Goal: Task Accomplishment & Management: Complete application form

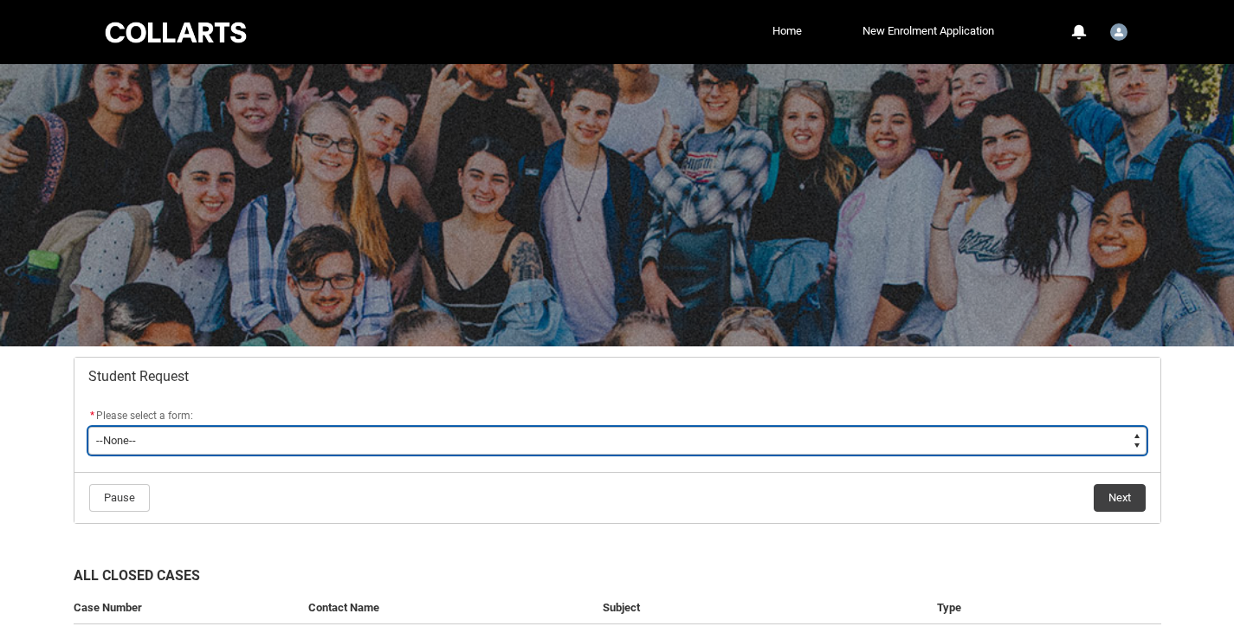
click at [311, 435] on select "--None-- Academic Transcript Application to Appeal Assignment Extension Change …" at bounding box center [617, 441] width 1058 height 28
type lightning-select "Special_Consideration_Choice"
click at [88, 427] on select "--None-- Academic Transcript Application to Appeal Assignment Extension Change …" at bounding box center [617, 441] width 1058 height 28
select select "Special_Consideration_Choice"
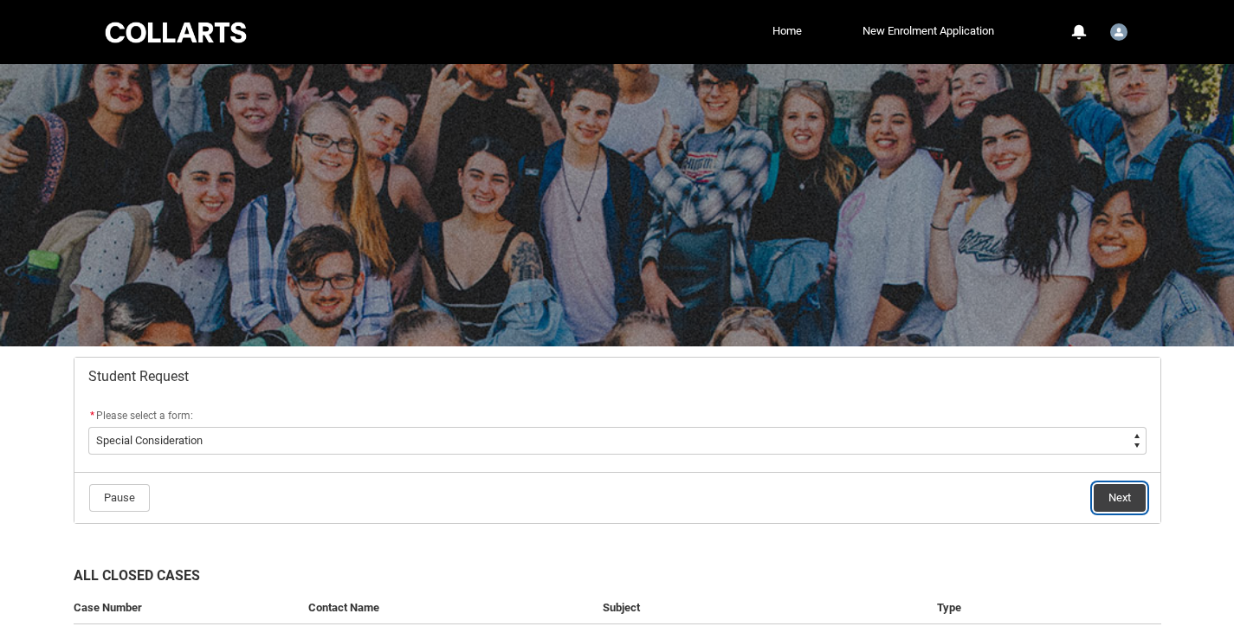
click at [1108, 491] on button "Next" at bounding box center [1120, 498] width 52 height 28
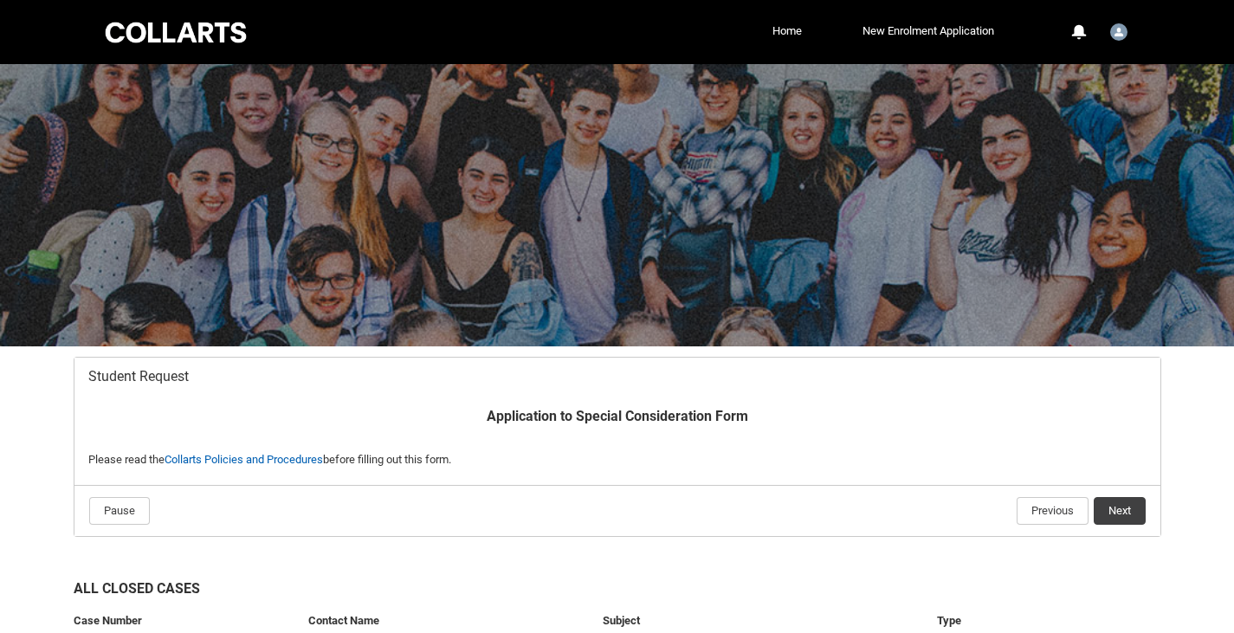
scroll to position [152, 0]
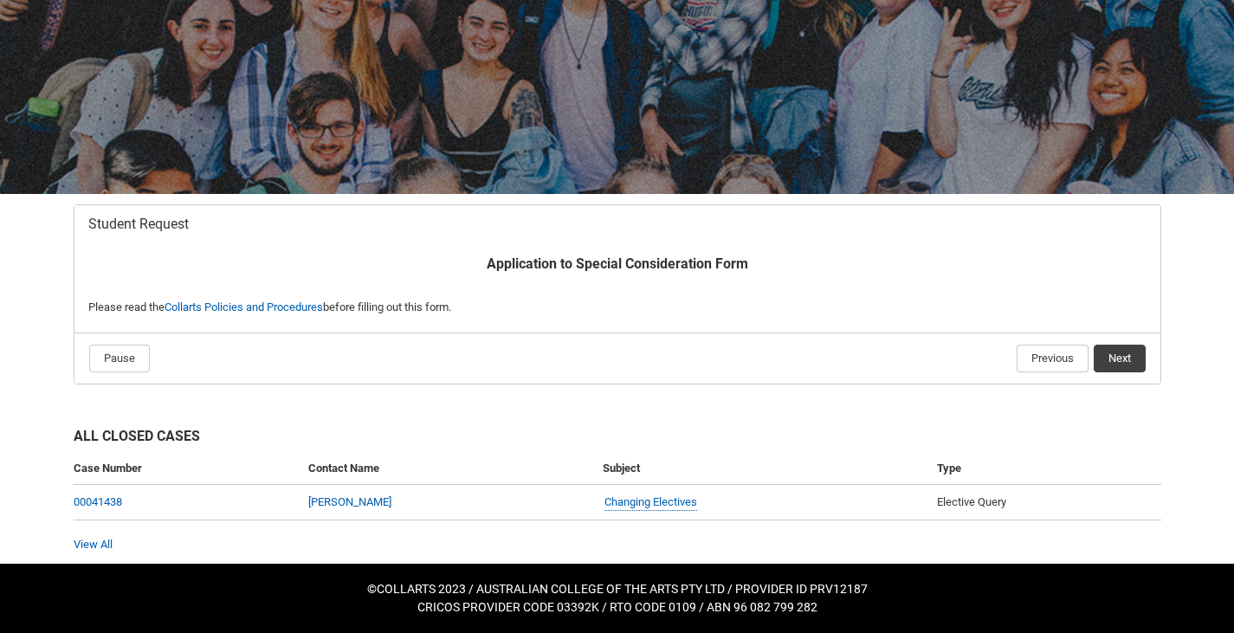
click at [1147, 363] on flowruntime-navigation-bar "Pause Previous Next" at bounding box center [617, 358] width 1086 height 51
click at [1106, 356] on button "Next" at bounding box center [1120, 359] width 52 height 28
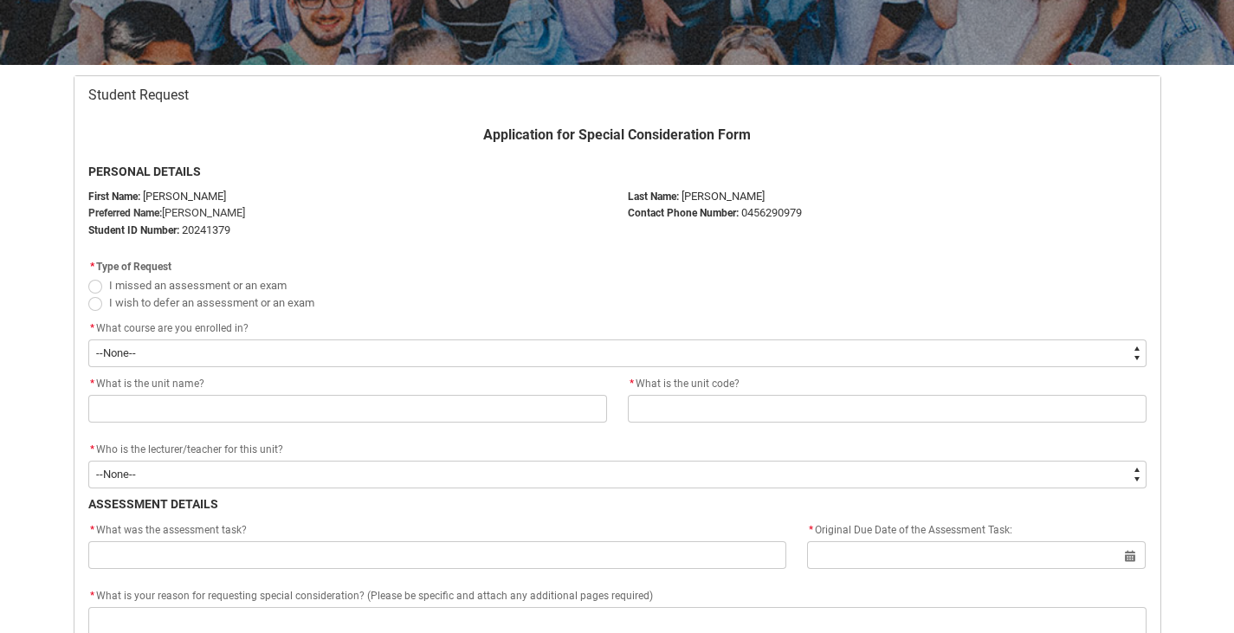
scroll to position [282, 0]
click at [241, 283] on span "I missed an assessment or an exam" at bounding box center [198, 284] width 178 height 13
click at [88, 275] on input "I missed an assessment or an exam" at bounding box center [87, 275] width 1 height 1
radio input "true"
click at [231, 367] on flowruntime-screen-field "* What course are you enrolled in? * --None-- Bachelor of Applied Business (Ent…" at bounding box center [617, 345] width 1079 height 55
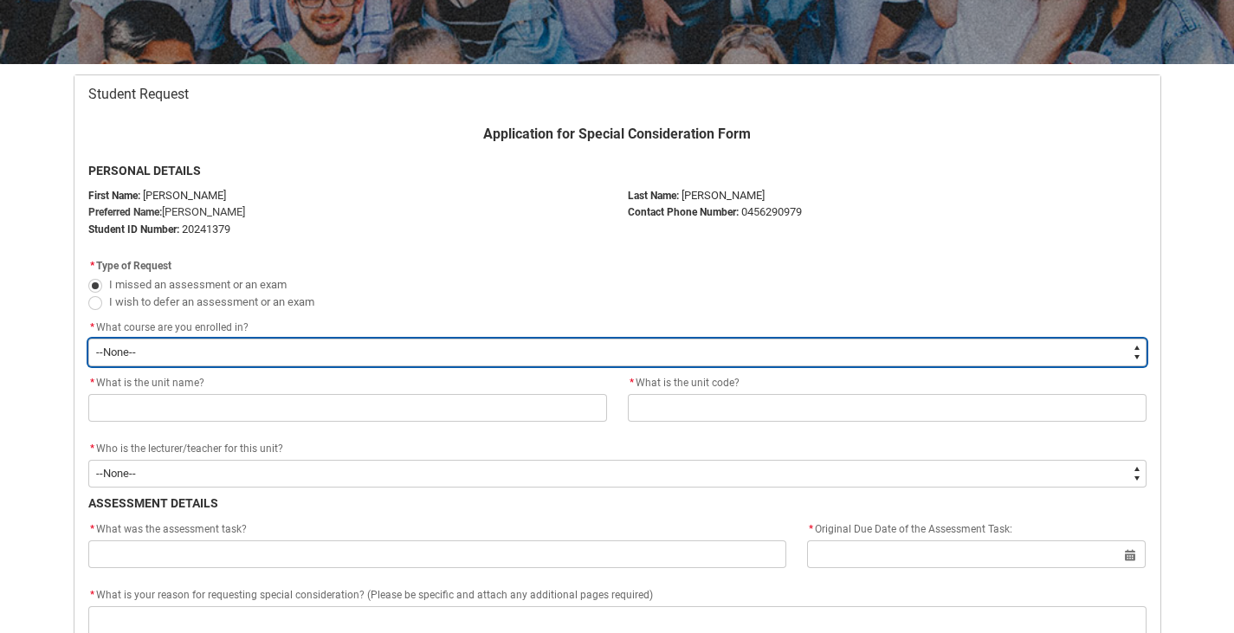
click at [258, 357] on select "--None-- Bachelor of Applied Business (Entertainment Management) V2" at bounding box center [617, 353] width 1058 height 28
type lightning-select "recordPicklist_ProgramEnrollment.a0jOZ000003Ec5JYAS"
click at [88, 339] on select "--None-- Bachelor of Applied Business (Entertainment Management) V2" at bounding box center [617, 353] width 1058 height 28
select select "recordPicklist_ProgramEnrollment.a0jOZ000003Ec5JYAS"
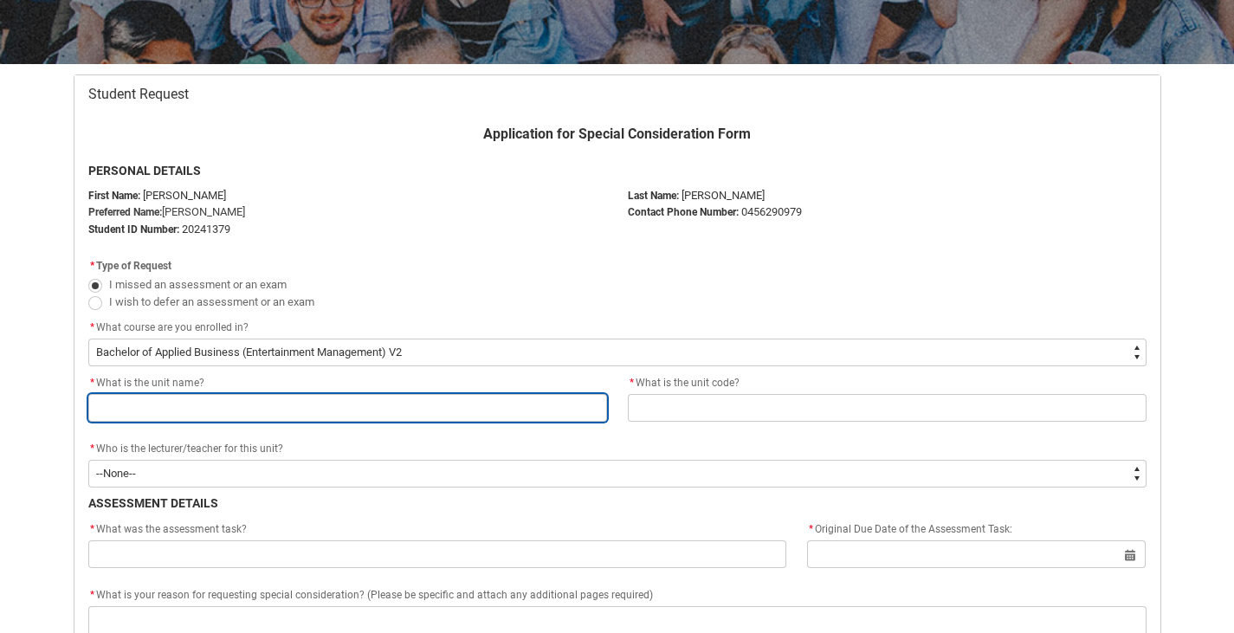
click at [256, 409] on input "Redu_Student_Request flow" at bounding box center [347, 408] width 519 height 28
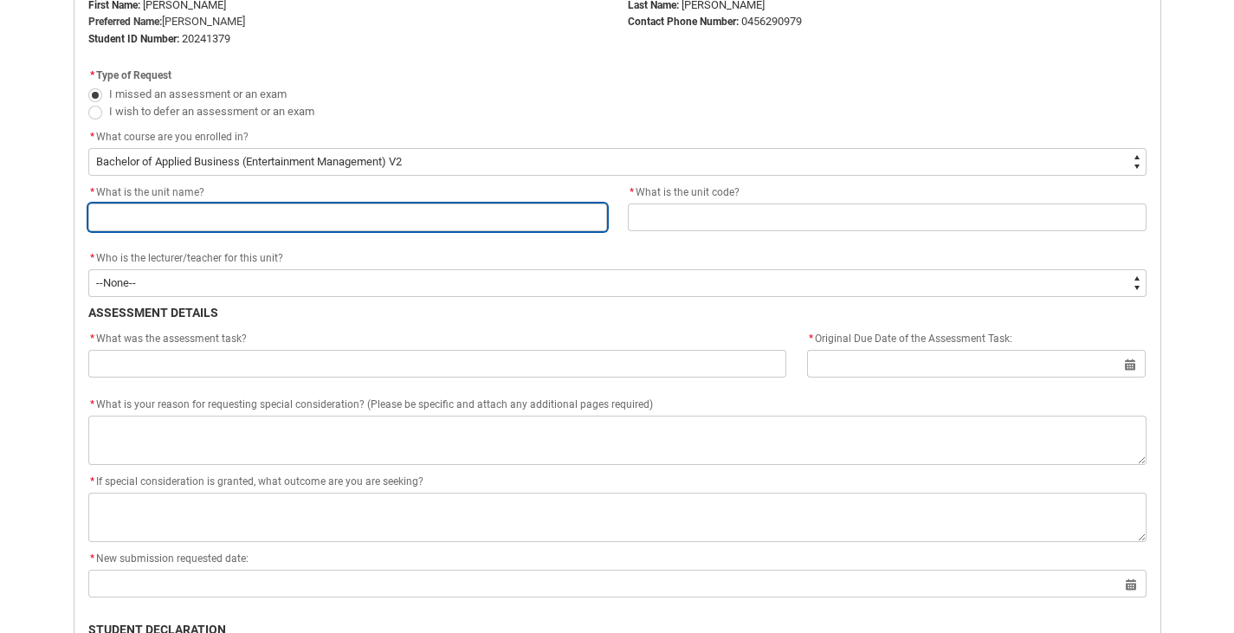
scroll to position [472, 0]
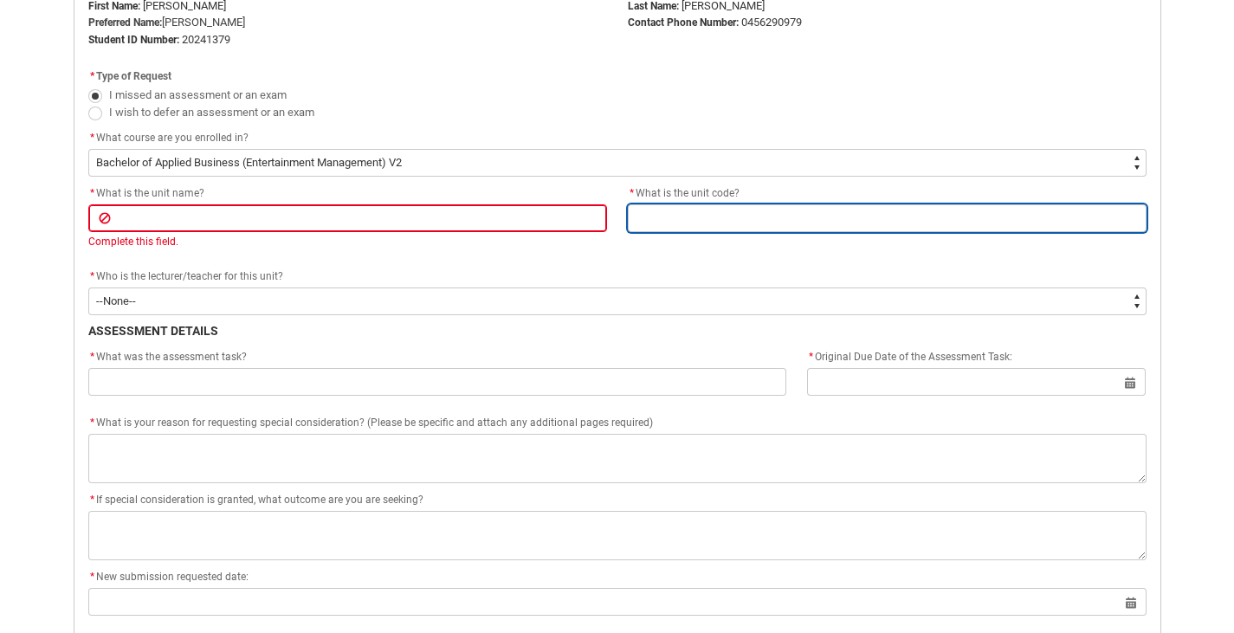
click at [749, 216] on input "Redu_Student_Request flow" at bounding box center [887, 218] width 519 height 28
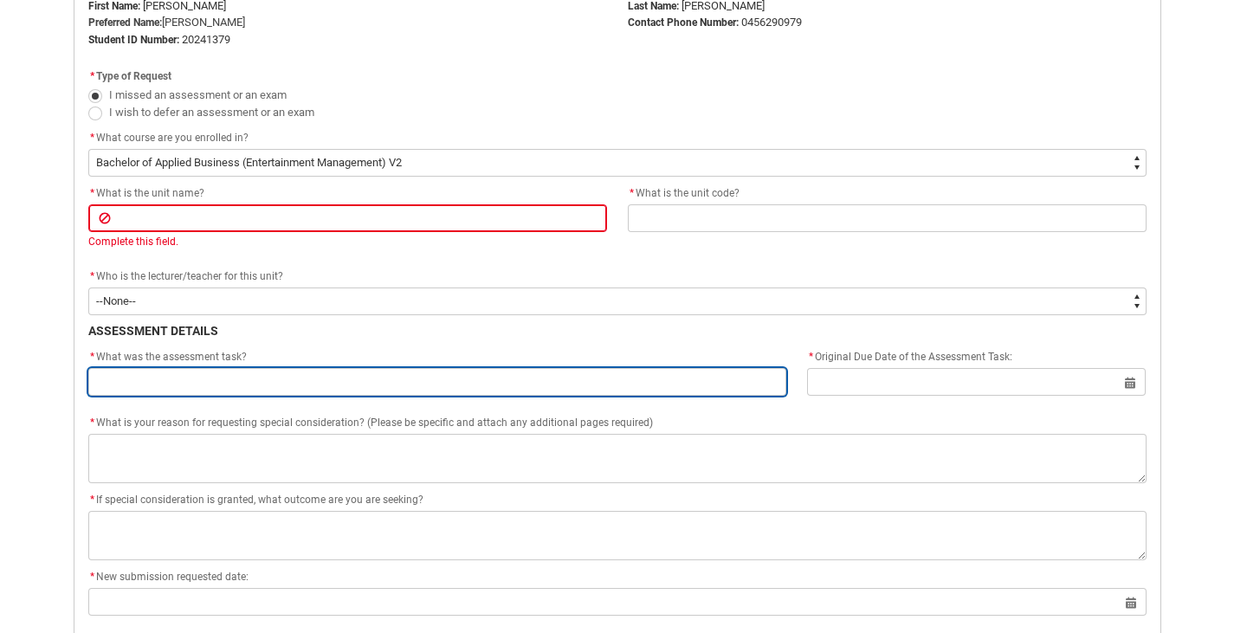
click at [300, 382] on input "Redu_Student_Request flow" at bounding box center [437, 382] width 699 height 28
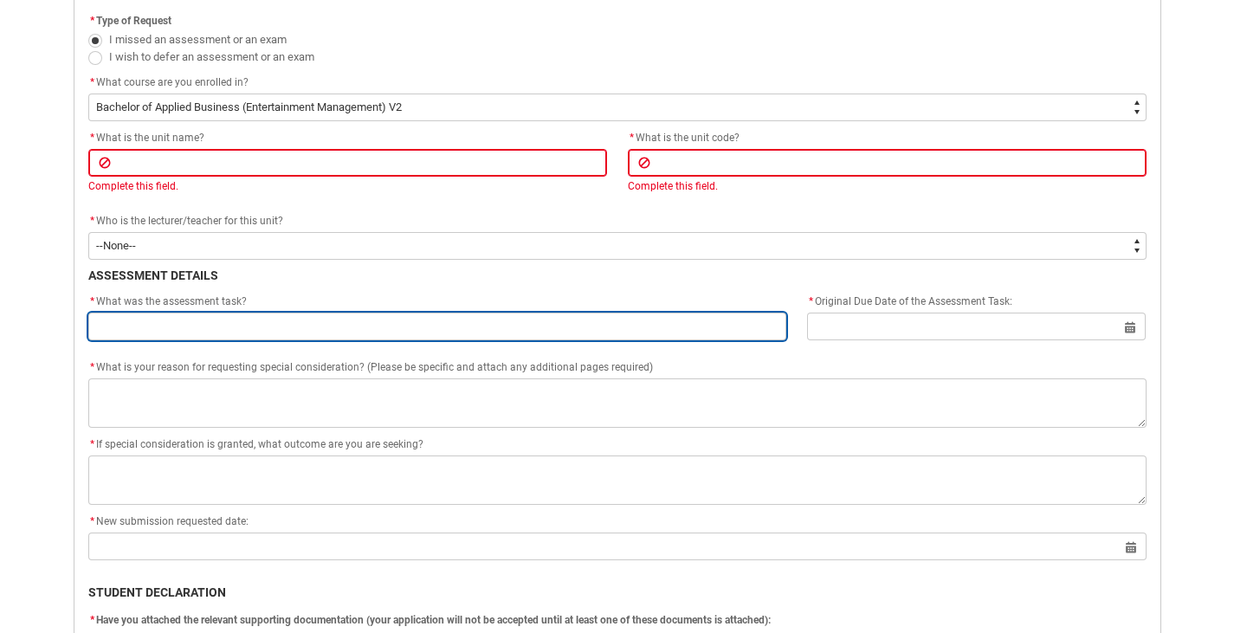
scroll to position [531, 0]
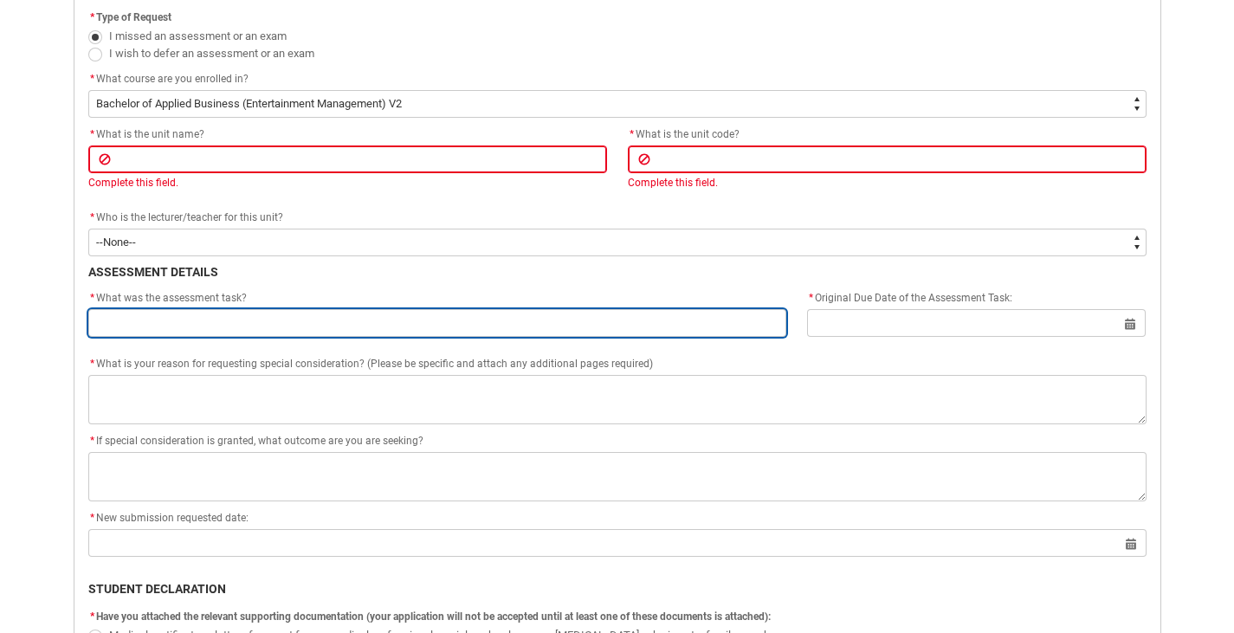
paste input "Assignment 2: Persona Profile and Consumer Decision Making Journey Map"
type lightning-primitive-input-simple "Assignment 2: Persona Profile and Consumer Decision Making Journey Map"
type input "Assignment 2: Persona Profile and Consumer Decision Making Journey Map"
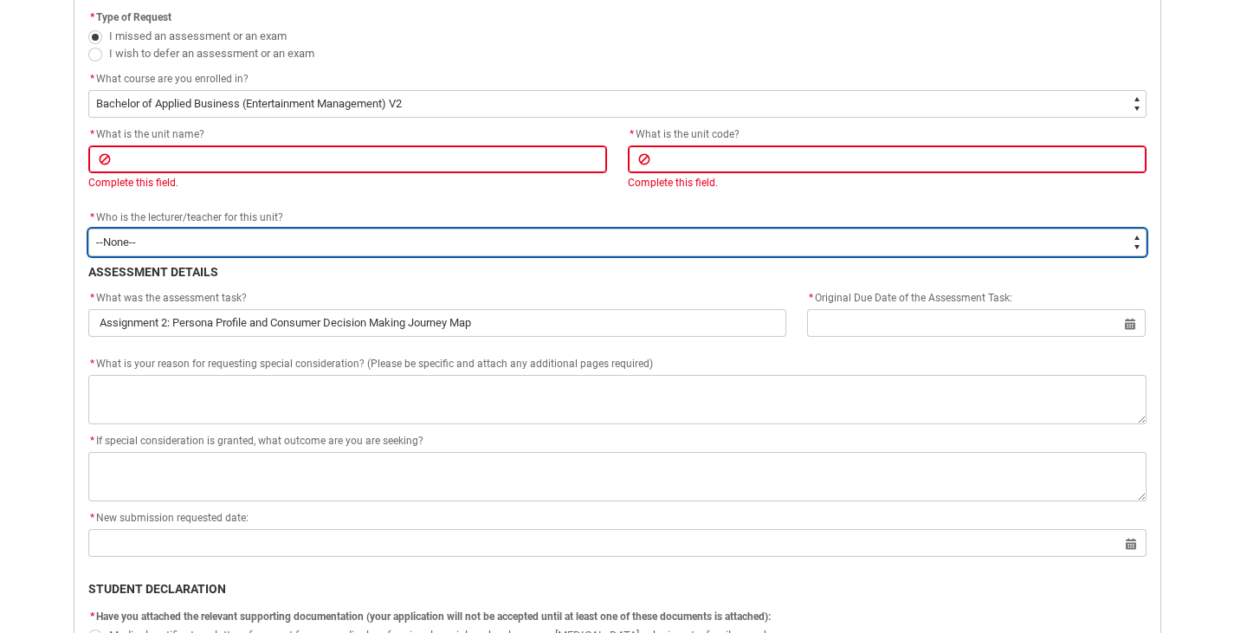
click at [293, 230] on select "--None-- [PERSON_NAME] [PERSON_NAME] [PERSON_NAME] [PERSON_NAME] [PERSON_NAME] …" at bounding box center [617, 243] width 1058 height 28
type lightning-select "Faculty_NamefromAtoM.003OZ000004fO8vYAE"
click at [88, 229] on select "--None-- [PERSON_NAME] [PERSON_NAME] [PERSON_NAME] [PERSON_NAME] [PERSON_NAME] …" at bounding box center [617, 243] width 1058 height 28
select select "Faculty_NamefromAtoM.003OZ000004fO8vYAE"
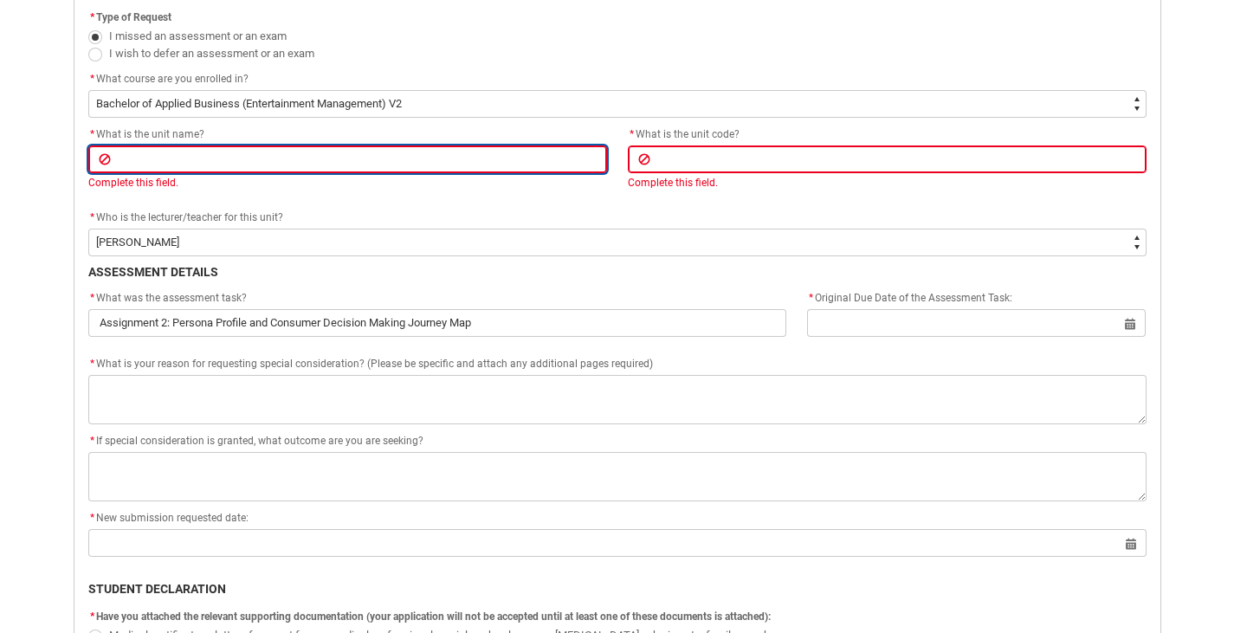
click at [356, 165] on input "Redu_Student_Request flow" at bounding box center [347, 160] width 519 height 28
paste input "EMPRI5 Contemporary Marketing"
type lightning-primitive-input-simple "EMPRI5 Contemporary Marketing"
type input "EMPRI5 Contemporary Marketing"
click at [126, 163] on input "EMPRI5 Contemporary Marketing" at bounding box center [347, 160] width 519 height 28
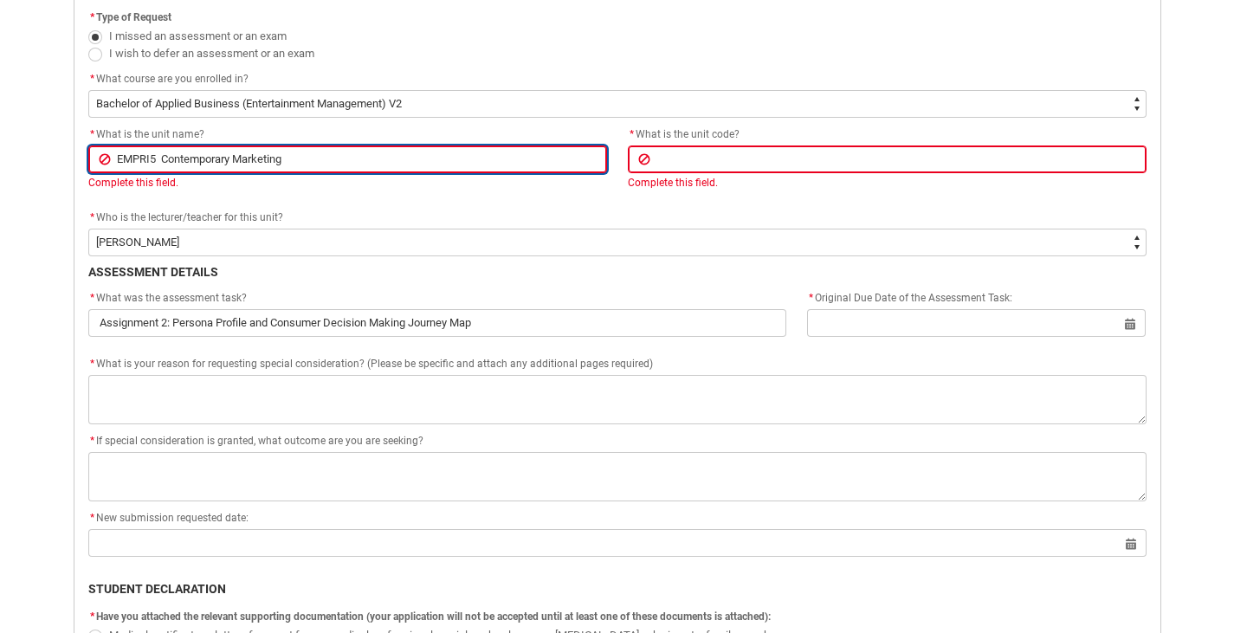
click at [126, 163] on input "EMPRI5 Contemporary Marketing" at bounding box center [347, 160] width 519 height 28
type lightning-primitive-input-simple "Contemporary Marketing"
type input "Contemporary Marketing"
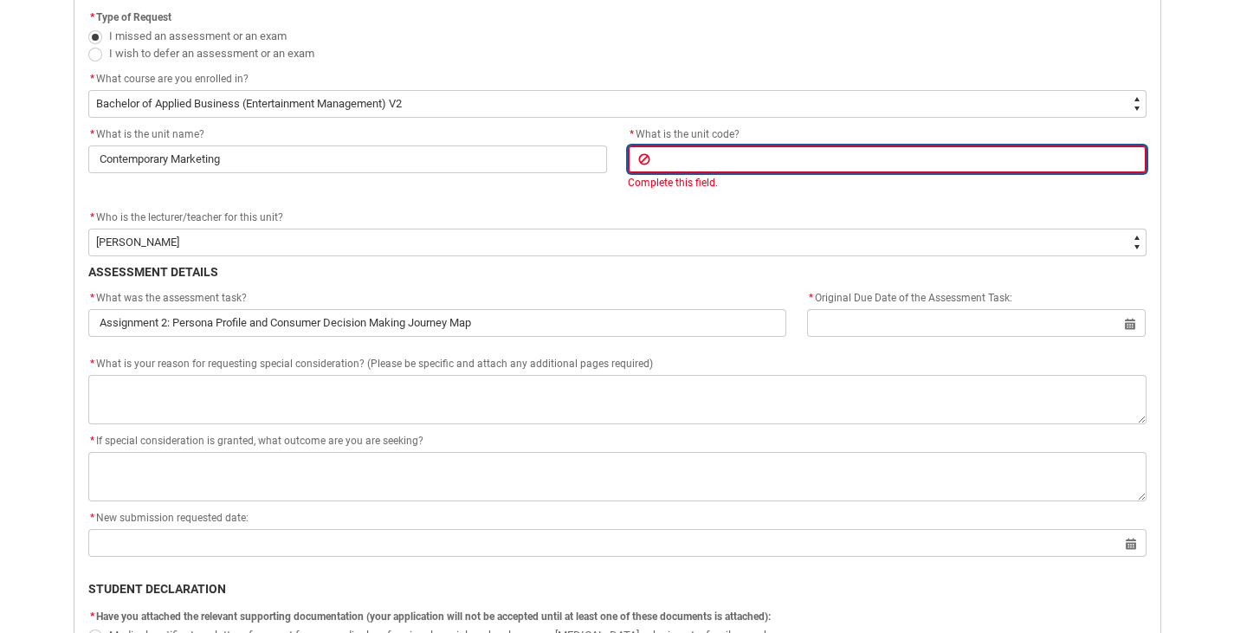
click at [698, 146] on input "Redu_Student_Request flow" at bounding box center [887, 160] width 519 height 28
paste input "EMPRI5"
type lightning-primitive-input-simple "EMPRI5"
type input "EMPRI5"
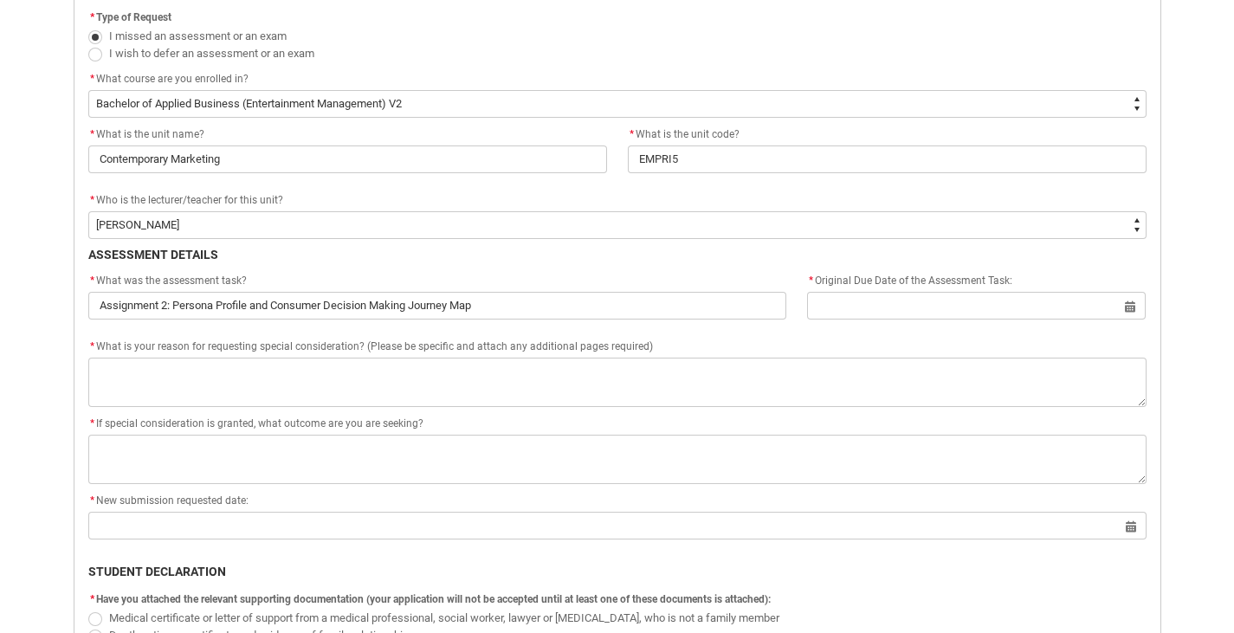
click at [241, 428] on div "Application for Special Consideration Form PERSONAL DETAILS First Name: [PERSON…" at bounding box center [617, 374] width 1079 height 998
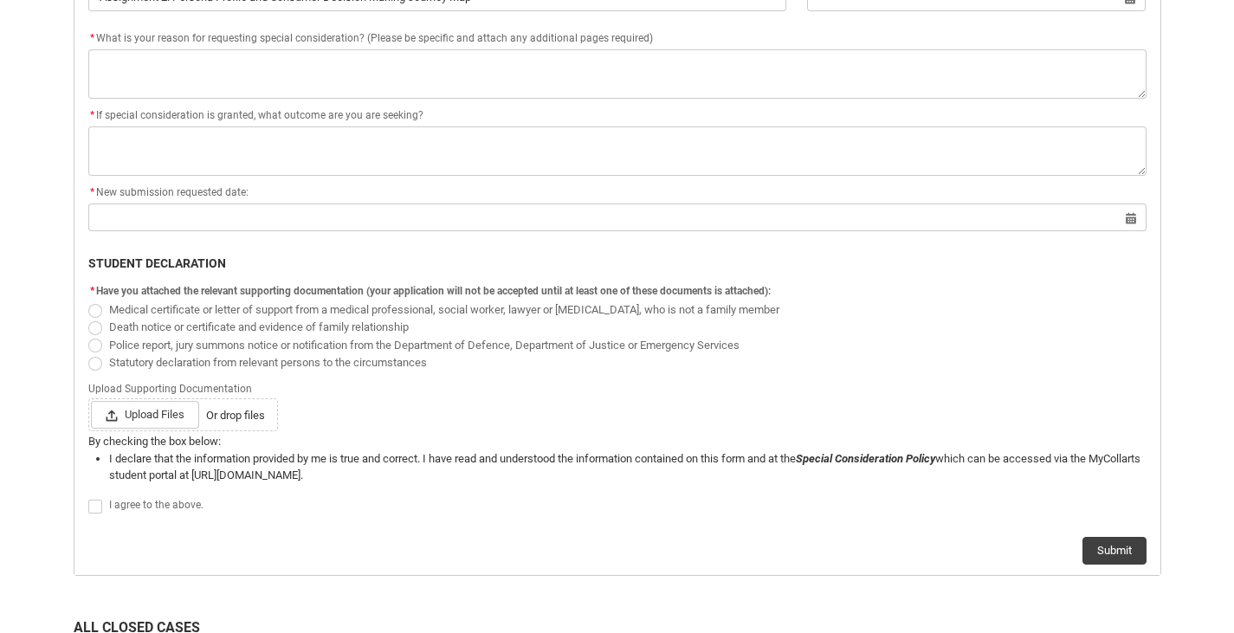
scroll to position [841, 0]
click at [232, 306] on span "Medical certificate or letter of support from a medical professional, social wo…" at bounding box center [444, 307] width 670 height 13
click at [88, 299] on input "Medical certificate or letter of support from a medical professional, social wo…" at bounding box center [87, 298] width 1 height 1
radio input "true"
click at [154, 404] on span "Upload Files" at bounding box center [145, 413] width 108 height 28
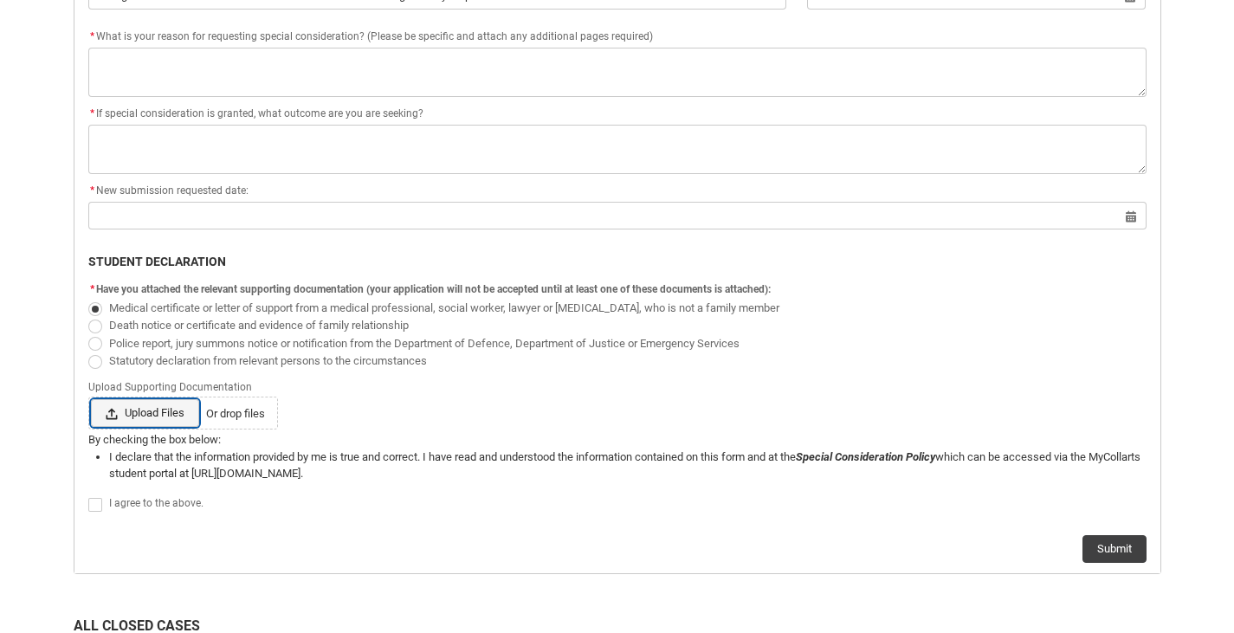
click at [91, 399] on input "Upload Files Or drop files" at bounding box center [90, 398] width 1 height 1
type lightning-input "C:\fakepath\BP2025081541042.pdf"
type input "C:\fakepath\BP2025081541042.pdf"
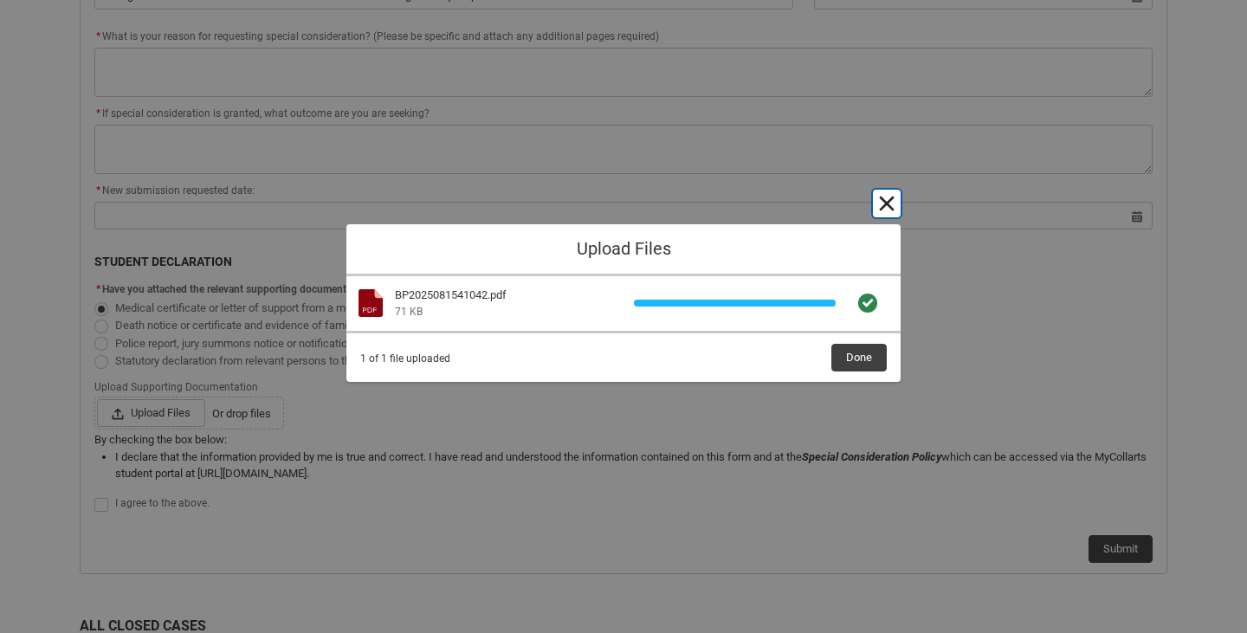
click at [883, 201] on button "Cancel and close" at bounding box center [887, 204] width 28 height 28
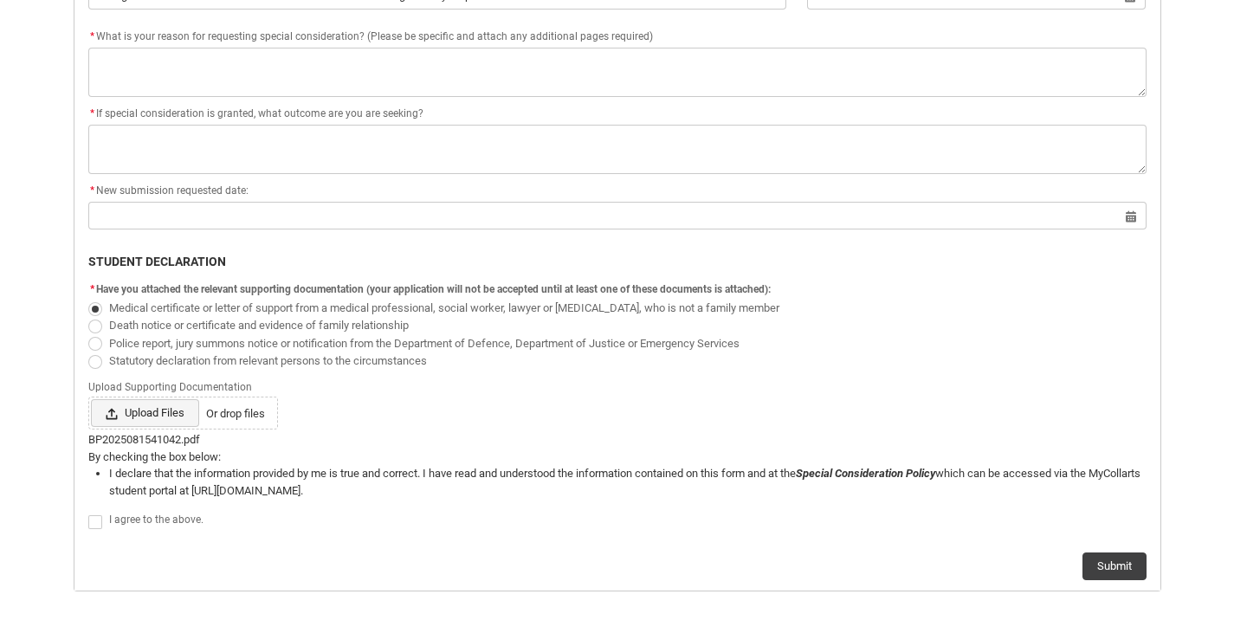
click at [143, 411] on span "Upload Files" at bounding box center [145, 413] width 108 height 28
click at [91, 399] on input "Upload Files Or drop files" at bounding box center [90, 398] width 1 height 1
click at [238, 404] on label "Upload Files Or drop files" at bounding box center [183, 413] width 184 height 28
click at [91, 399] on input "Upload Files Or drop files" at bounding box center [90, 398] width 1 height 1
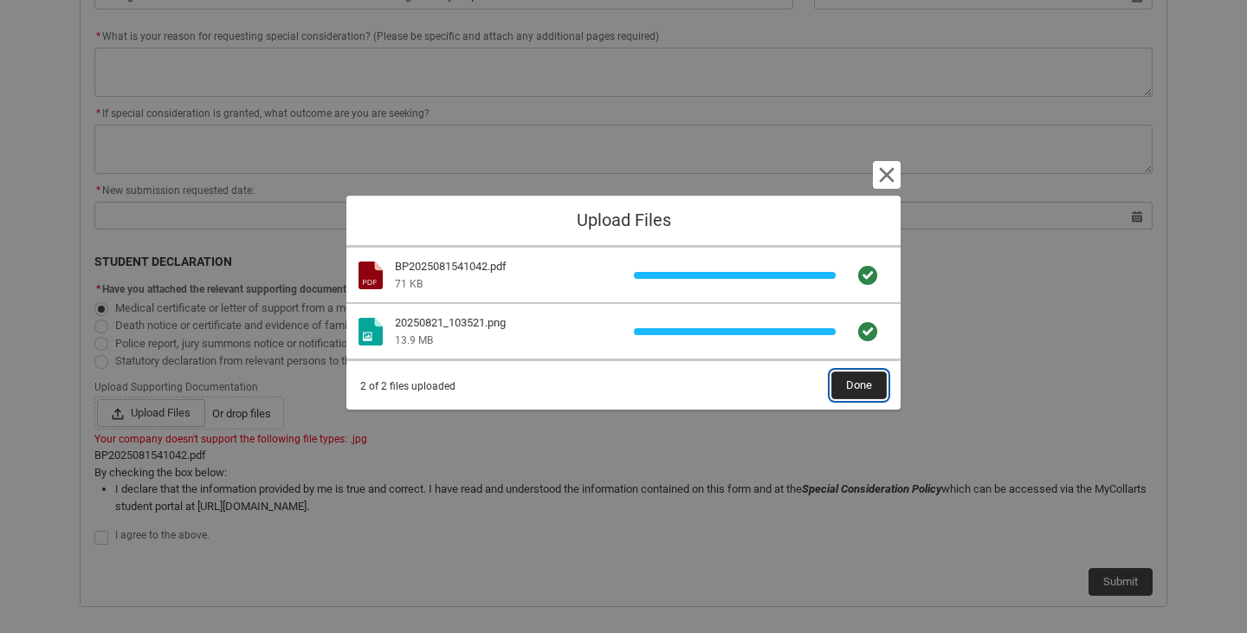
click at [853, 398] on span "Done" at bounding box center [859, 385] width 26 height 26
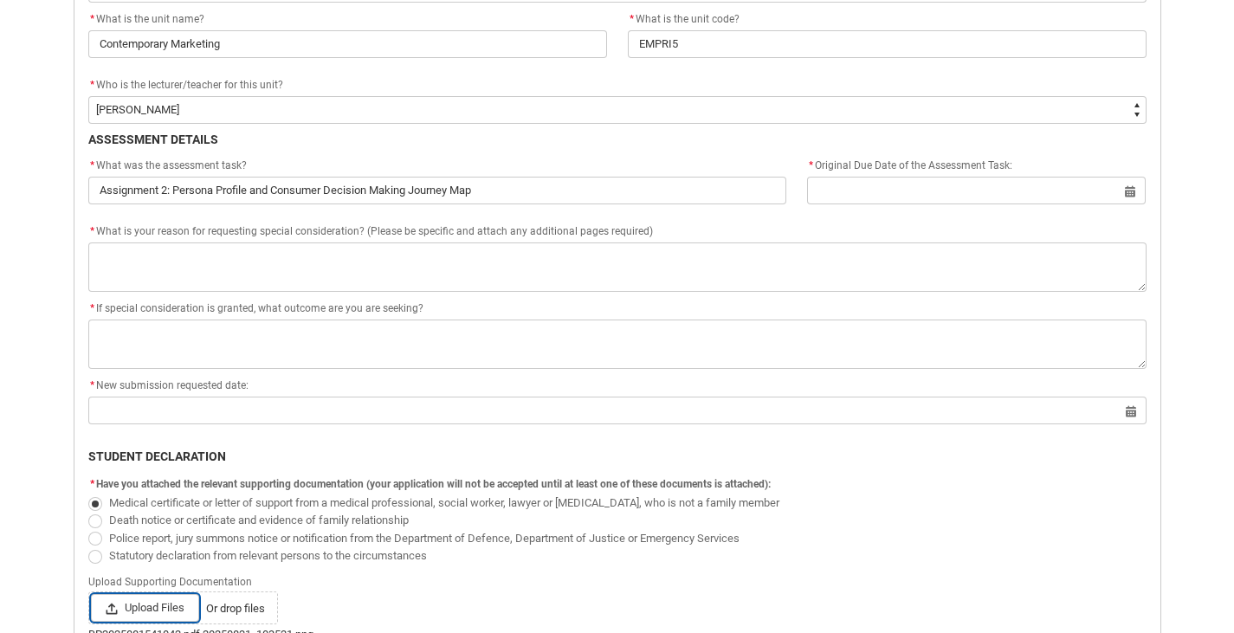
scroll to position [645, 0]
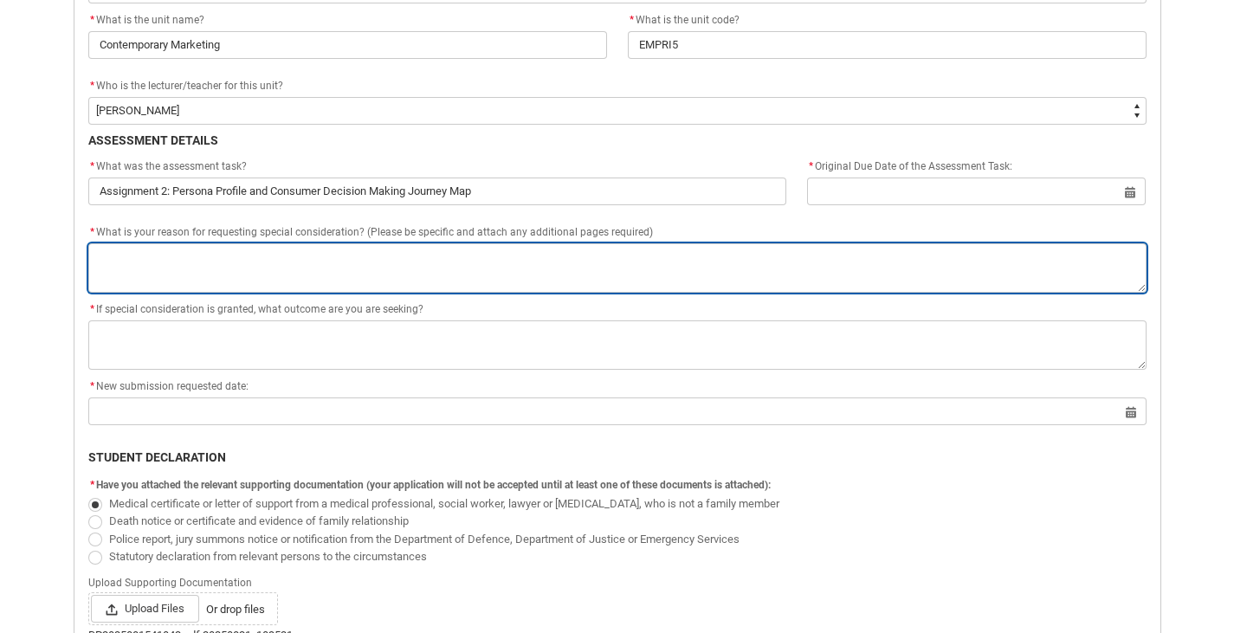
click at [364, 260] on textarea "*" at bounding box center [617, 267] width 1058 height 49
type lightning-textarea "s"
type textarea "s"
type lightning-textarea "st"
type textarea "st"
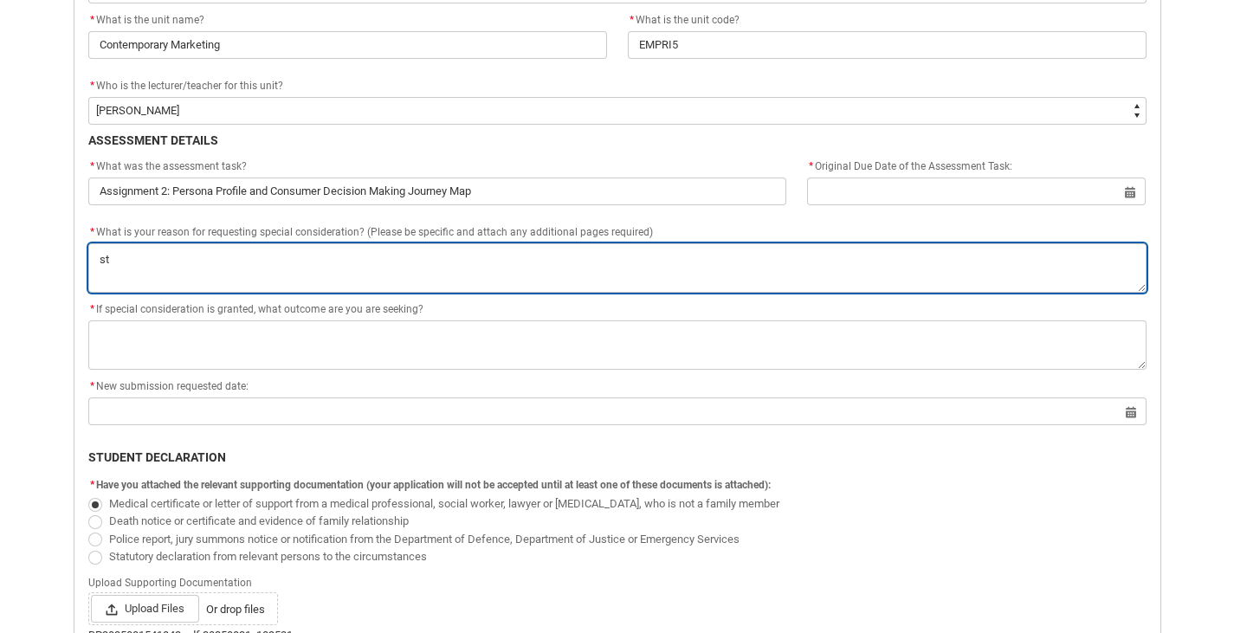
type lightning-textarea "sti"
type textarea "sti"
type lightning-textarea "stil"
type textarea "stil"
type lightning-textarea "still"
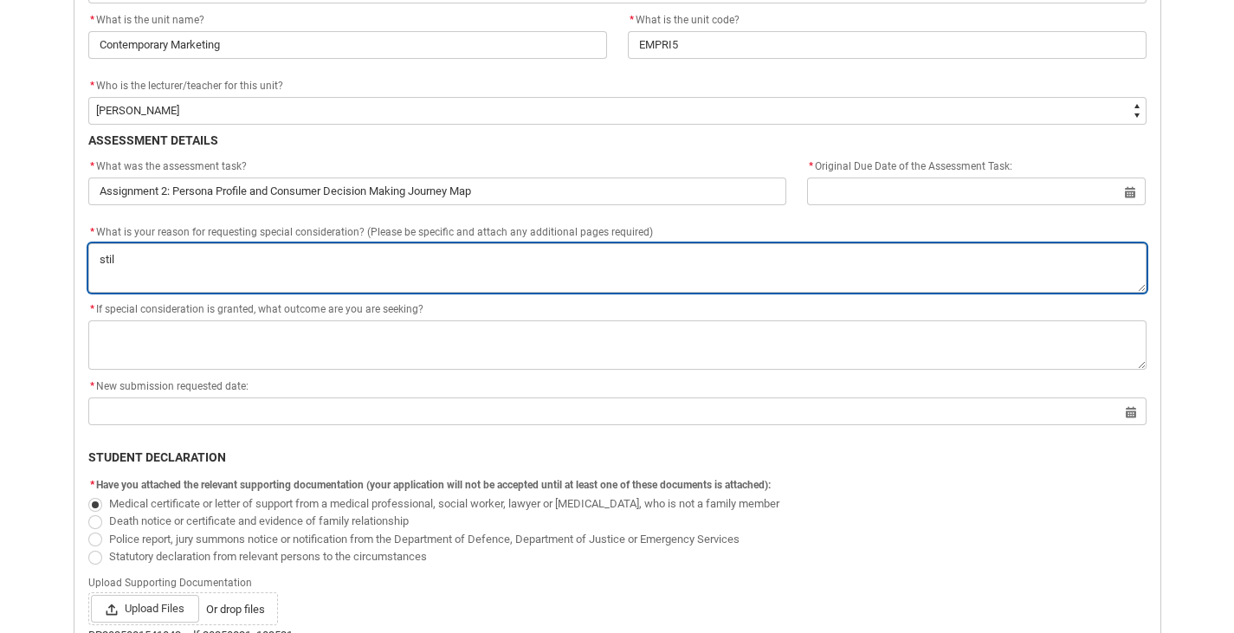
type textarea "still"
type lightning-textarea "stil"
type textarea "stil"
type lightning-textarea "sti"
type textarea "sti"
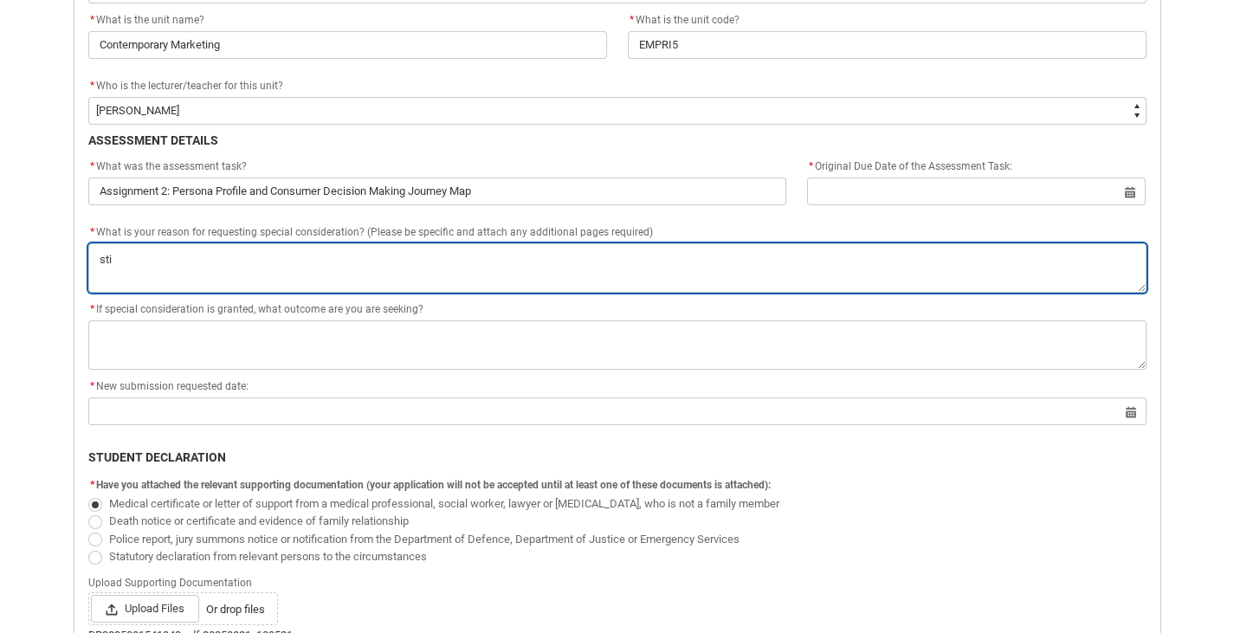
type lightning-textarea "st"
type textarea "st"
type lightning-textarea "s"
type textarea "s"
type lightning-textarea "S"
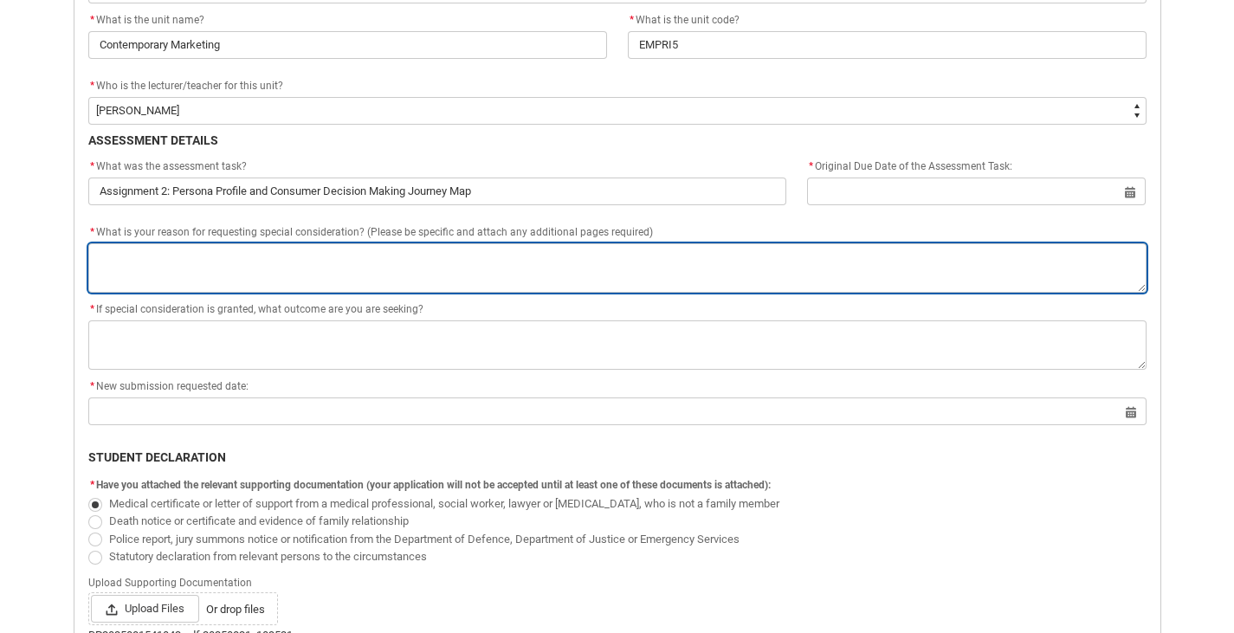
type textarea "S"
type lightning-textarea "St"
type textarea "St"
type lightning-textarea "Sti"
type textarea "Sti"
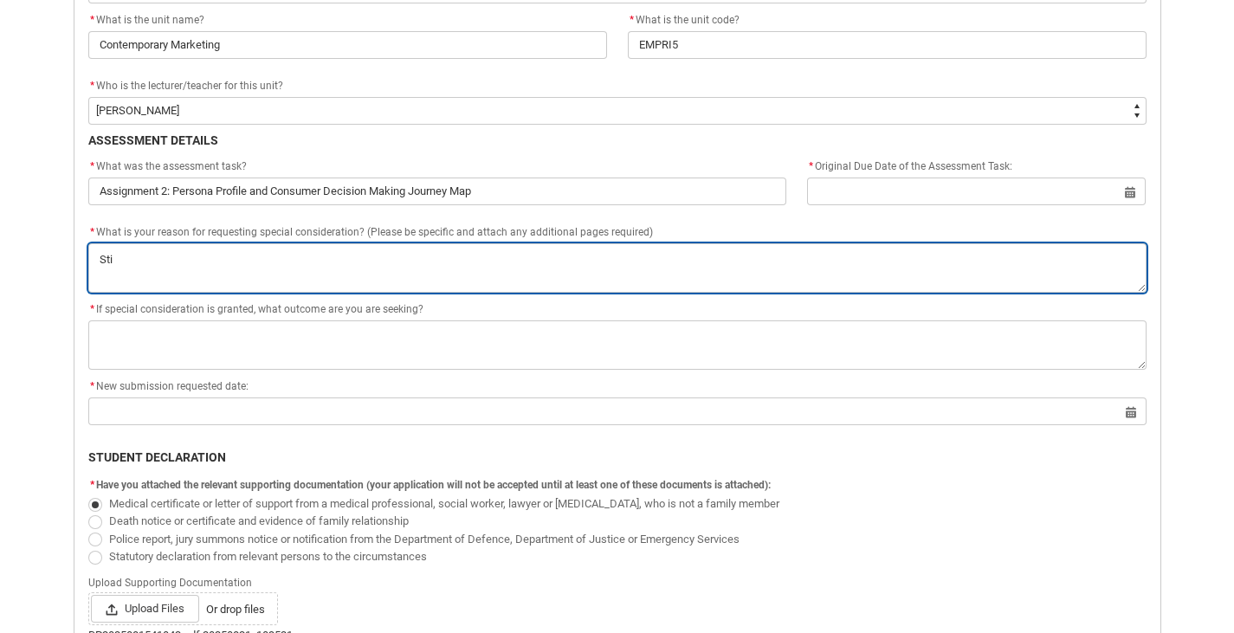
type lightning-textarea "Stil"
type textarea "Stil"
type lightning-textarea "Still"
type textarea "Still"
type lightning-textarea "Still"
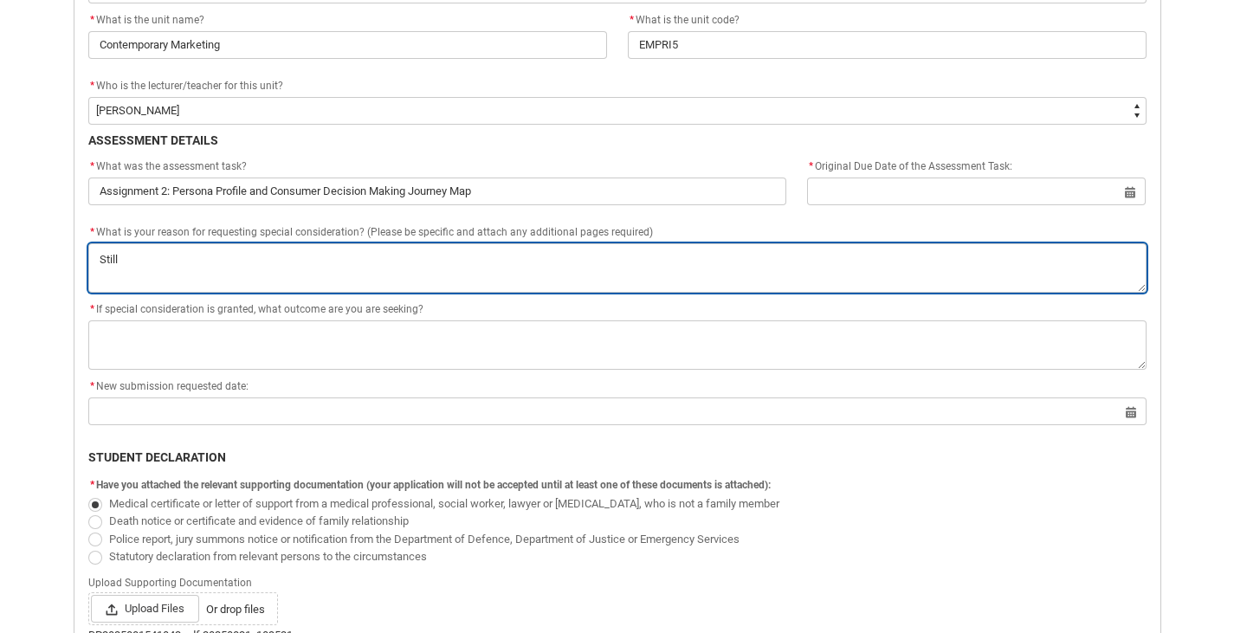
type textarea "Still"
type lightning-textarea "Still i"
type textarea "Still i"
type lightning-textarea "Still in"
type textarea "Still in"
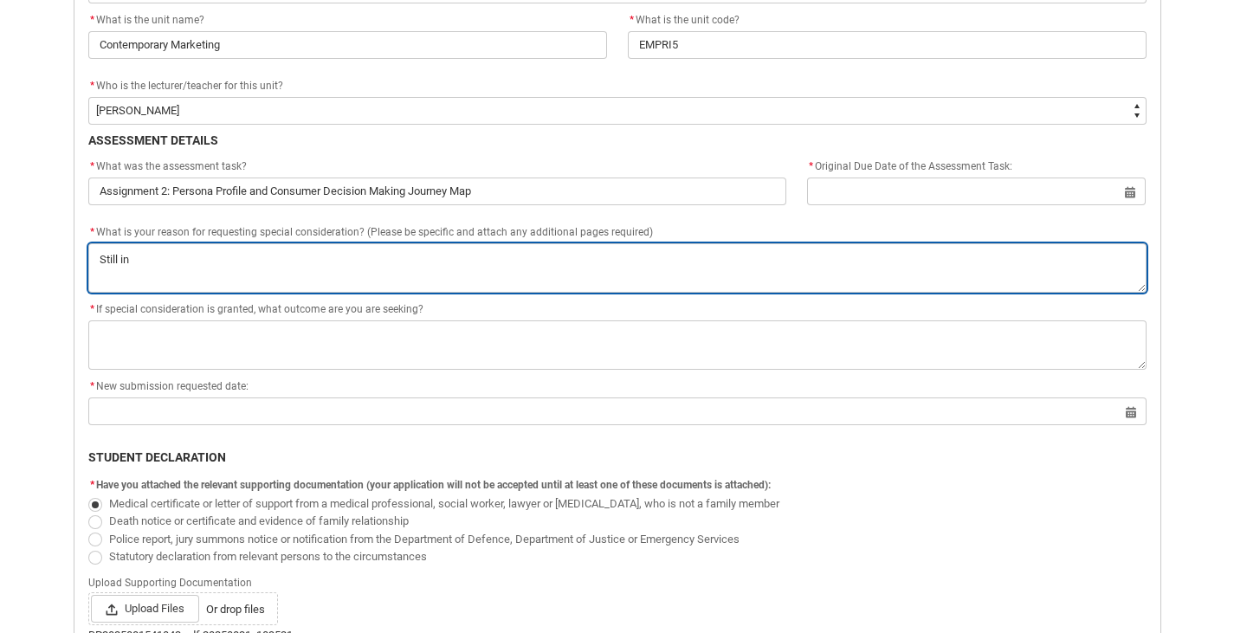
type lightning-textarea "Still in"
type textarea "Still in"
type lightning-textarea "Still in t"
type textarea "Still in t"
type lightning-textarea "Still in th"
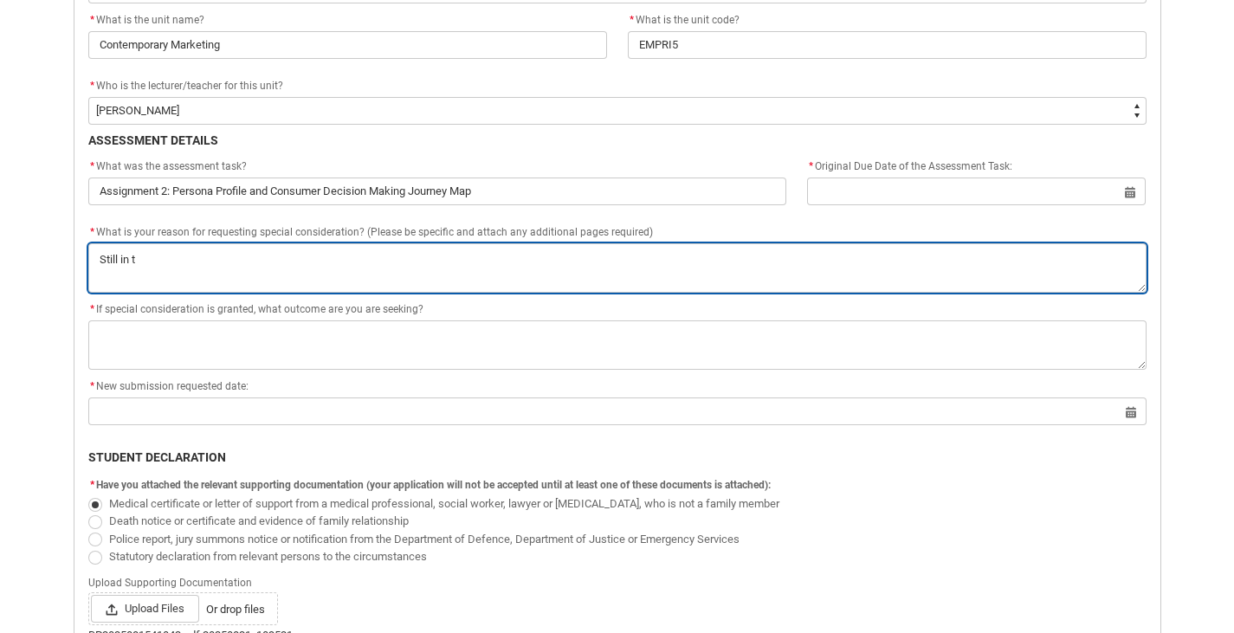
type textarea "Still in th"
type lightning-textarea "Still in the"
type textarea "Still in the"
type lightning-textarea "Still in the"
type textarea "Still in the"
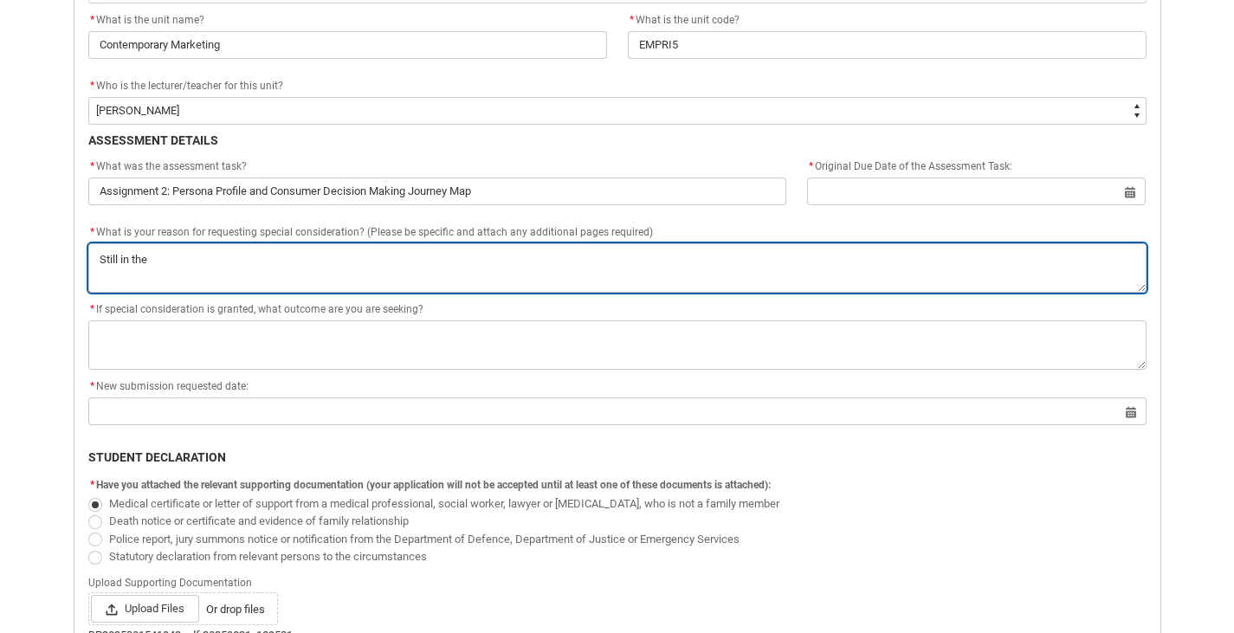
type lightning-textarea "Still in the p"
type textarea "Still in the p"
type lightning-textarea "Still in the pr"
type textarea "Still in the pr"
type lightning-textarea "Still in the pro"
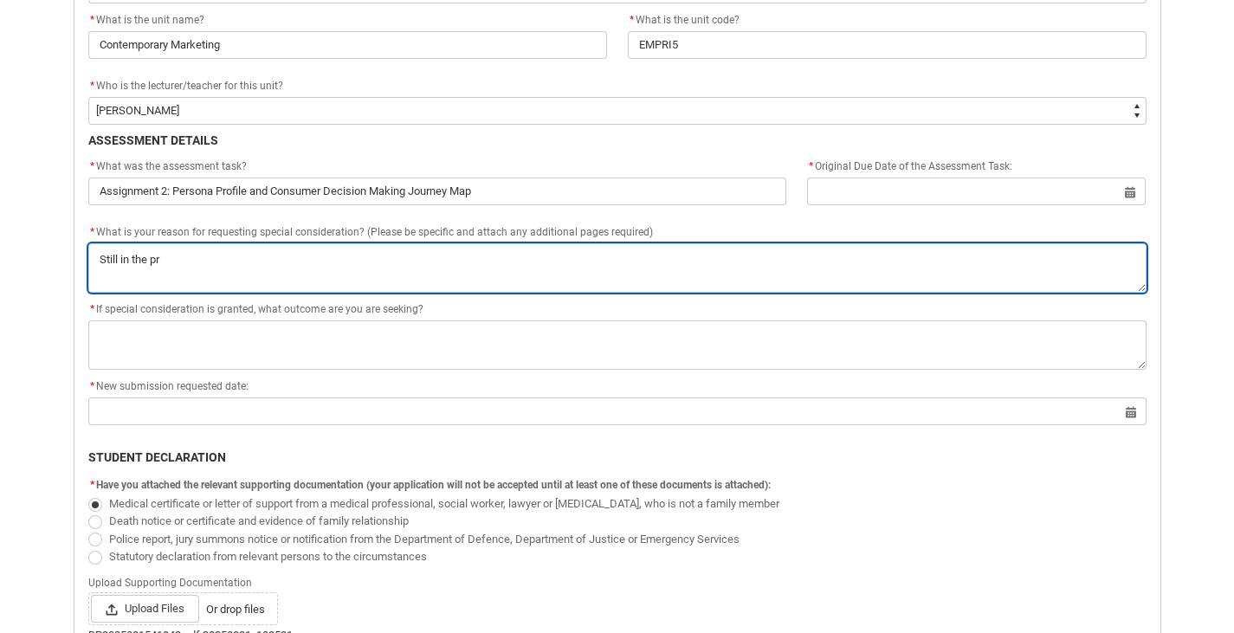
type textarea "Still in the pro"
type lightning-textarea "Still in the proc"
type textarea "Still in the proc"
type lightning-textarea "Still in the proce"
type textarea "Still in the proce"
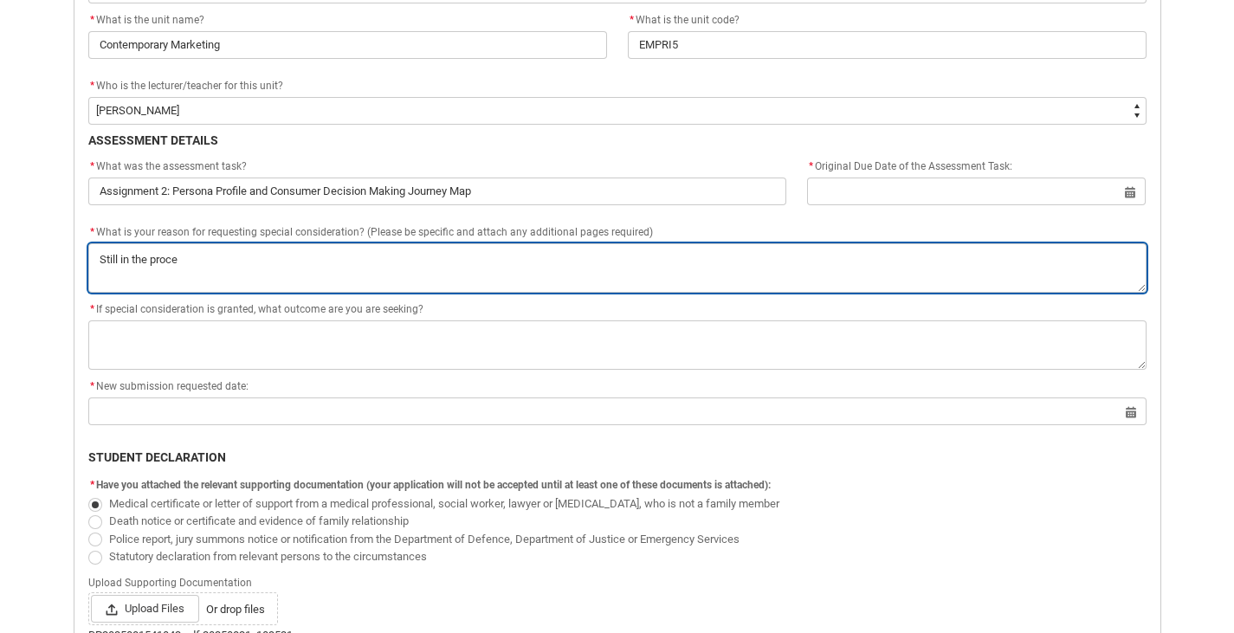
type lightning-textarea "Still in the proces"
type textarea "Still in the proces"
type lightning-textarea "Still in the process"
type textarea "Still in the process"
type lightning-textarea "Still in the process"
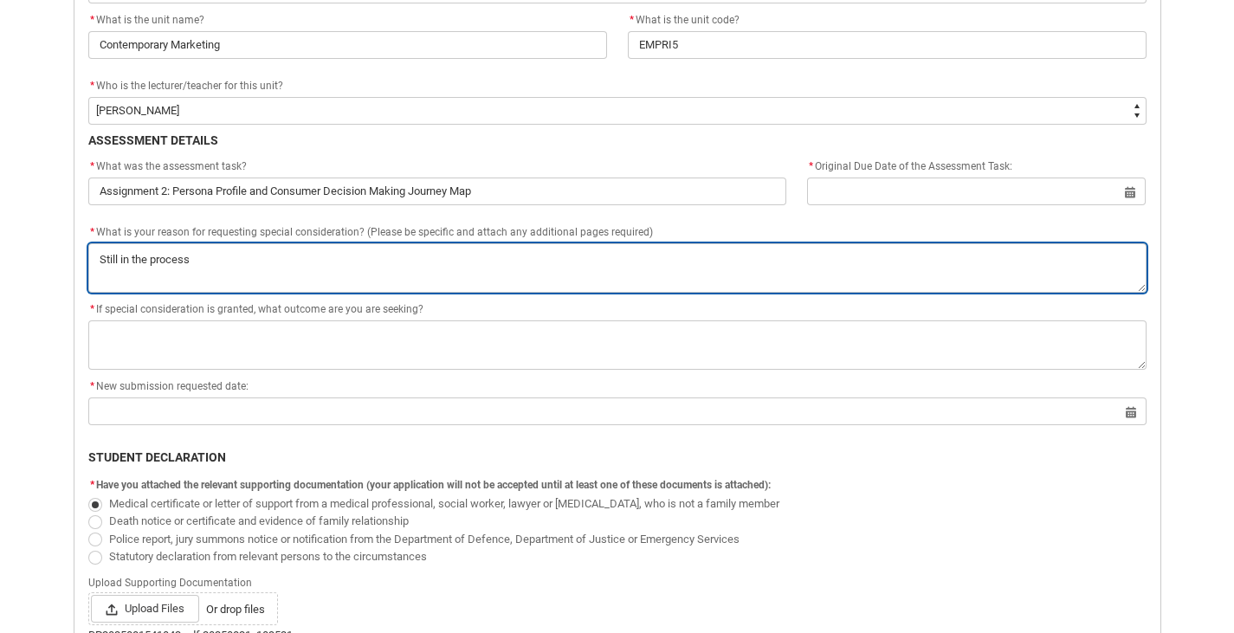
type textarea "Still in the process"
type lightning-textarea "Still in the process o"
type textarea "Still in the process o"
type lightning-textarea "Still in the process of"
type textarea "Still in the process of"
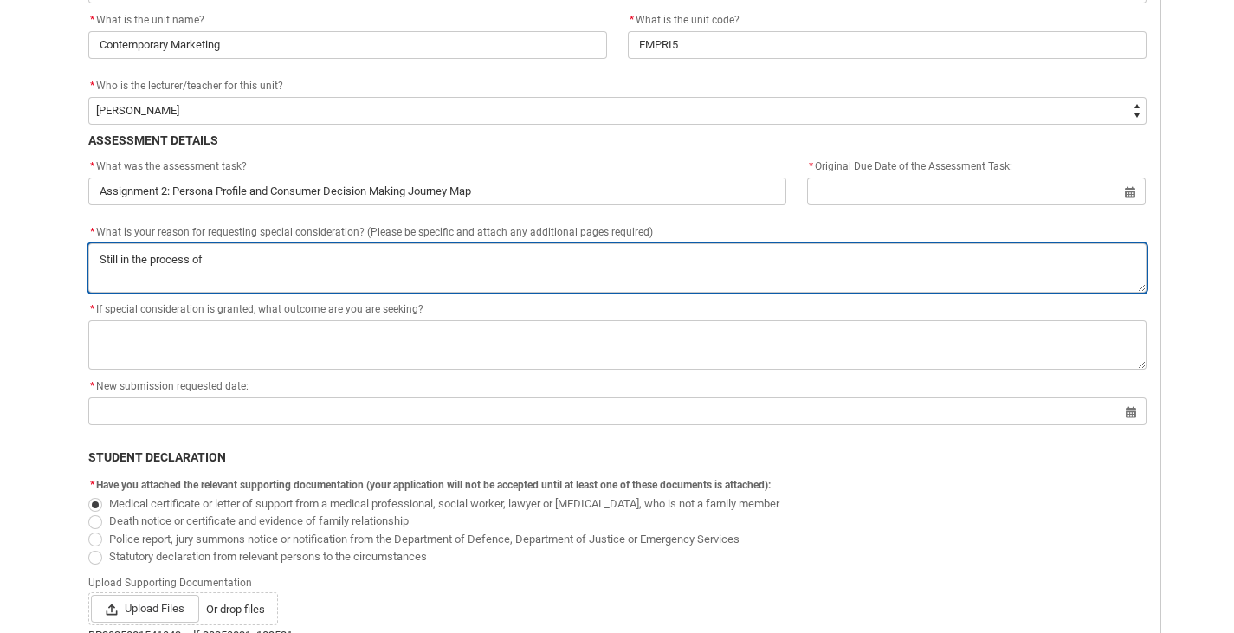
type lightning-textarea "Still in the process of"
type textarea "Still in the process of"
type lightning-textarea "Still in the process of f"
type textarea "Still in the process of f"
type lightning-textarea "Still in the process of fi"
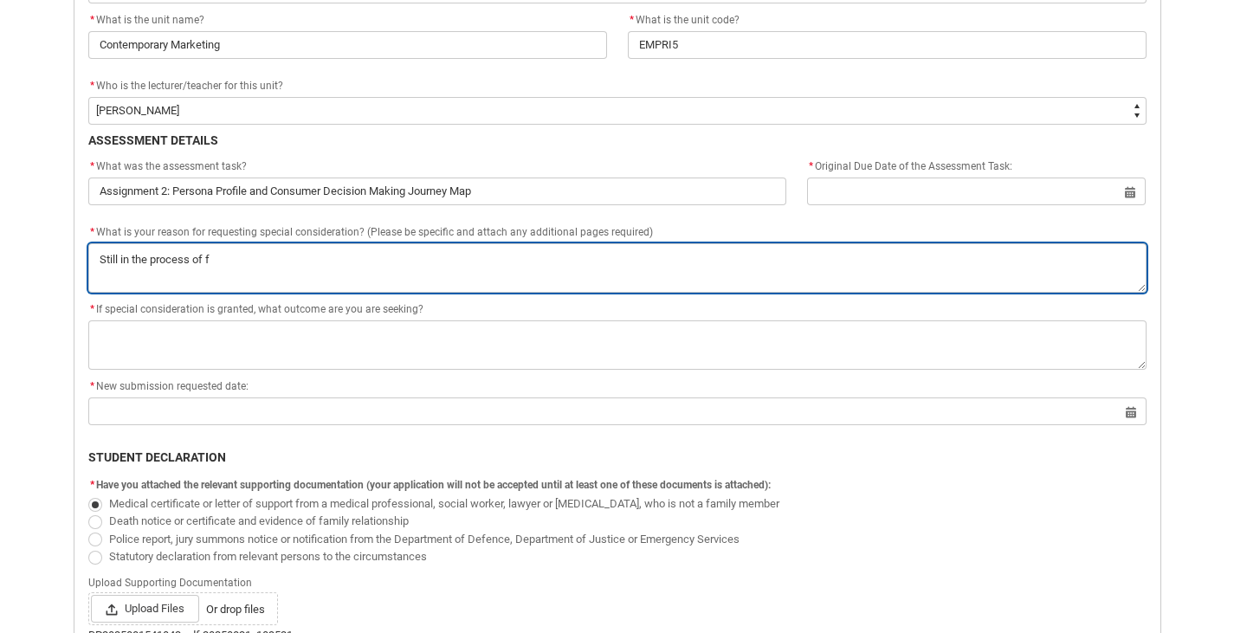
type textarea "Still in the process of fi"
type lightning-textarea "Still in the process of fig"
type textarea "Still in the process of fig"
type lightning-textarea "Still in the process of figu"
type textarea "Still in the process of figu"
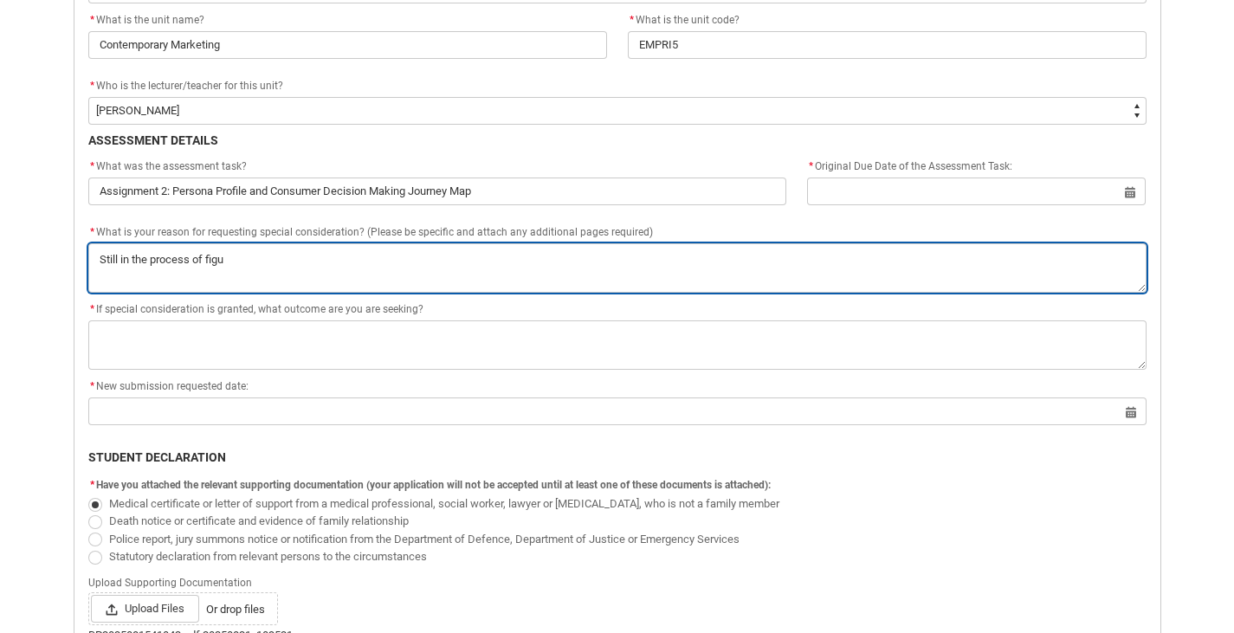
type lightning-textarea "Still in the process of figur"
type textarea "Still in the process of figur"
type lightning-textarea "Still in the process of figuri"
type textarea "Still in the process of figuri"
type lightning-textarea "Still in the process of figurin"
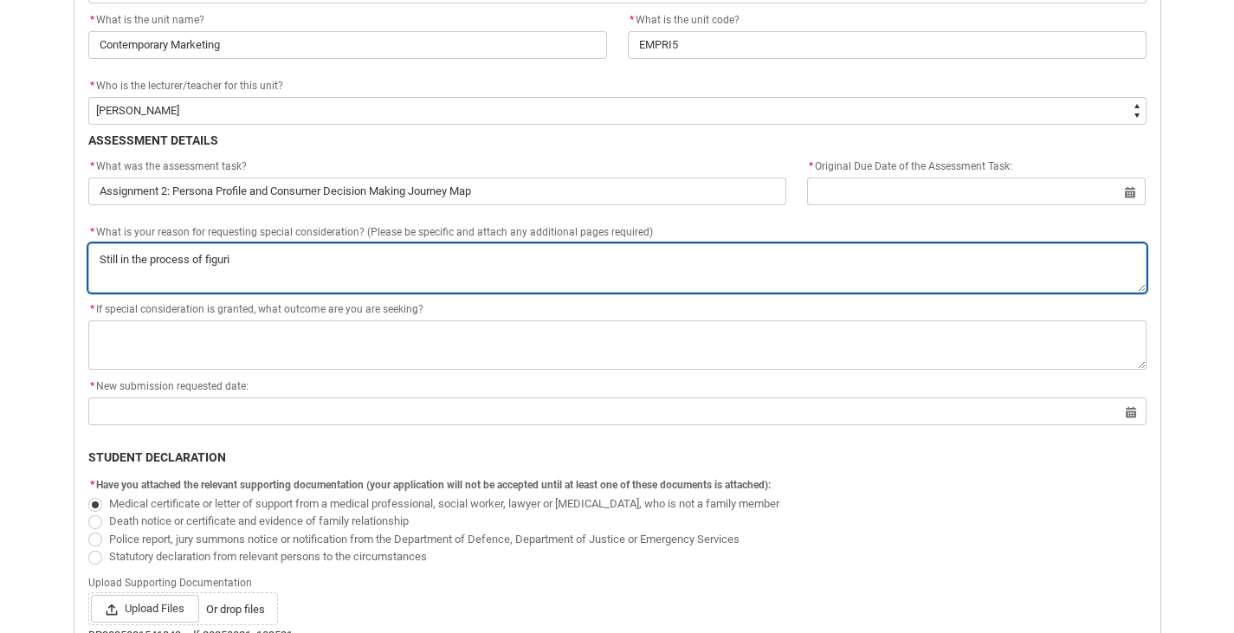
type textarea "Still in the process of figurin"
type lightning-textarea "Still in the process of figuring"
type textarea "Still in the process of figuring"
type lightning-textarea "Still in the process of figuring"
type textarea "Still in the process of figuring"
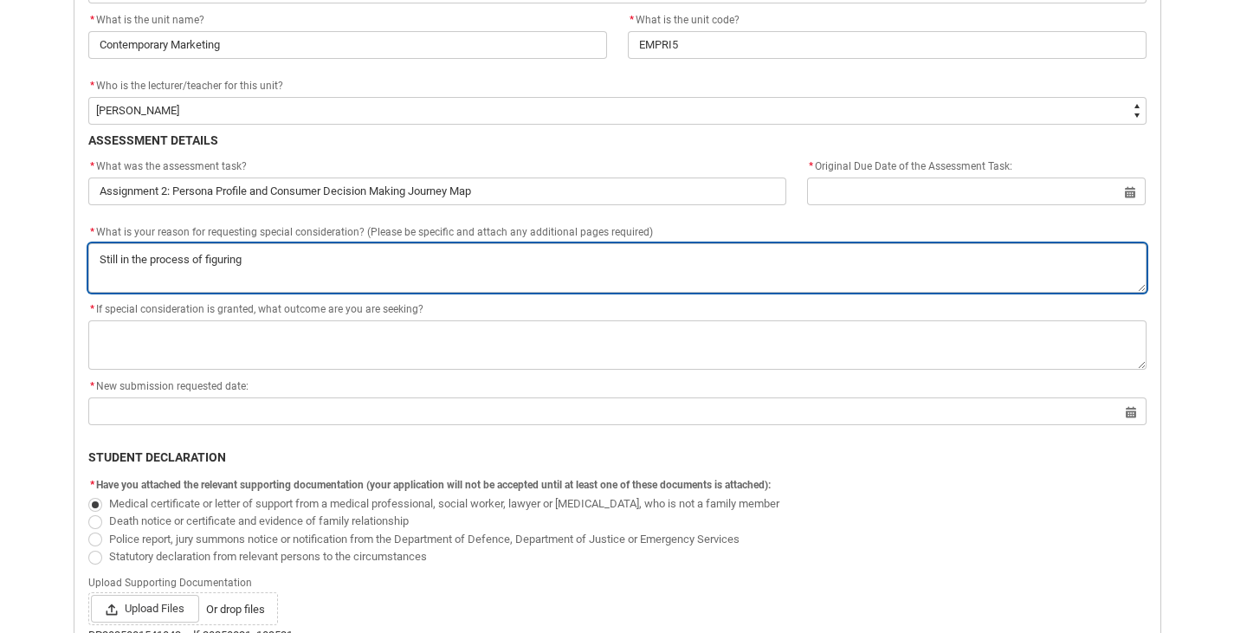
type lightning-textarea "Still in the process of figuring u"
type textarea "Still in the process of figuring u"
type lightning-textarea "Still in the process of figuring"
type textarea "Still in the process of figuring"
type lightning-textarea "Still in the process of figuring o"
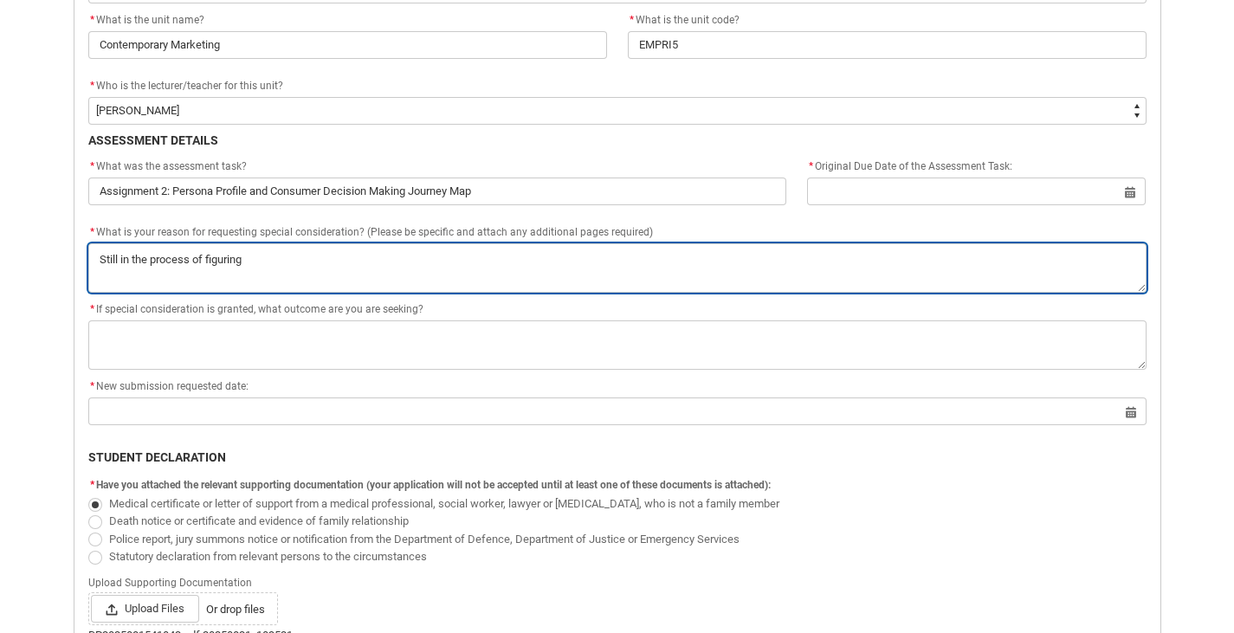
type textarea "Still in the process of figuring o"
type lightning-textarea "Still in the process of figuring ou"
type textarea "Still in the process of figuring ou"
type lightning-textarea "Still in the process of figuring out"
type textarea "Still in the process of figuring out"
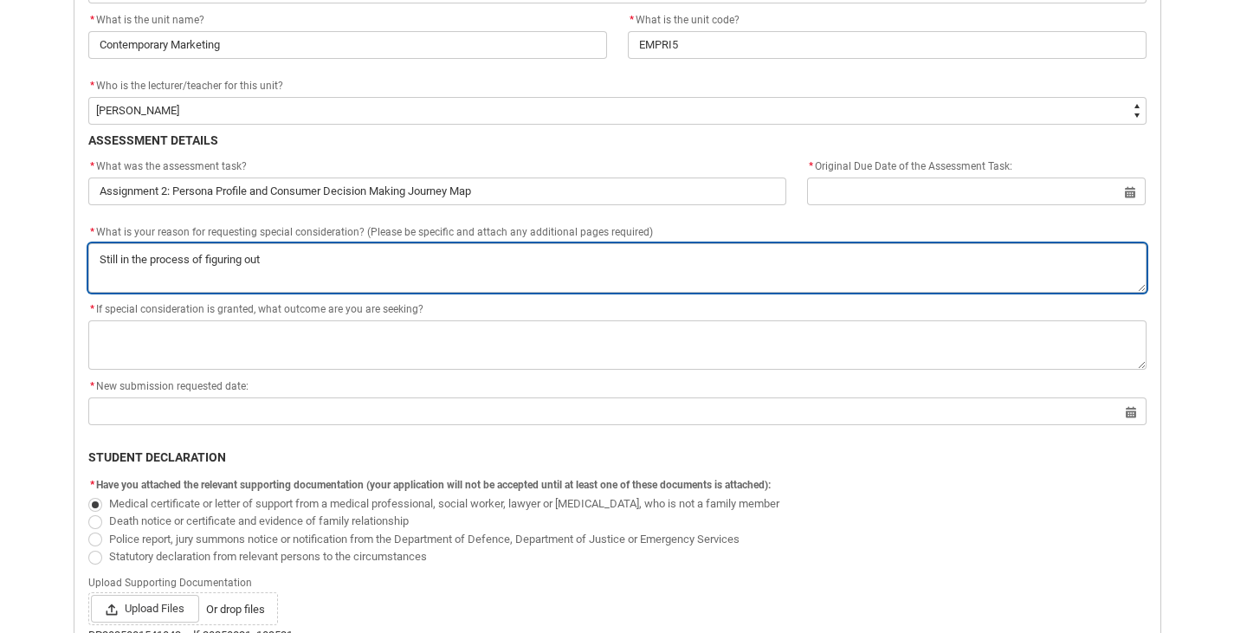
type lightning-textarea "Still in the process of figuring out"
type textarea "Still in the process of figuring out"
type lightning-textarea "Still in the process of figuring out m"
type textarea "Still in the process of figuring out m"
type lightning-textarea "Still in the process of figuring out my"
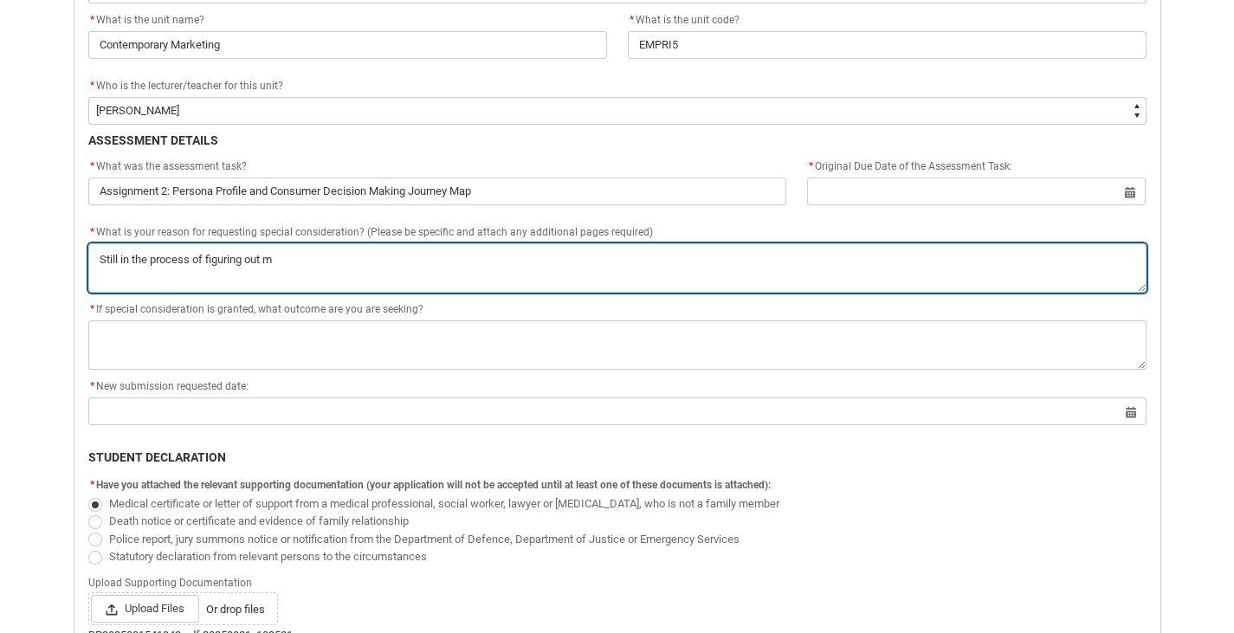
type textarea "Still in the process of figuring out my"
type lightning-textarea "Still in the process of figuring out my"
type textarea "Still in the process of figuring out my"
type lightning-textarea "Still in the process of figuring out my m"
type textarea "Still in the process of figuring out my m"
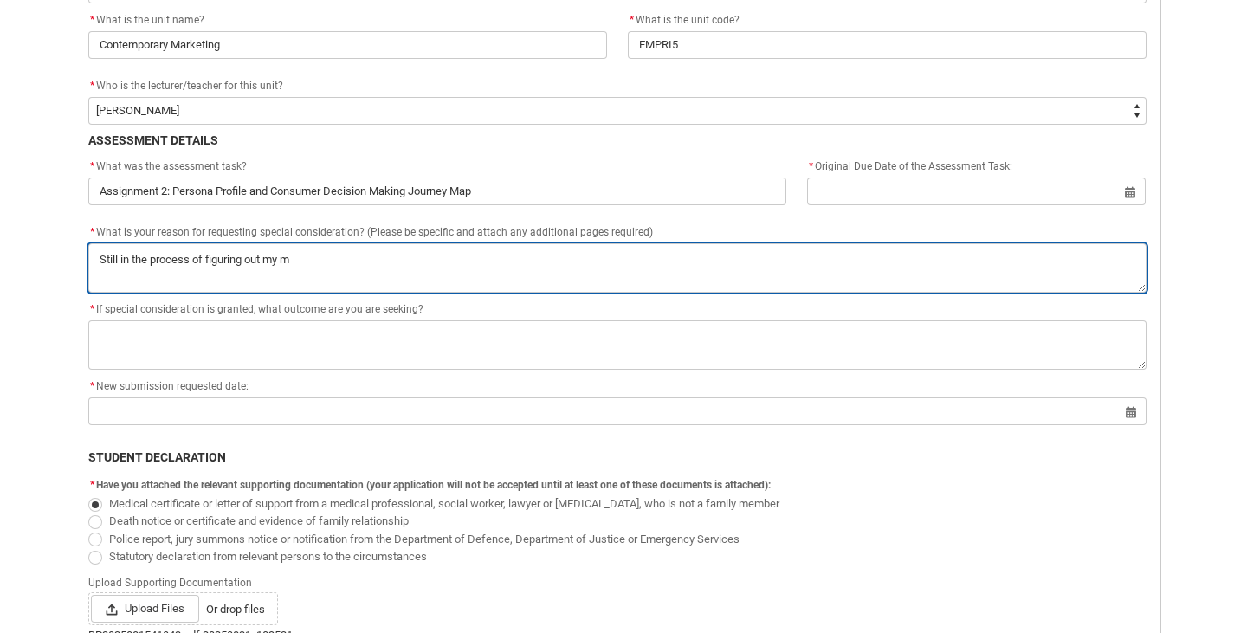
type lightning-textarea "Still in the process of figuring out my me"
type textarea "Still in the process of figuring out my me"
type lightning-textarea "Still in the process of figuring out my med"
type textarea "Still in the process of figuring out my med"
type lightning-textarea "Still in the process of figuring out my medi"
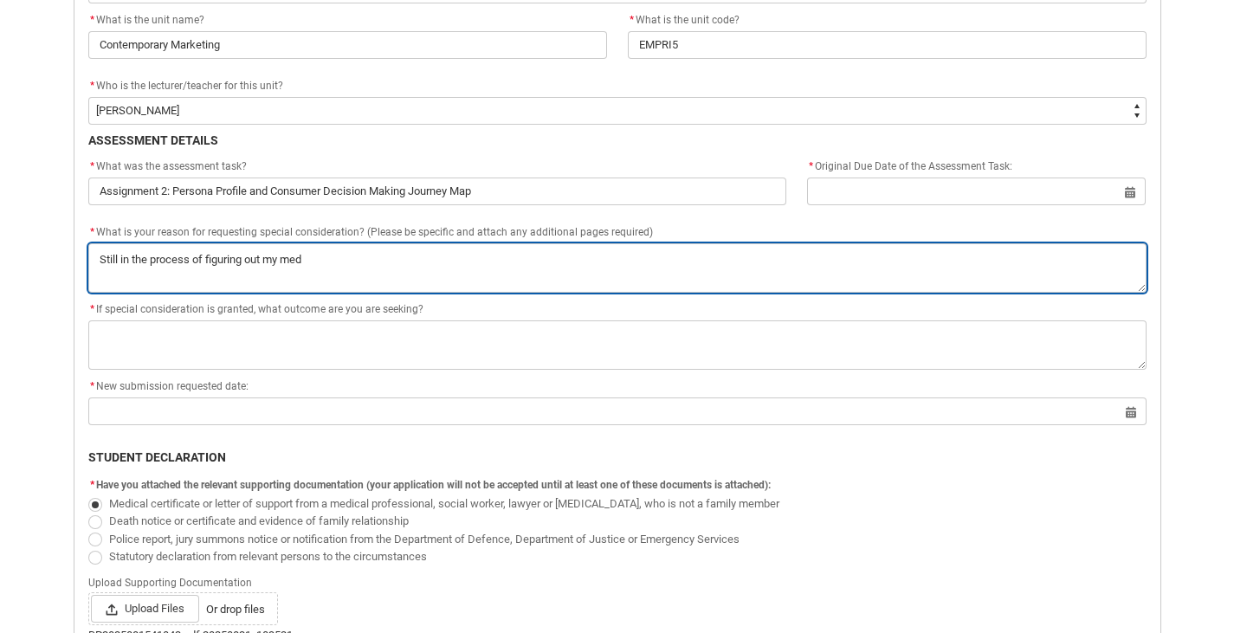
type textarea "Still in the process of figuring out my medi"
type lightning-textarea "Still in the process of figuring out my medic"
type textarea "Still in the process of figuring out my medic"
type lightning-textarea "Still in the process of figuring out my medica"
type textarea "Still in the process of figuring out my medica"
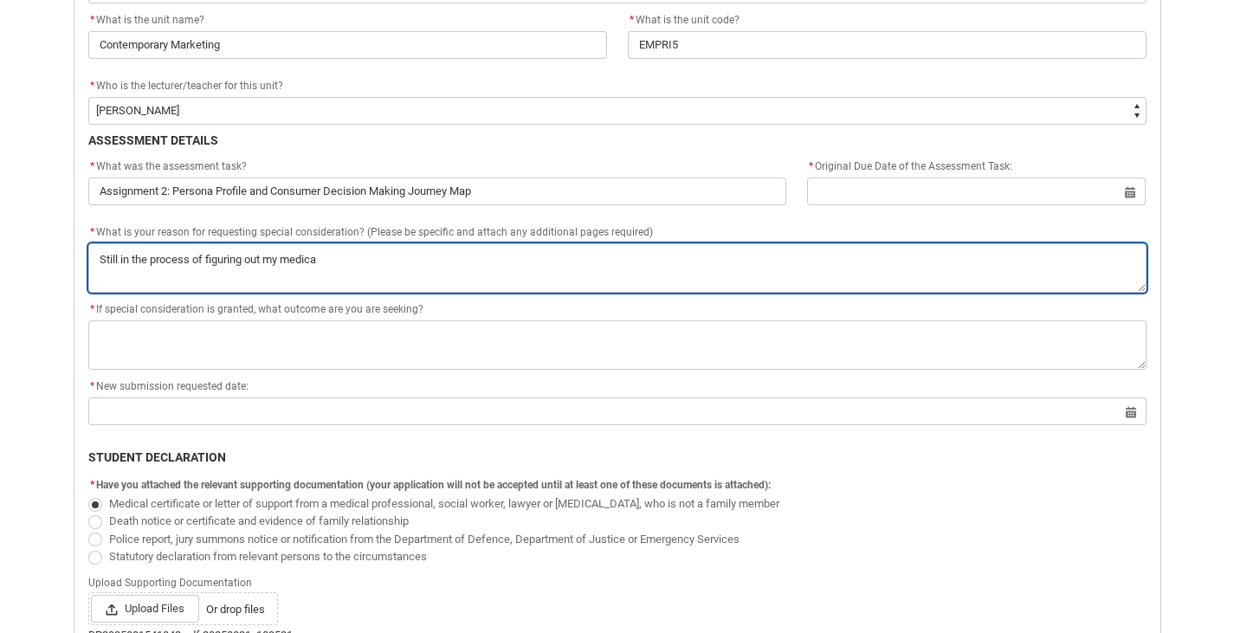
type lightning-textarea "Still in the process of figuring out my medicat"
type textarea "Still in the process of figuring out my medicat"
type lightning-textarea "Still in the process of figuring out my medicati"
type textarea "Still in the process of figuring out my medicati"
type lightning-textarea "Still in the process of figuring out my medicatio"
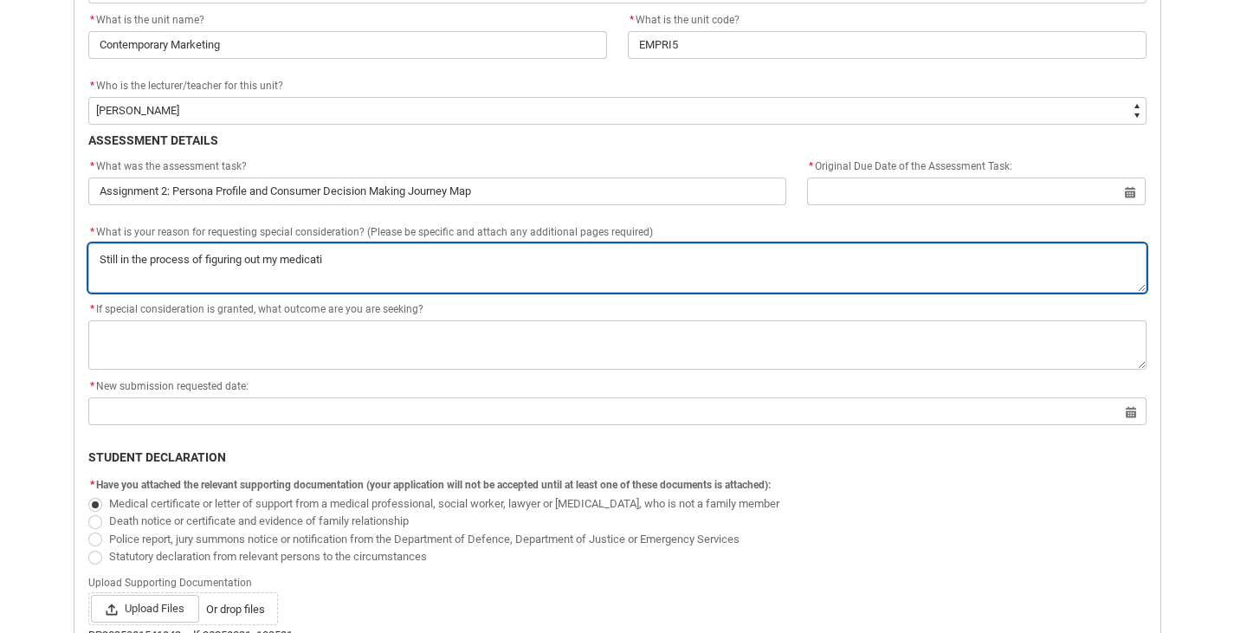
type textarea "Still in the process of figuring out my medicatio"
type lightning-textarea "Still in the process of figuring out my medication"
type textarea "Still in the process of figuring out my medication"
type lightning-textarea "Still in the process of figuring out my medication,"
type textarea "Still in the process of figuring out my medication,"
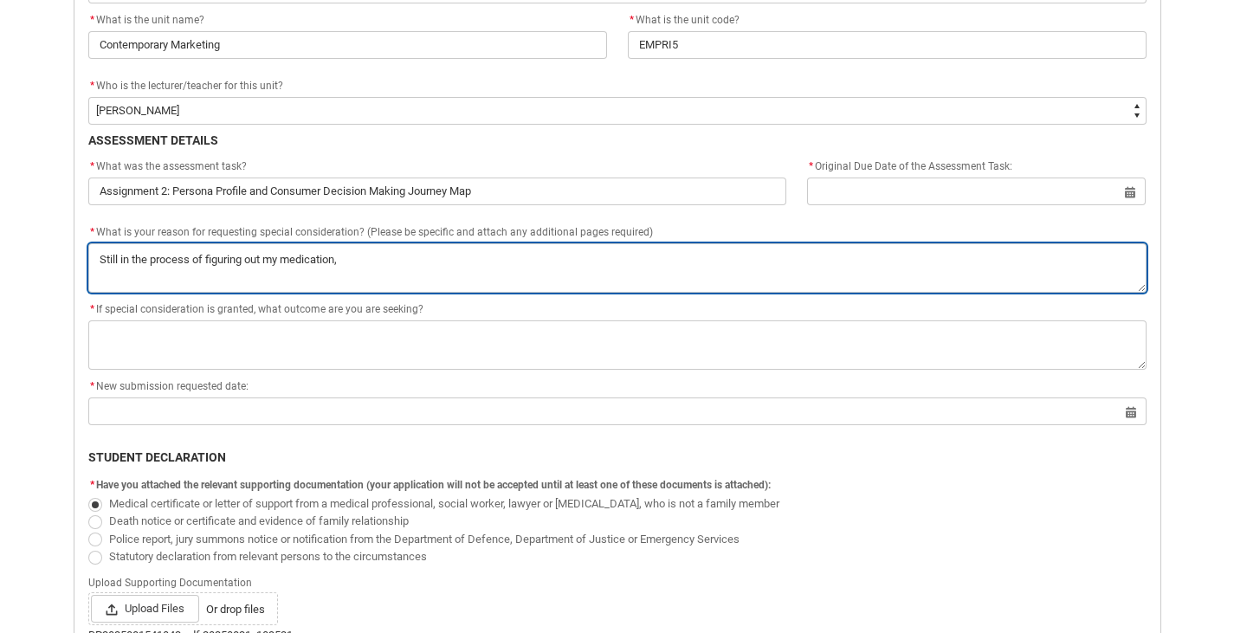
click at [407, 274] on textarea "*" at bounding box center [617, 267] width 1058 height 49
type lightning-textarea "Still in the process of figuring out my medication,"
type textarea "Still in the process of figuring out my medication,"
type lightning-textarea "Still in the process of figuring out my medication, a"
type textarea "Still in the process of figuring out my medication, a"
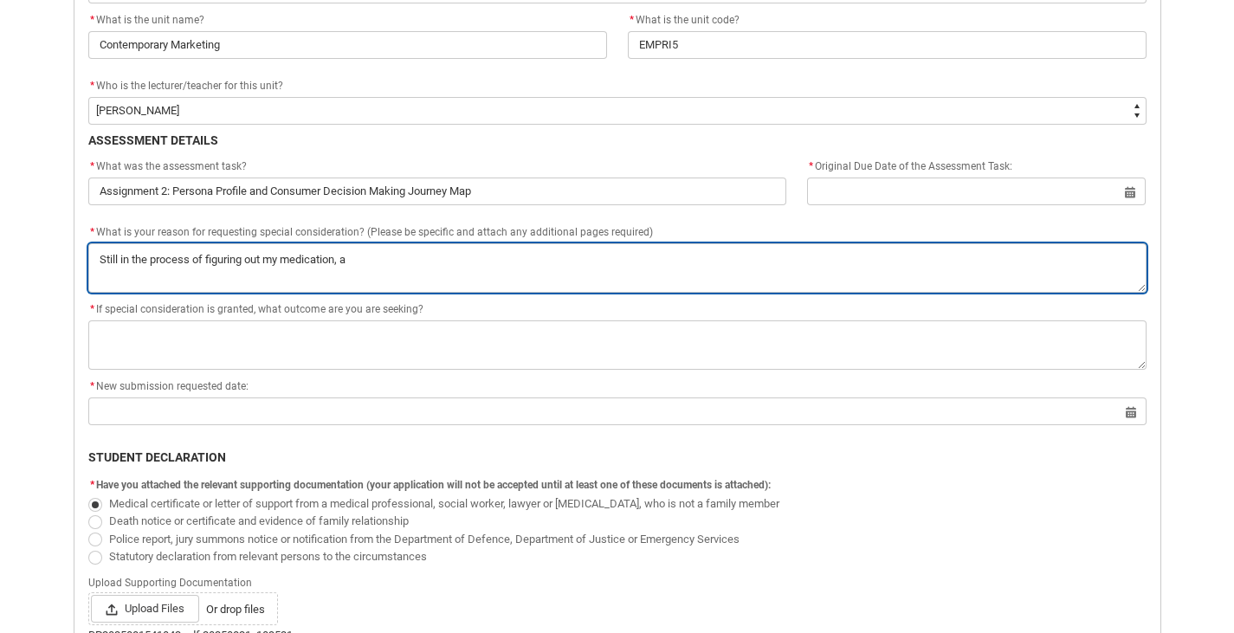
type lightning-textarea "Still in the process of figuring out my medication, an"
type textarea "Still in the process of figuring out my medication, an"
type lightning-textarea "Still in the process of figuring out my medication, and"
type textarea "Still in the process of figuring out my medication, and"
type lightning-textarea "Still in the process of figuring out my medication, and"
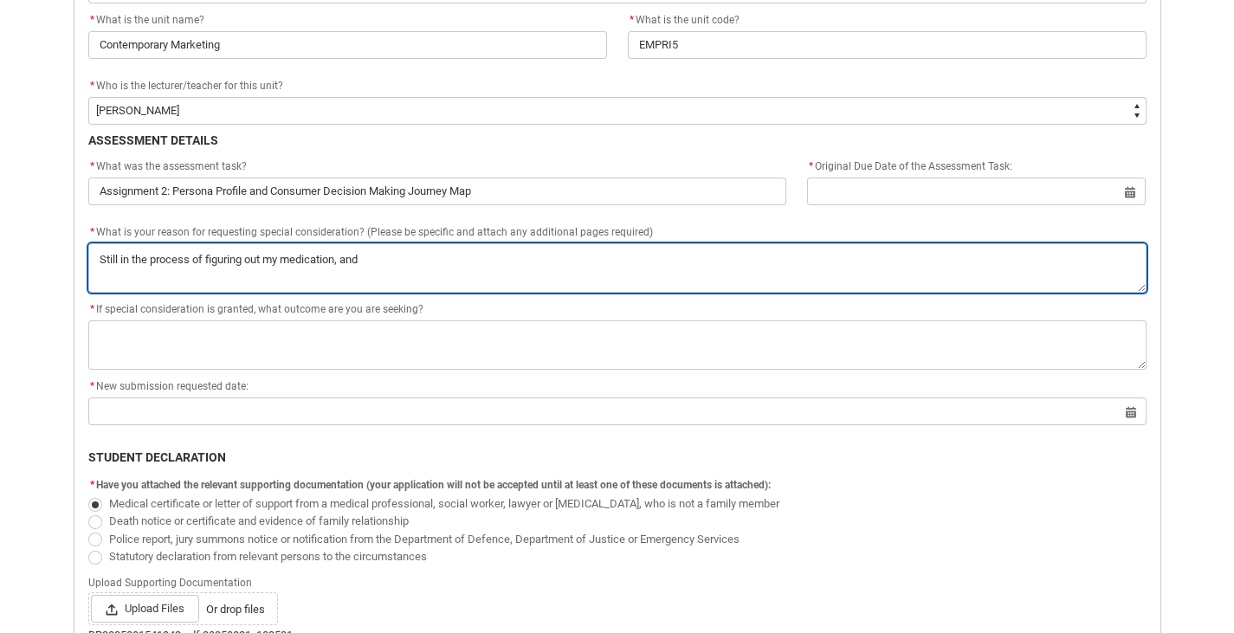
type textarea "Still in the process of figuring out my medication, and"
type lightning-textarea "Still in the process of figuring out my medication, and a"
type textarea "Still in the process of figuring out my medication, and a"
type lightning-textarea "Still in the process of figuring out my medication, and aI"
type textarea "Still in the process of figuring out my medication, and aI"
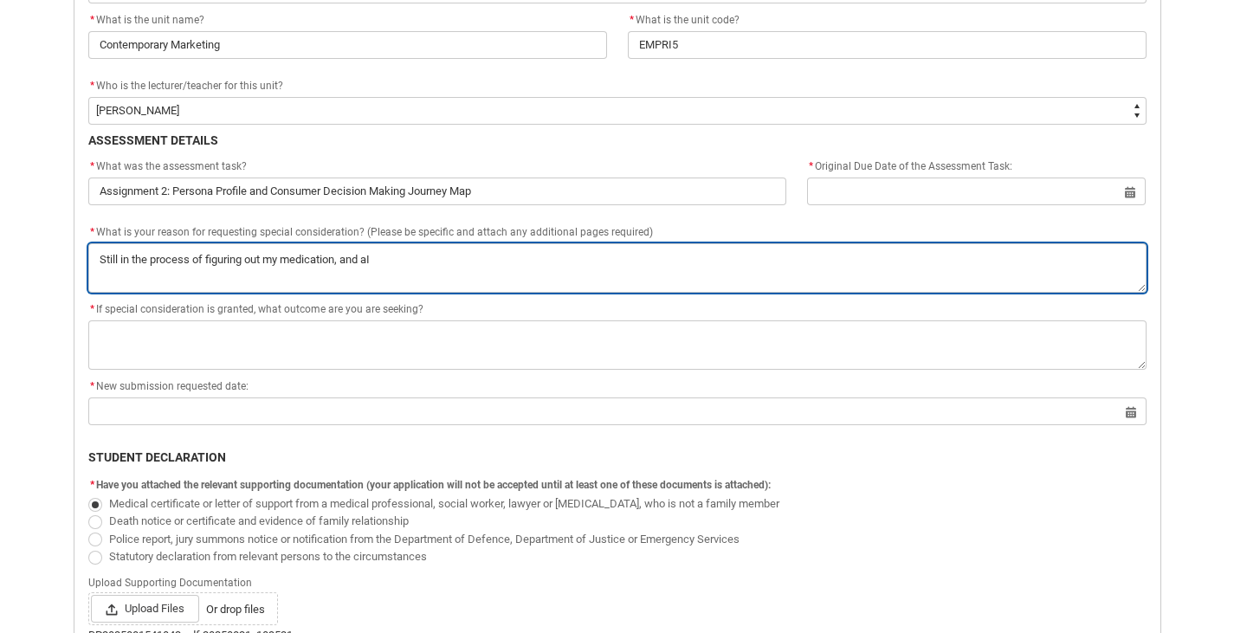
type lightning-textarea "Still in the process of figuring out my medication, and aIA"
type textarea "Still in the process of figuring out my medication, and aIA"
type lightning-textarea "Still in the process of figuring out my medication, and aIA"
type textarea "Still in the process of figuring out my medication, and aIA"
type lightning-textarea "Still in the process of figuring out my medication, and aIA g"
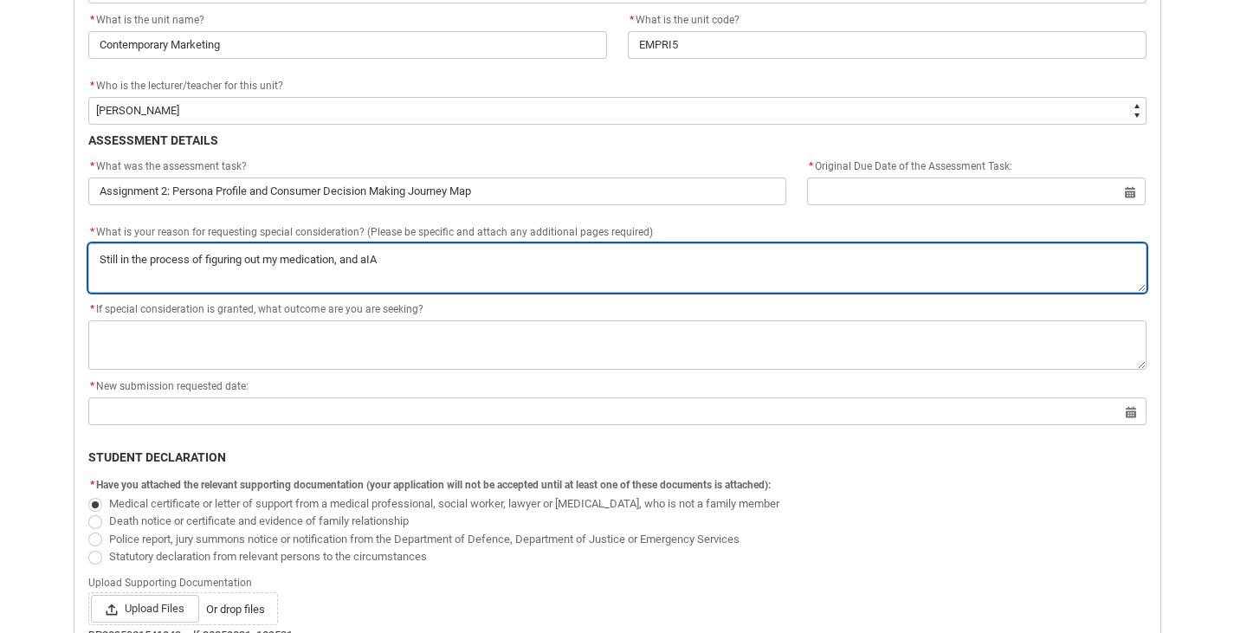
type textarea "Still in the process of figuring out my medication, and aIA g"
type lightning-textarea "Still in the process of figuring out my medication, and aIA go"
type textarea "Still in the process of figuring out my medication, and aIA go"
type lightning-textarea "Still in the process of figuring out my medication, and aIA got"
type textarea "Still in the process of figuring out my medication, and aIA got"
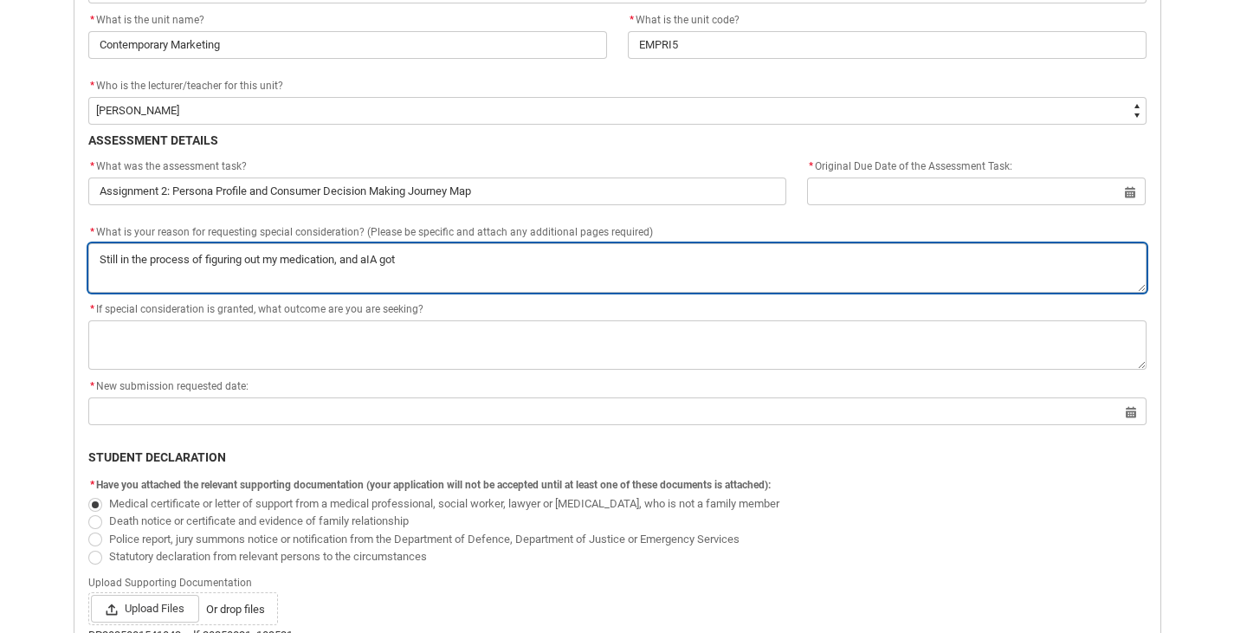
type lightning-textarea "Still in the process of figuring out my medication, and aIA got"
type textarea "Still in the process of figuring out my medication, and aIA got"
type lightning-textarea "Still in the process of figuring out my medication, and aIA got"
type textarea "Still in the process of figuring out my medication, and aIA got"
type lightning-textarea "Still in the process of figuring out my medication, and aIA go"
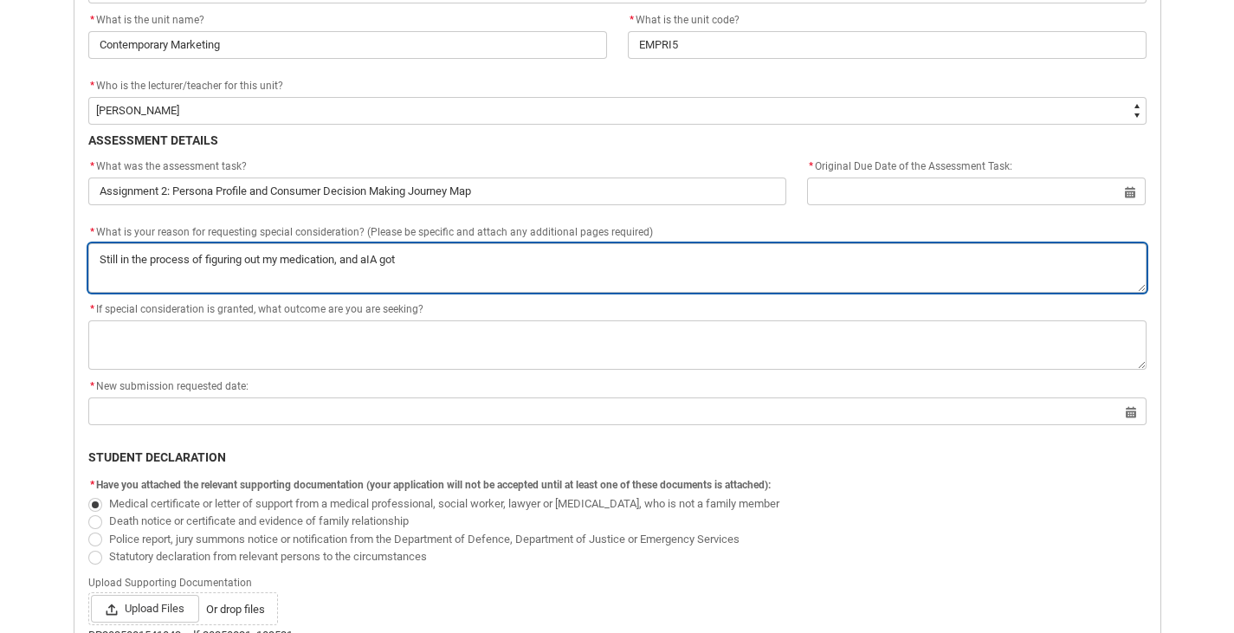
type textarea "Still in the process of figuring out my medication, and aIA go"
type lightning-textarea "Still in the process of figuring out my medication, and aIA g"
type textarea "Still in the process of figuring out my medication, and aIA g"
type lightning-textarea "Still in the process of figuring out my medication, and aIA"
type textarea "Still in the process of figuring out my medication, and aIA"
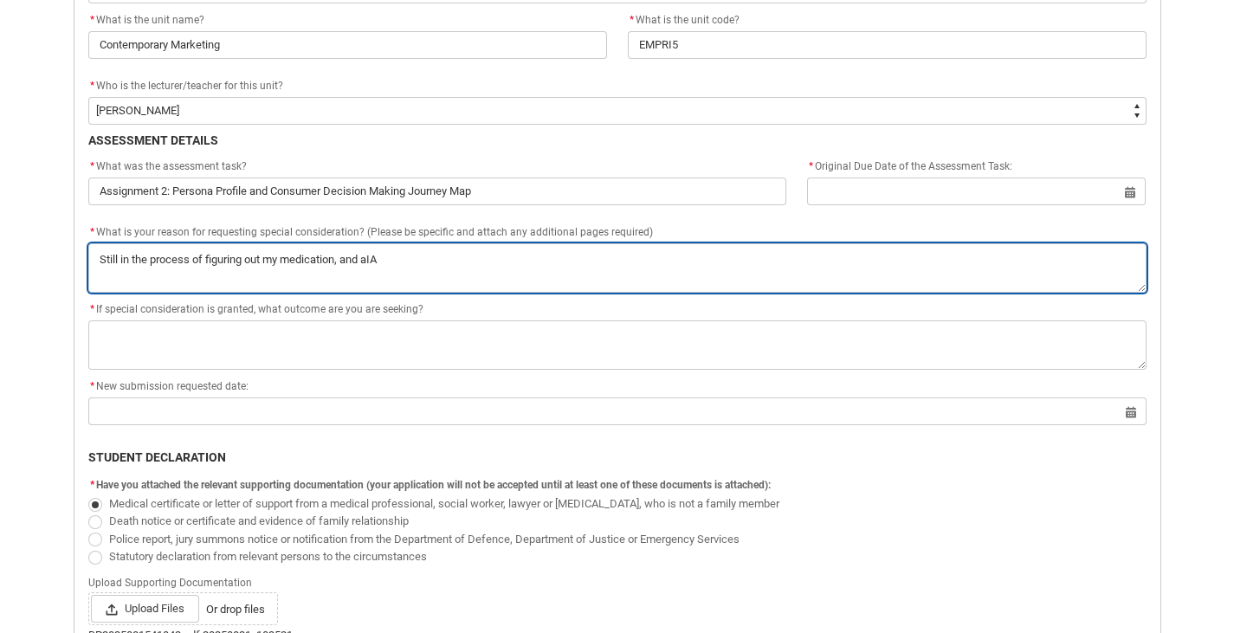
type lightning-textarea "Still in the process of figuring out my medication, and aIA"
type textarea "Still in the process of figuring out my medication, and aIA"
type lightning-textarea "Still in the process of figuring out my medication, and aI"
type textarea "Still in the process of figuring out my medication, and aI"
type lightning-textarea "Still in the process of figuring out my medication, and a"
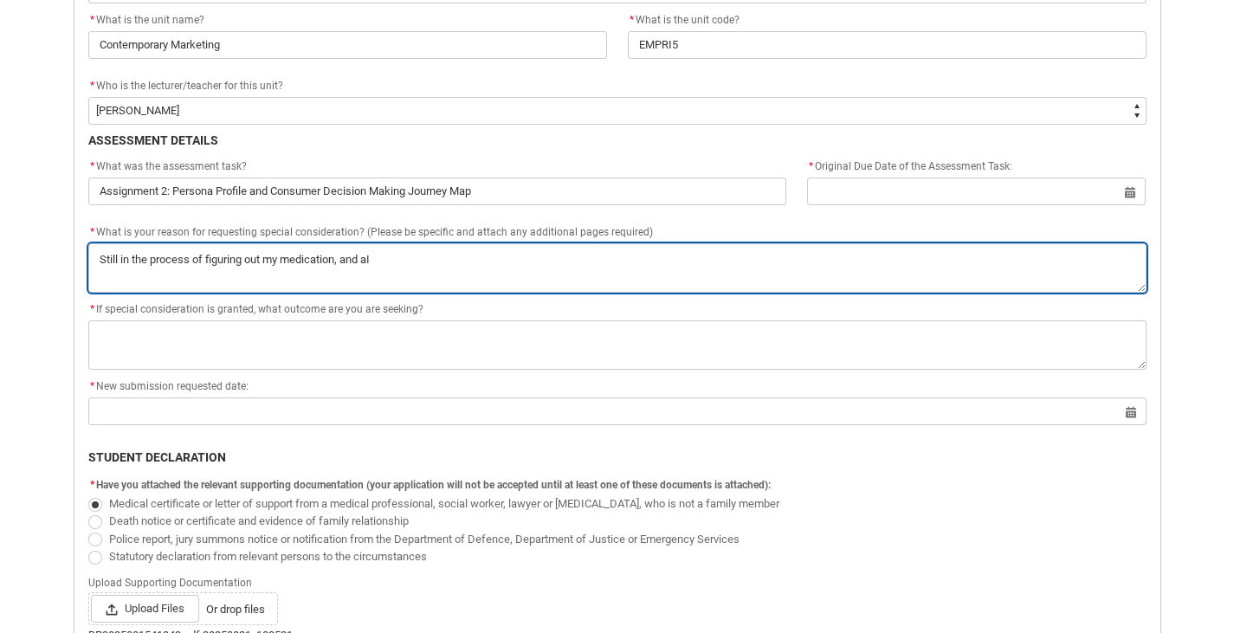
type textarea "Still in the process of figuring out my medication, and a"
type lightning-textarea "Still in the process of figuring out my medication, and"
type textarea "Still in the process of figuring out my medication, and"
type lightning-textarea "Still in the process of figuring out my medication, and I"
type textarea "Still in the process of figuring out my medication, and I"
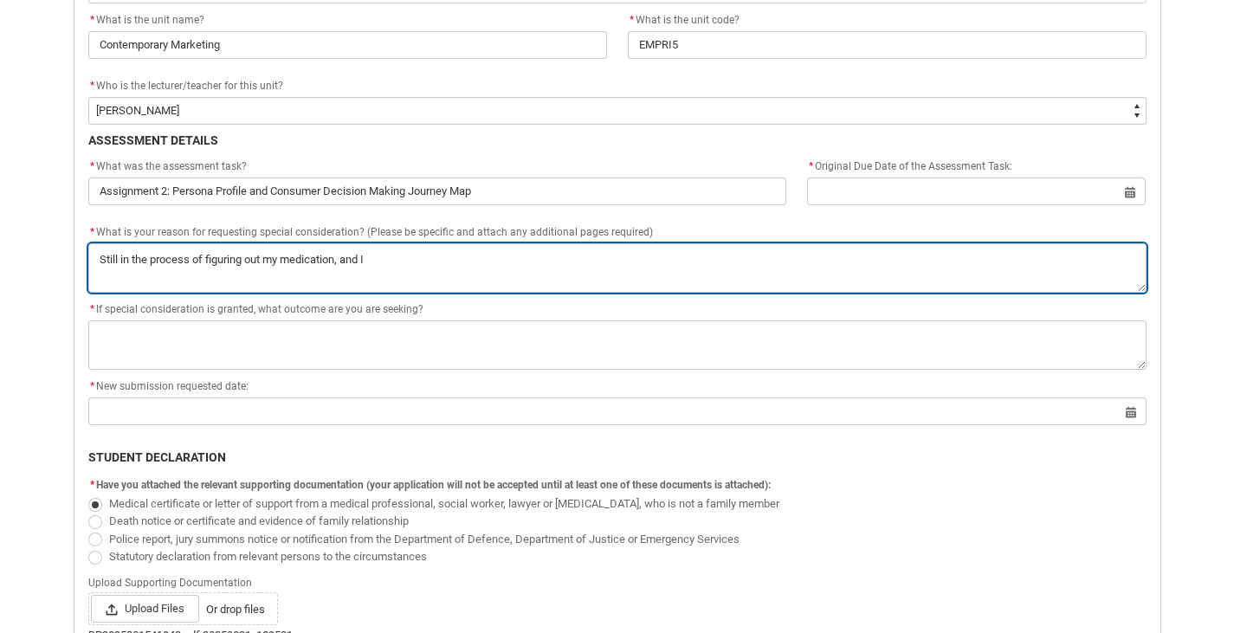
type lightning-textarea "Still in the process of figuring out my medication, and I"
type textarea "Still in the process of figuring out my medication, and I"
type lightning-textarea "Still in the process of figuring out my medication, and I c"
type textarea "Still in the process of figuring out my medication, and I c"
type lightning-textarea "Still in the process of figuring out my medication, and I ca"
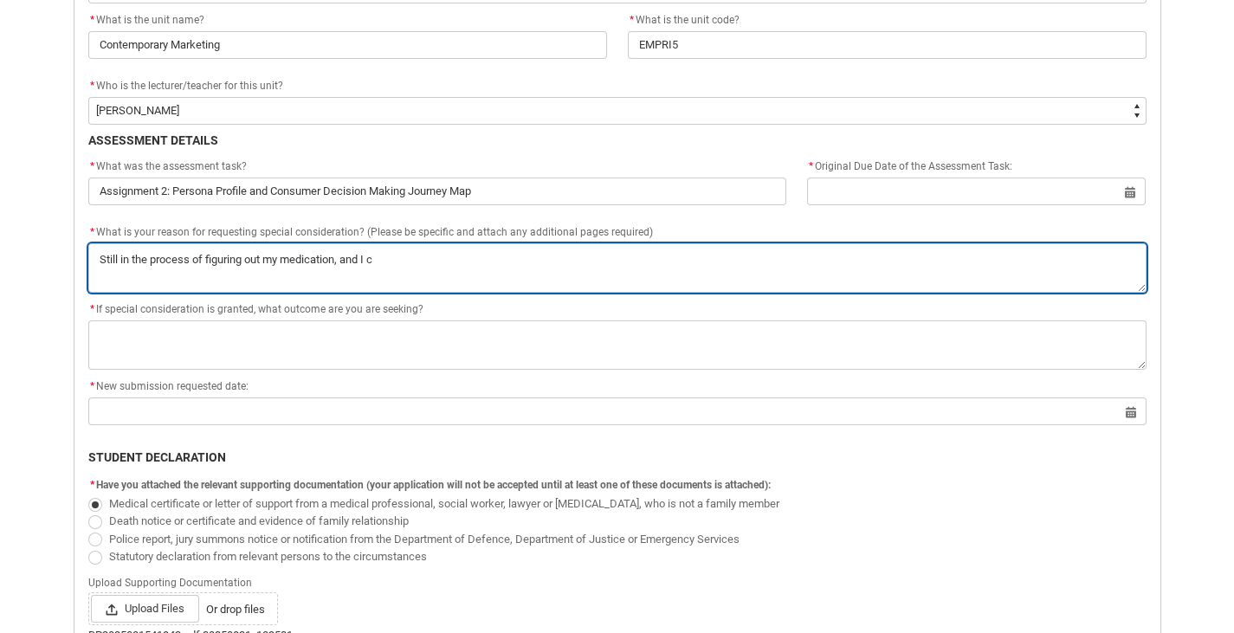
type textarea "Still in the process of figuring out my medication, and I ca"
type lightning-textarea "Still in the process of figuring out my medication, and I cau"
type textarea "Still in the process of figuring out my medication, and I cau"
type lightning-textarea "Still in the process of figuring out my medication, and I caug"
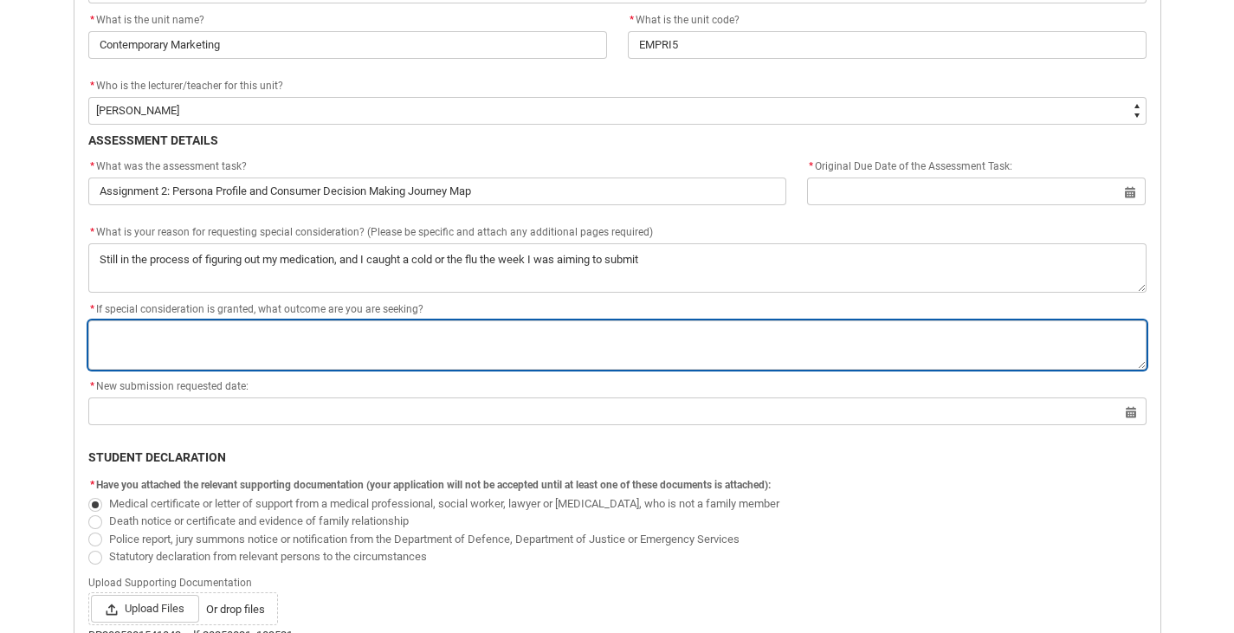
click at [340, 363] on textarea "*" at bounding box center [617, 344] width 1058 height 49
click at [335, 331] on textarea "*" at bounding box center [617, 344] width 1058 height 49
click at [403, 336] on textarea "*" at bounding box center [617, 344] width 1058 height 49
click at [112, 337] on textarea "*" at bounding box center [617, 344] width 1058 height 49
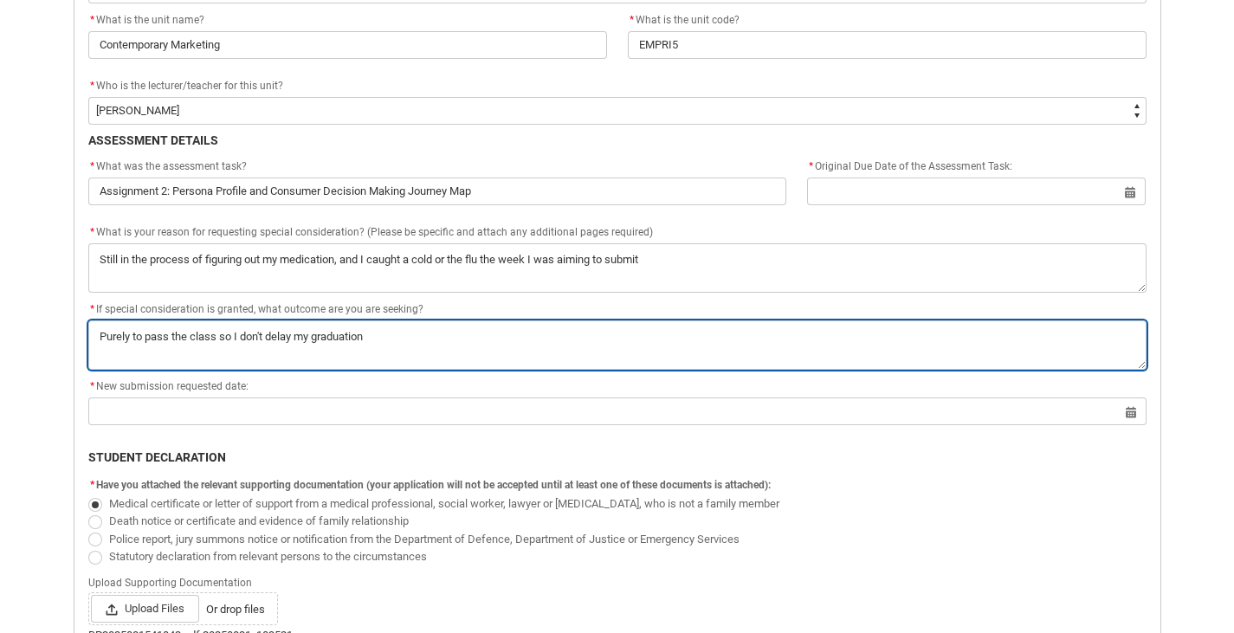
click at [407, 321] on textarea "*" at bounding box center [617, 344] width 1058 height 49
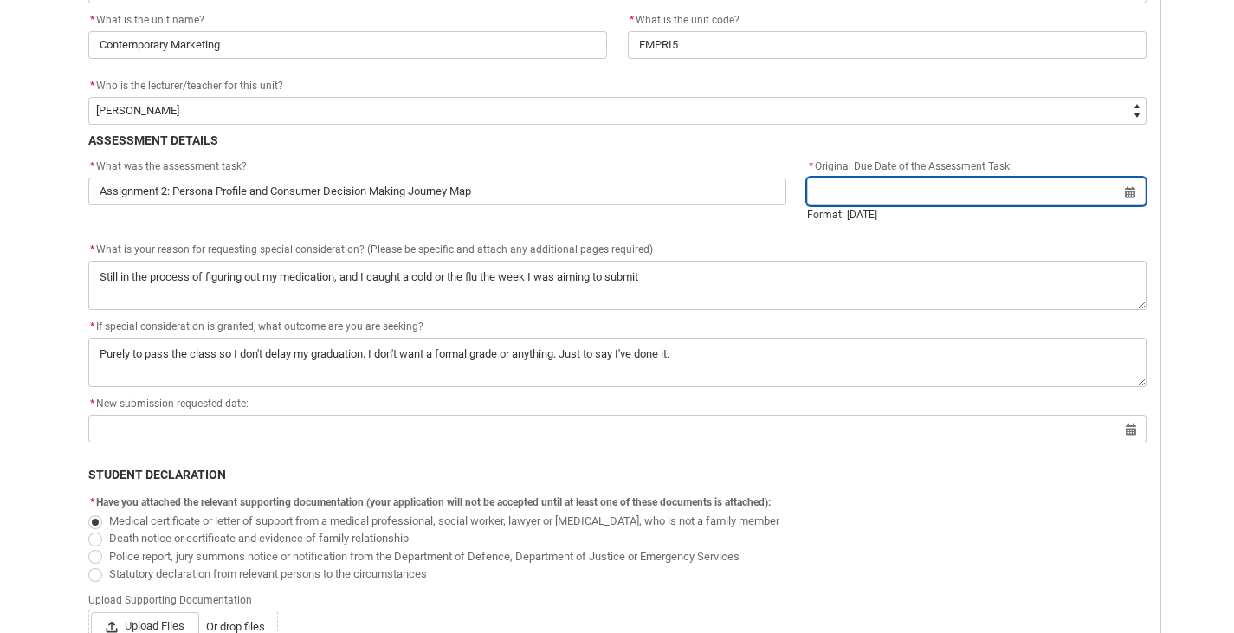
click at [942, 200] on input "Redu_Student_Request flow" at bounding box center [976, 192] width 339 height 28
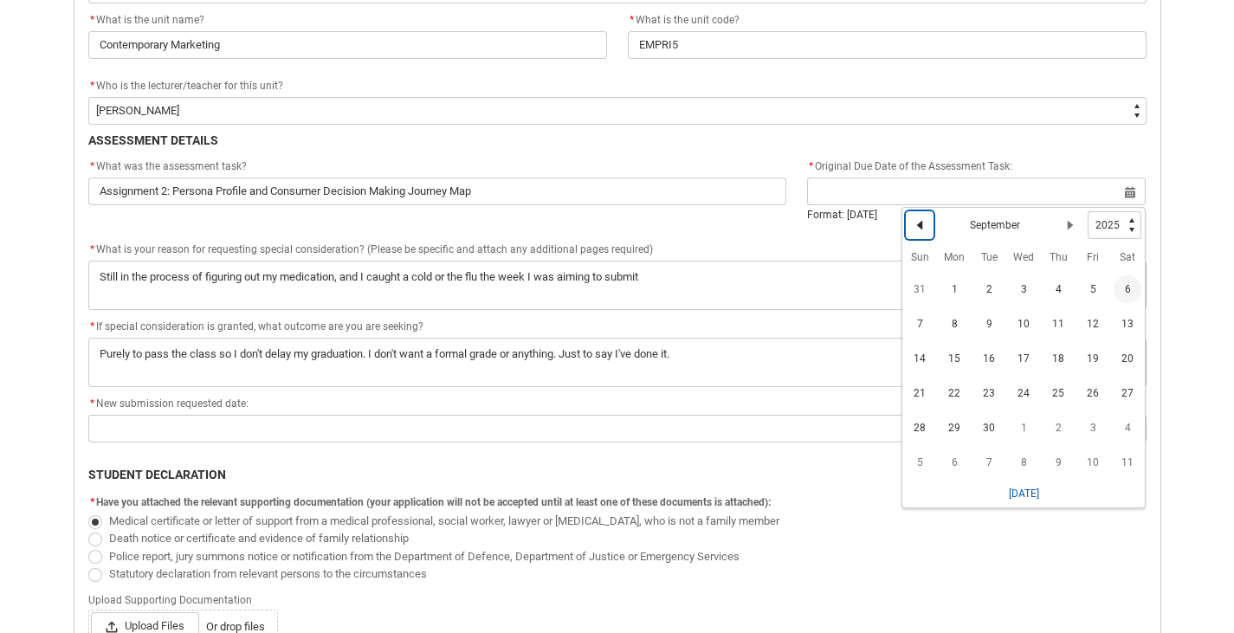
click at [918, 223] on lightning-primitive-icon "Date picker: September" at bounding box center [920, 225] width 12 height 12
click at [918, 223] on lightning-primitive-icon "Date picker: August" at bounding box center [920, 222] width 12 height 12
click at [1078, 223] on button "Next Month" at bounding box center [1071, 222] width 28 height 28
click at [1024, 427] on span "27" at bounding box center [1024, 425] width 28 height 28
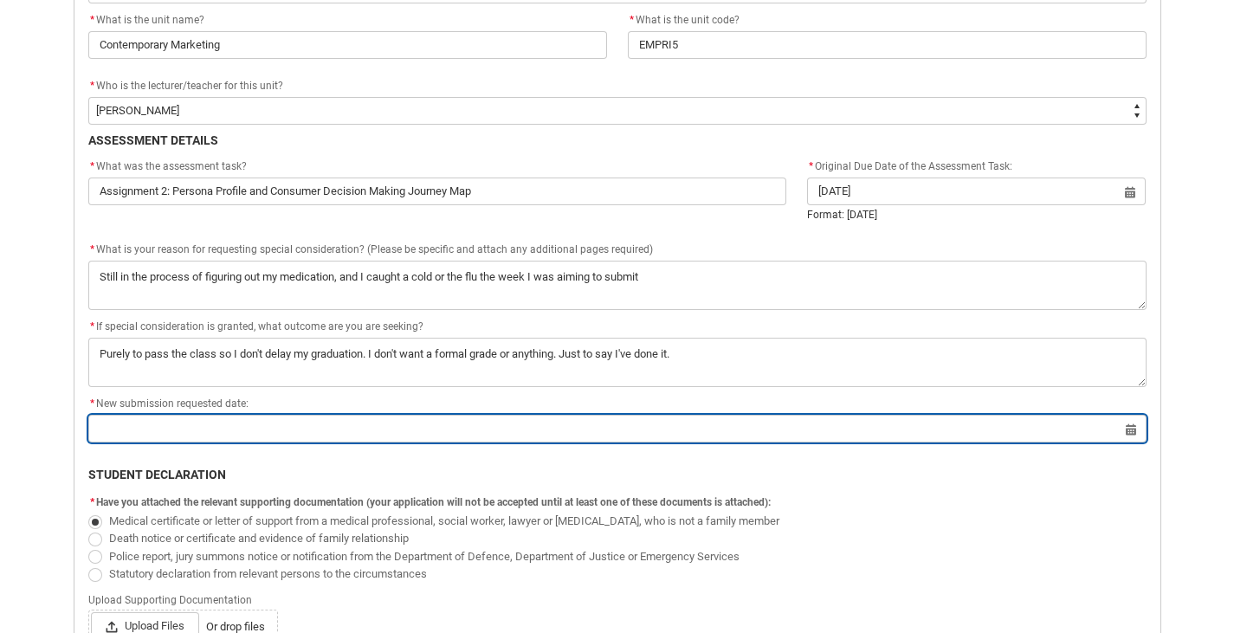
click at [409, 432] on input "Redu_Student_Request flow" at bounding box center [617, 429] width 1058 height 28
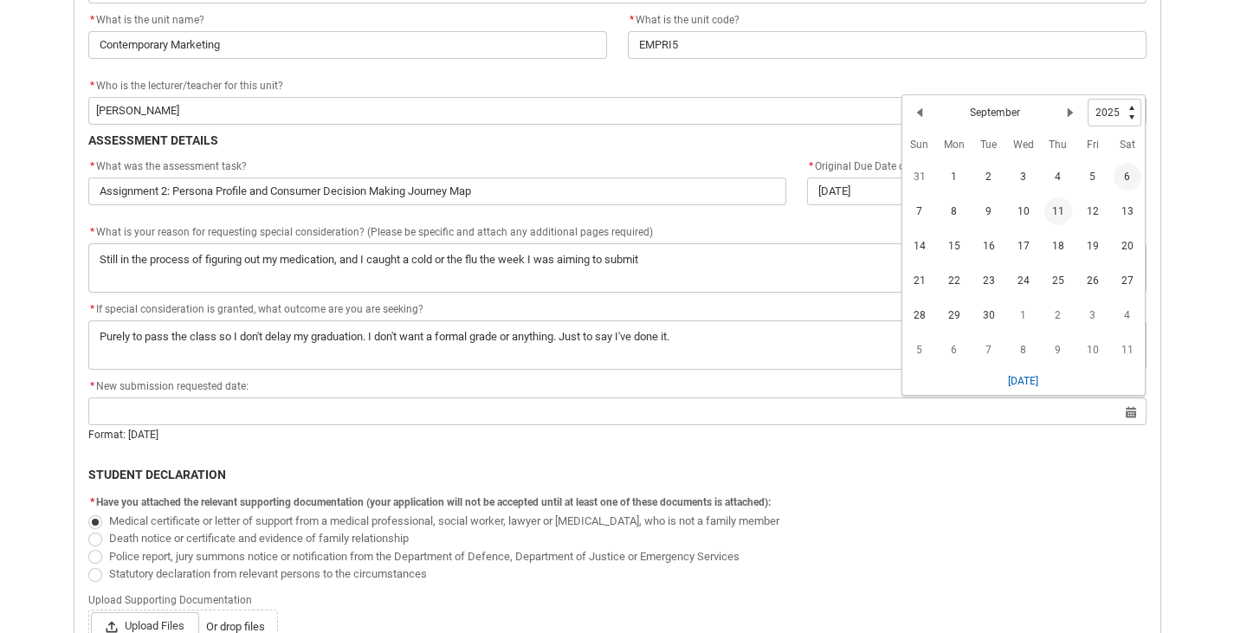
click at [1057, 214] on span "11" at bounding box center [1059, 211] width 28 height 28
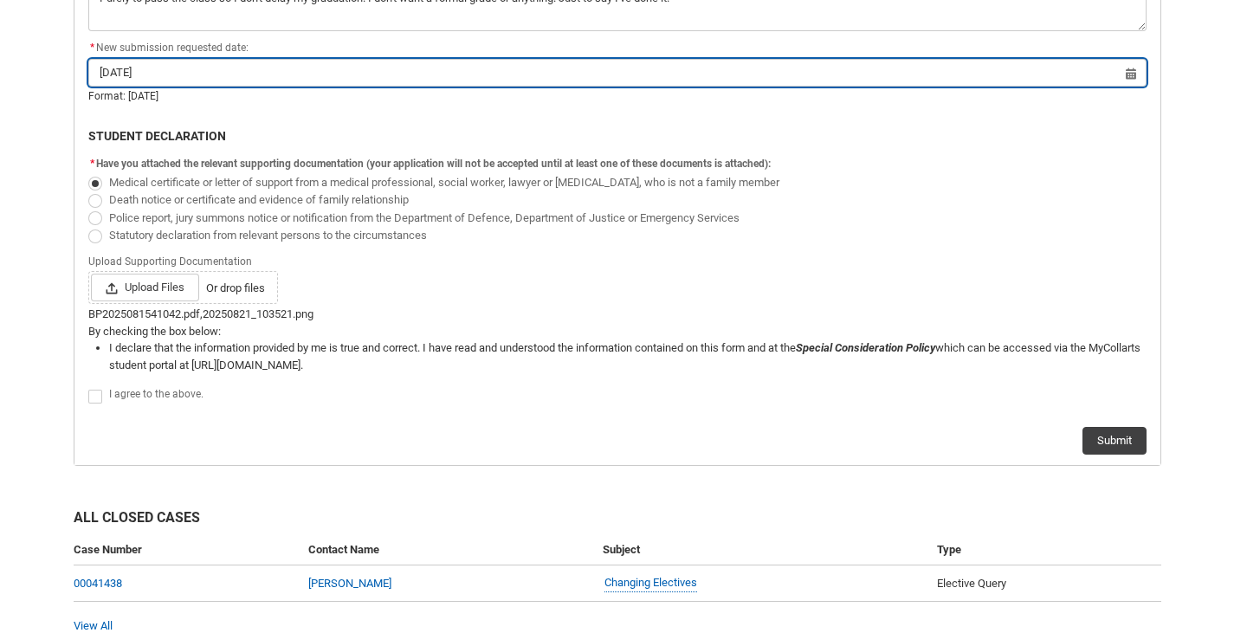
scroll to position [994, 0]
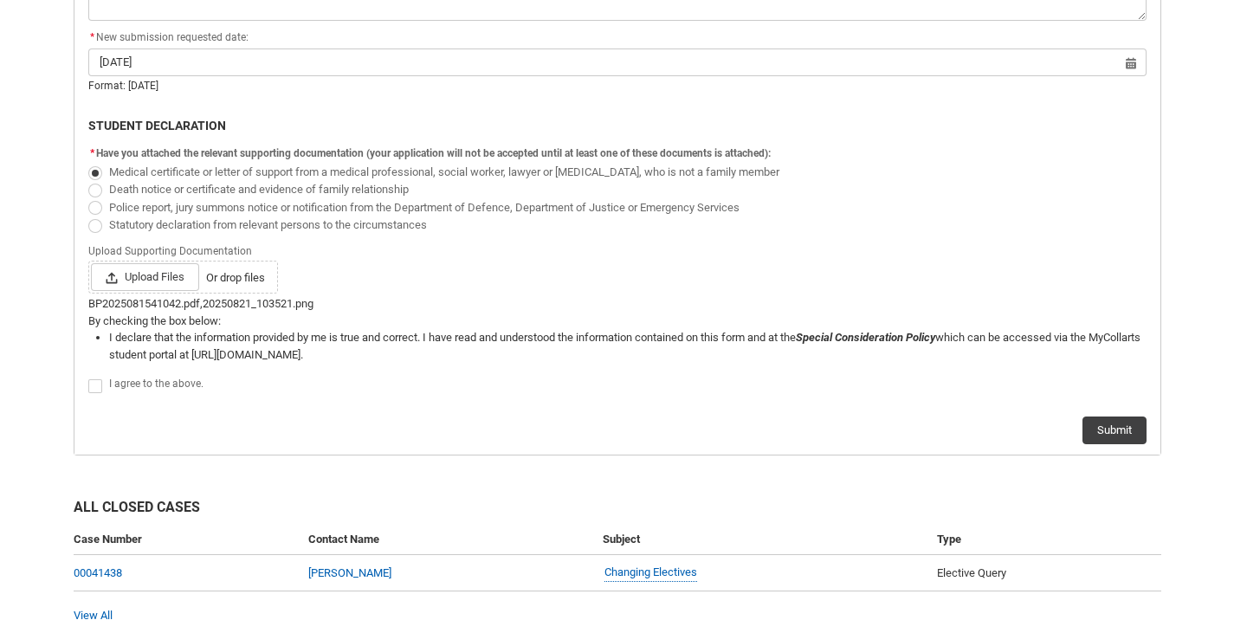
click at [116, 391] on div "I agree to the above." at bounding box center [628, 384] width 1038 height 21
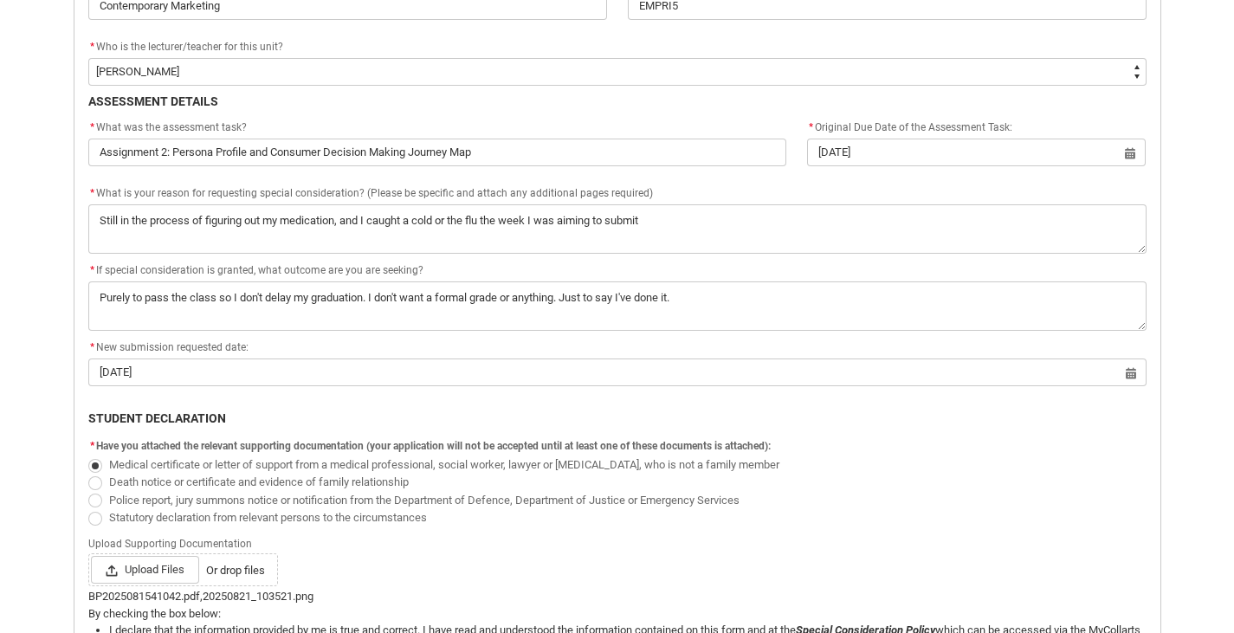
scroll to position [678, 0]
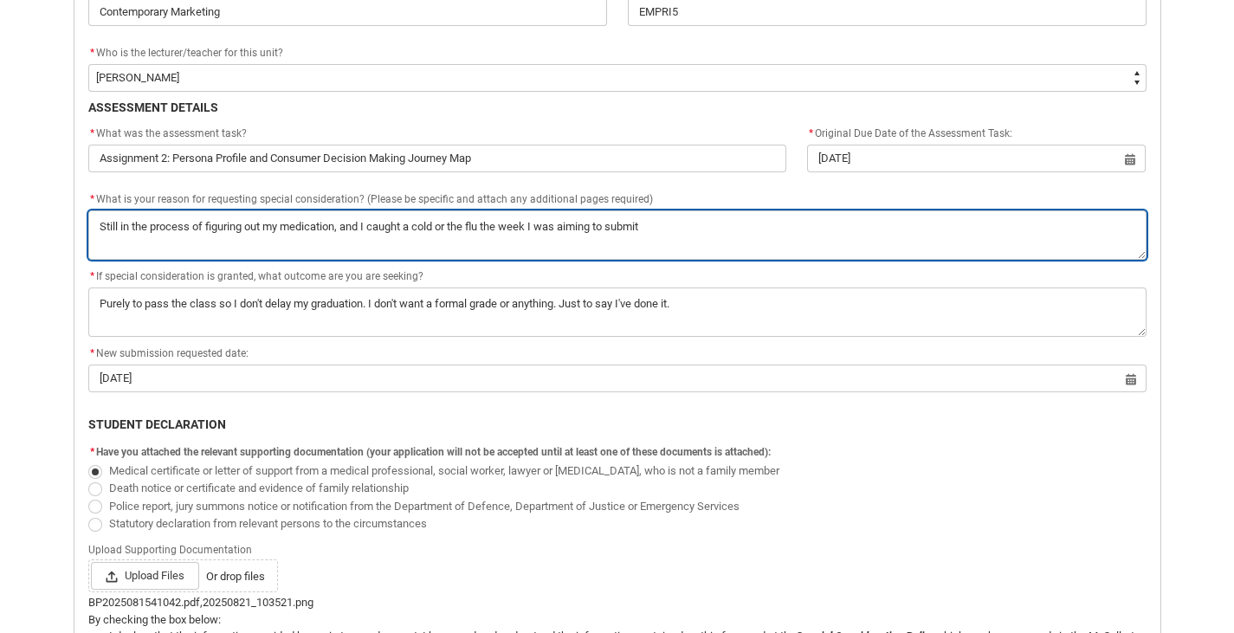
drag, startPoint x: 731, startPoint y: 223, endPoint x: 716, endPoint y: 229, distance: 15.9
click at [716, 229] on textarea "*" at bounding box center [617, 234] width 1058 height 49
click at [721, 231] on textarea "*" at bounding box center [617, 234] width 1058 height 49
click at [793, 218] on textarea "*" at bounding box center [617, 234] width 1058 height 49
click at [663, 231] on textarea "*" at bounding box center [617, 234] width 1058 height 49
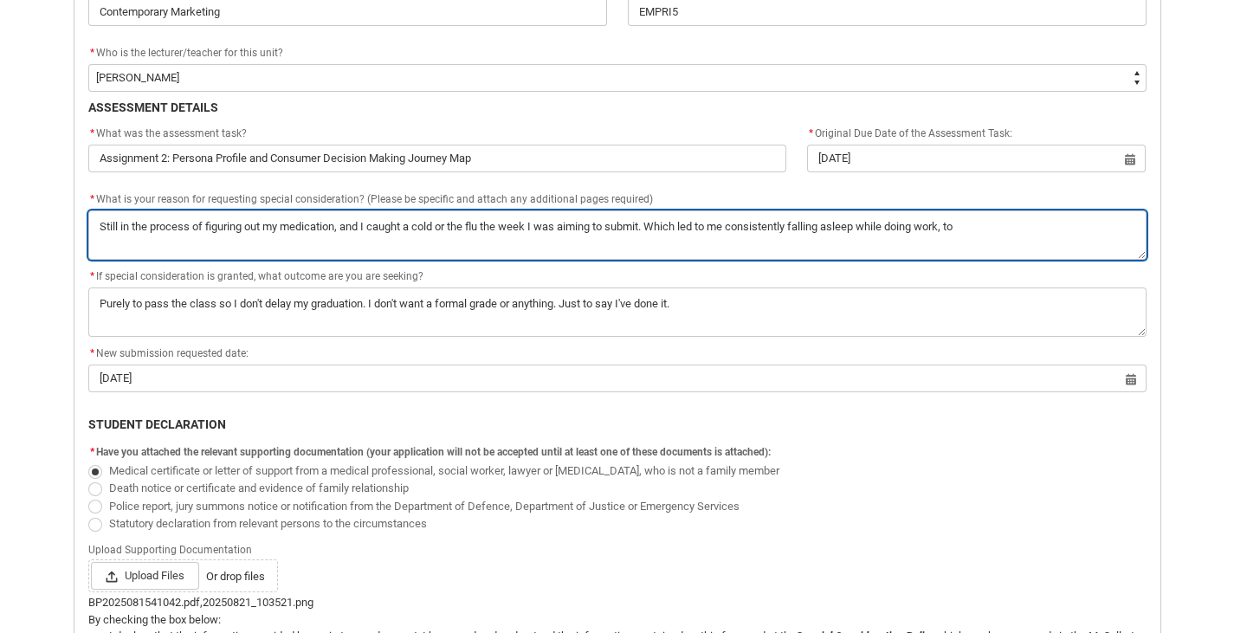
click at [1013, 233] on textarea "*" at bounding box center [617, 234] width 1058 height 49
click at [988, 224] on textarea "*" at bounding box center [617, 234] width 1058 height 49
click at [980, 223] on textarea "*" at bounding box center [617, 234] width 1058 height 49
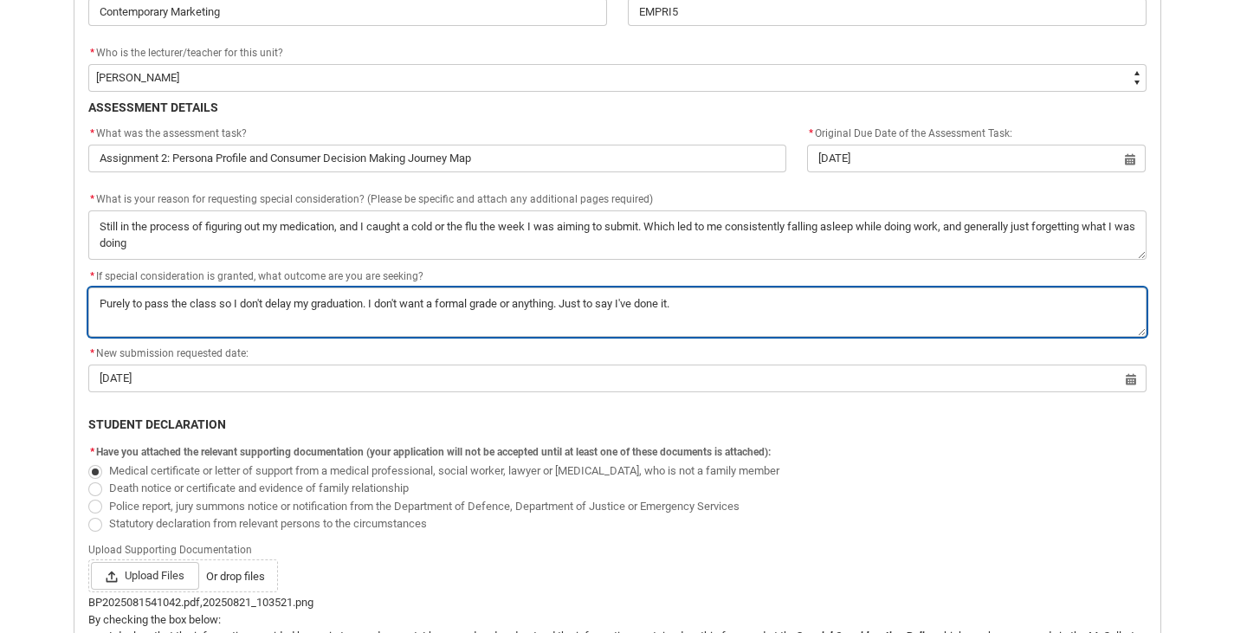
click at [267, 318] on textarea "*" at bounding box center [617, 312] width 1058 height 49
click at [304, 307] on textarea "*" at bounding box center [617, 312] width 1058 height 49
click at [372, 307] on textarea "*" at bounding box center [617, 312] width 1058 height 49
click at [366, 305] on textarea "*" at bounding box center [617, 312] width 1058 height 49
click at [250, 301] on textarea "*" at bounding box center [617, 312] width 1058 height 49
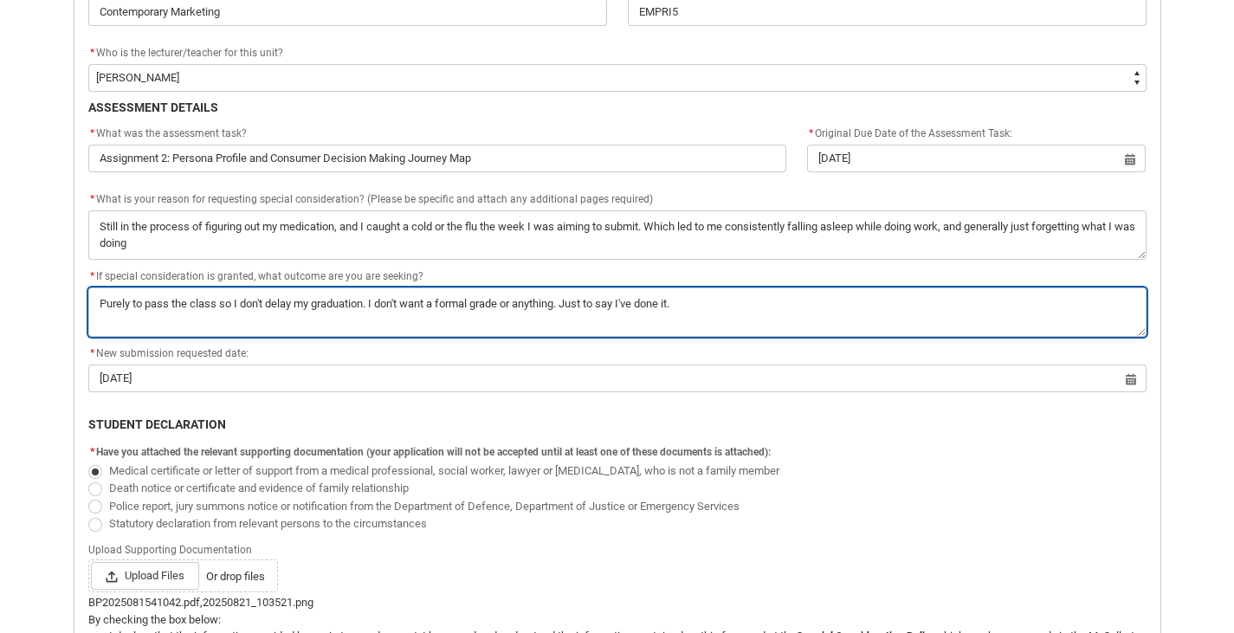
click at [267, 307] on textarea "*" at bounding box center [617, 312] width 1058 height 49
click at [113, 303] on textarea "*" at bounding box center [617, 312] width 1058 height 49
drag, startPoint x: 113, startPoint y: 303, endPoint x: 858, endPoint y: 297, distance: 744.9
click at [858, 297] on textarea "*" at bounding box center [617, 312] width 1058 height 49
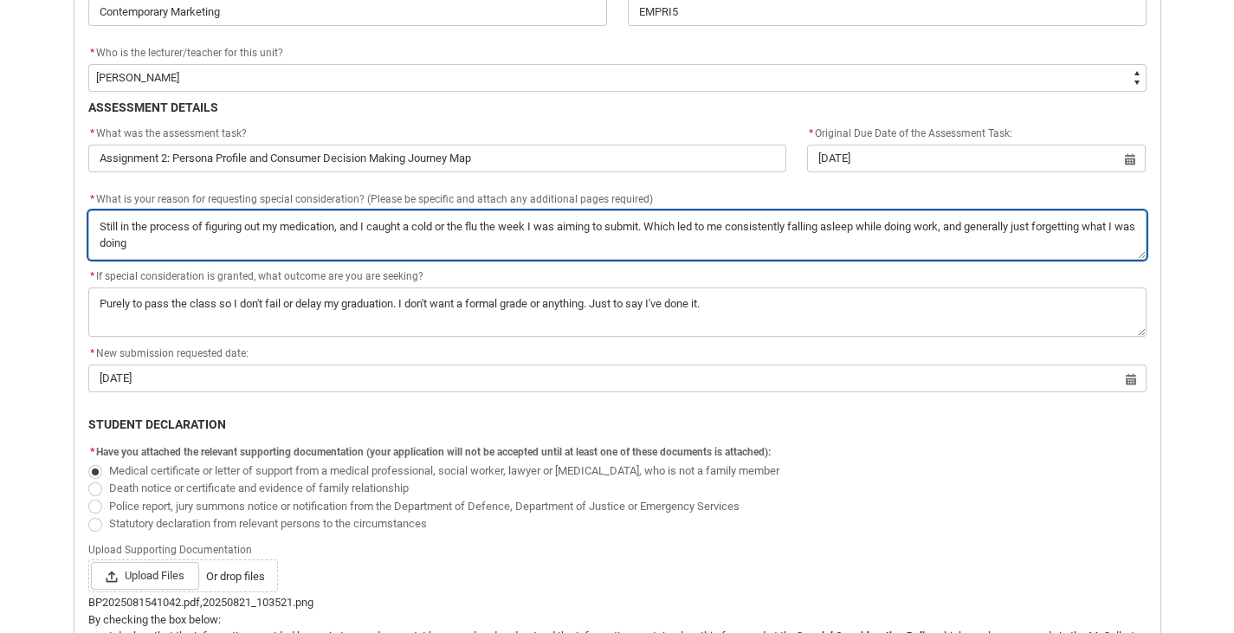
click at [393, 235] on textarea "*" at bounding box center [617, 234] width 1058 height 49
drag, startPoint x: 215, startPoint y: 225, endPoint x: 146, endPoint y: 230, distance: 69.5
click at [146, 230] on textarea "*" at bounding box center [617, 234] width 1058 height 49
click at [100, 217] on textarea "*" at bounding box center [617, 234] width 1058 height 49
click at [354, 222] on textarea "*" at bounding box center [617, 234] width 1058 height 49
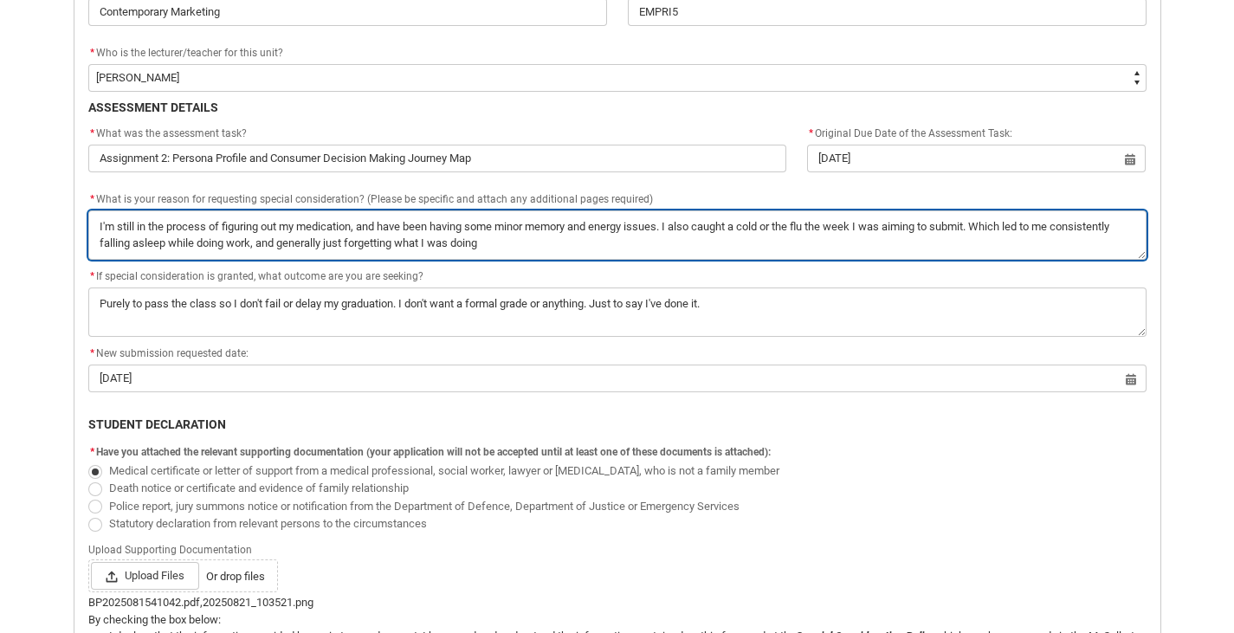
click at [998, 232] on textarea "*" at bounding box center [617, 234] width 1058 height 49
click at [524, 249] on textarea "*" at bounding box center [617, 234] width 1058 height 49
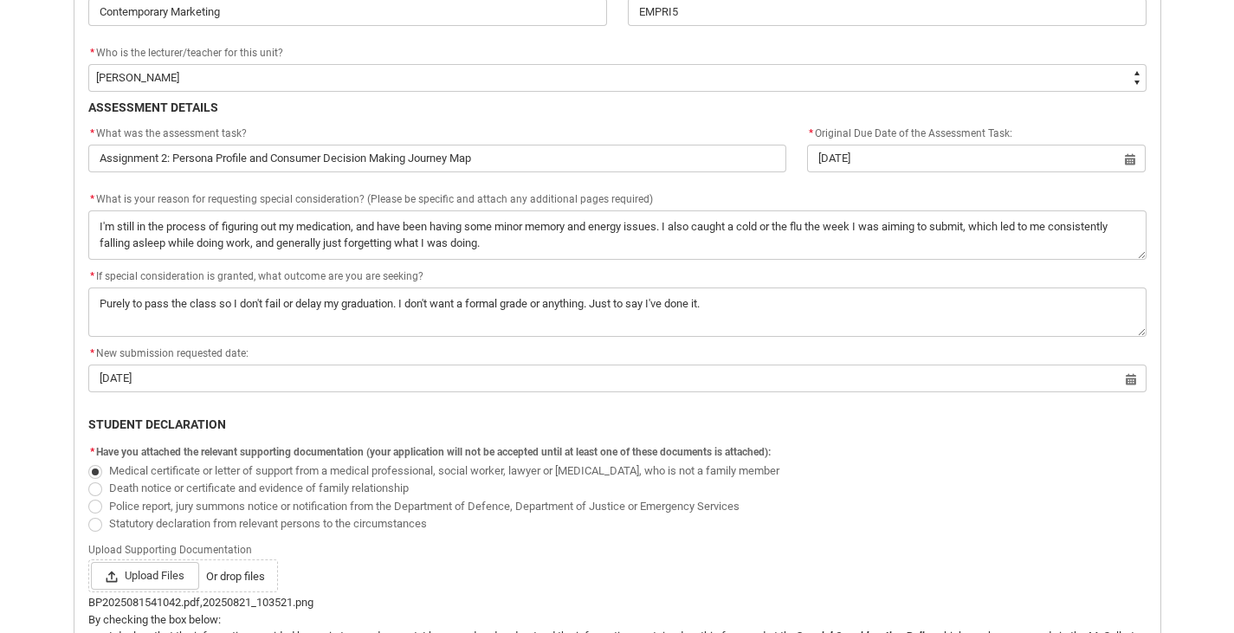
drag, startPoint x: 490, startPoint y: 261, endPoint x: 501, endPoint y: 240, distance: 23.6
click at [501, 240] on flowruntime-screen-field "* What is your reason for requesting special consideration? (Please be specific…" at bounding box center [617, 228] width 1079 height 77
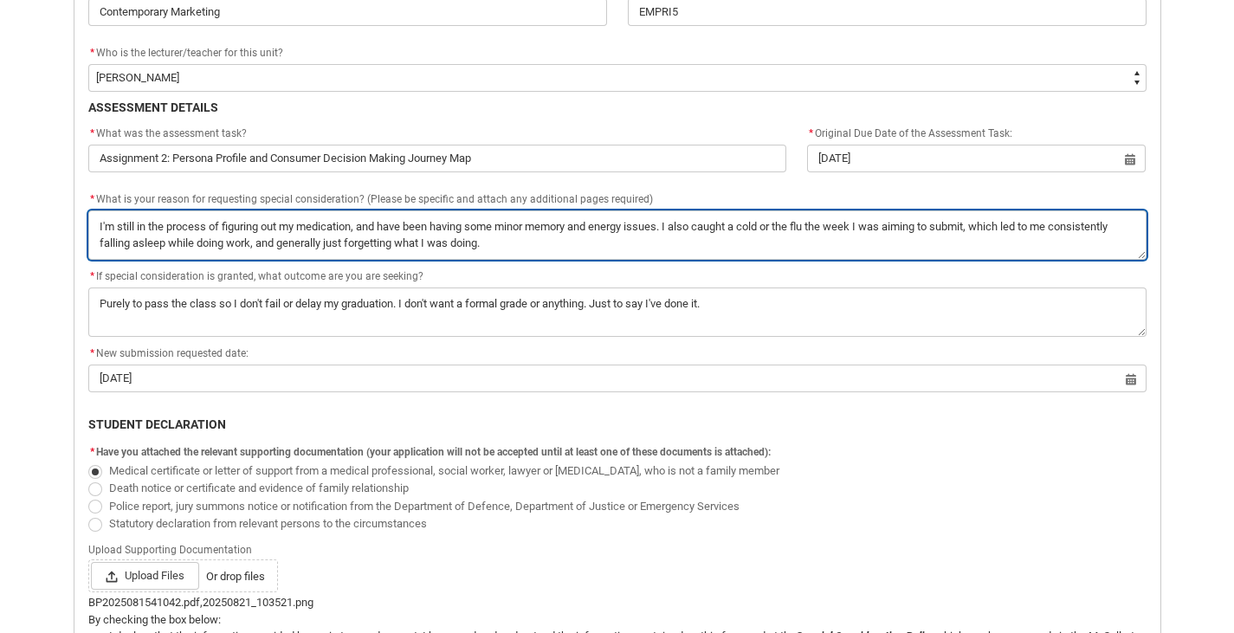
drag, startPoint x: 501, startPoint y: 240, endPoint x: 64, endPoint y: 217, distance: 438.0
click at [64, 217] on div "Student Request Application for Special Consideration Form PERSONAL DETAILS Fir…" at bounding box center [617, 216] width 1109 height 1097
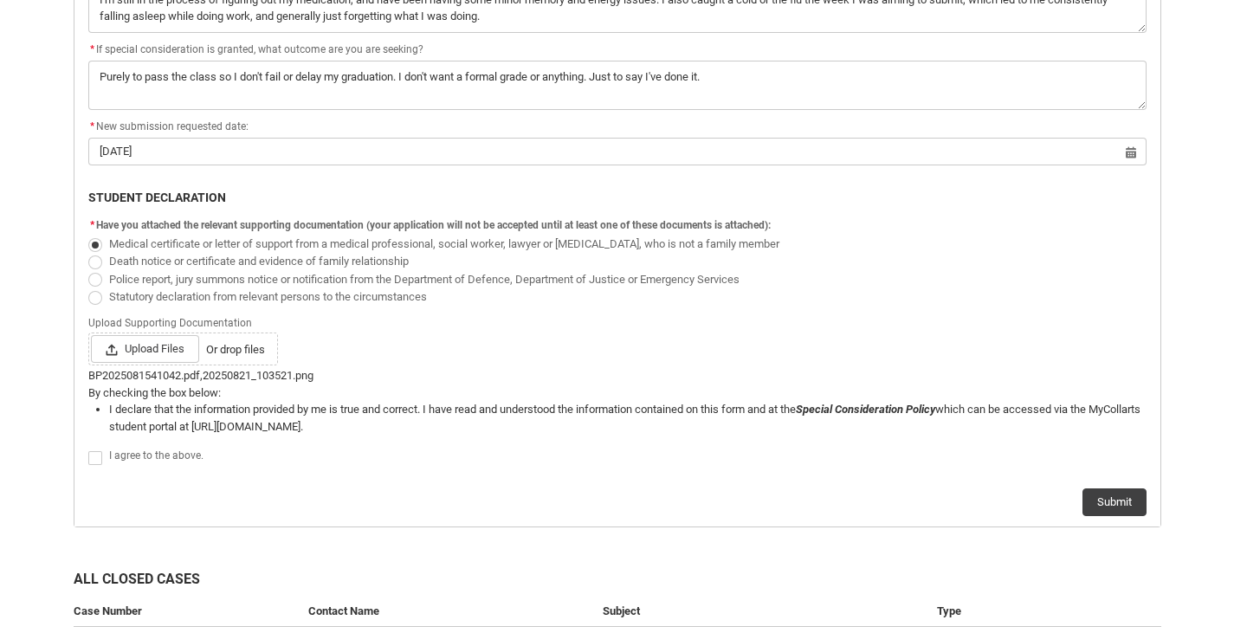
scroll to position [898, 0]
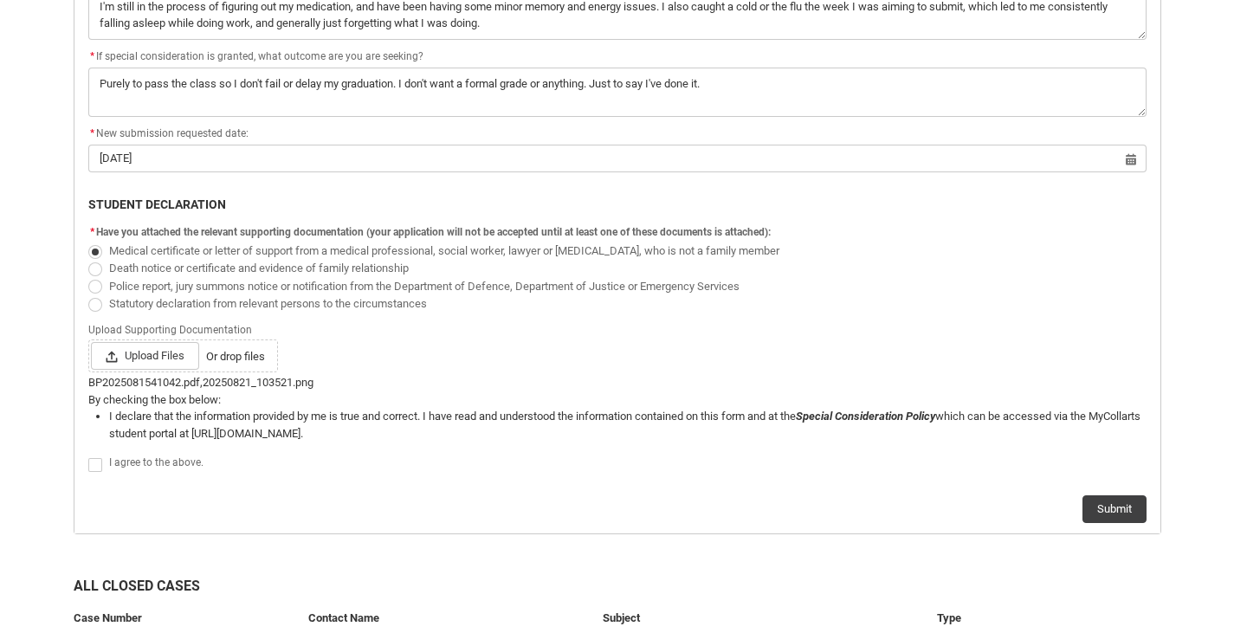
click at [100, 459] on span "Redu_Student_Request flow" at bounding box center [95, 465] width 14 height 14
click at [88, 456] on input "Redu_Student_Request flow" at bounding box center [87, 455] width 1 height 1
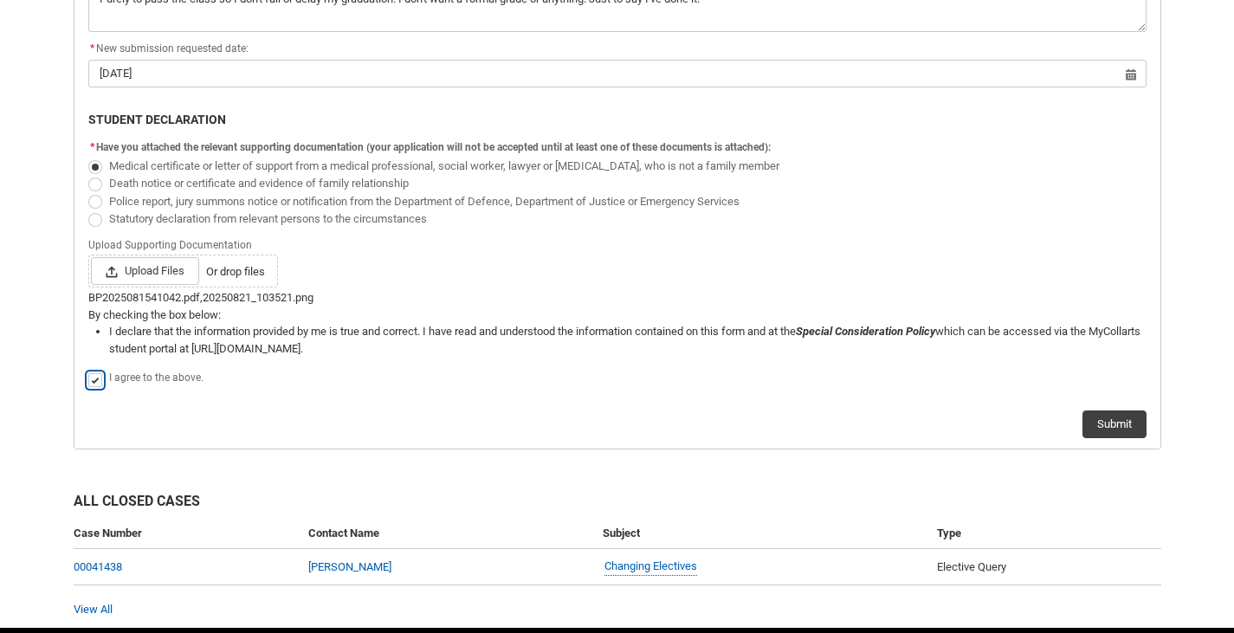
scroll to position [992, 0]
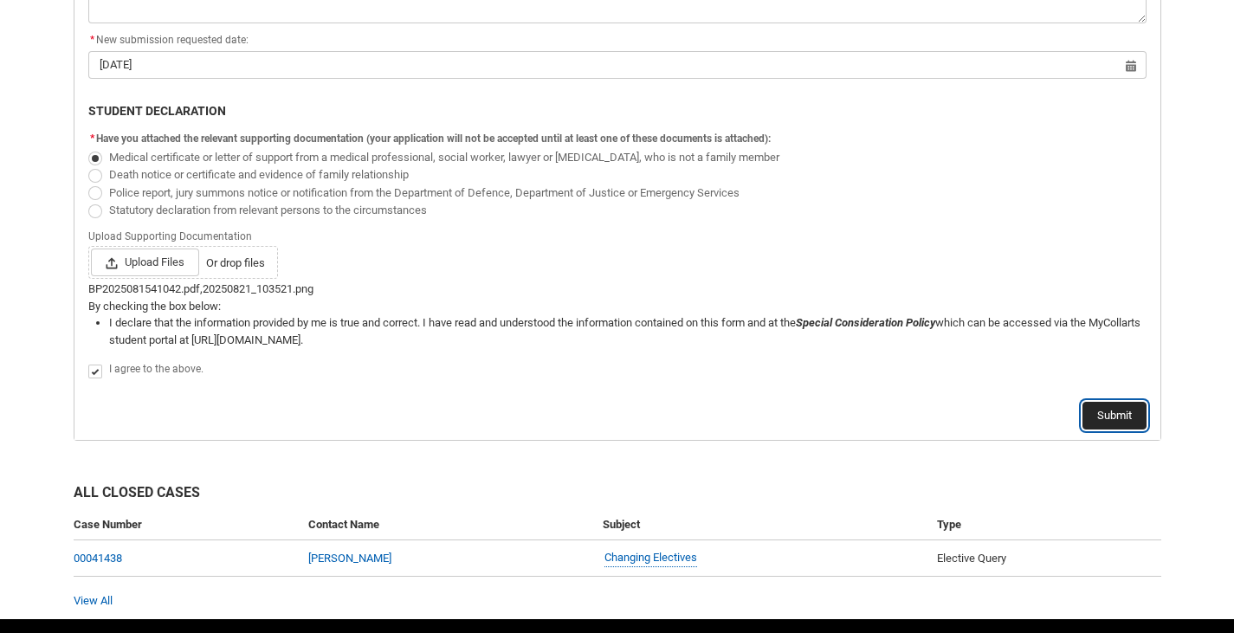
click at [1118, 417] on button "Submit" at bounding box center [1115, 416] width 64 height 28
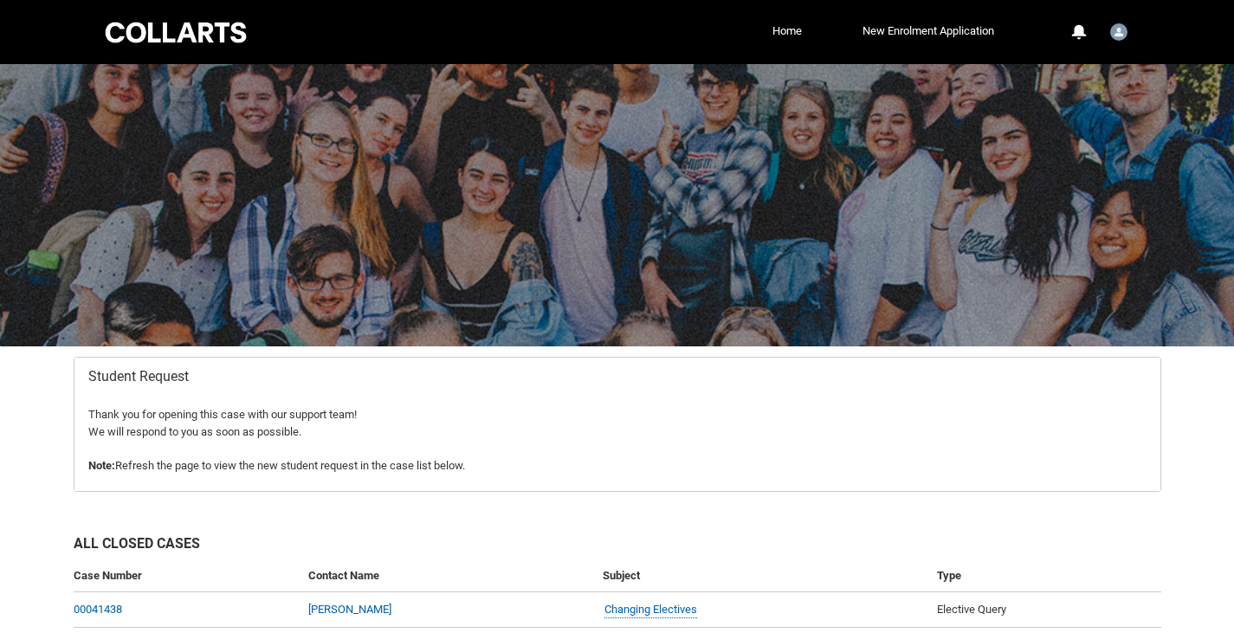
scroll to position [107, 0]
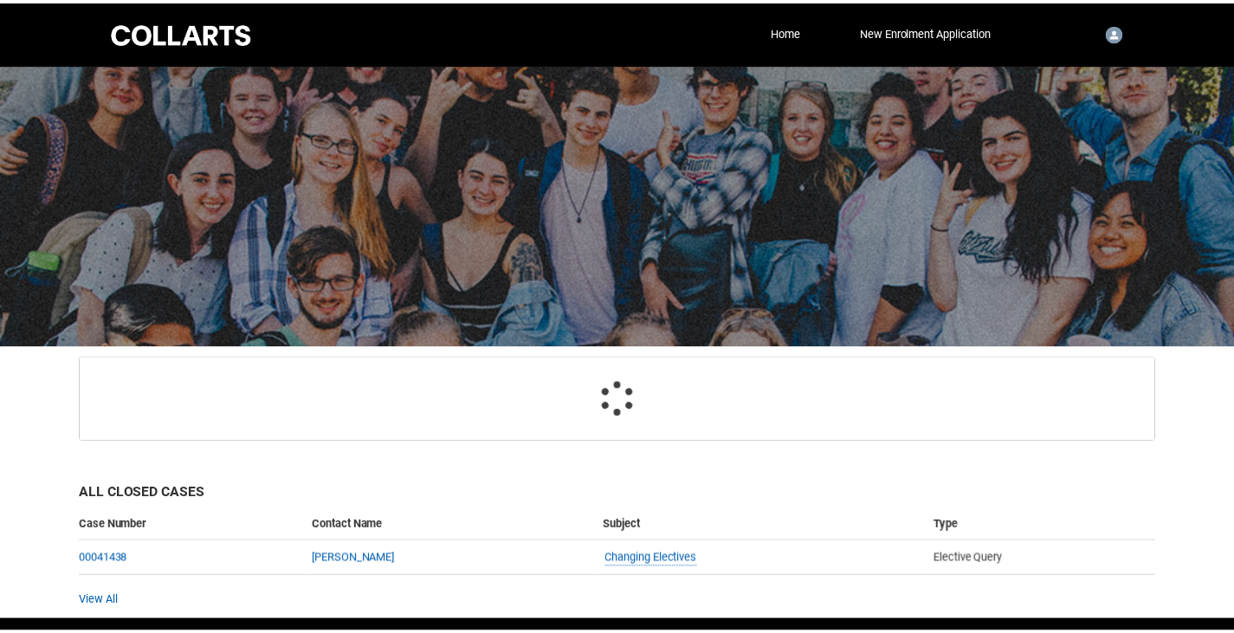
scroll to position [1, 0]
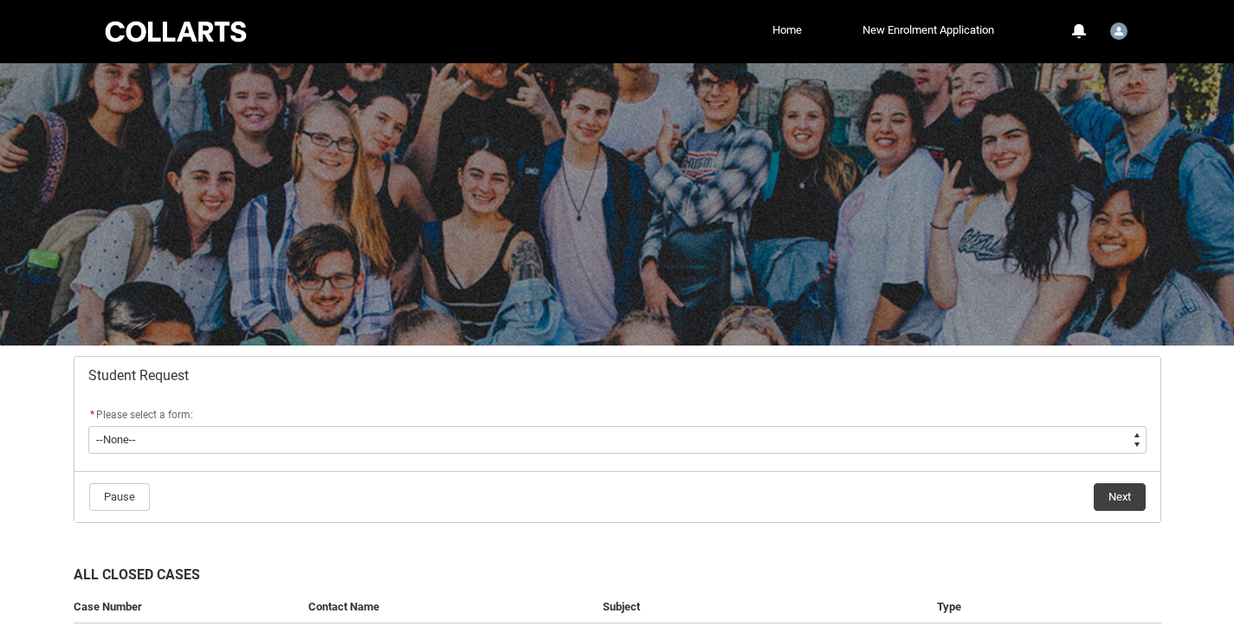
click at [349, 461] on flowruntime-lwc-body "* Please select a form: * --None-- Academic Transcript Application to Appeal As…" at bounding box center [617, 433] width 1086 height 76
click at [404, 455] on flowruntime-screen-field "* Please select a form: * --None-- Academic Transcript Application to Appeal As…" at bounding box center [617, 432] width 1079 height 55
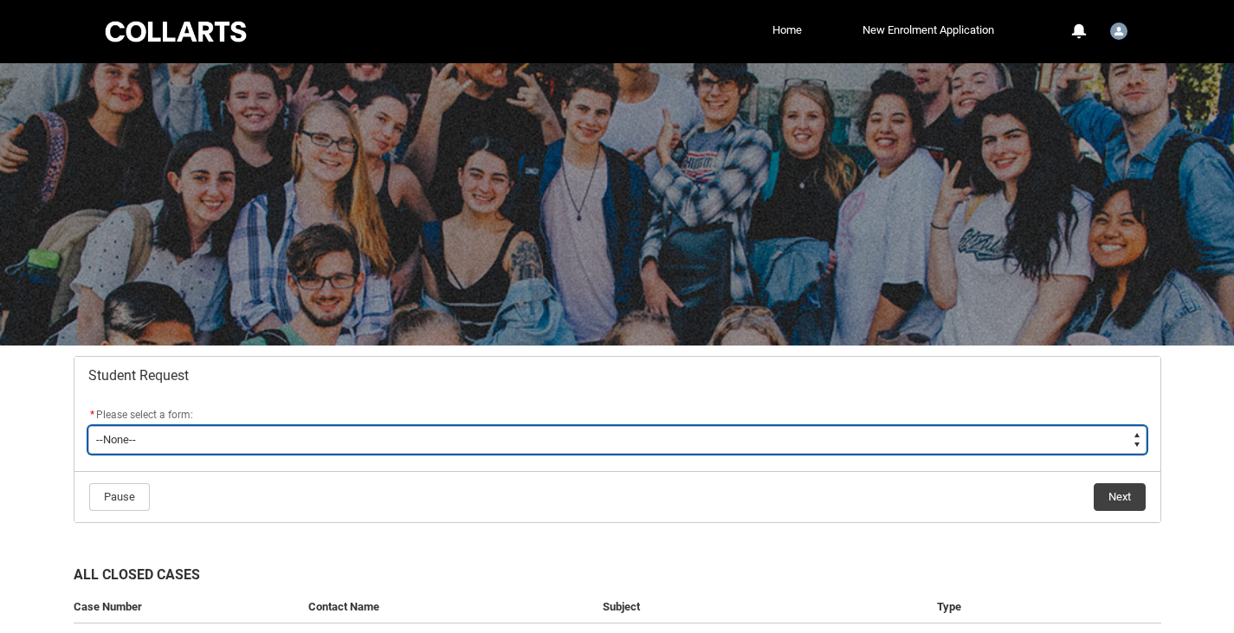
click at [404, 450] on select "--None-- Academic Transcript Application to Appeal Assignment Extension Change …" at bounding box center [617, 440] width 1058 height 28
type lightning-select "Special_Consideration_Choice"
click at [88, 426] on select "--None-- Academic Transcript Application to Appeal Assignment Extension Change …" at bounding box center [617, 440] width 1058 height 28
select select "Special_Consideration_Choice"
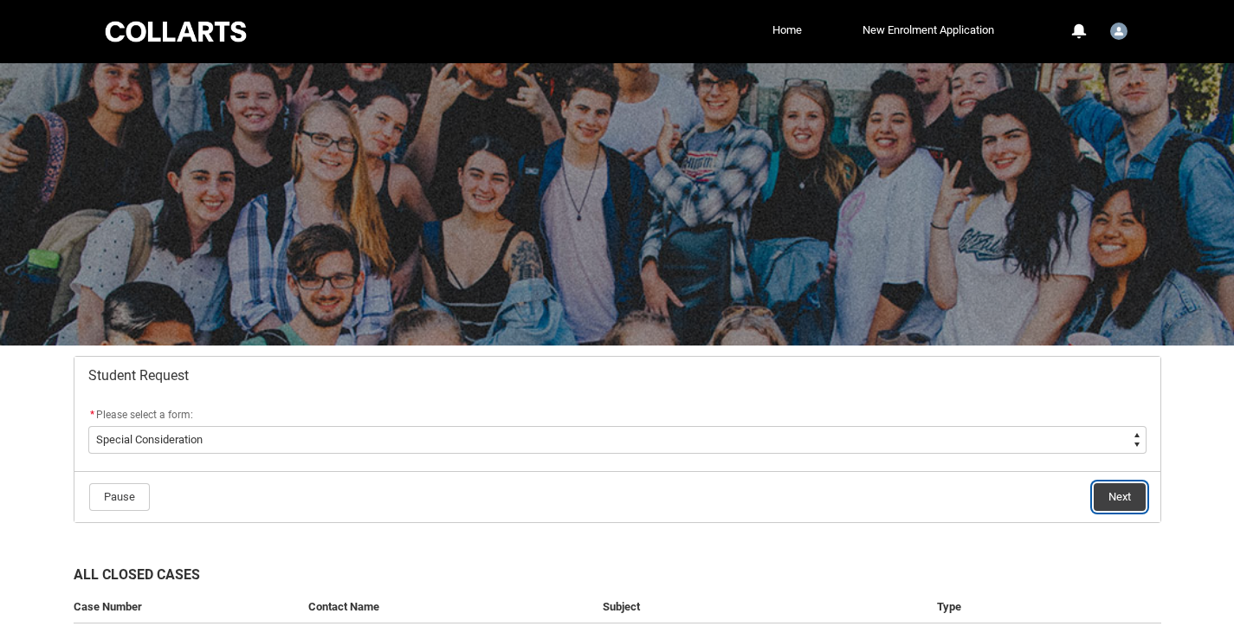
click at [1131, 495] on button "Next" at bounding box center [1120, 497] width 52 height 28
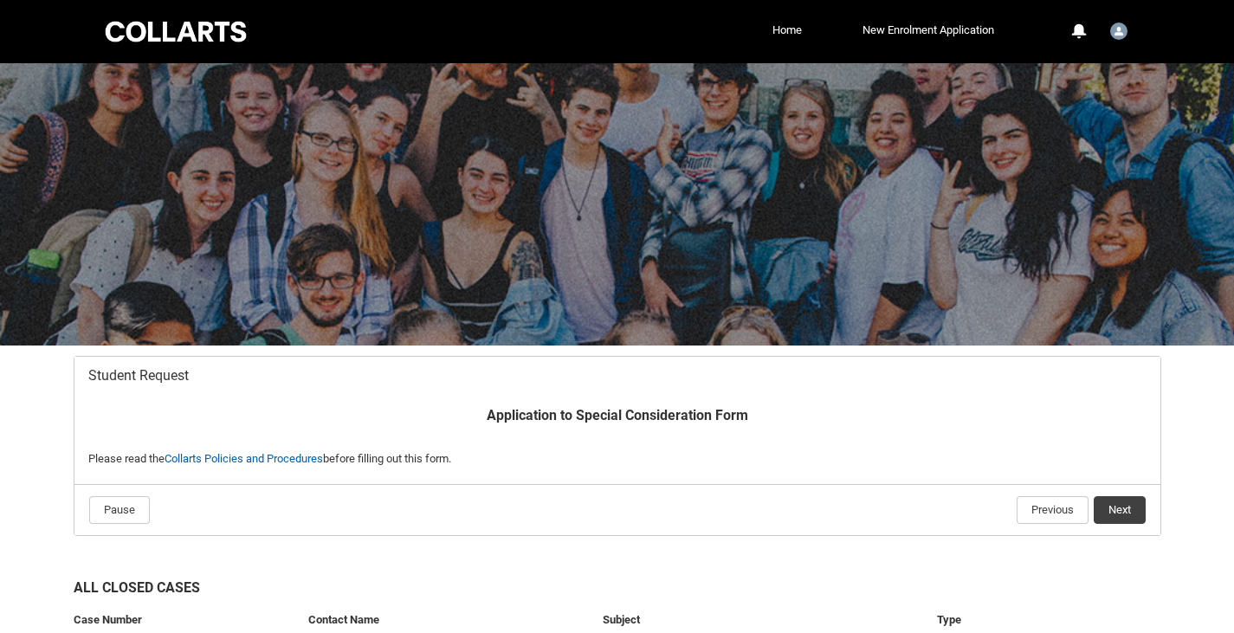
scroll to position [152, 0]
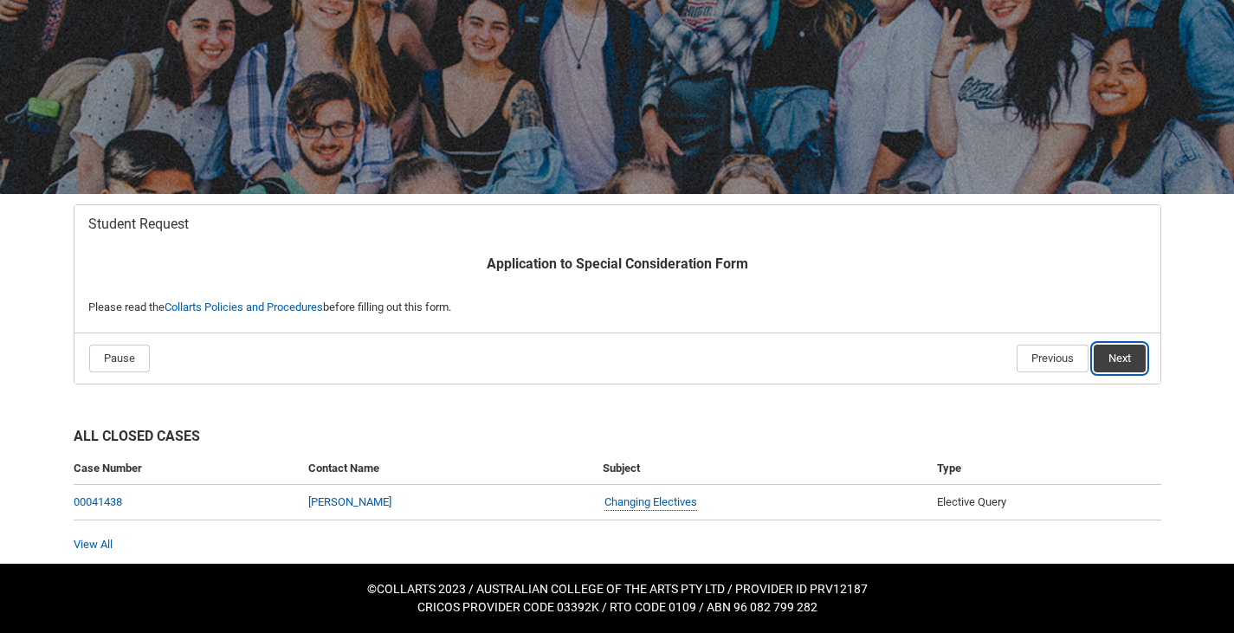
click at [1128, 354] on button "Next" at bounding box center [1120, 359] width 52 height 28
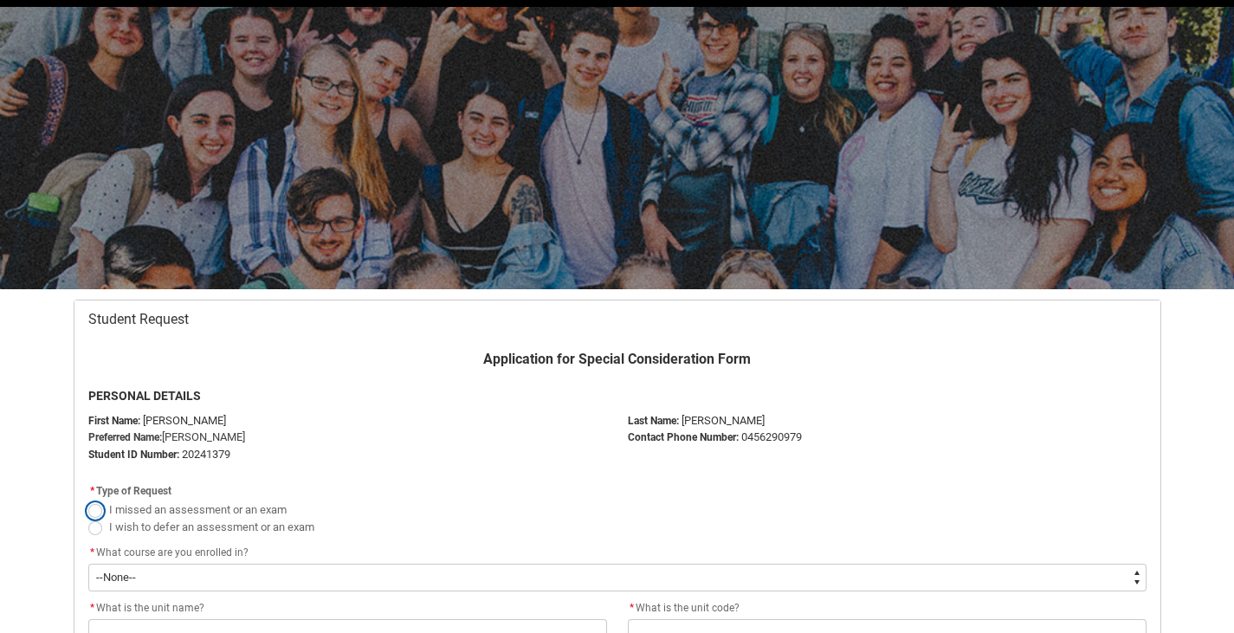
scroll to position [184, 0]
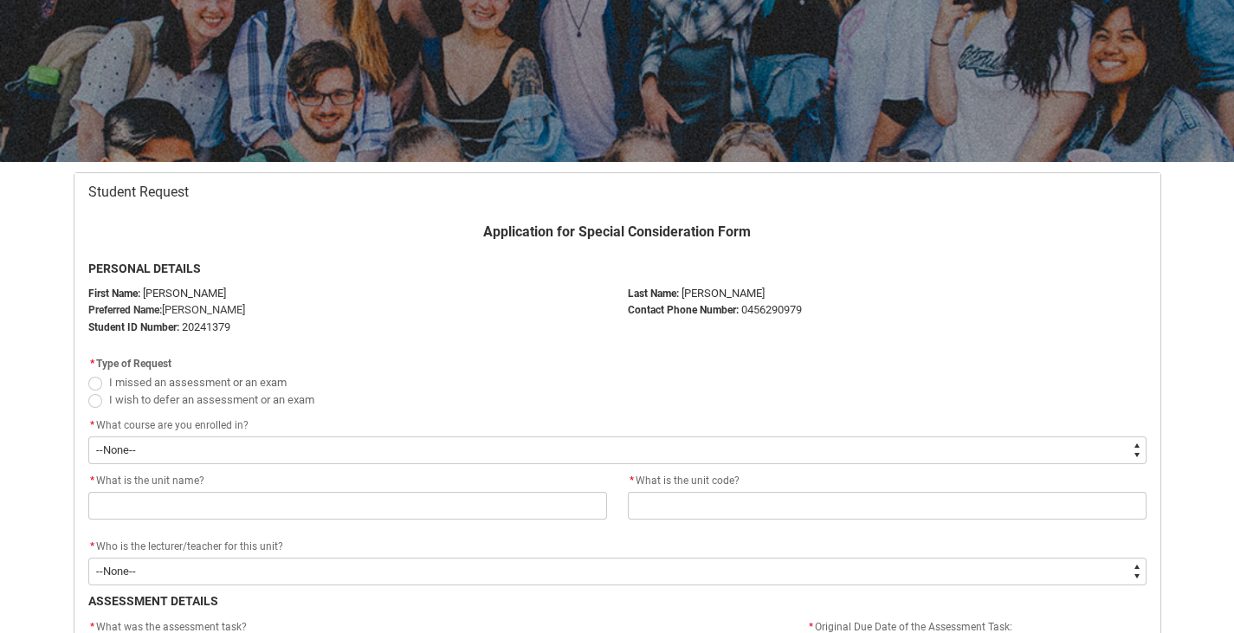
click at [98, 389] on span "I missed an assessment or an exam" at bounding box center [617, 381] width 1058 height 17
click at [91, 381] on span "Redu_Student_Request flow" at bounding box center [95, 384] width 14 height 14
click at [88, 373] on input "I missed an assessment or an exam" at bounding box center [87, 372] width 1 height 1
radio input "true"
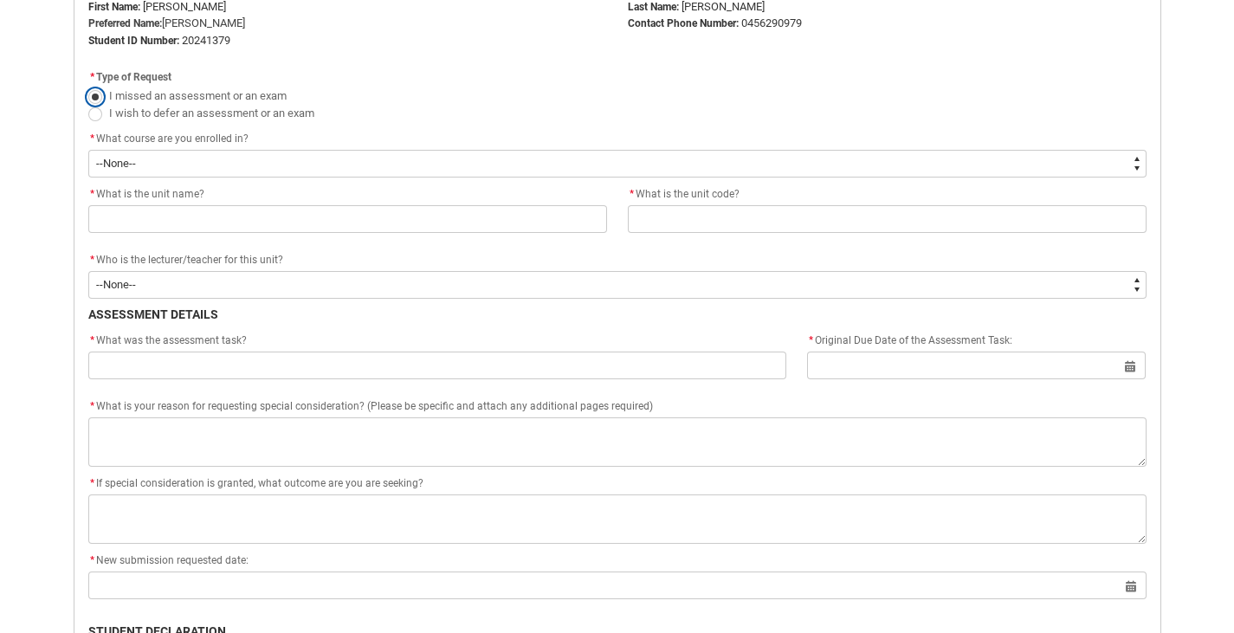
scroll to position [500, 0]
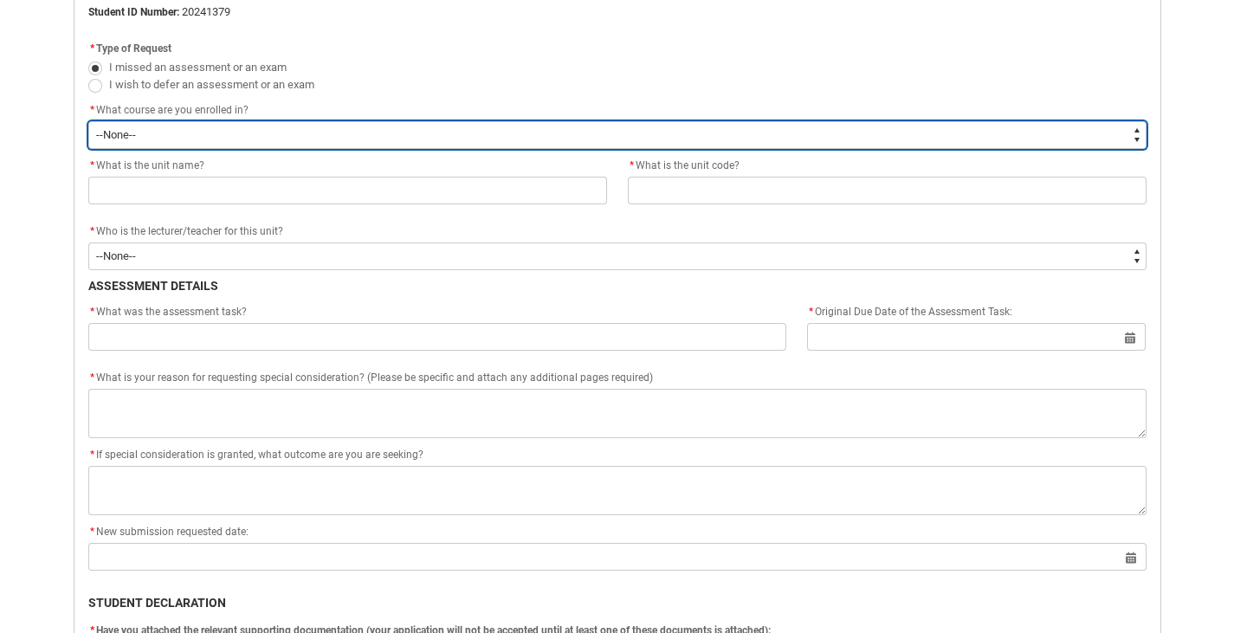
click at [306, 139] on select "--None-- Bachelor of Applied Business (Entertainment Management) V2" at bounding box center [617, 135] width 1058 height 28
type lightning-select "recordPicklist_ProgramEnrollment.a0jOZ000003Ec5JYAS"
click at [88, 121] on select "--None-- Bachelor of Applied Business (Entertainment Management) V2" at bounding box center [617, 135] width 1058 height 28
select select "recordPicklist_ProgramEnrollment.a0jOZ000003Ec5JYAS"
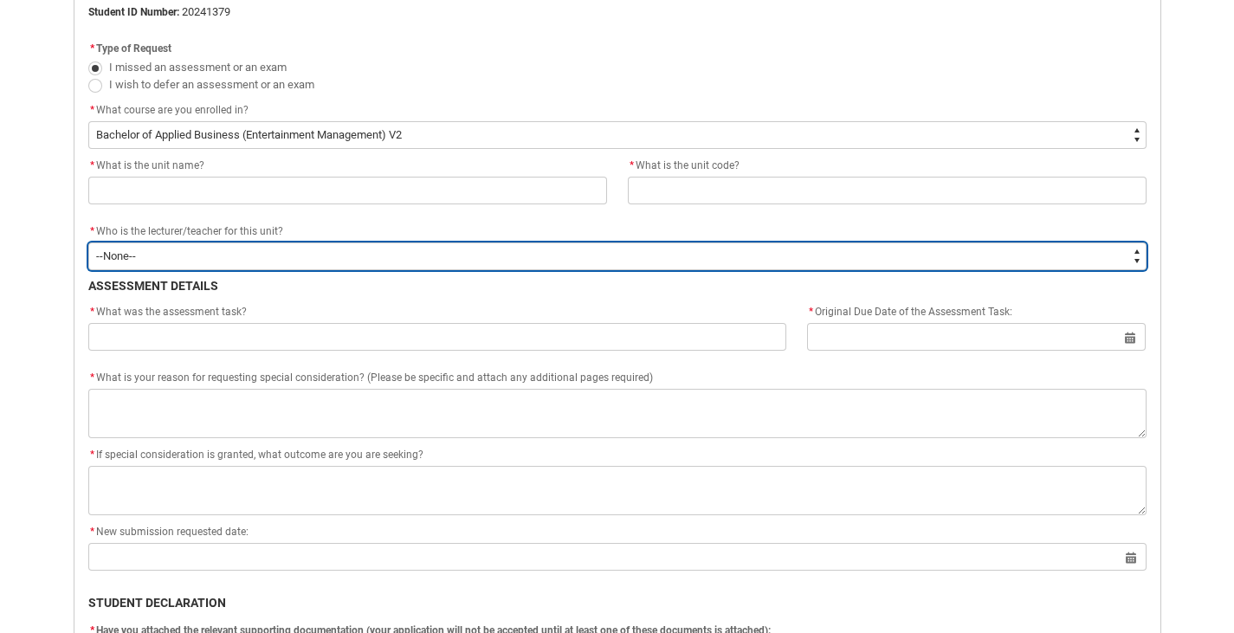
click at [282, 259] on select "--None-- [PERSON_NAME] [PERSON_NAME] [PERSON_NAME] [PERSON_NAME] [PERSON_NAME] …" at bounding box center [617, 257] width 1058 height 28
type lightning-select "Faculty_NamefromAtoM.003OZ000004fO8vYAE"
click at [88, 243] on select "--None-- [PERSON_NAME] [PERSON_NAME] [PERSON_NAME] [PERSON_NAME] [PERSON_NAME] …" at bounding box center [617, 257] width 1058 height 28
select select "Faculty_NamefromAtoM.003OZ000004fO8vYAE"
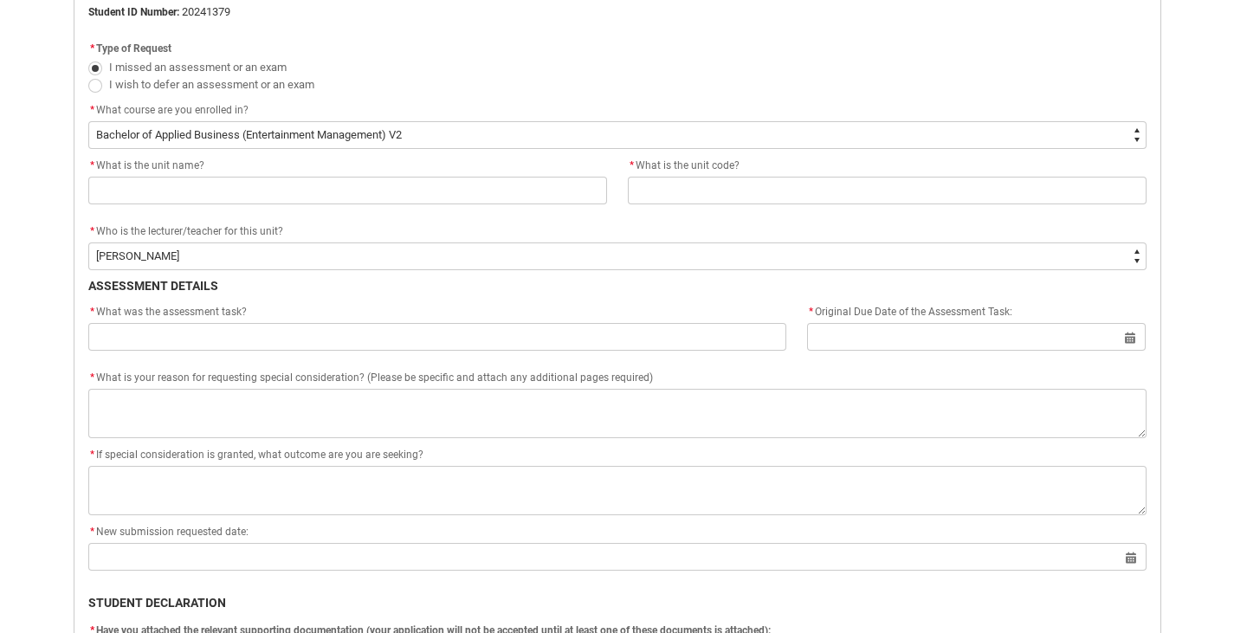
click at [304, 320] on div "* What was the assessment task?" at bounding box center [437, 312] width 699 height 21
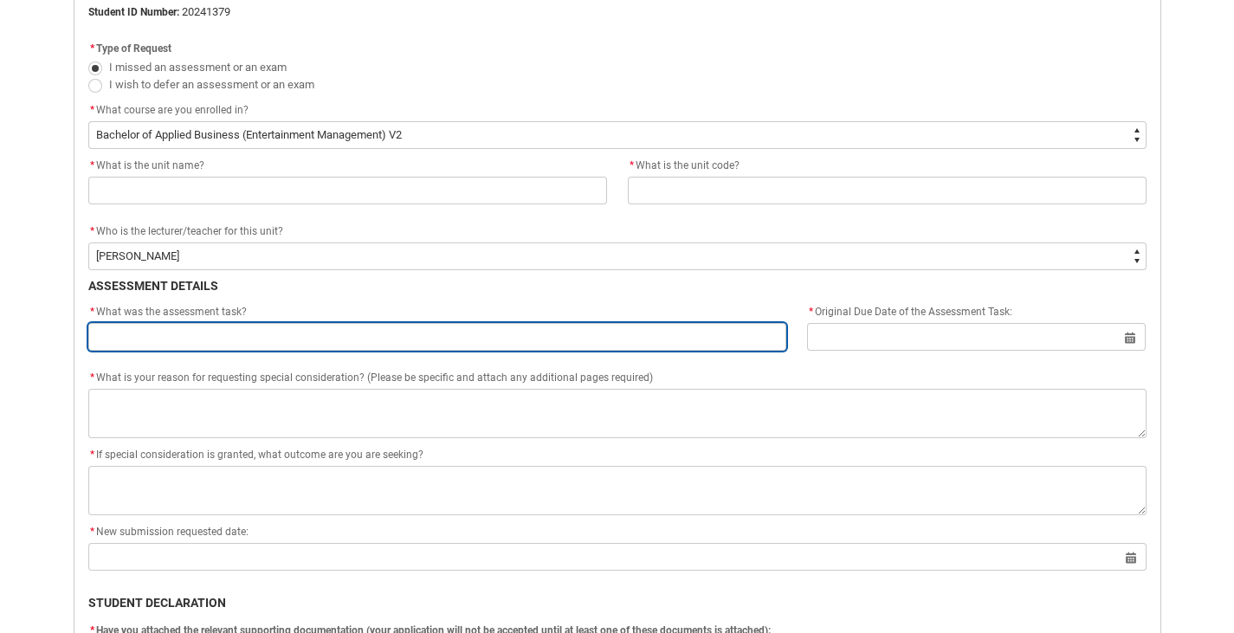
click at [309, 330] on input "Redu_Student_Request flow" at bounding box center [437, 337] width 699 height 28
paste input "Assignment 3: Contemporary Marketing Portfolio"
type lightning-primitive-input-simple "Assignment 3: Contemporary Marketing Portfolio"
type input "Assignment 3: Contemporary Marketing Portfolio"
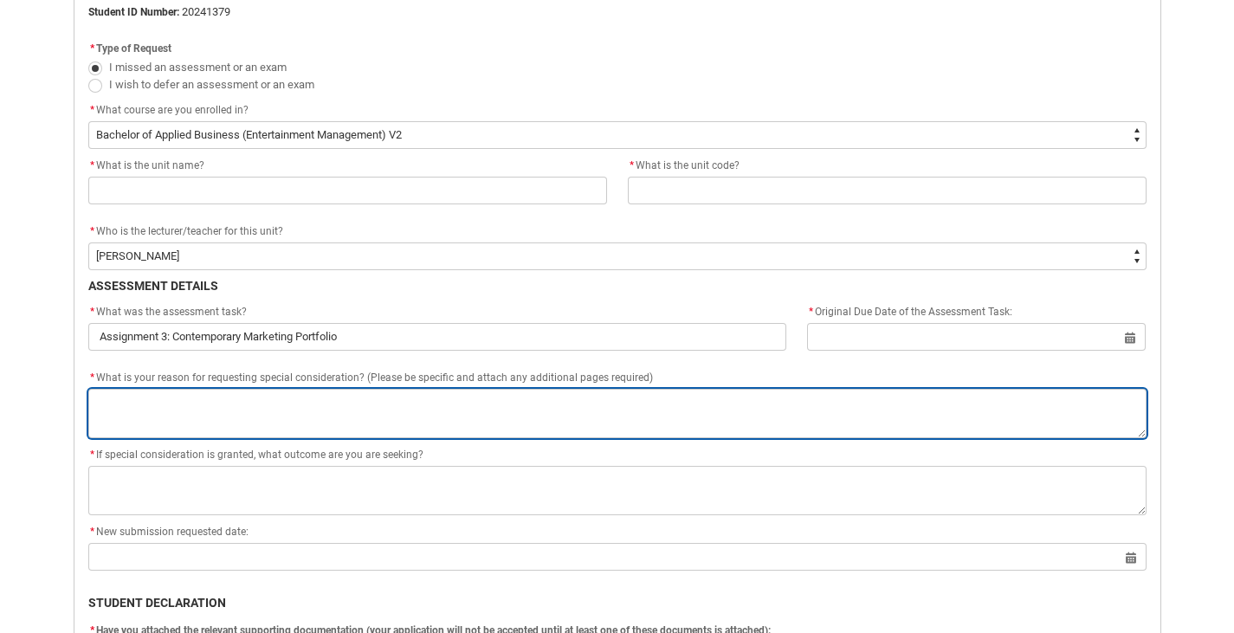
click at [451, 420] on textarea "*" at bounding box center [617, 413] width 1058 height 49
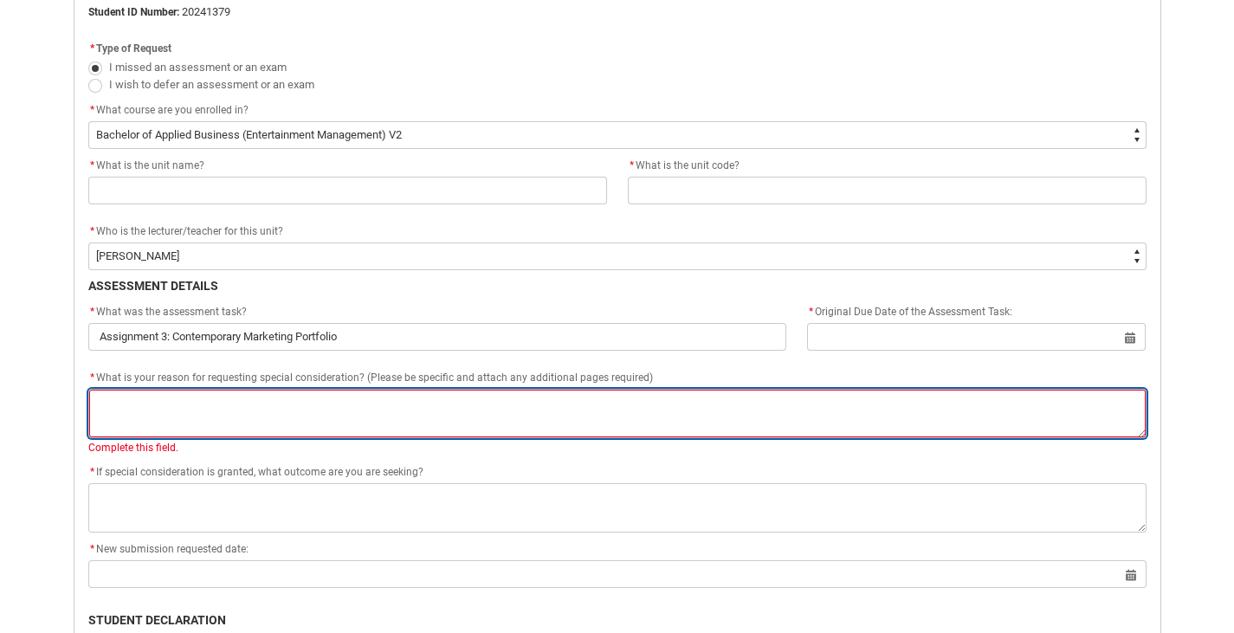
click at [339, 419] on textarea "*" at bounding box center [617, 413] width 1058 height 49
paste textarea "I'm still in the process of figuring out my medication, and have been having so…"
type lightning-textarea "I'm still in the process of figuring out my medication, and have been having so…"
type textarea "I'm still in the process of figuring out my medication, and have been having so…"
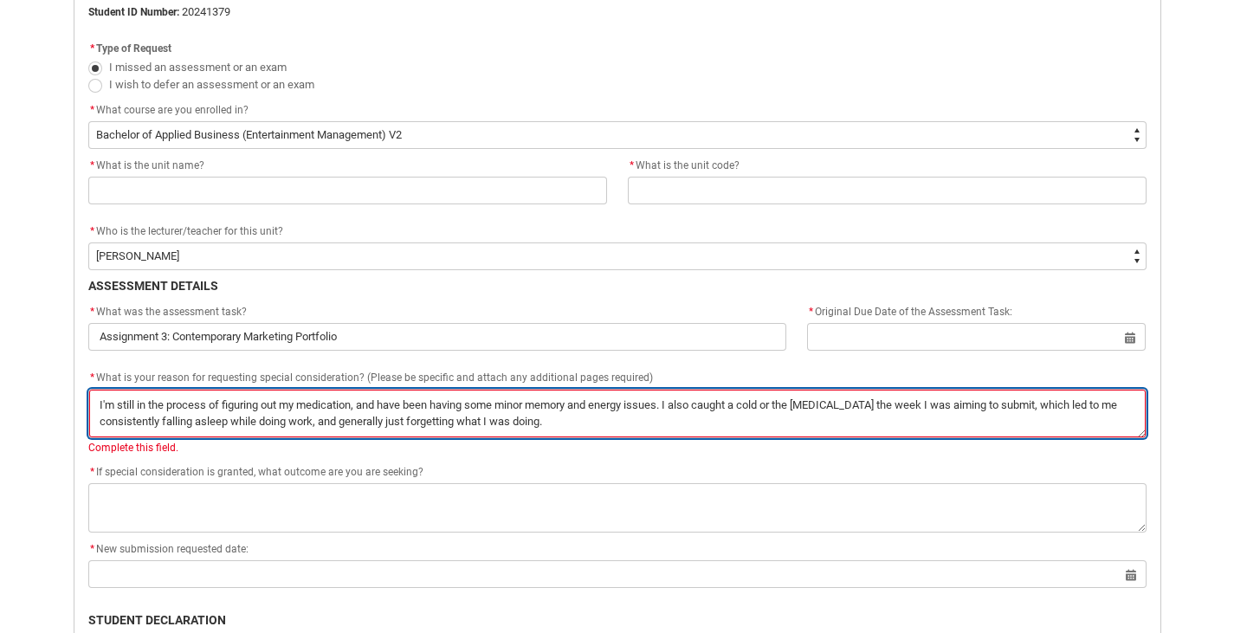
type lightning-textarea "I'm still in the process of figuring out my medication, and have been having so…"
type textarea "I'm still in the process of figuring out my medication, and have been having so…"
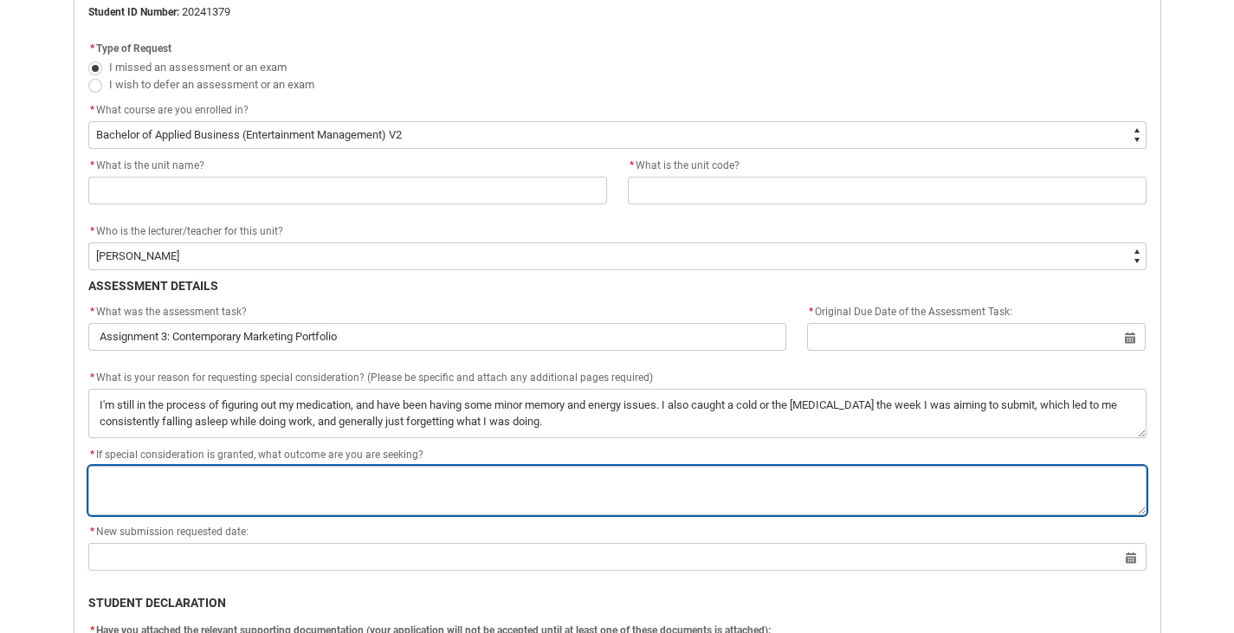
click at [213, 490] on textarea "*" at bounding box center [617, 490] width 1058 height 49
paste textarea "Purely to pass the class so I don't fail or delay my graduation. I don't want a…"
type lightning-textarea "Purely to pass the class so I don't fail or delay my graduation. I don't want a…"
type textarea "Purely to pass the class so I don't fail or delay my graduation. I don't want a…"
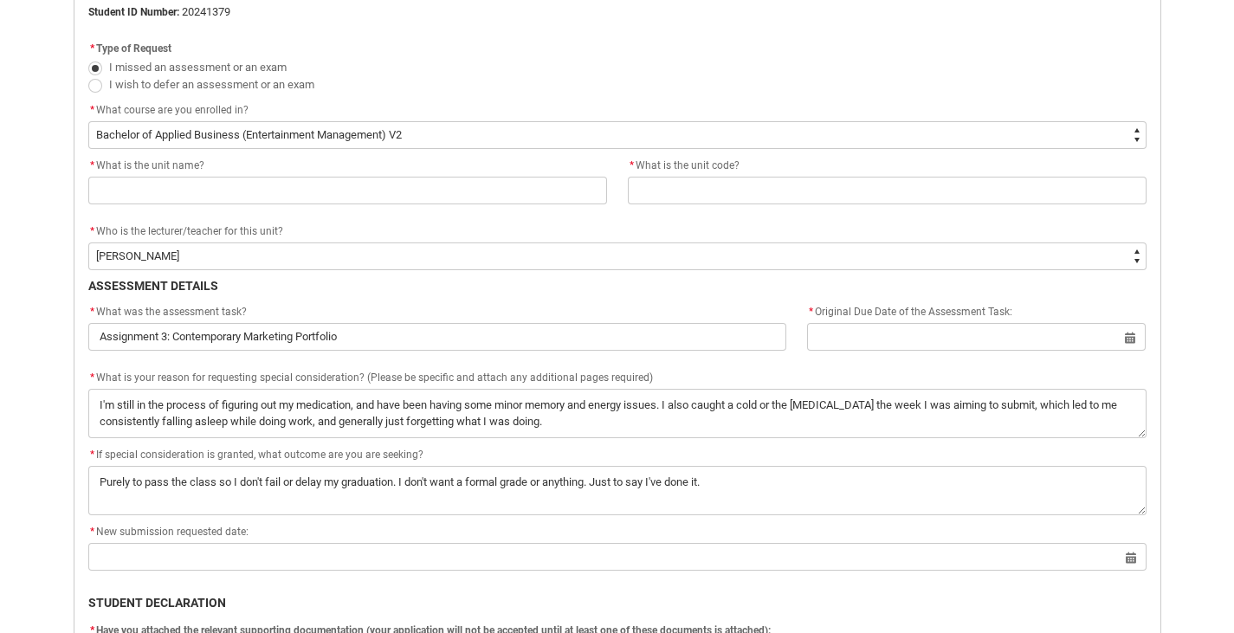
click at [378, 573] on flowruntime-screen-field "* New submission requested date: Select a date for Format: 31 Dec 2024" at bounding box center [617, 549] width 1079 height 55
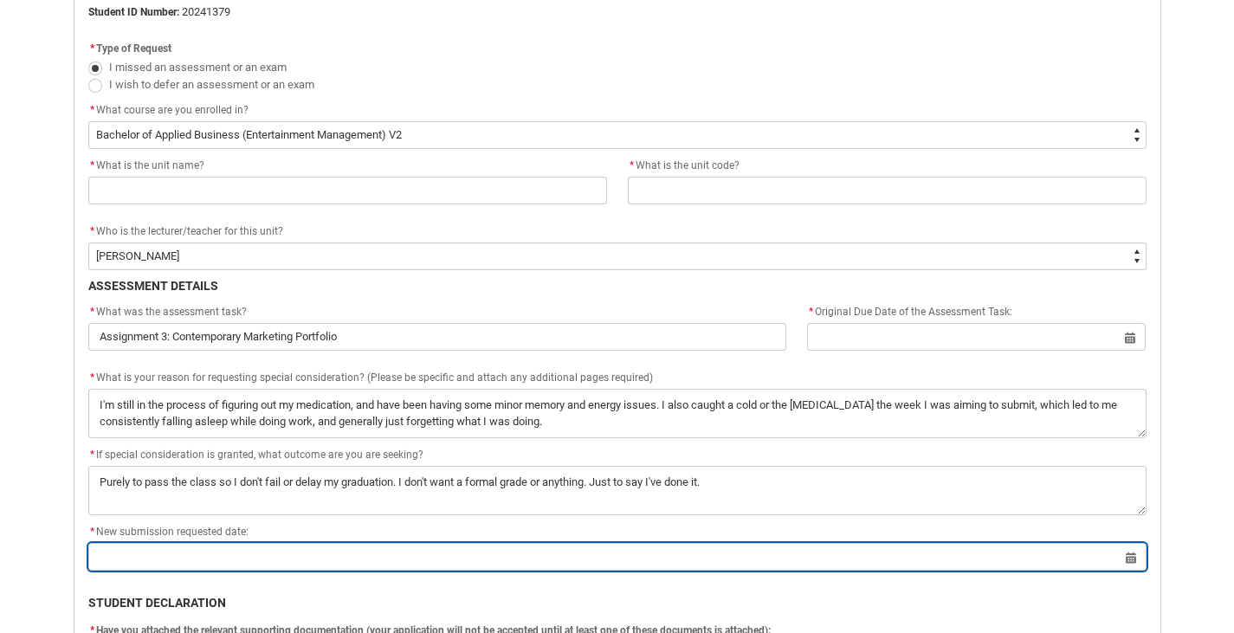
click at [377, 559] on input "Redu_Student_Request flow" at bounding box center [617, 557] width 1058 height 28
select select "2025"
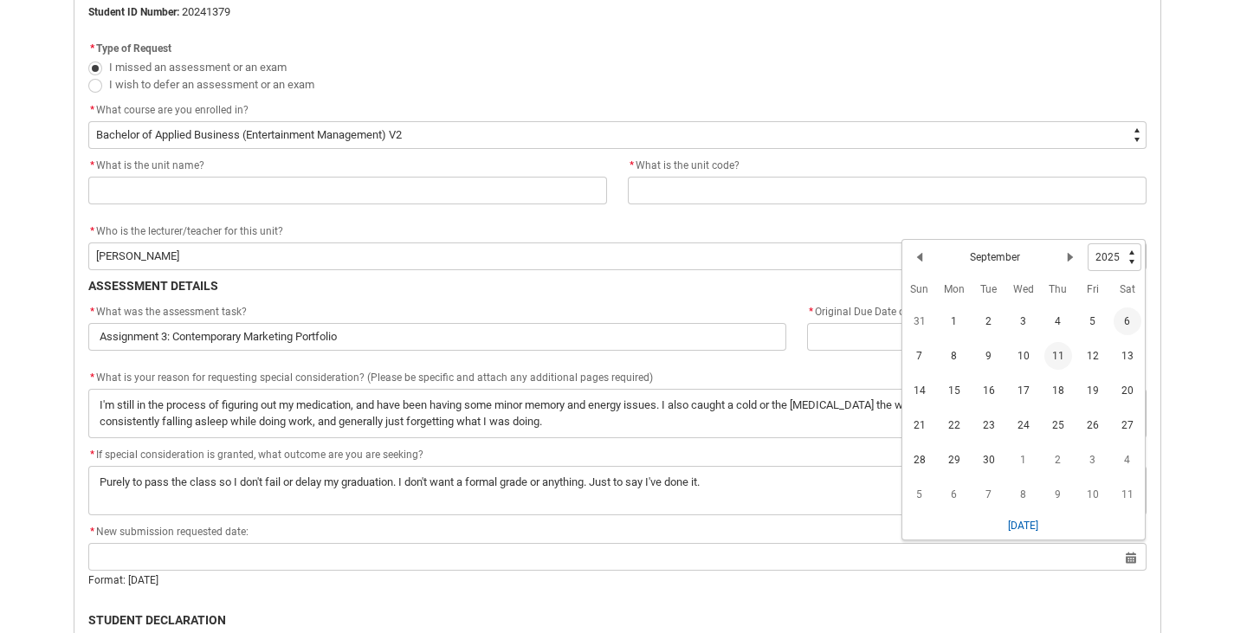
click at [1059, 370] on td "11" at bounding box center [1058, 356] width 35 height 35
click at [1055, 353] on span "11" at bounding box center [1059, 356] width 28 height 28
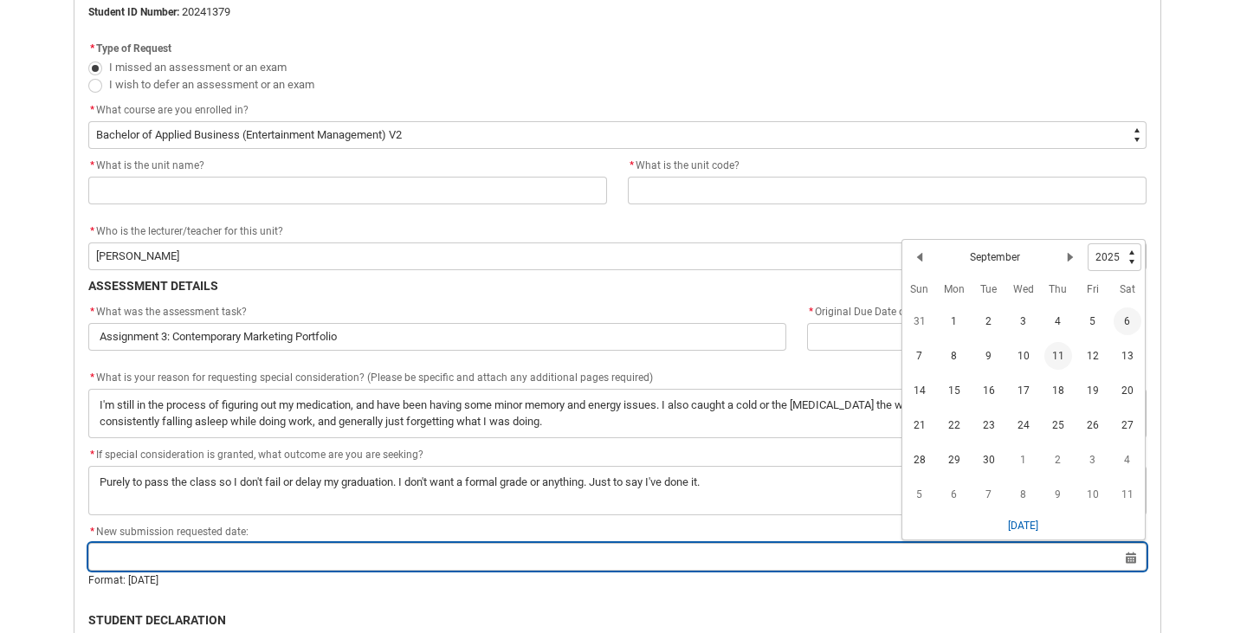
type lightning-datepicker "[DATE]"
type lightning-input "[DATE]"
type input "[DATE]"
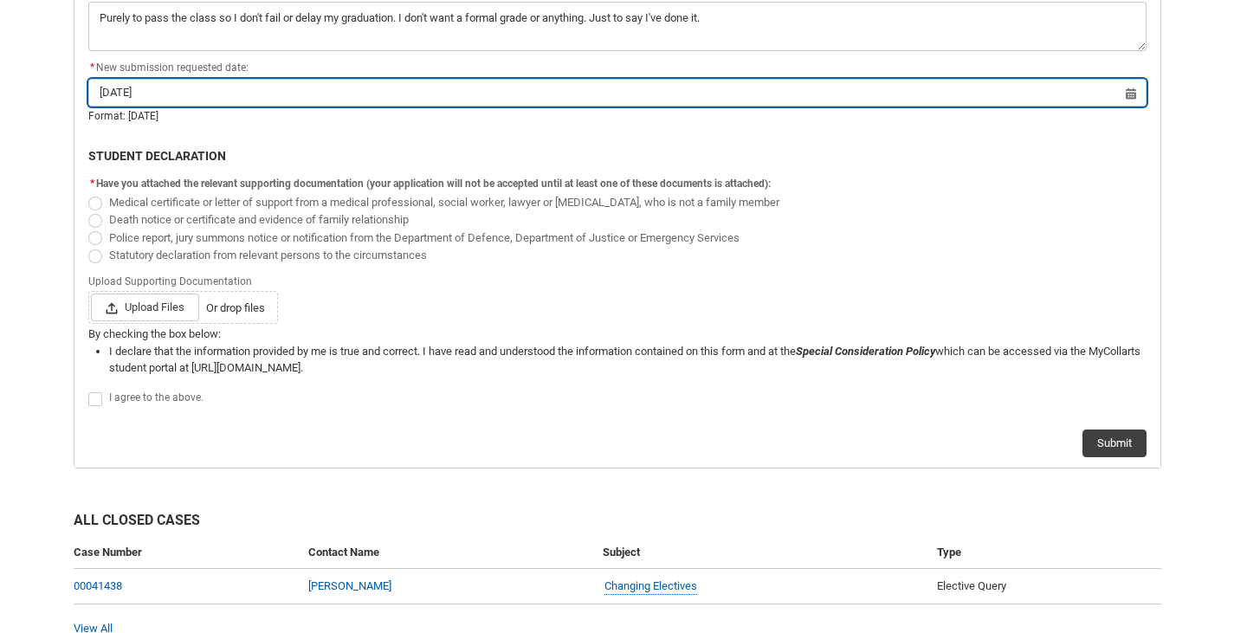
scroll to position [965, 0]
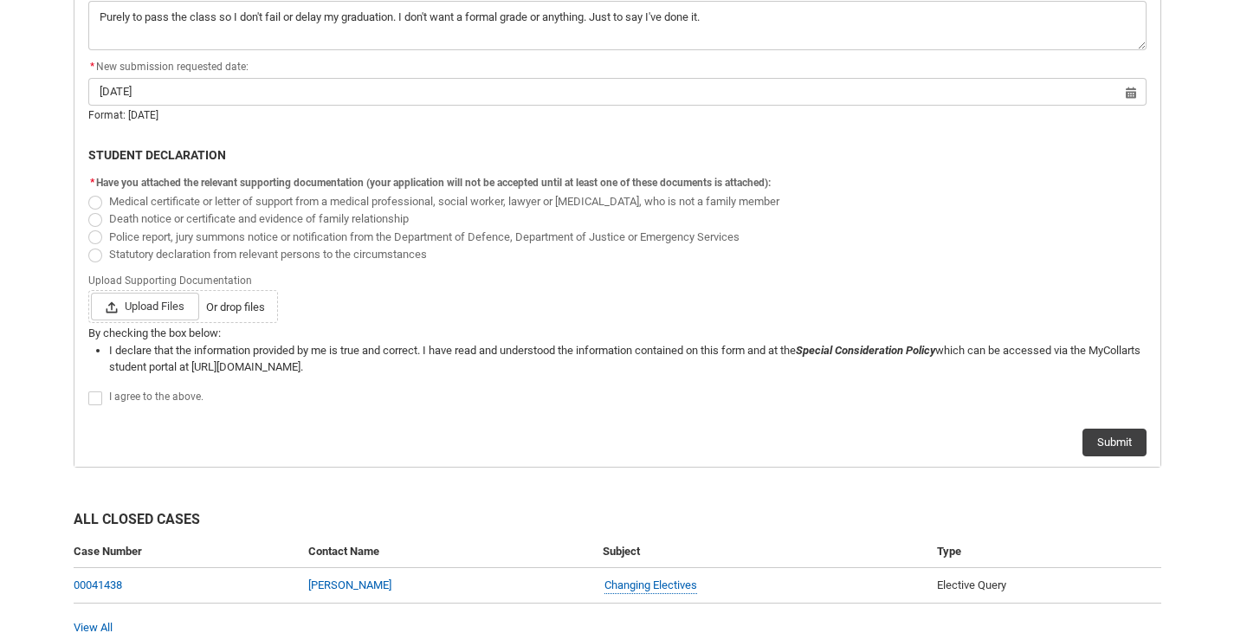
click at [97, 207] on span "Redu_Student_Request flow" at bounding box center [95, 203] width 14 height 14
click at [88, 192] on input "Medical certificate or letter of support from a medical professional, social wo…" at bounding box center [87, 191] width 1 height 1
radio input "true"
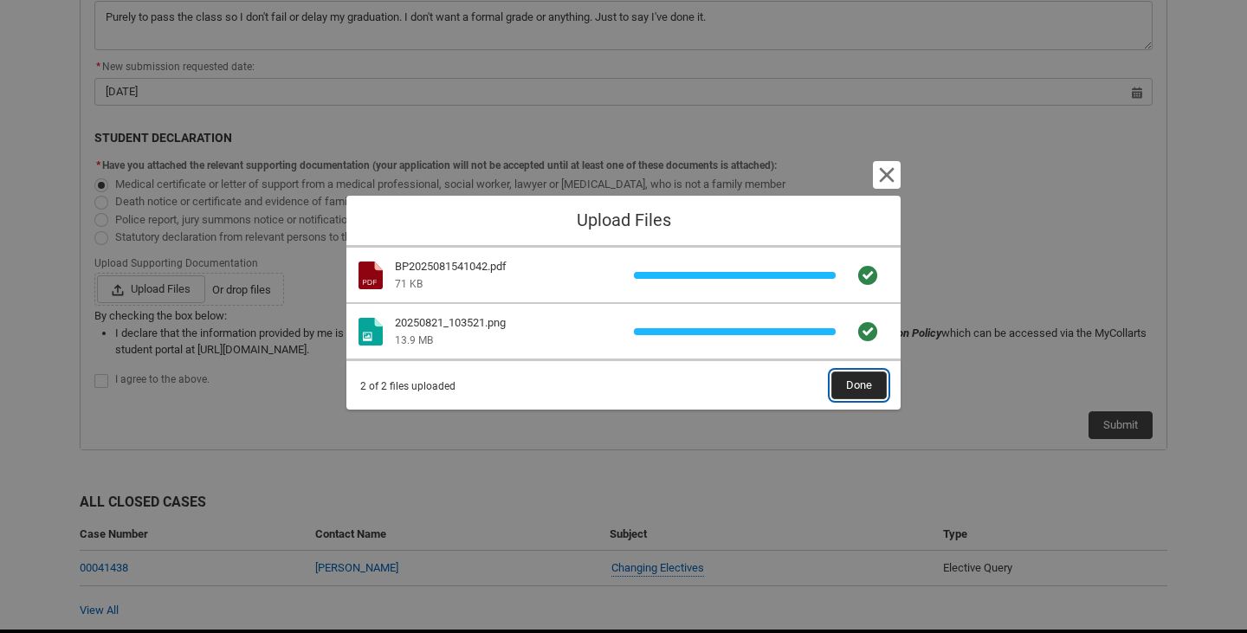
click at [851, 374] on span "Done" at bounding box center [859, 385] width 26 height 26
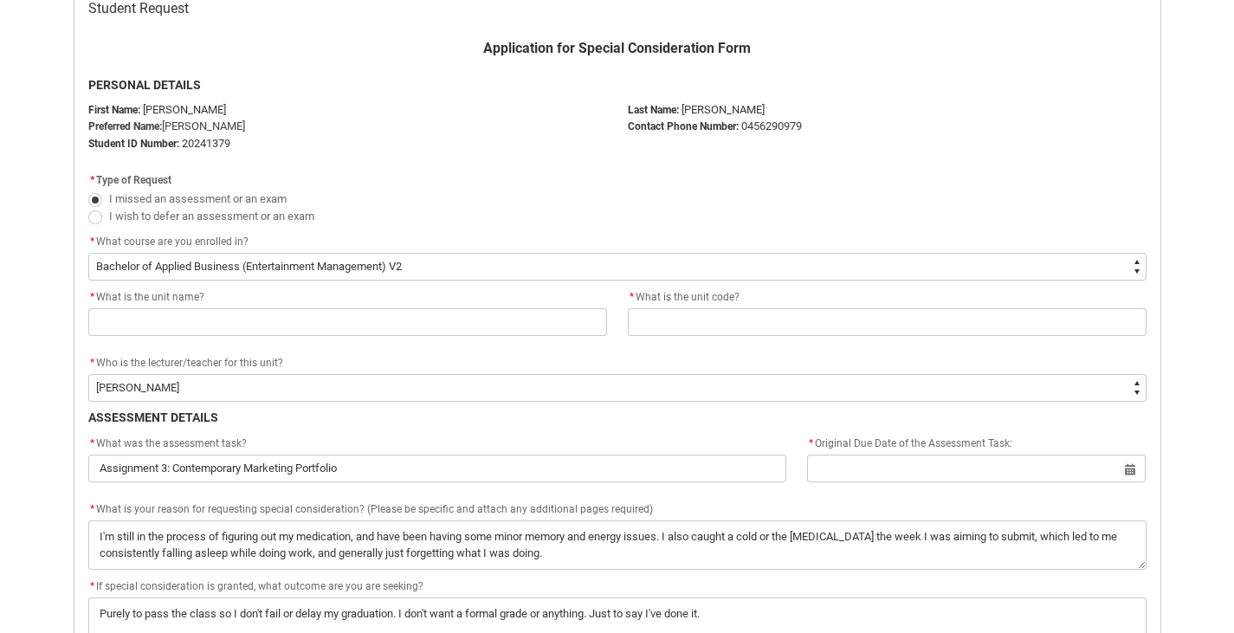
scroll to position [367, 0]
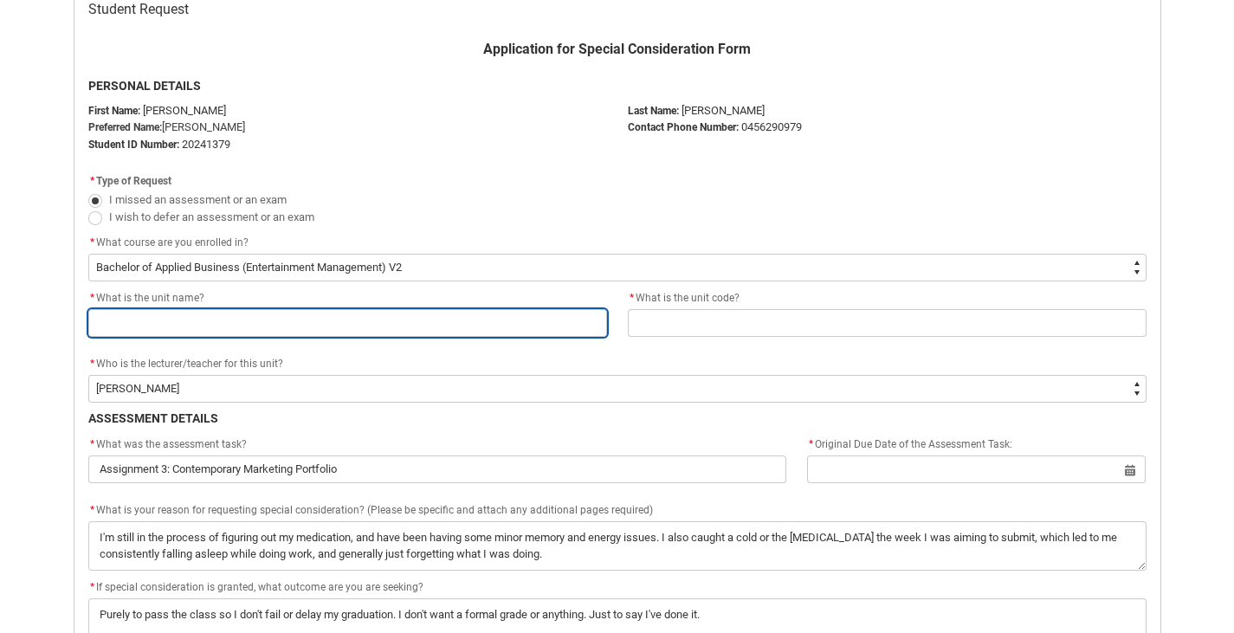
click at [346, 317] on input "Redu_Student_Request flow" at bounding box center [347, 323] width 519 height 28
paste input "EMPRI5 Contemporary Marketing"
type lightning-primitive-input-simple "EMPRI5 Contemporary Marketing"
type input "EMPRI5 Contemporary Marketing"
click at [120, 314] on input "EMPRI5 Contemporary Marketing" at bounding box center [347, 323] width 519 height 28
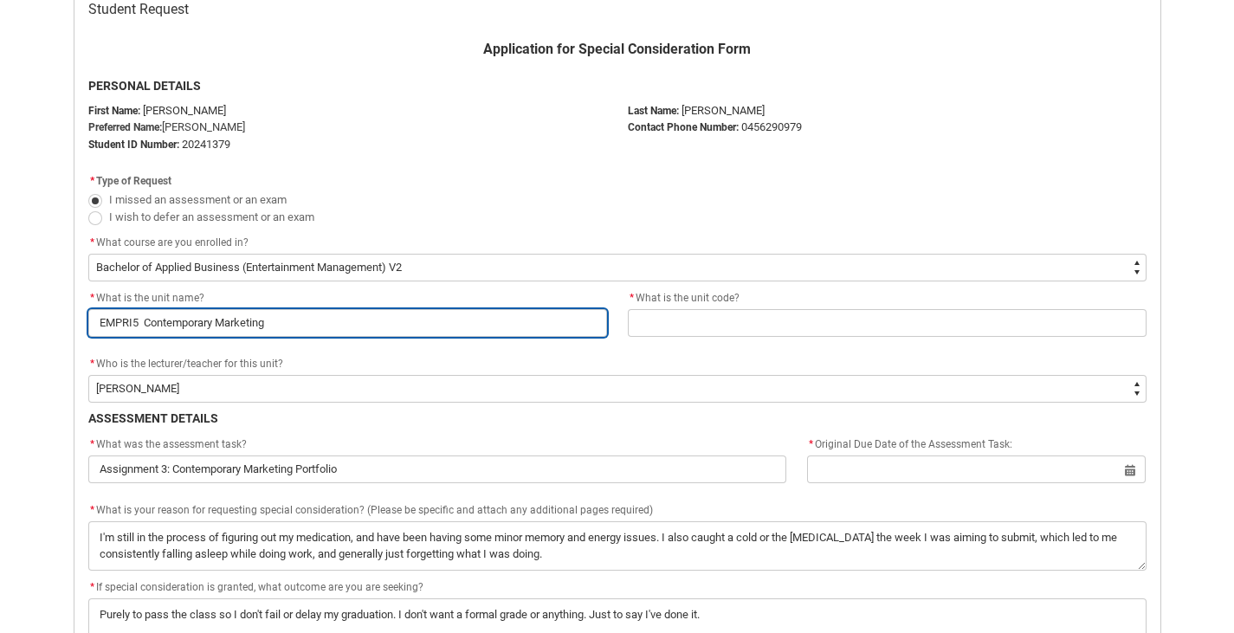
click at [120, 314] on input "EMPRI5 Contemporary Marketing" at bounding box center [347, 323] width 519 height 28
type lightning-primitive-input-simple "\Contemporary Marketing"
type input "\Contemporary Marketing"
type lightning-primitive-input-simple "Contemporary Marketing"
type input "Contemporary Marketing"
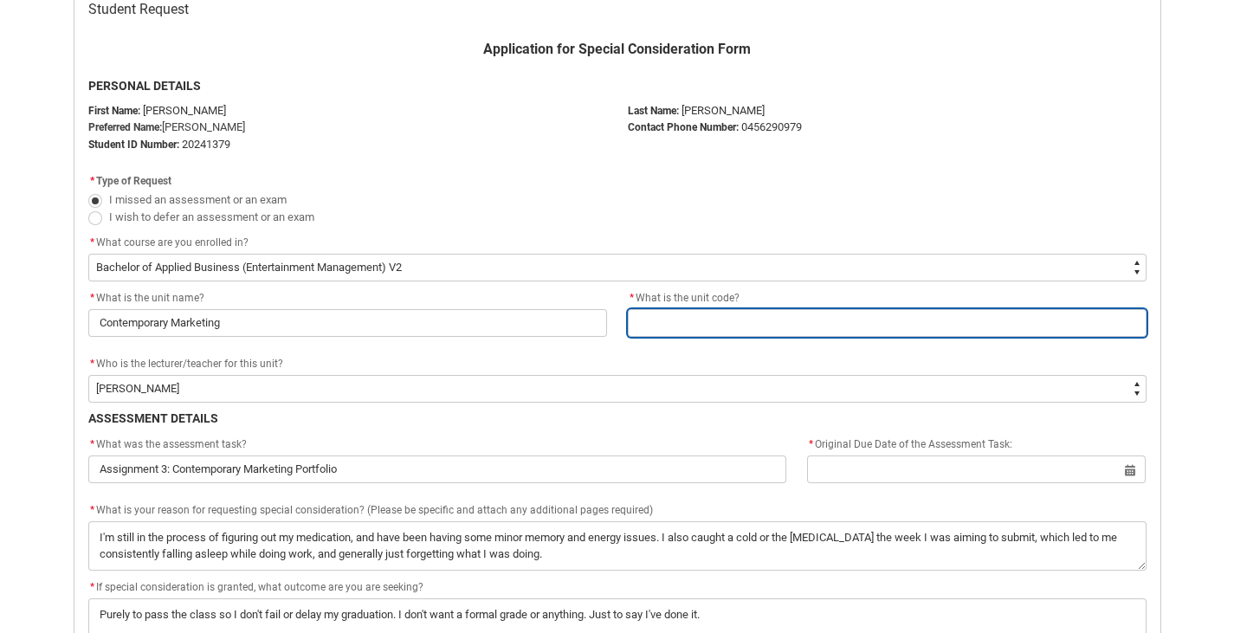
click at [681, 310] on input "Redu_Student_Request flow" at bounding box center [887, 323] width 519 height 28
paste input "EMPRI5"
type lightning-primitive-input-simple "EMPRI5"
type input "EMPRI5"
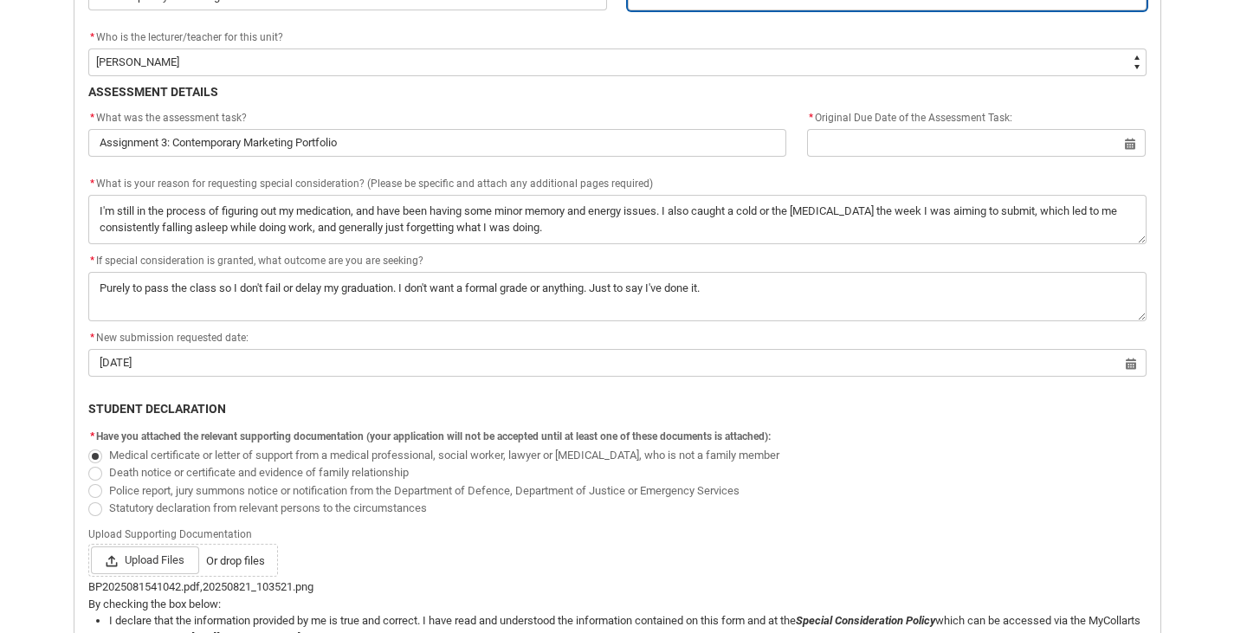
type lightning-primitive-input-simple "EMPRI5"
type input "EMPRI5"
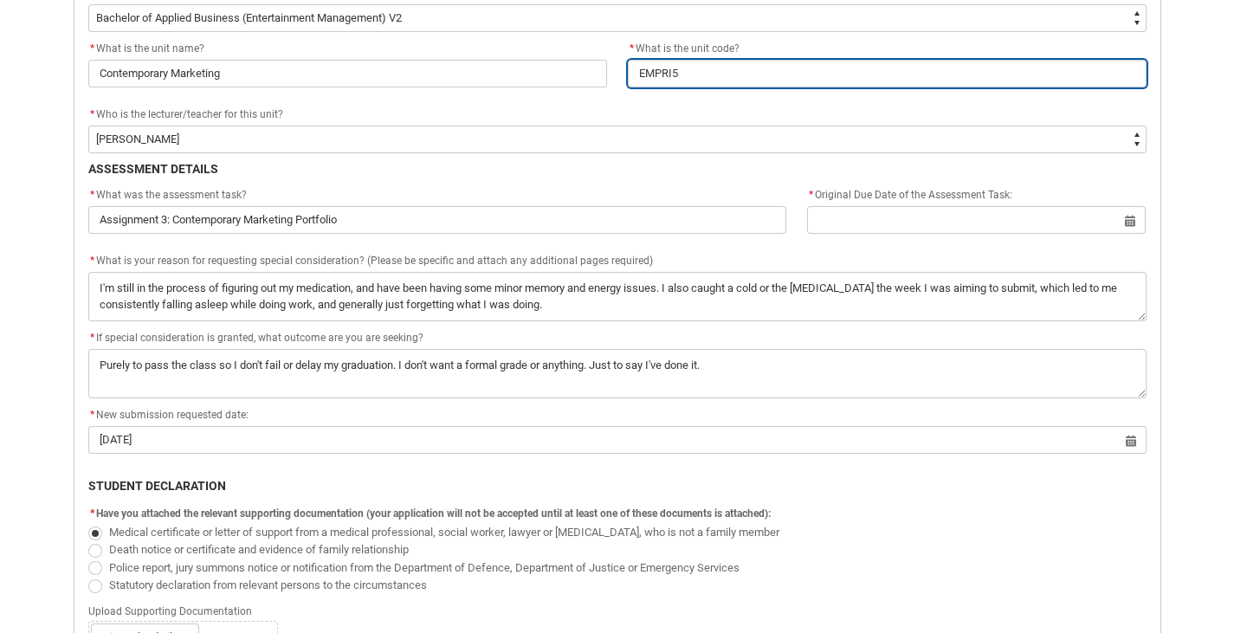
type lightning-primitive-input-simple "EMPRI5"
type input "EMPRI5"
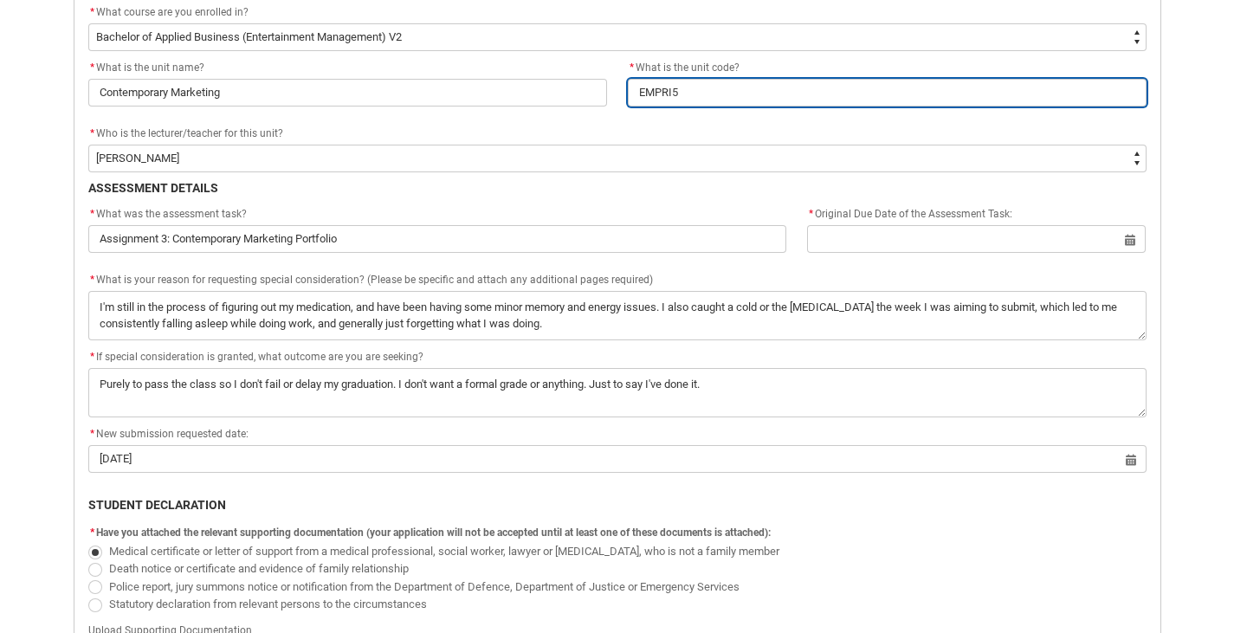
scroll to position [498, 0]
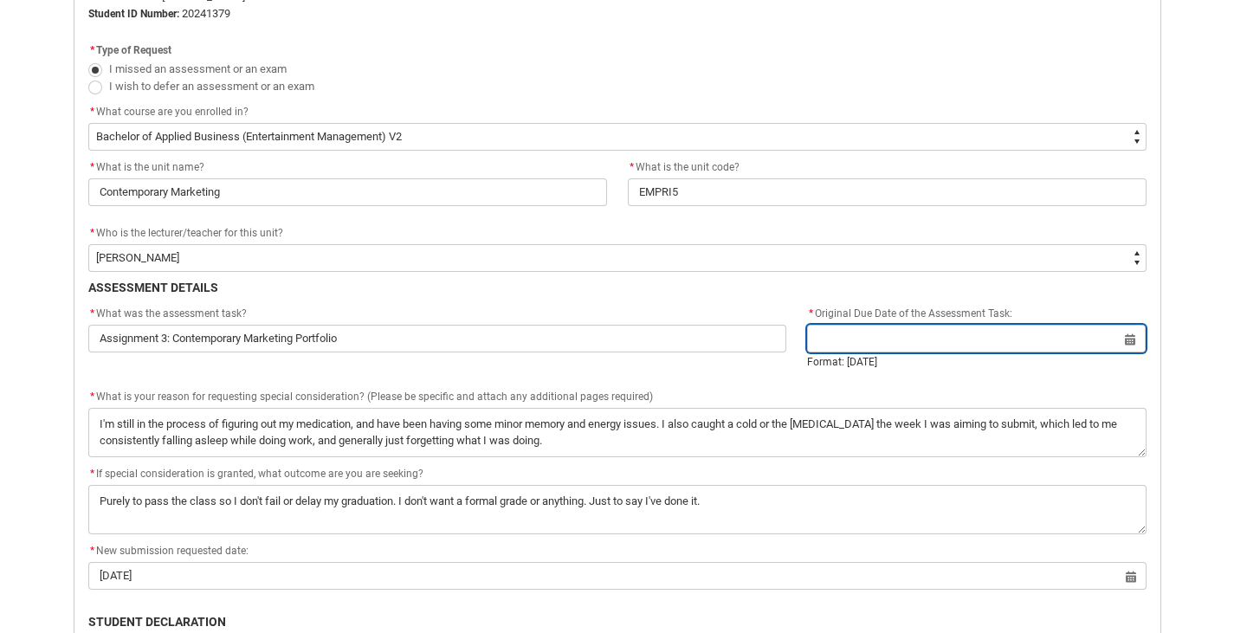
click at [933, 333] on input "Redu_Student_Request flow" at bounding box center [976, 339] width 339 height 28
select select "2025"
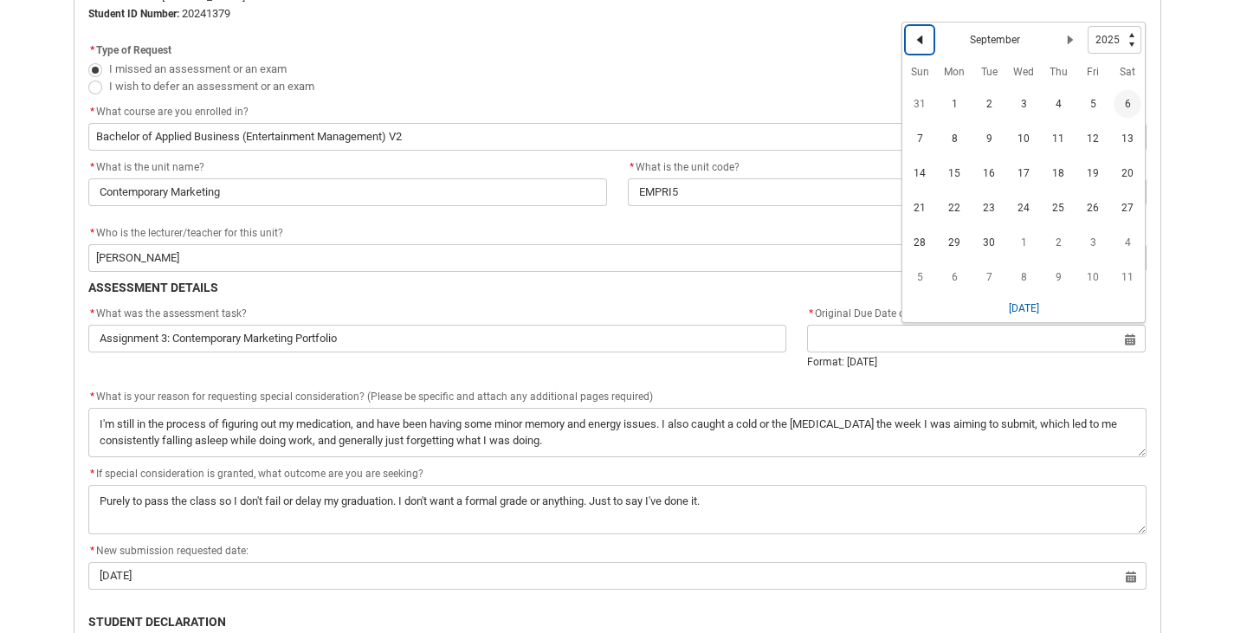
click at [917, 34] on lightning-primitive-icon "Date picker: September" at bounding box center [920, 40] width 12 height 12
click at [1093, 245] on span "29" at bounding box center [1093, 243] width 28 height 28
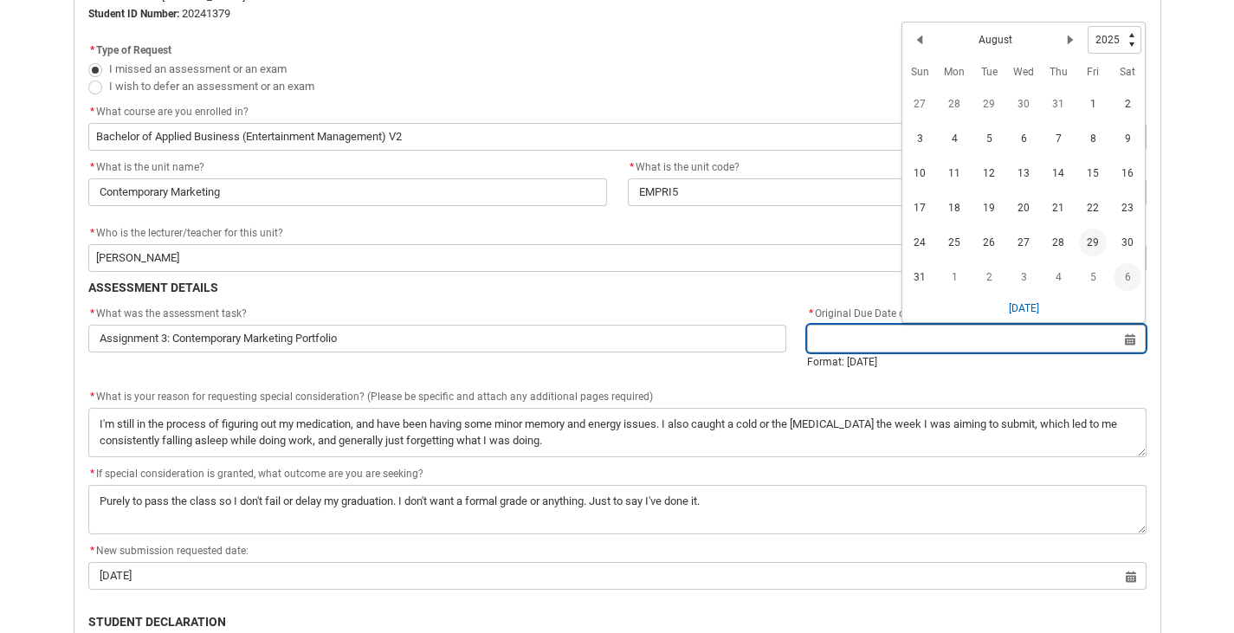
type lightning-datepicker "2025-08-29"
type lightning-input "2025-08-29"
type input "29 Aug 2025"
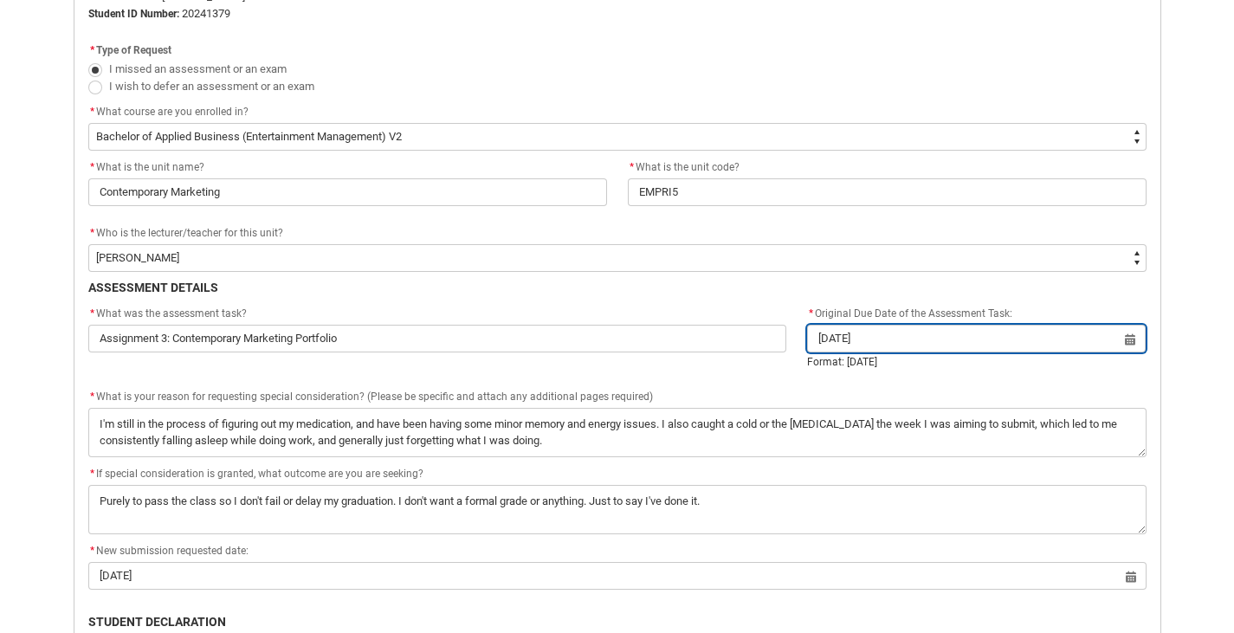
scroll to position [1065, 0]
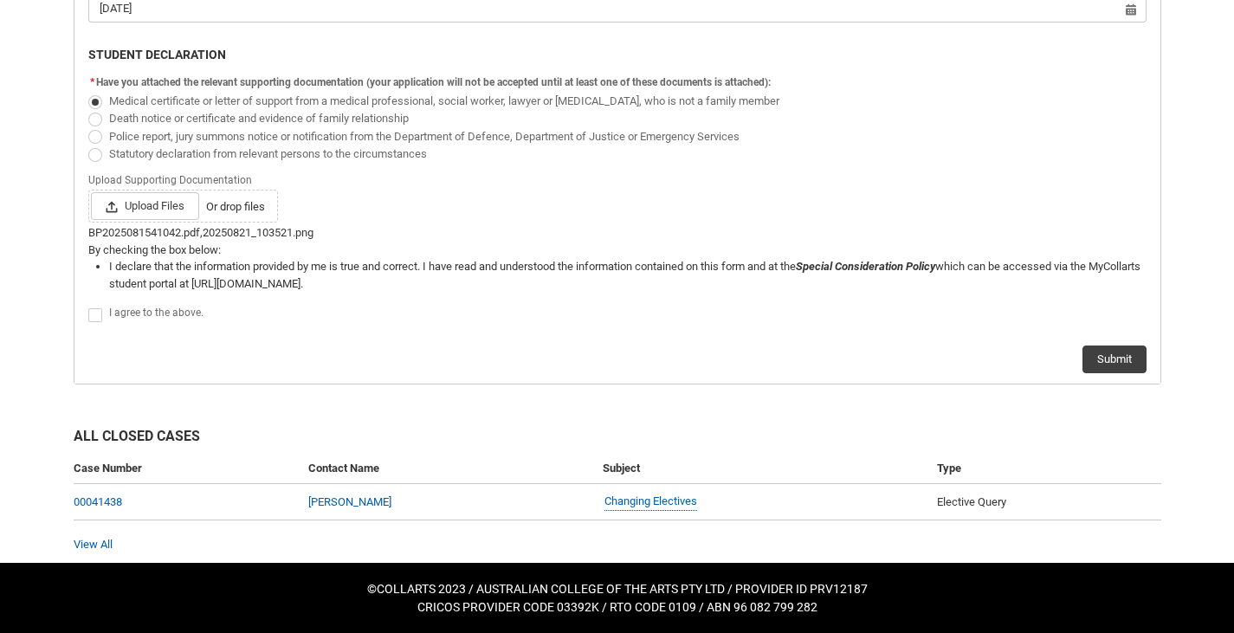
click at [126, 322] on div "I agree to the above." at bounding box center [628, 313] width 1038 height 21
click at [142, 324] on div "I agree to the above." at bounding box center [617, 313] width 1058 height 23
click at [120, 310] on span "I agree to the above." at bounding box center [156, 313] width 94 height 12
checkbox input "true"
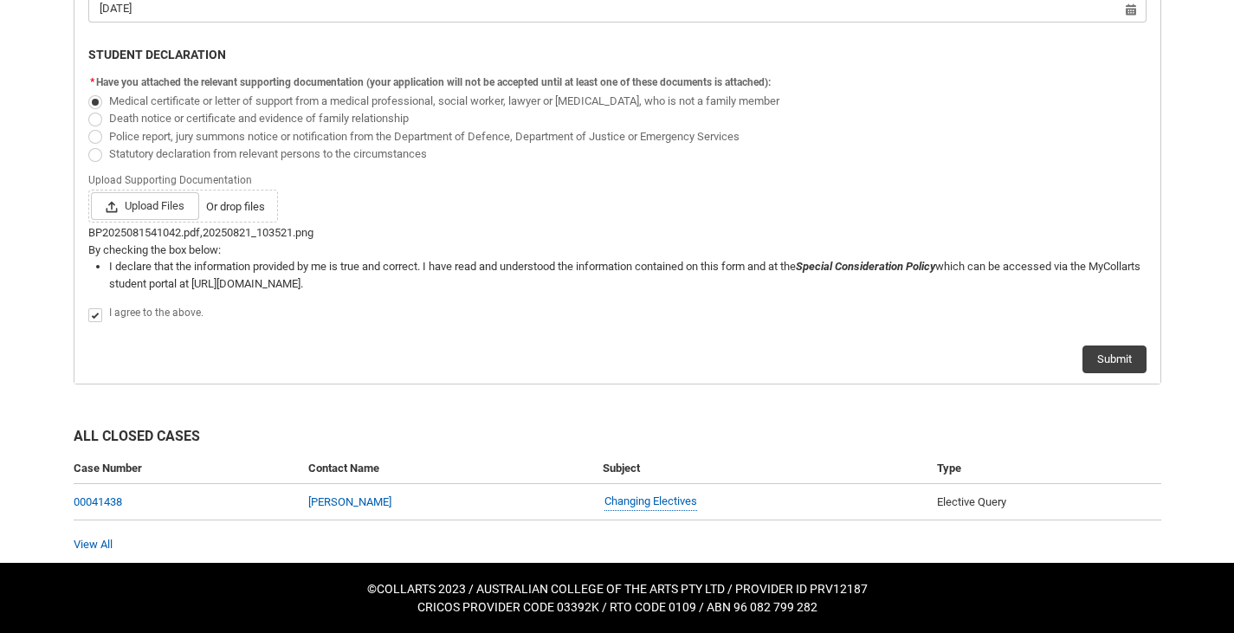
scroll to position [897, 0]
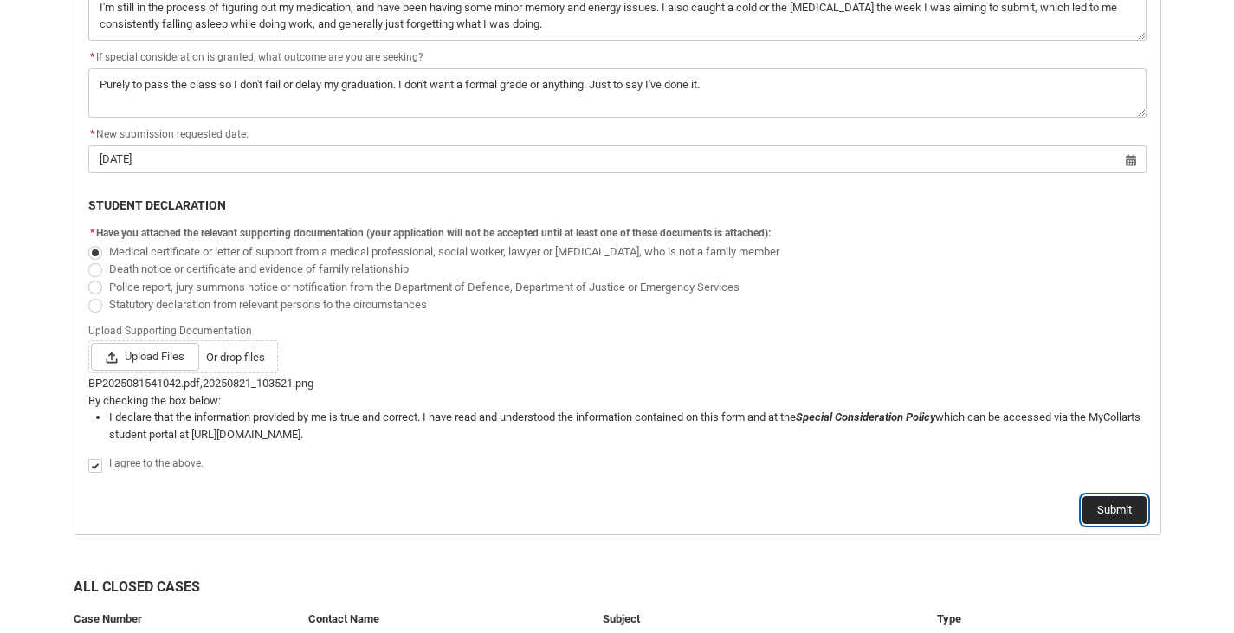
click at [1105, 510] on button "Submit" at bounding box center [1115, 510] width 64 height 28
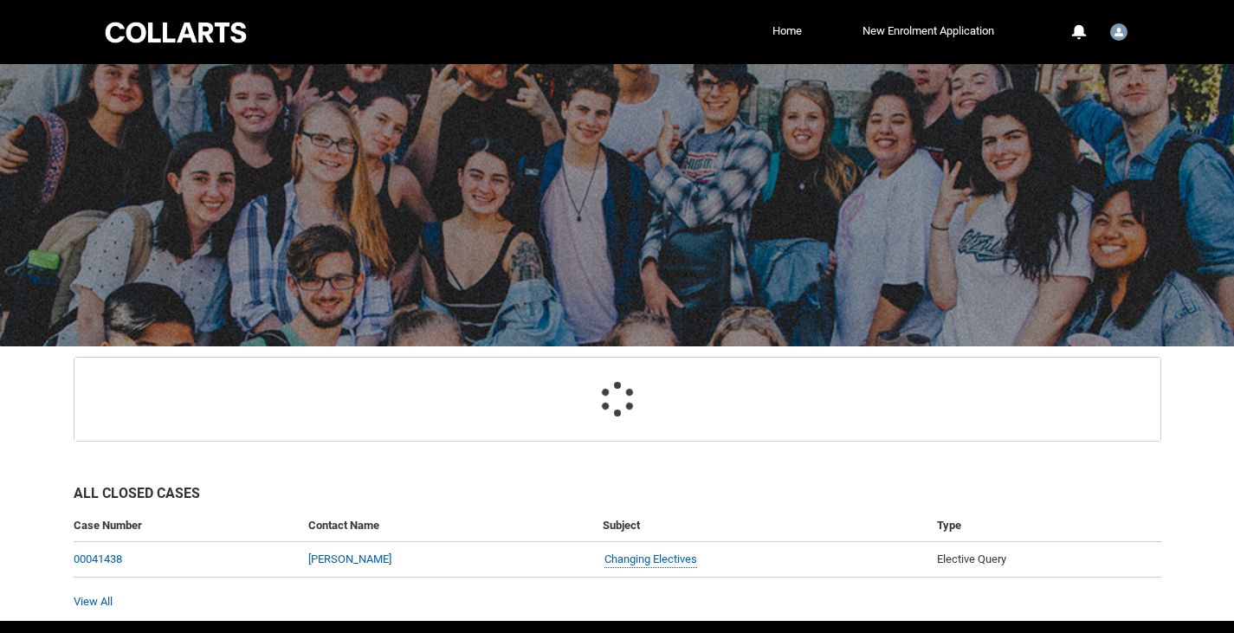
scroll to position [107, 0]
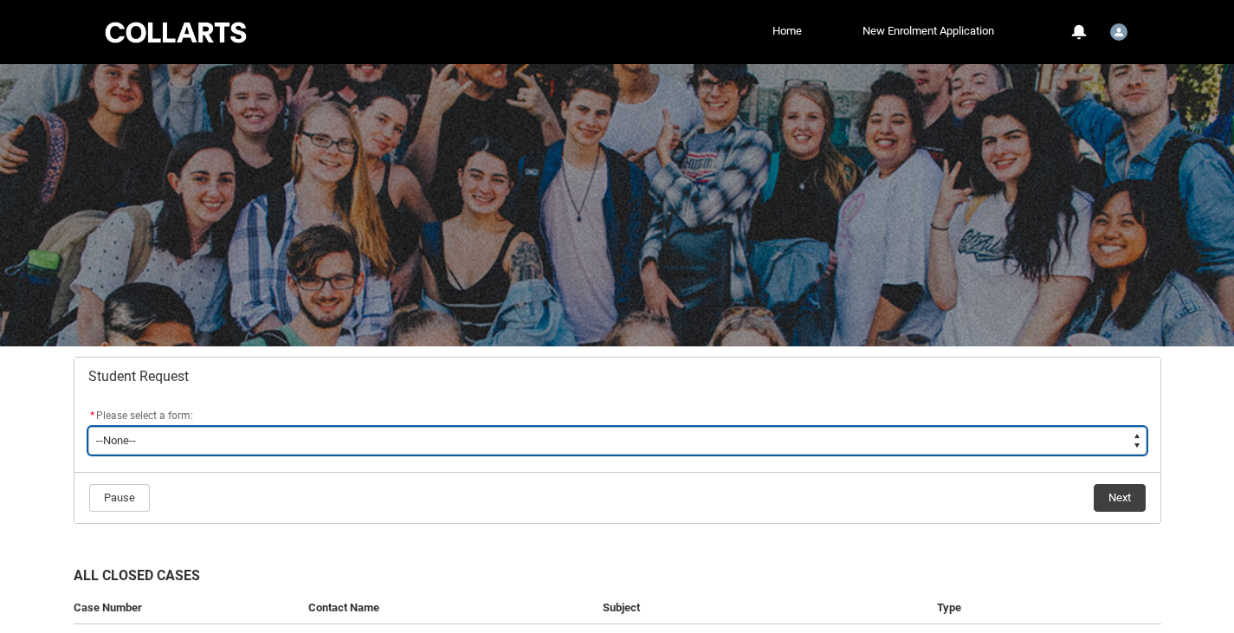
click at [332, 448] on select "--None-- Academic Transcript Application to Appeal Assignment Extension Change …" at bounding box center [617, 441] width 1058 height 28
type lightning-select "Special_Consideration_Choice"
click at [88, 427] on select "--None-- Academic Transcript Application to Appeal Assignment Extension Change …" at bounding box center [617, 441] width 1058 height 28
select select "Special_Consideration_Choice"
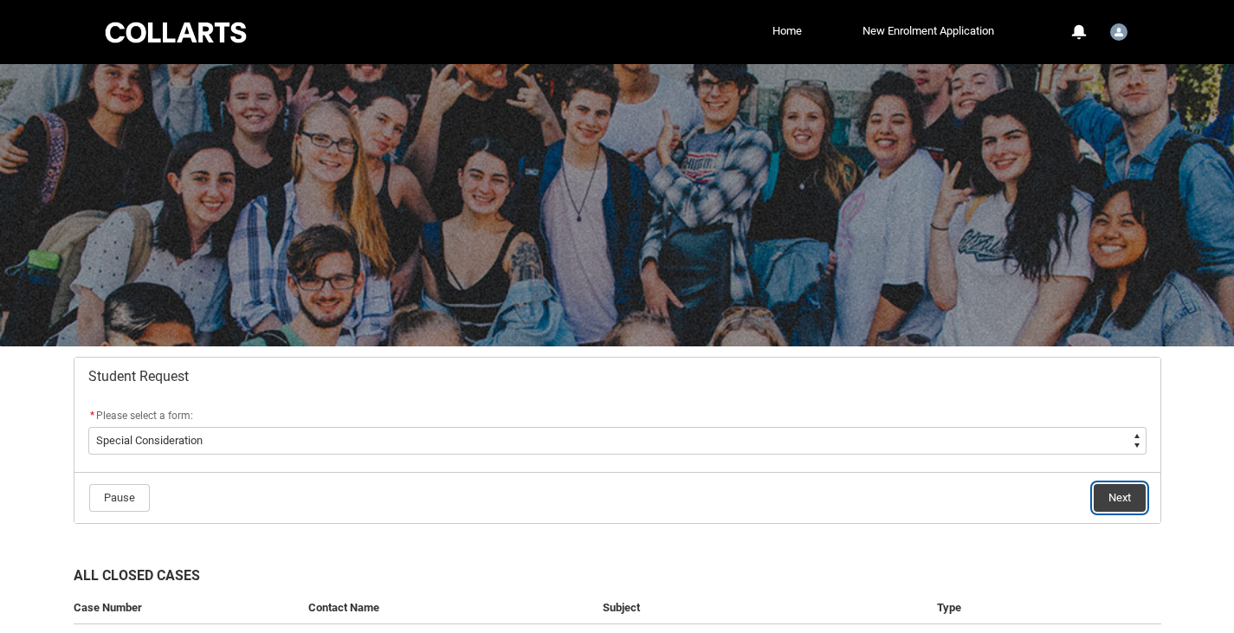
click at [1116, 492] on button "Next" at bounding box center [1120, 498] width 52 height 28
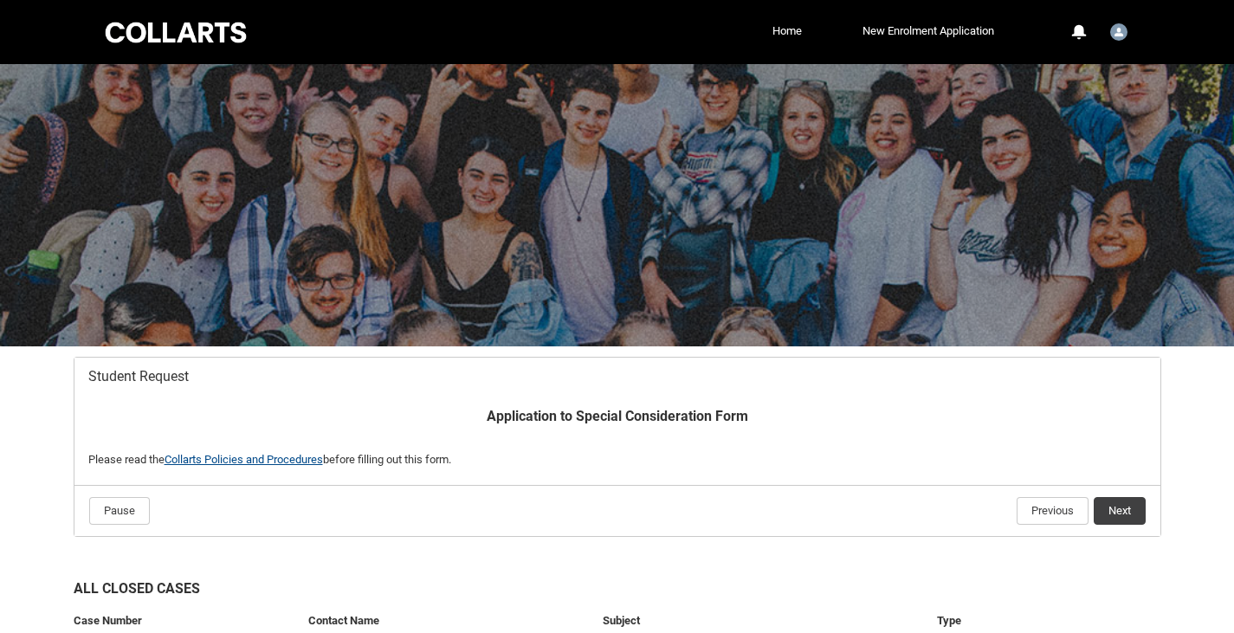
scroll to position [152, 0]
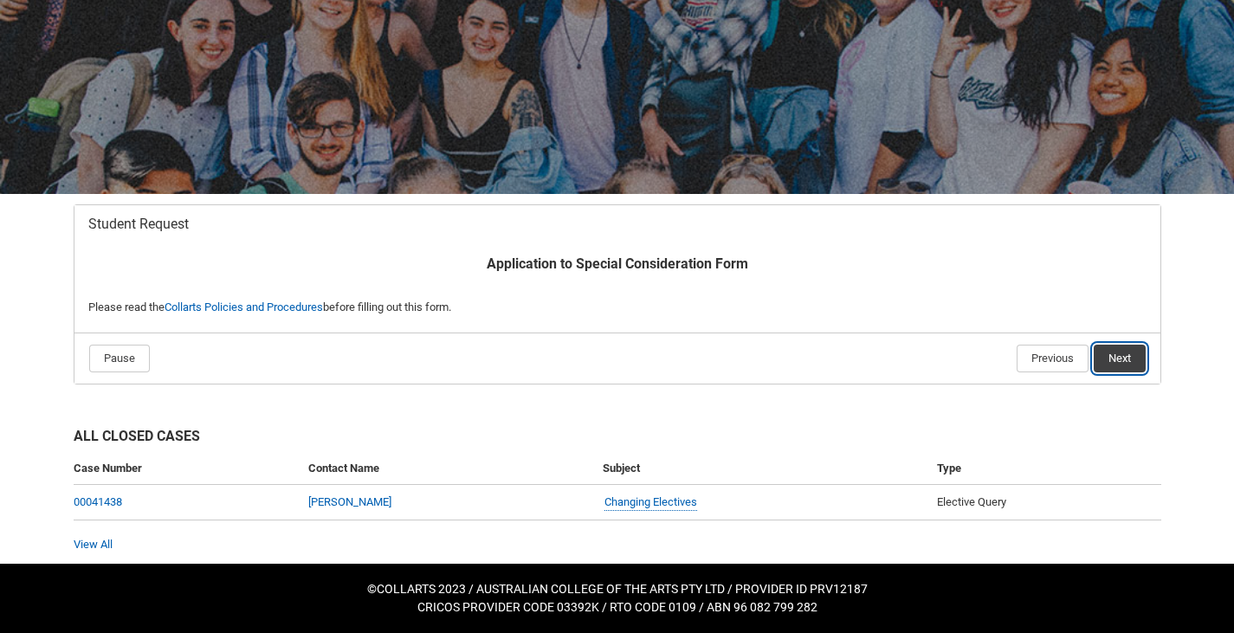
click at [1120, 362] on button "Next" at bounding box center [1120, 359] width 52 height 28
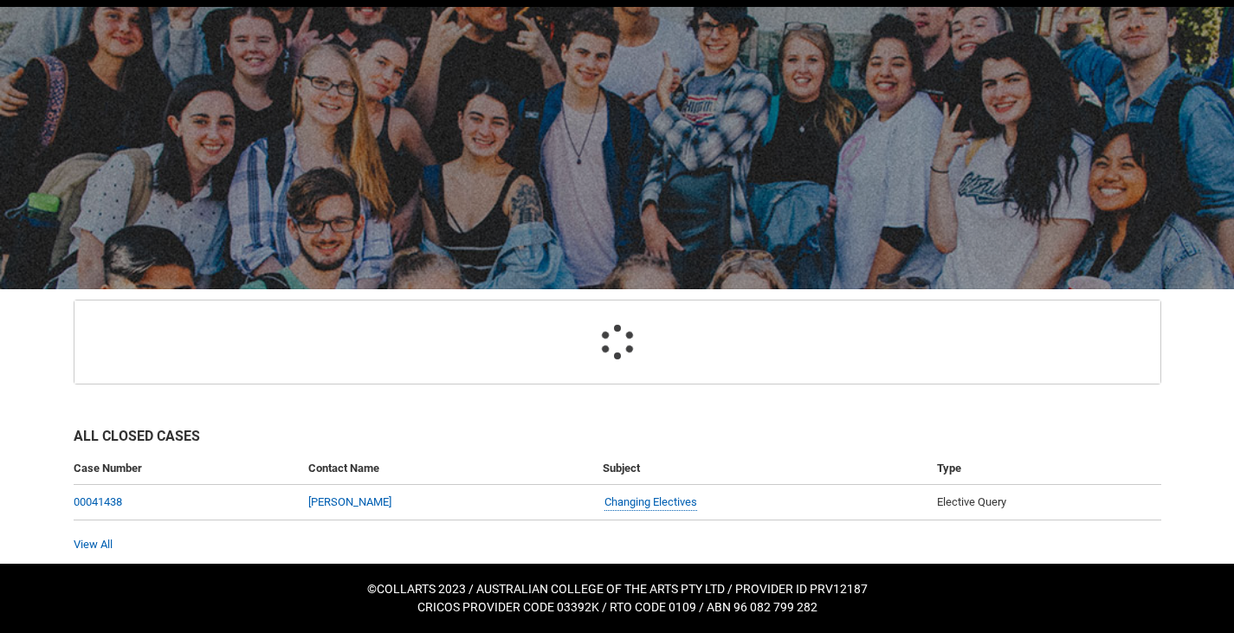
scroll to position [184, 0]
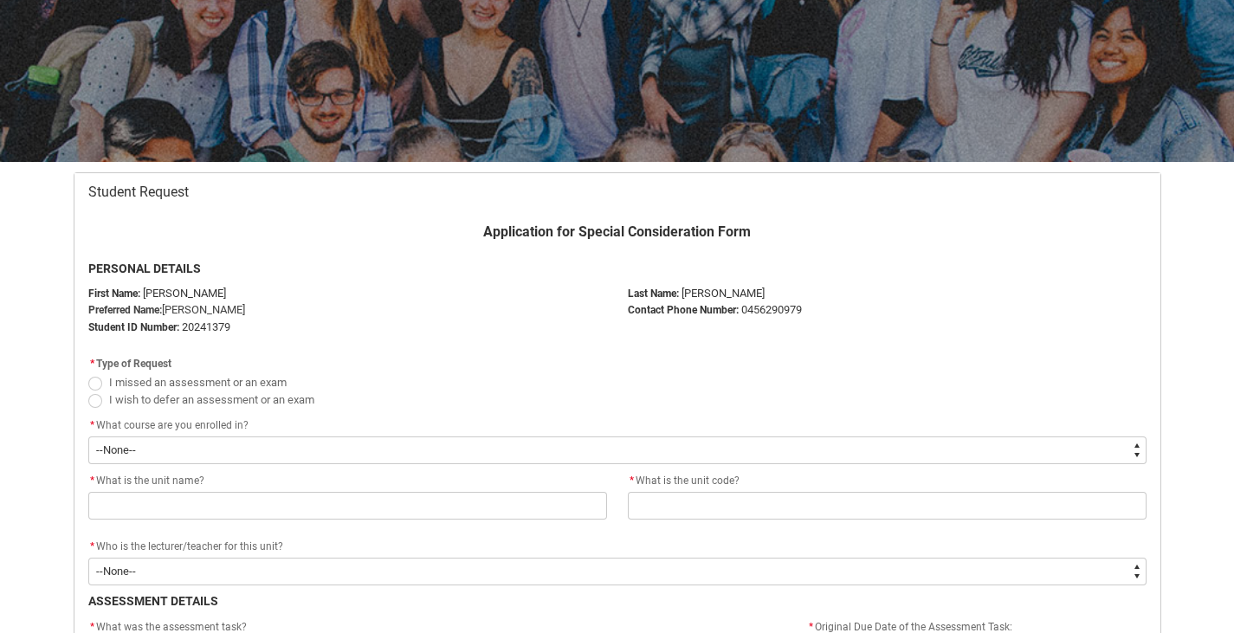
click at [241, 370] on fieldset "* Type of Request I missed an assessment or an exam I wish to defer an assessme…" at bounding box center [617, 381] width 1058 height 56
click at [218, 372] on fieldset "* Type of Request I missed an assessment or an exam I wish to defer an assessme…" at bounding box center [617, 381] width 1058 height 56
click at [171, 378] on span "I missed an assessment or an exam" at bounding box center [198, 382] width 178 height 13
click at [88, 373] on input "I missed an assessment or an exam" at bounding box center [87, 372] width 1 height 1
radio input "true"
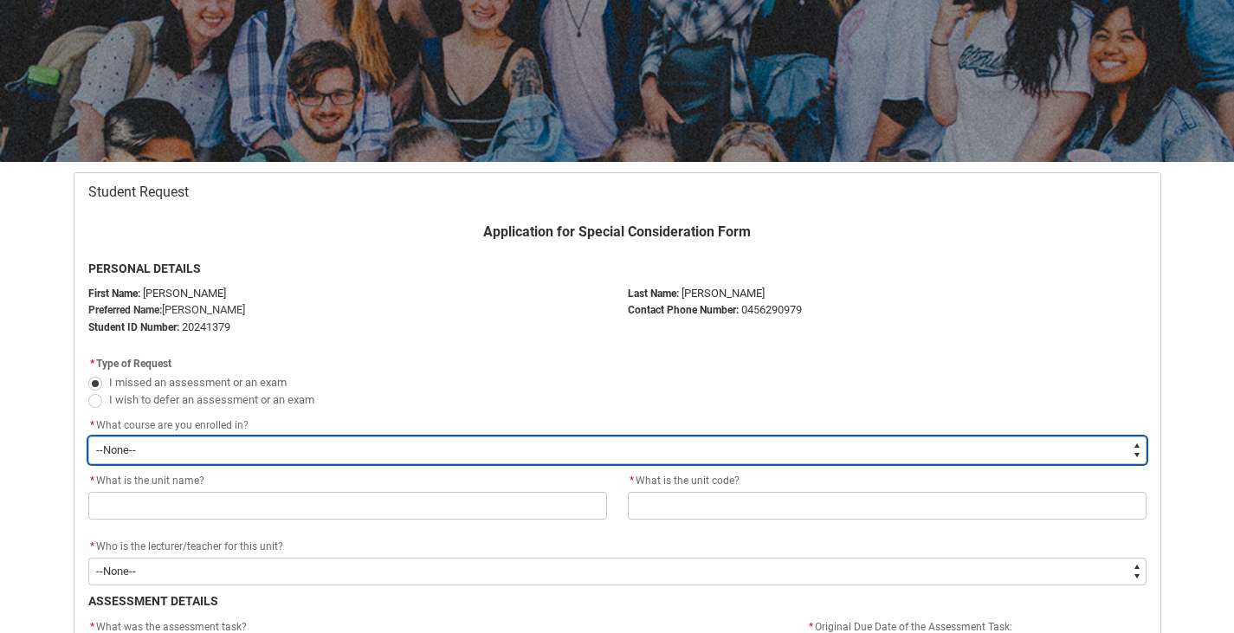
click at [160, 451] on select "--None-- Bachelor of Applied Business (Entertainment Management) V2" at bounding box center [617, 451] width 1058 height 28
type lightning-select "recordPicklist_ProgramEnrollment.a0jOZ000003Ec5JYAS"
click at [88, 437] on select "--None-- Bachelor of Applied Business (Entertainment Management) V2" at bounding box center [617, 451] width 1058 height 28
select select "recordPicklist_ProgramEnrollment.a0jOZ000003Ec5JYAS"
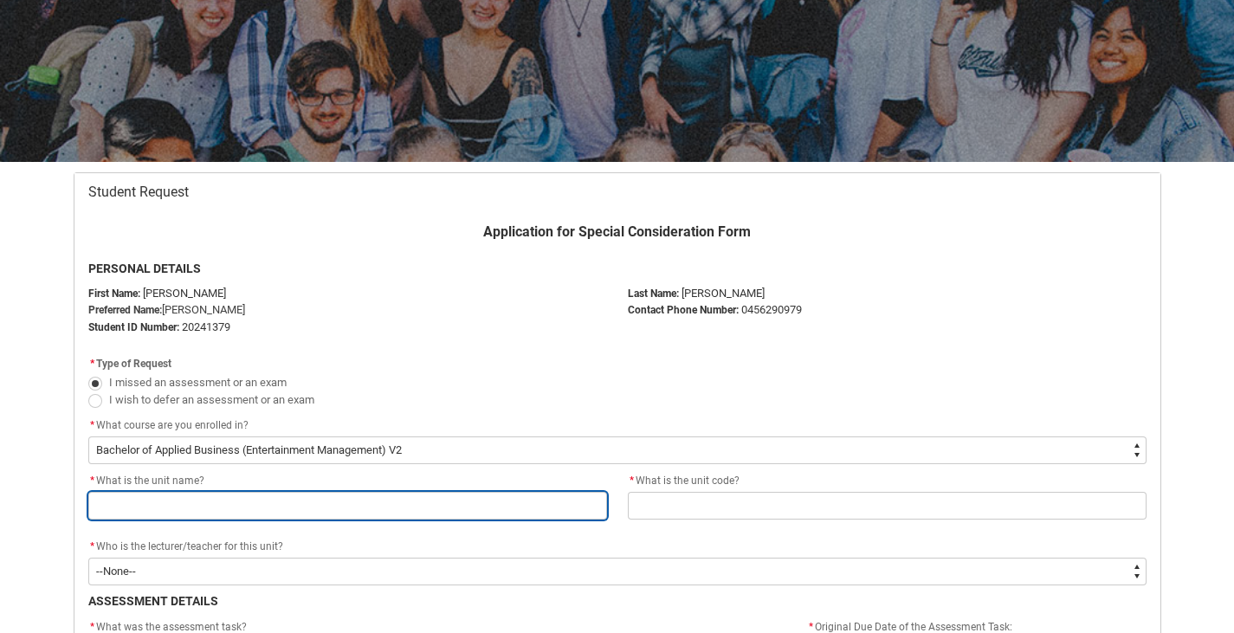
click at [201, 501] on input "Redu_Student_Request flow" at bounding box center [347, 506] width 519 height 28
paste input "EMPRA5 Rights Management"
type lightning-primitive-input-simple "EMPRA5 Rights Management"
type input "EMPRA5 Rights Management"
click at [113, 502] on input "EMPRA5 Rights Management" at bounding box center [347, 506] width 519 height 28
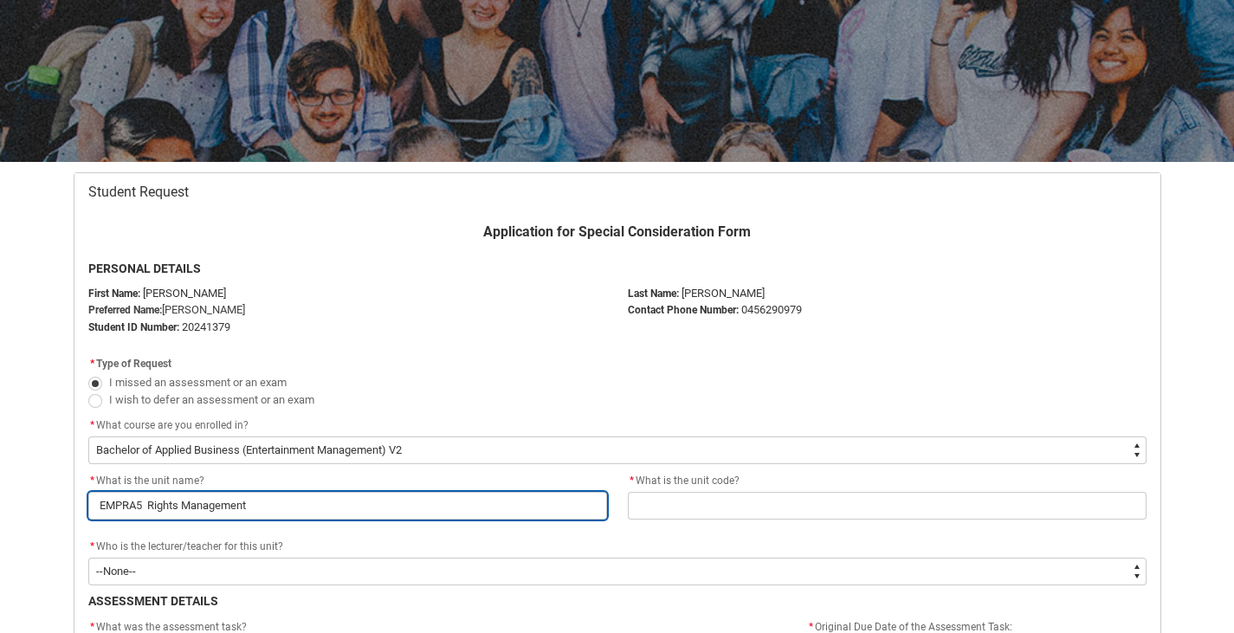
click at [113, 502] on input "EMPRA5 Rights Management" at bounding box center [347, 506] width 519 height 28
type lightning-primitive-input-simple "Rights Management"
type input "Rights Management"
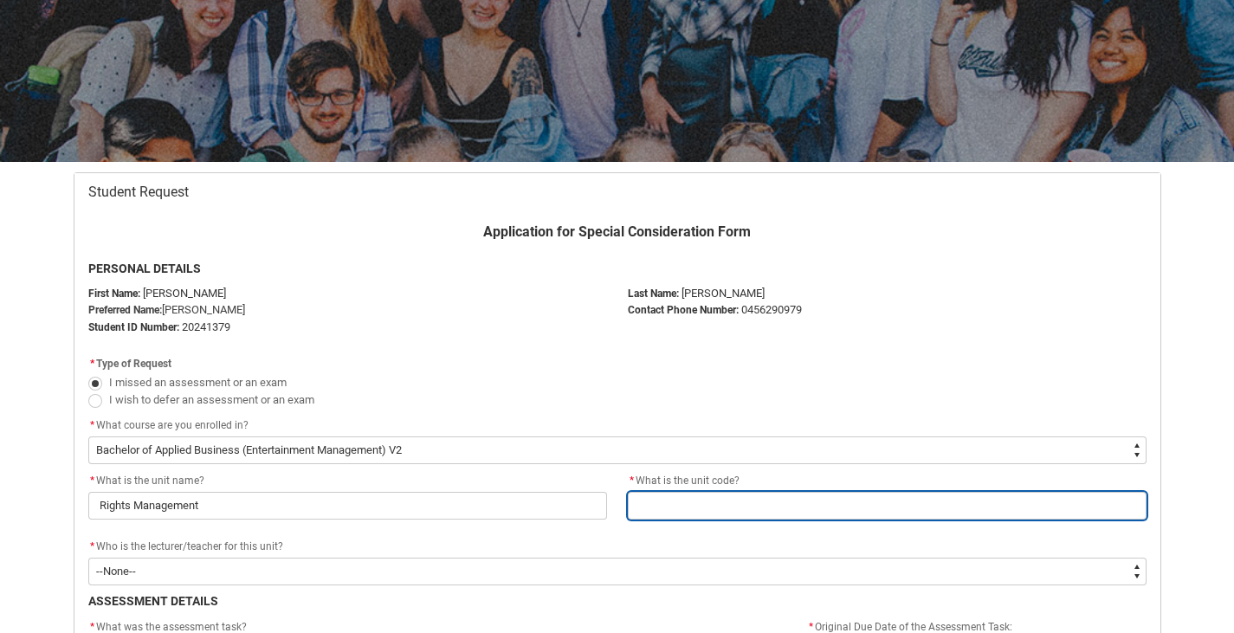
click at [810, 498] on input "Redu_Student_Request flow" at bounding box center [887, 506] width 519 height 28
paste input "EMPRA5"
type lightning-primitive-input-simple "EMPRA5"
type input "EMPRA5"
type lightning-primitive-input-simple "EMPRA5"
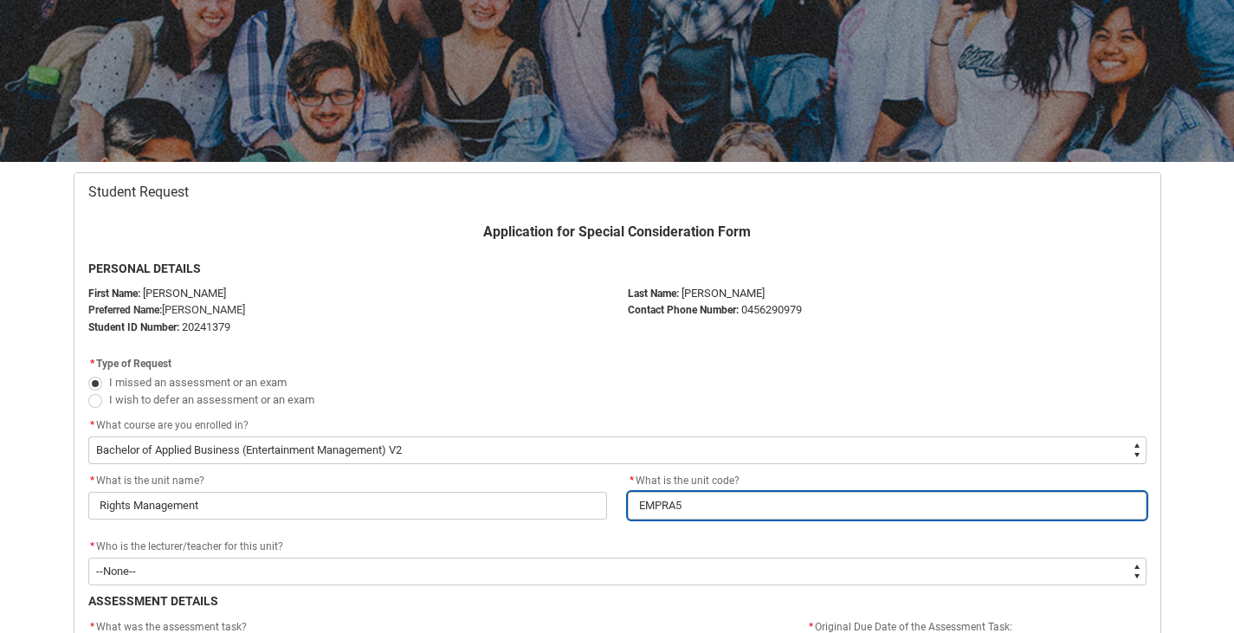
type input "EMPRA5"
type lightning-primitive-input-simple "EMPRA5"
type input "EMPRA5"
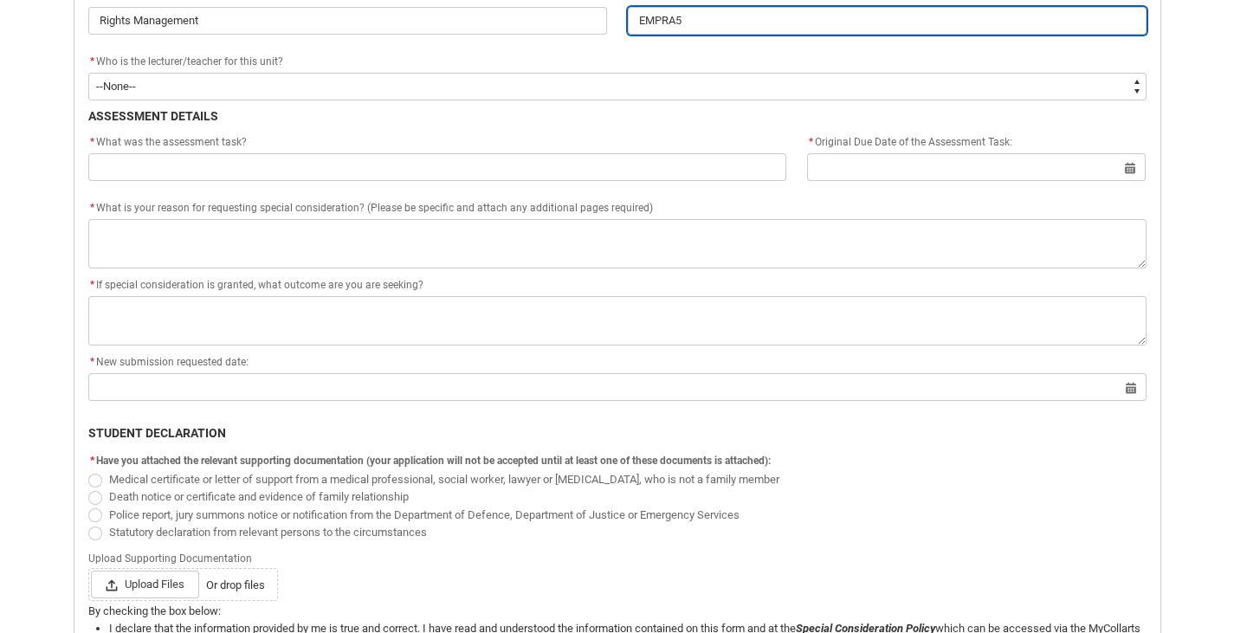
scroll to position [675, 0]
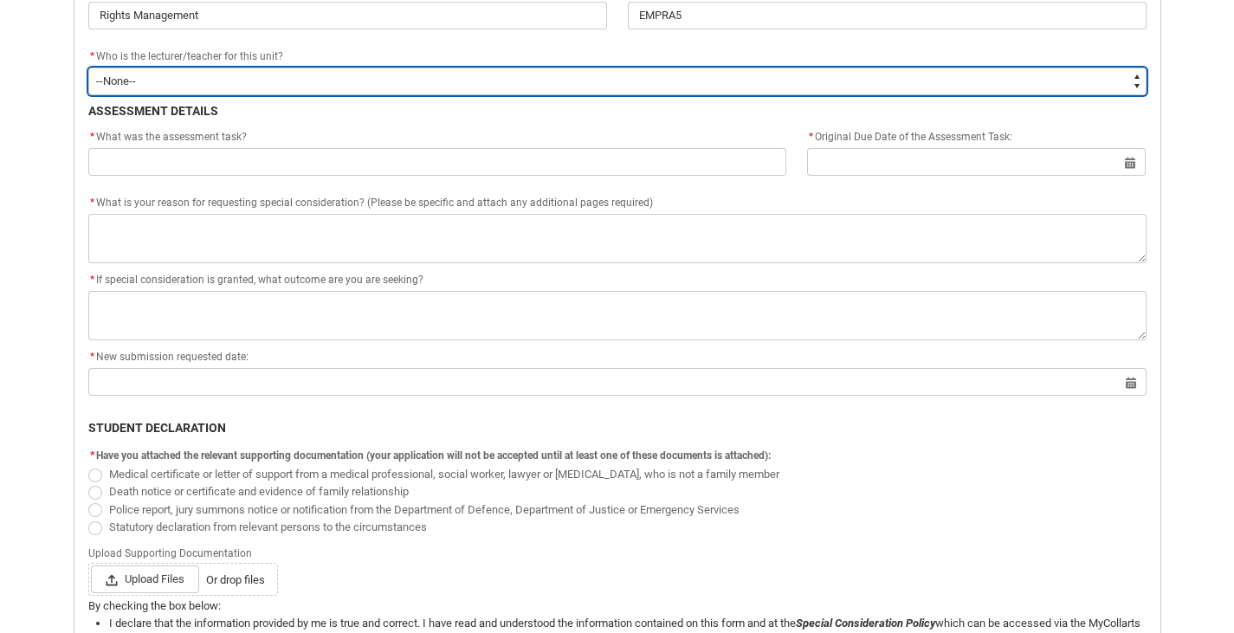
click at [375, 68] on select "--None-- [PERSON_NAME] [PERSON_NAME] [PERSON_NAME] [PERSON_NAME] [PERSON_NAME] …" at bounding box center [617, 82] width 1058 height 28
type lightning-select "Faculty_NamefromAtoM.0035g00000b9AZ5AAM"
click at [88, 68] on select "--None-- [PERSON_NAME] [PERSON_NAME] [PERSON_NAME] [PERSON_NAME] [PERSON_NAME] …" at bounding box center [617, 82] width 1058 height 28
select select "Faculty_NamefromAtoM.0035g00000b9AZ5AAM"
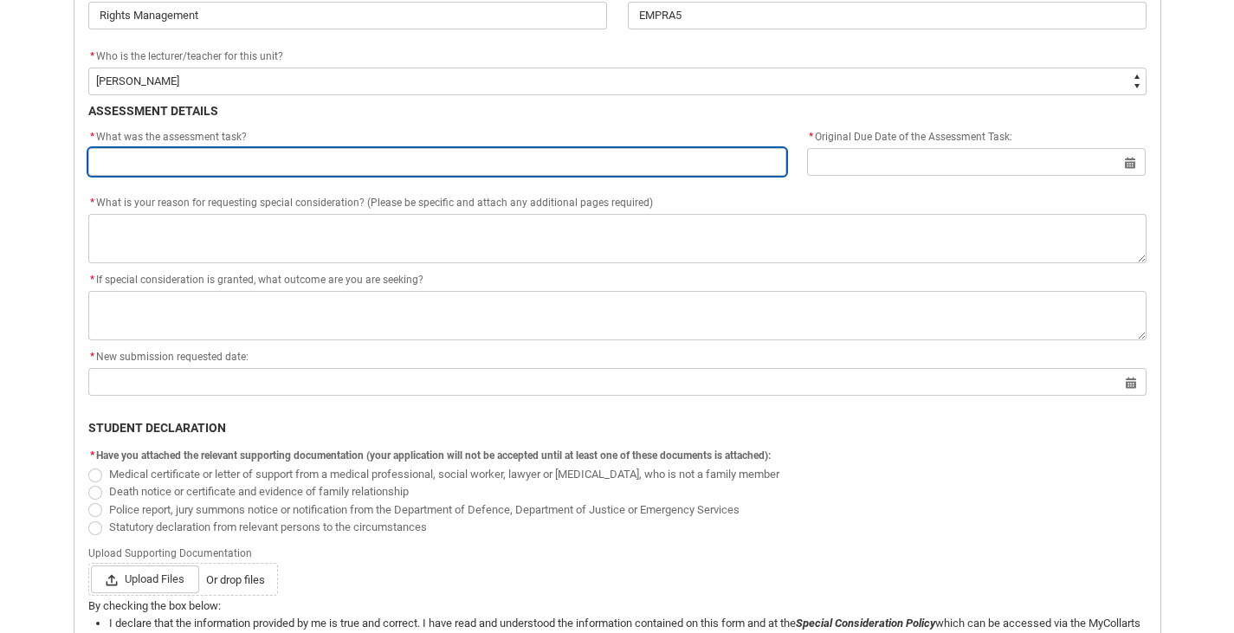
click at [286, 154] on input "Redu_Student_Request flow" at bounding box center [437, 162] width 699 height 28
paste input "Assignment 3: Rights Management Journal"
type lightning-primitive-input-simple "Assignment 3: Rights Management Journal"
type input "Assignment 3: Rights Management Journal"
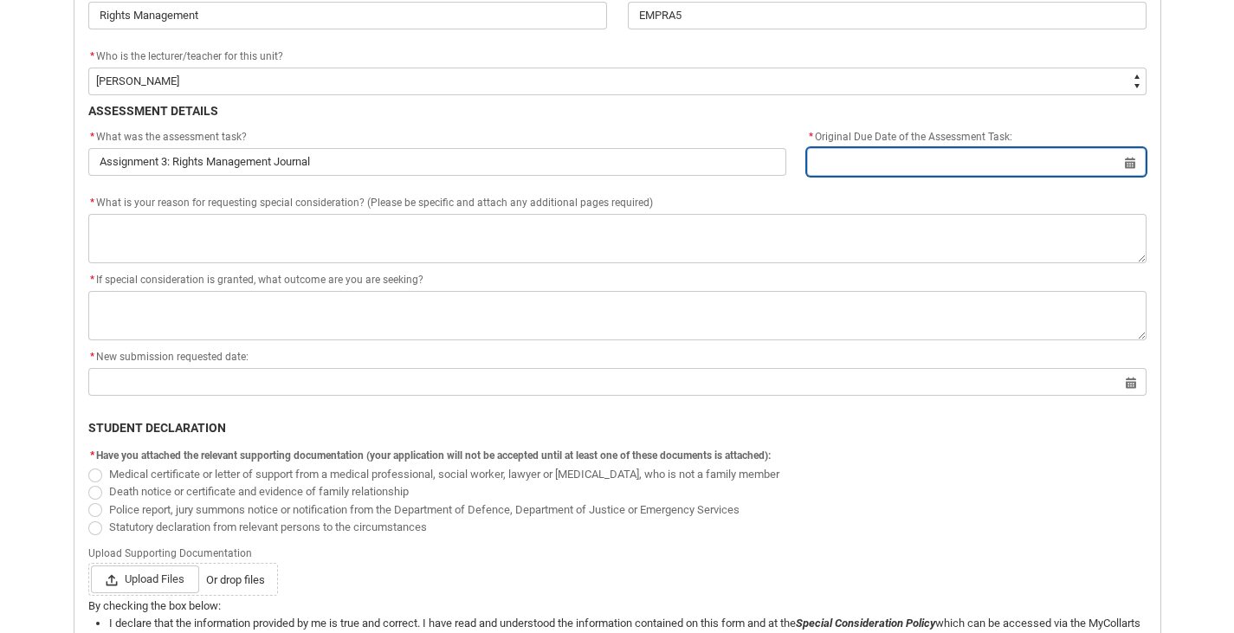
click at [869, 159] on input "Redu_Student_Request flow" at bounding box center [976, 162] width 339 height 28
select select "2025"
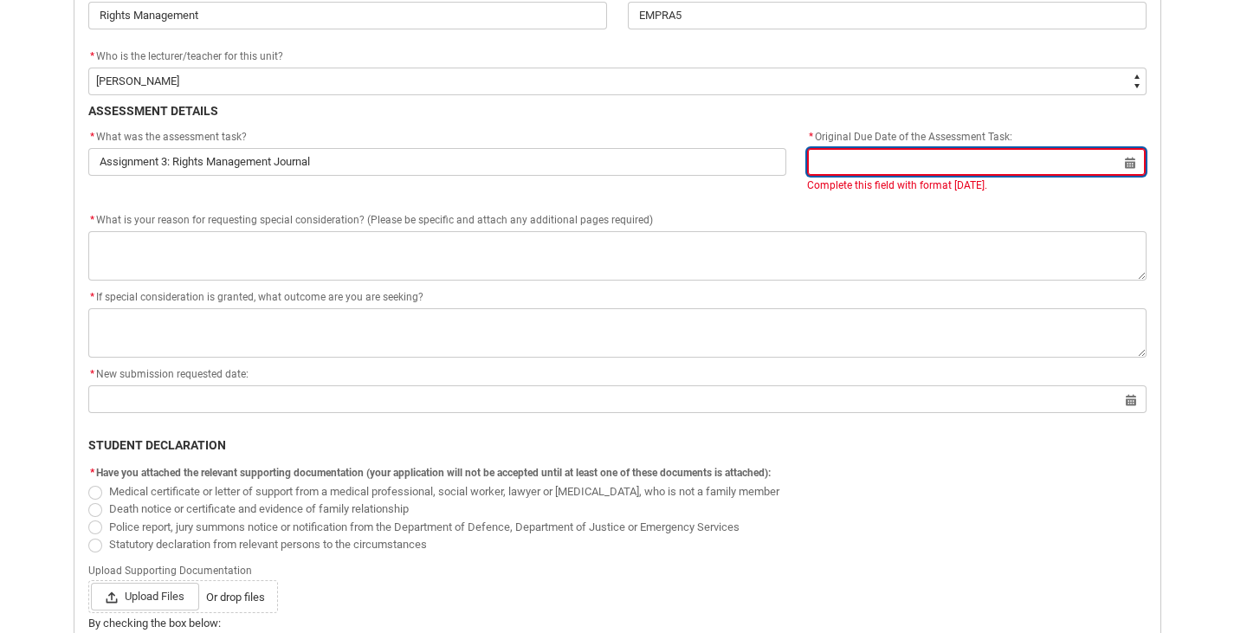
click at [934, 164] on input "Redu_Student_Request flow" at bounding box center [976, 162] width 339 height 28
select select "2025"
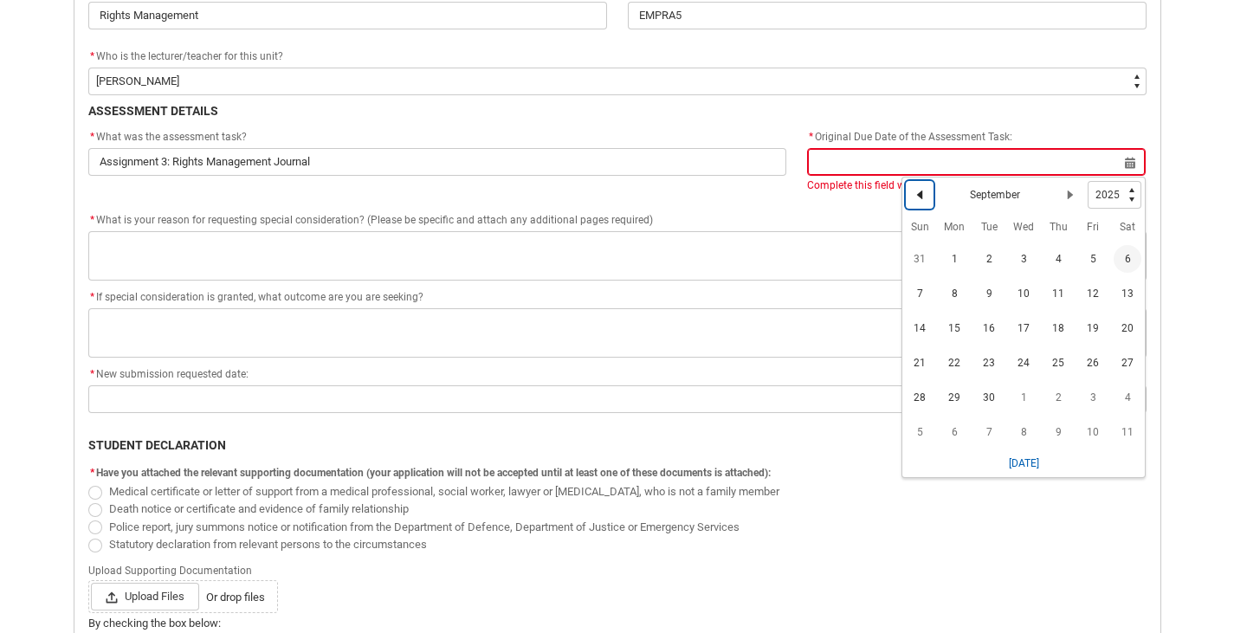
click at [916, 197] on lightning-primitive-icon "Date picker: September" at bounding box center [920, 195] width 12 height 12
click at [1102, 394] on span "29" at bounding box center [1093, 398] width 28 height 28
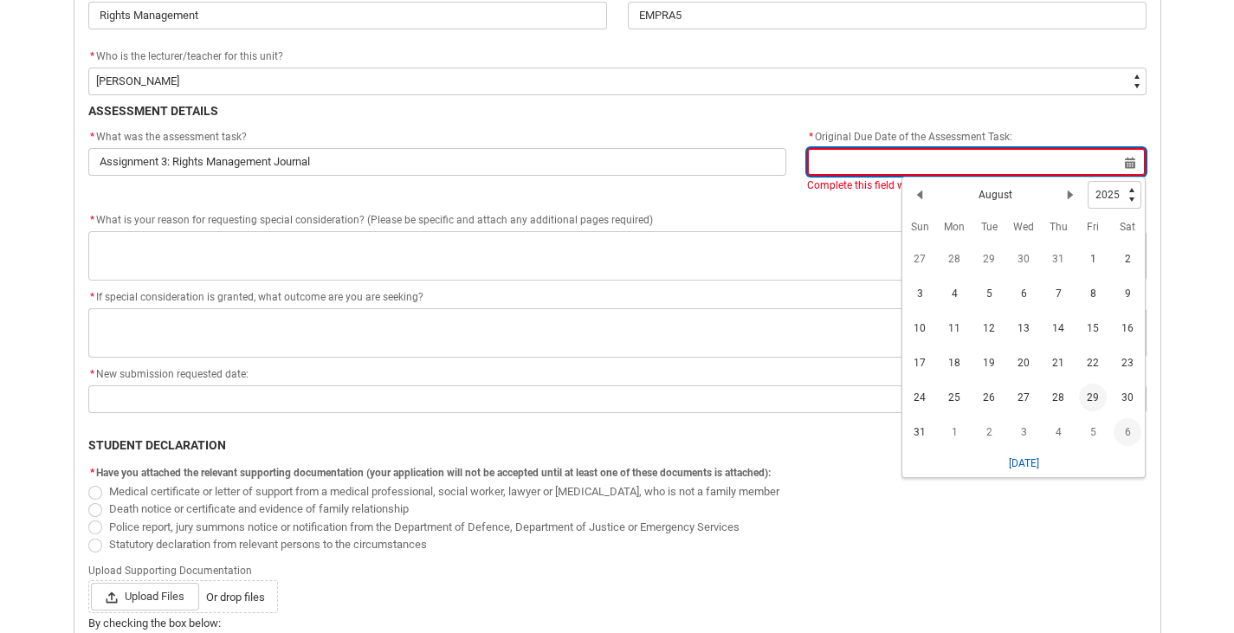
type lightning-datepicker "2025-08-29"
type lightning-input "2025-08-29"
type input "29 Aug 2025"
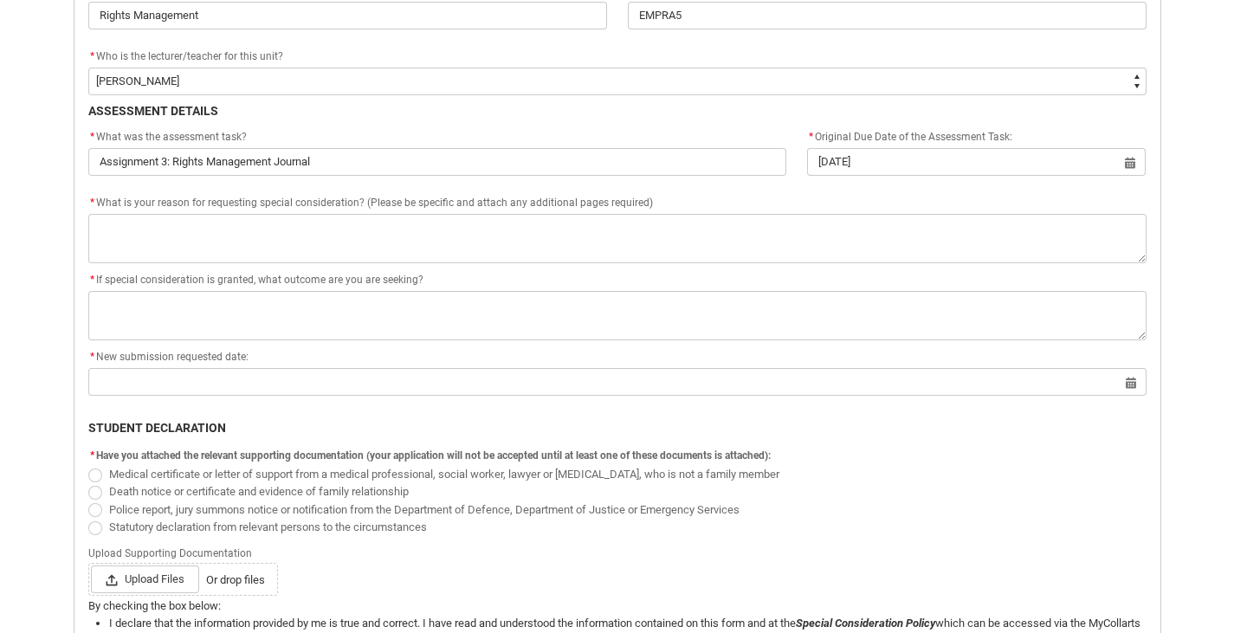
click at [375, 286] on lightning-formatted-rich-text "* If special consideration is granted, what outcome are you are seeking?" at bounding box center [259, 278] width 342 height 16
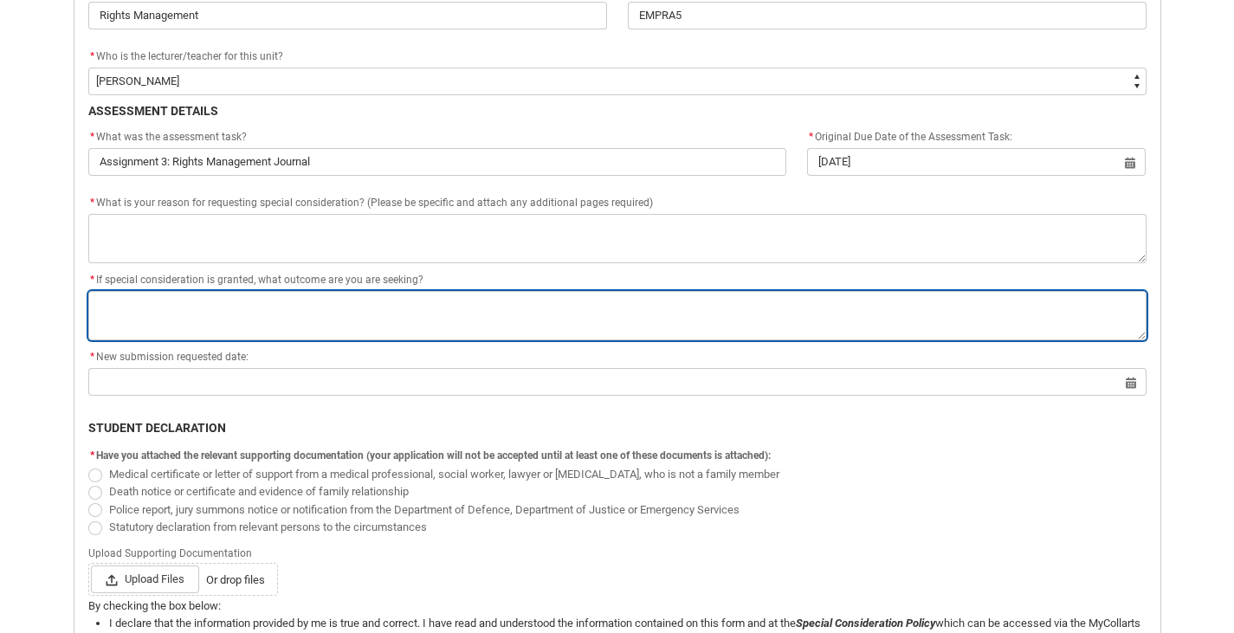
click at [343, 321] on textarea "*" at bounding box center [617, 315] width 1058 height 49
paste textarea "Purely to pass the class so I don't fail or delay my graduation. I don't want a…"
type lightning-textarea "Purely to pass the class so I don't fail or delay my graduation. I don't want a…"
type textarea "Purely to pass the class so I don't fail or delay my graduation. I don't want a…"
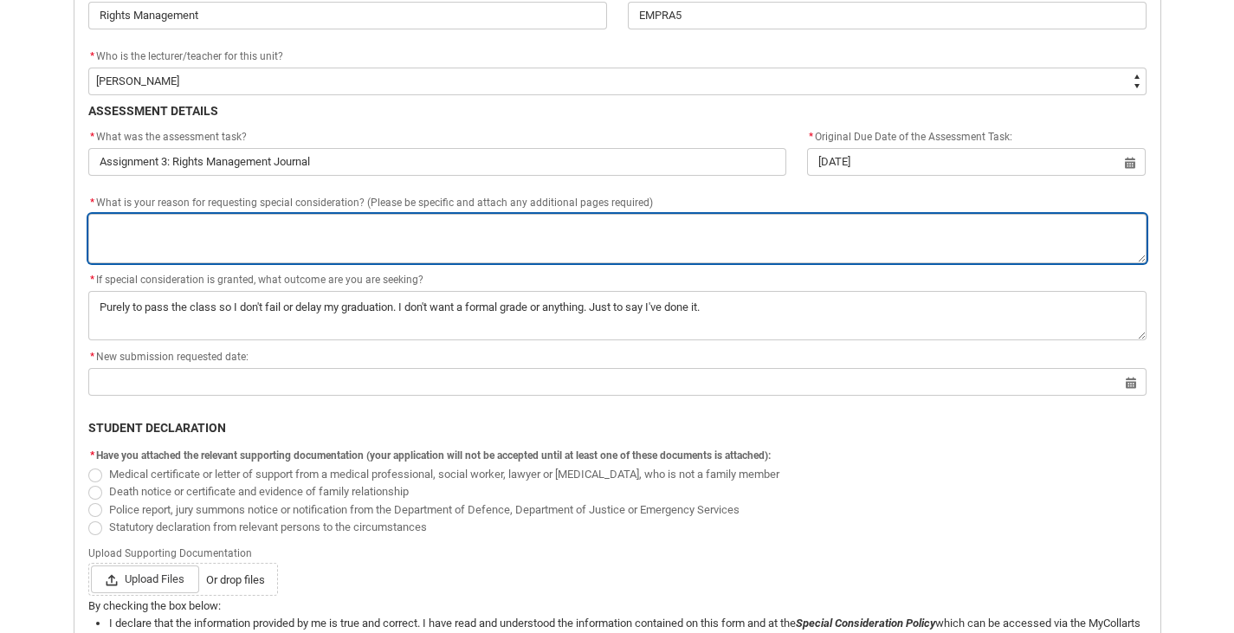
click at [411, 233] on textarea "*" at bounding box center [617, 238] width 1058 height 49
paste textarea "I'm still in the process of figuring out my medication, and have been having so…"
type lightning-textarea "I'm still in the process of figuring out my medication, and have been having so…"
type textarea "I'm still in the process of figuring out my medication, and have been having so…"
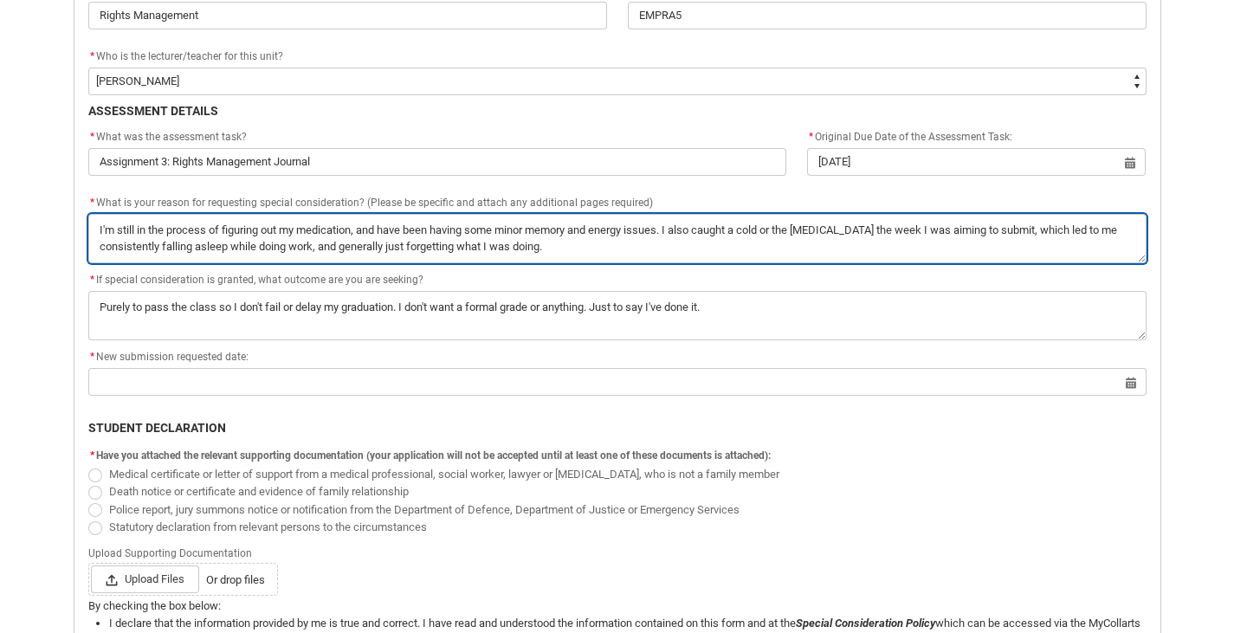
type lightning-textarea "I'm still in the process of figuring out my medication, and have been having so…"
type textarea "I'm still in the process of figuring out my medication, and have been having so…"
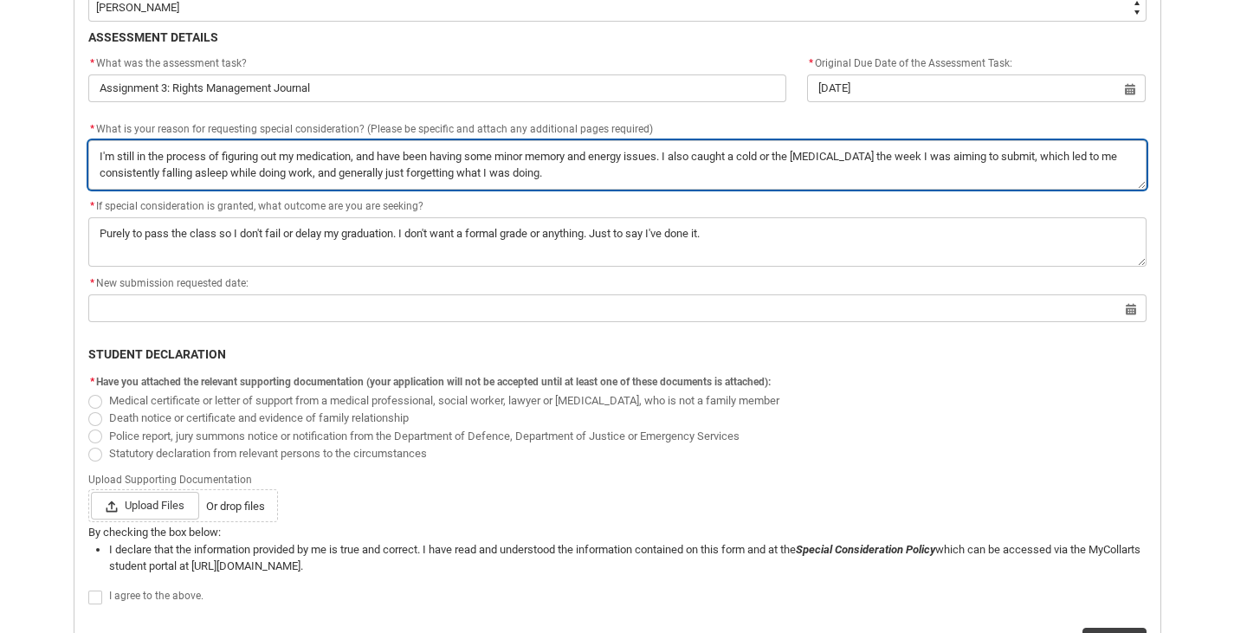
scroll to position [762, 0]
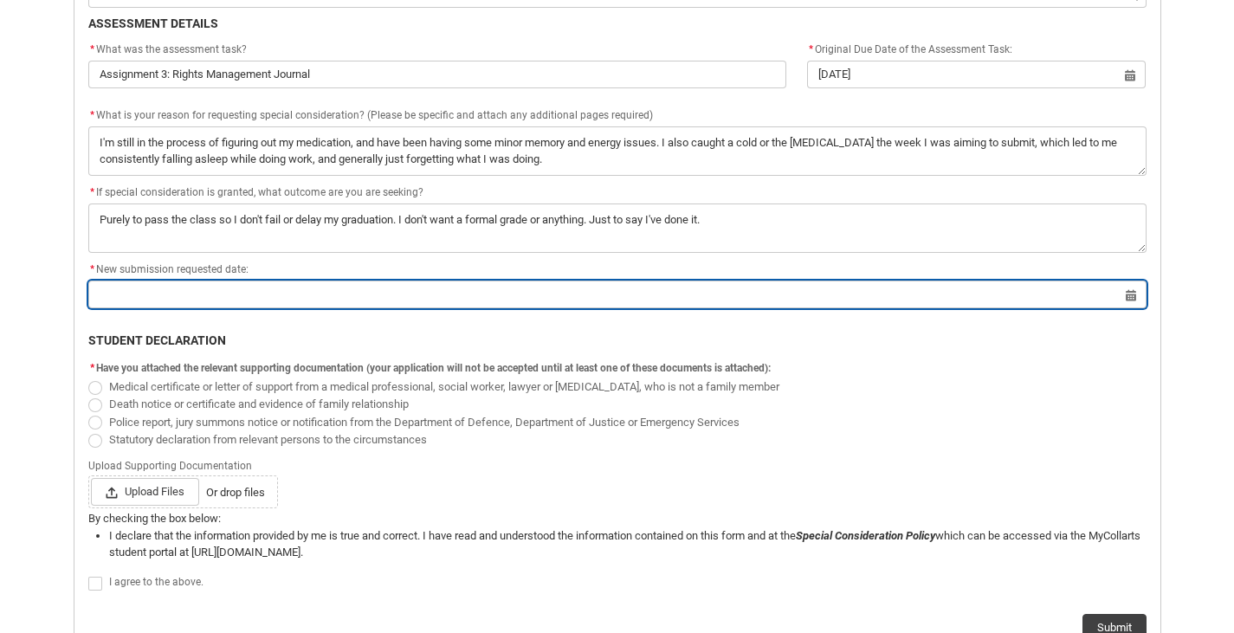
click at [351, 288] on input "Redu_Student_Request flow" at bounding box center [617, 295] width 1058 height 28
select select "2025"
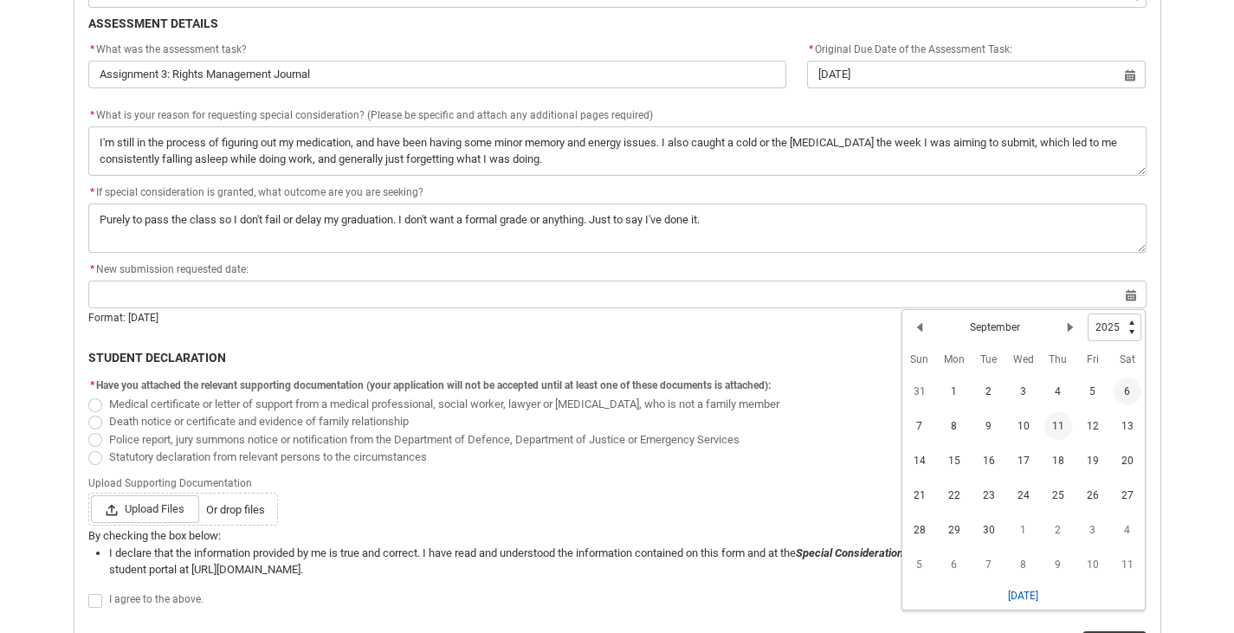
click at [1061, 426] on span "11" at bounding box center [1059, 426] width 28 height 28
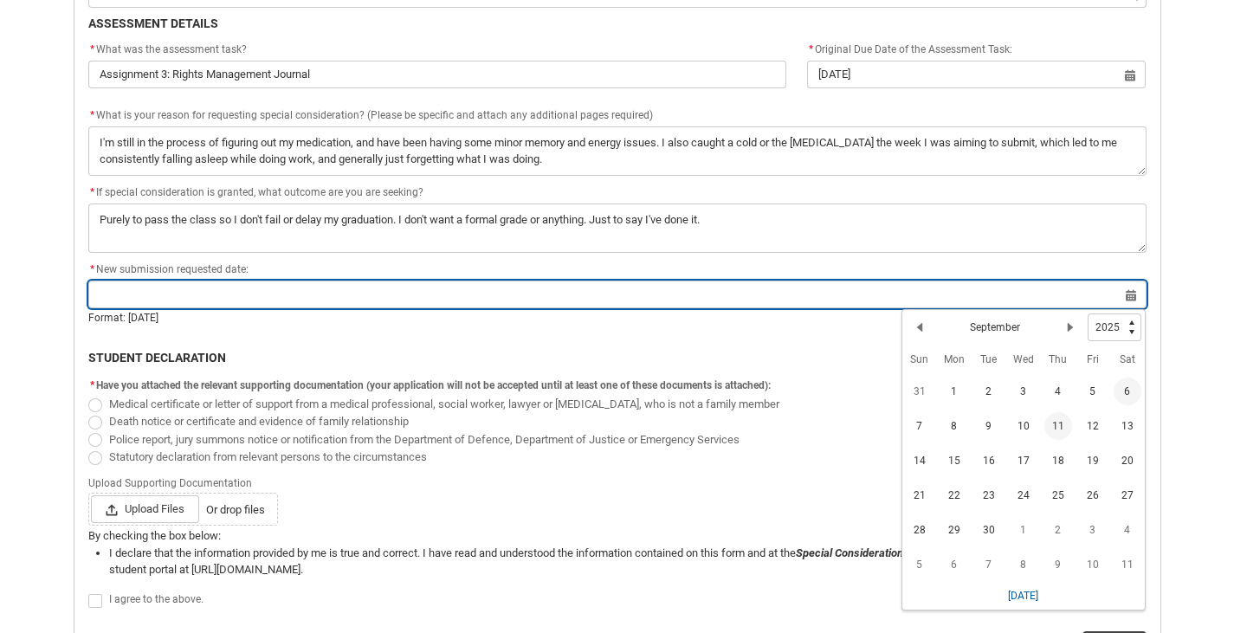
type lightning-datepicker "[DATE]"
type lightning-input "[DATE]"
type input "[DATE]"
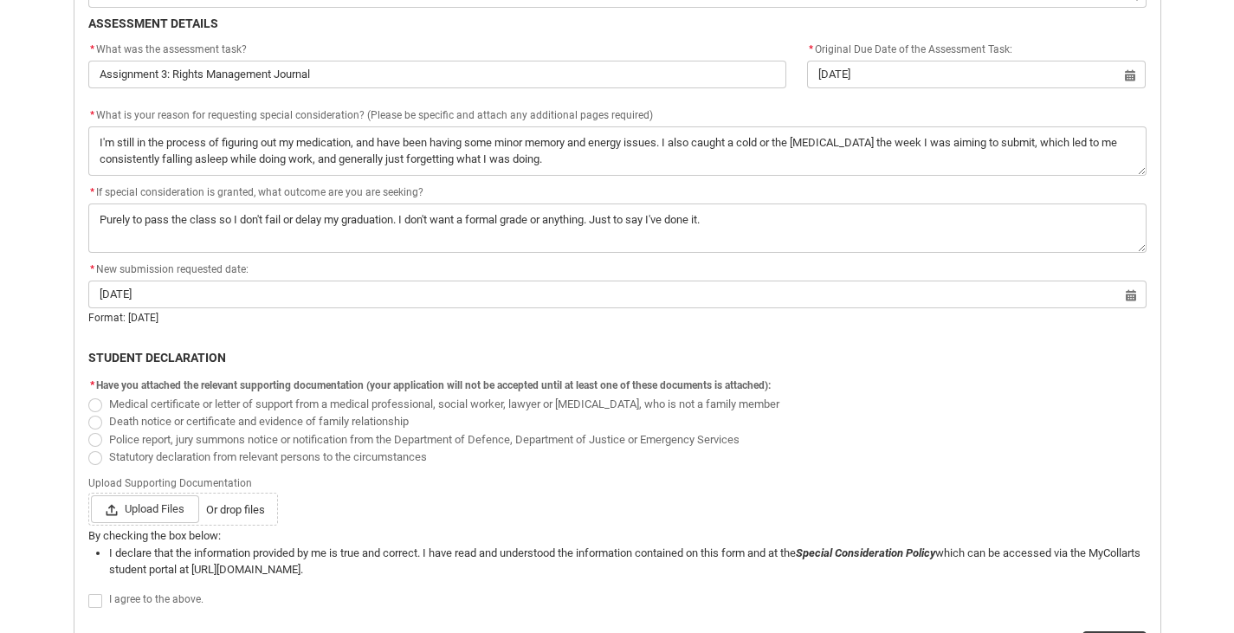
click at [194, 404] on span "Medical certificate or letter of support from a medical professional, social wo…" at bounding box center [444, 404] width 670 height 13
click at [88, 395] on input "Medical certificate or letter of support from a medical professional, social wo…" at bounding box center [87, 394] width 1 height 1
radio input "true"
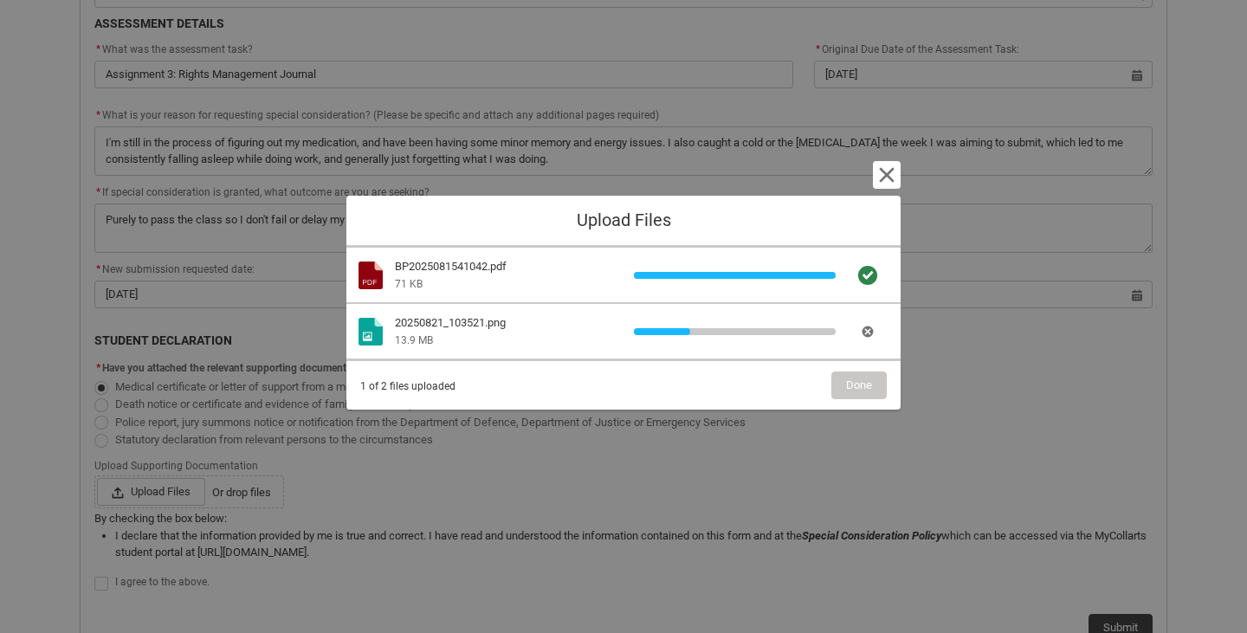
click at [791, 398] on div "1 of 2 files uploaded Done" at bounding box center [623, 386] width 527 height 28
click at [886, 385] on button "Done" at bounding box center [858, 386] width 55 height 28
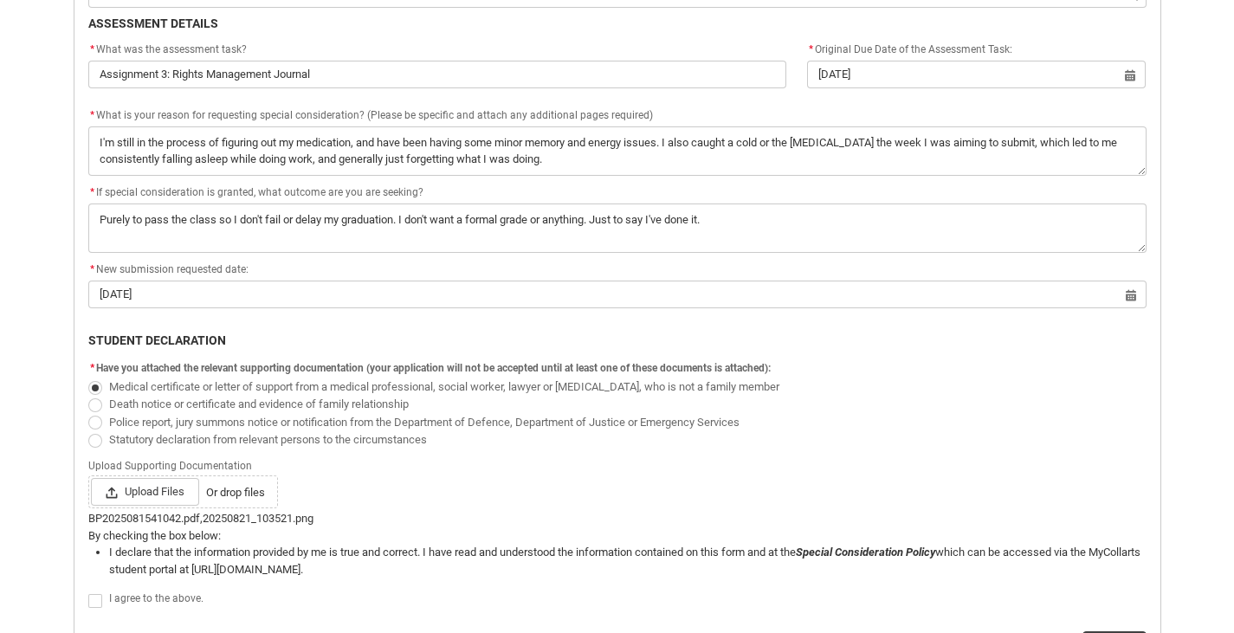
click at [100, 599] on span "Redu_Student_Request flow" at bounding box center [95, 601] width 14 height 14
click at [88, 592] on input "Redu_Student_Request flow" at bounding box center [87, 591] width 1 height 1
type lightning-input "true"
checkbox input "true"
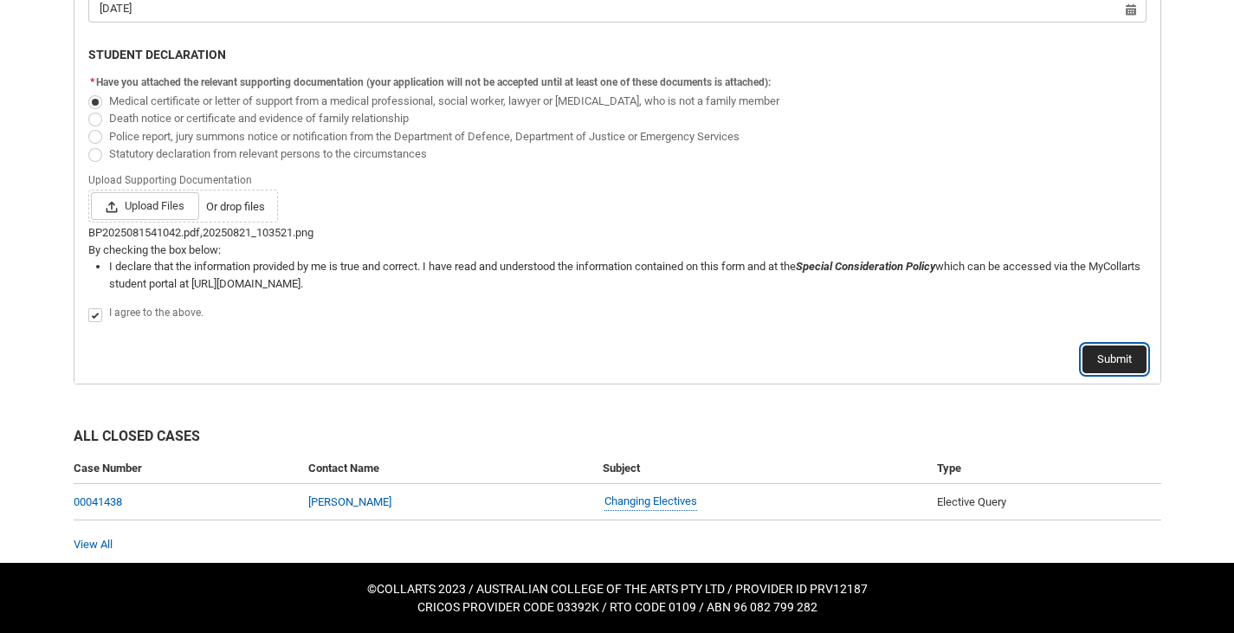
click at [1092, 366] on button "Submit" at bounding box center [1115, 360] width 64 height 28
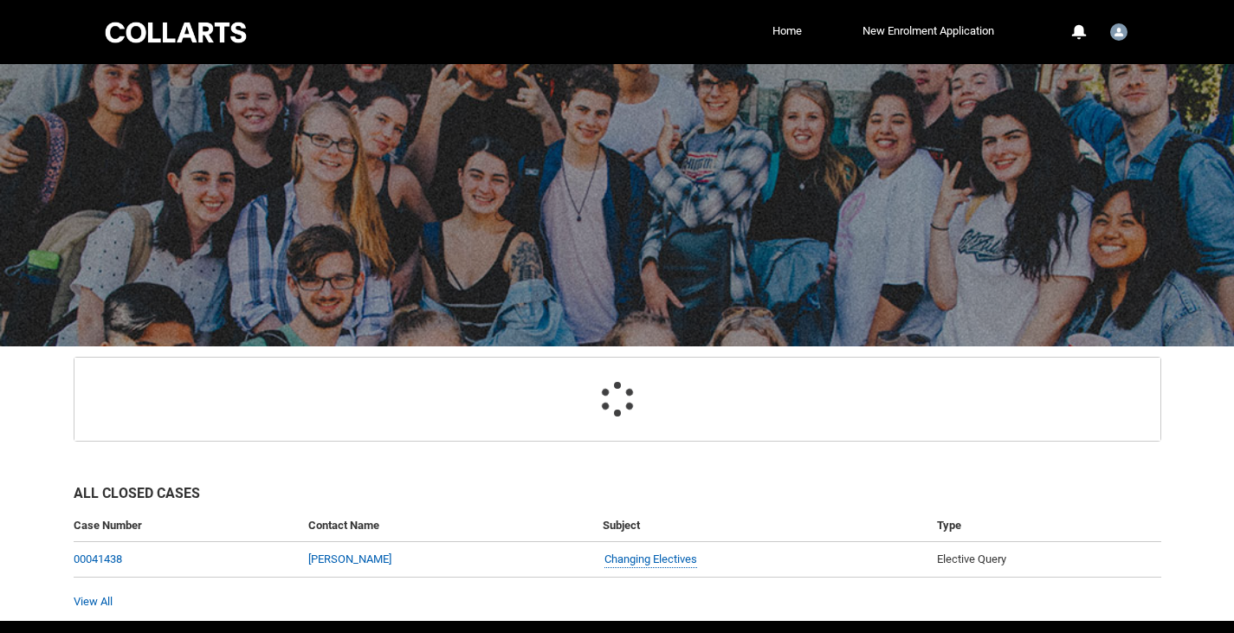
scroll to position [107, 0]
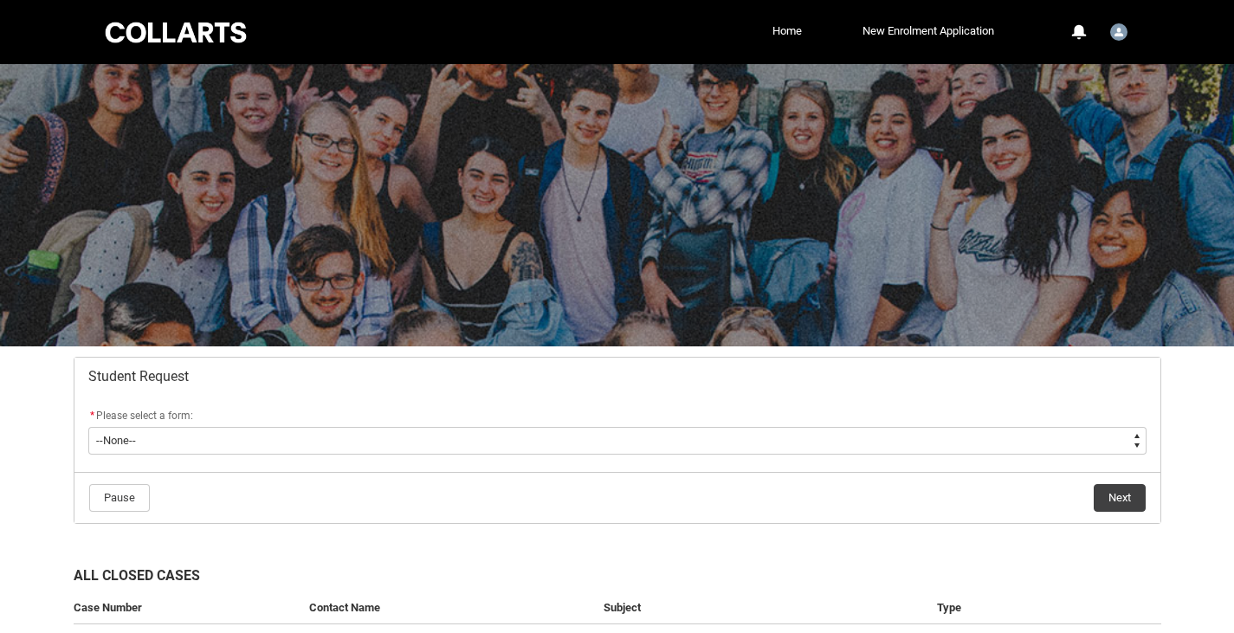
scroll to position [139, 0]
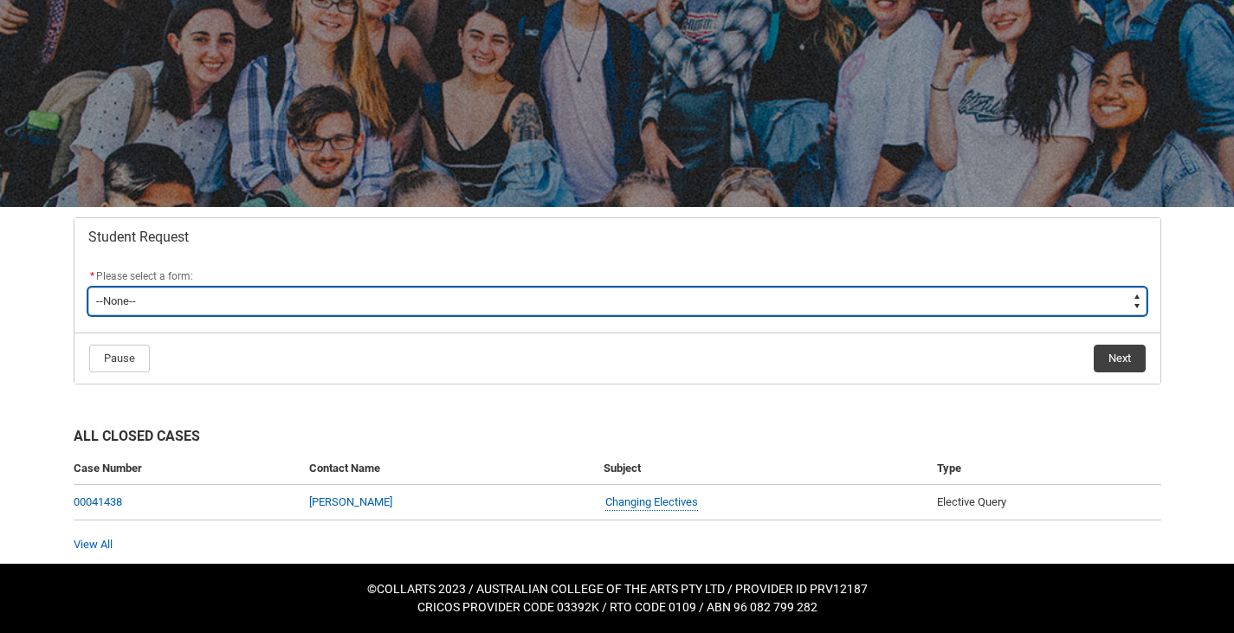
click at [282, 305] on select "--None-- Academic Transcript Application to Appeal Assignment Extension Change …" at bounding box center [617, 302] width 1058 height 28
type lightning-select "Special_Consideration_Choice"
click at [88, 288] on select "--None-- Academic Transcript Application to Appeal Assignment Extension Change …" at bounding box center [617, 302] width 1058 height 28
select select "Special_Consideration_Choice"
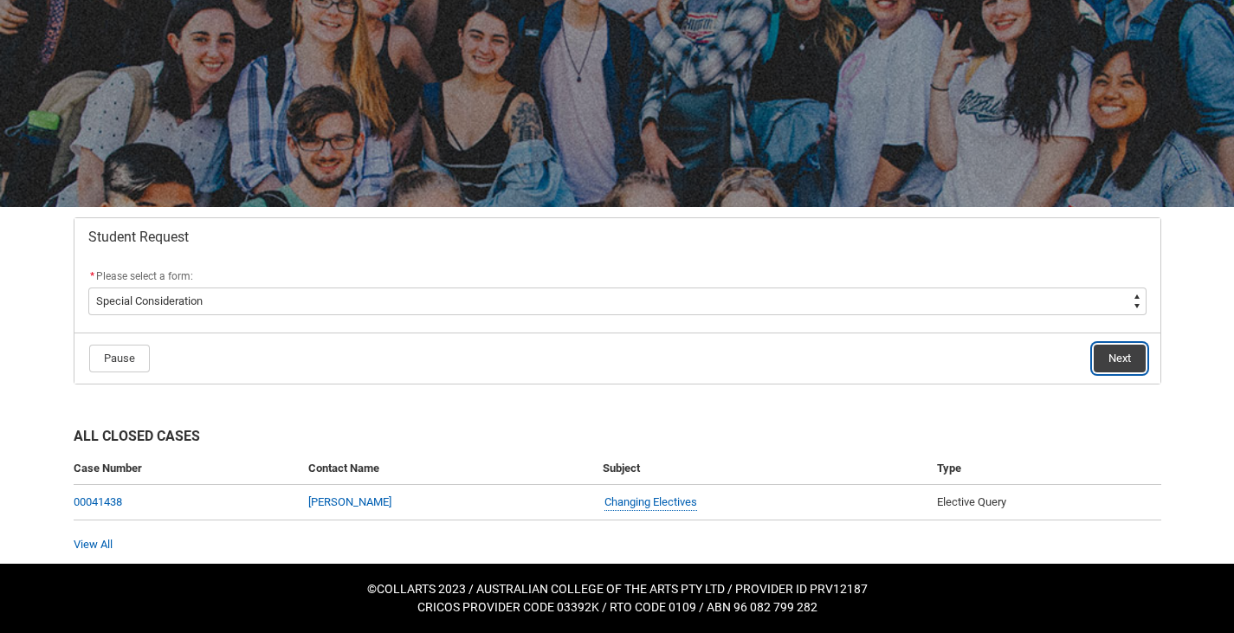
click at [1115, 363] on button "Next" at bounding box center [1120, 359] width 52 height 28
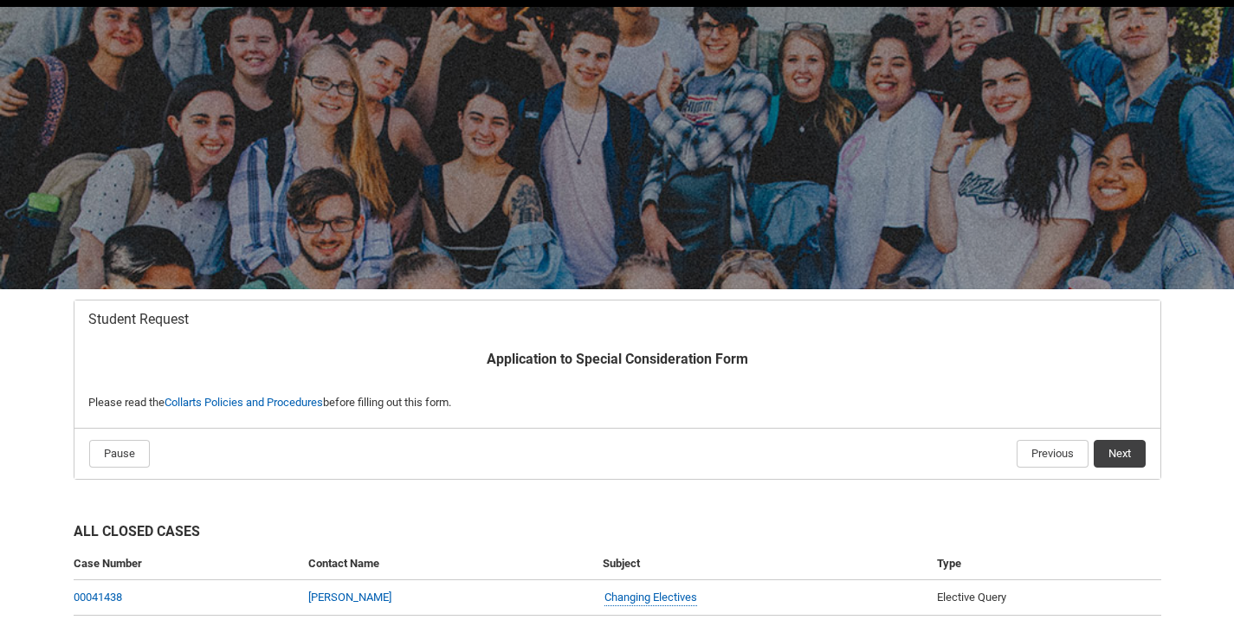
scroll to position [152, 0]
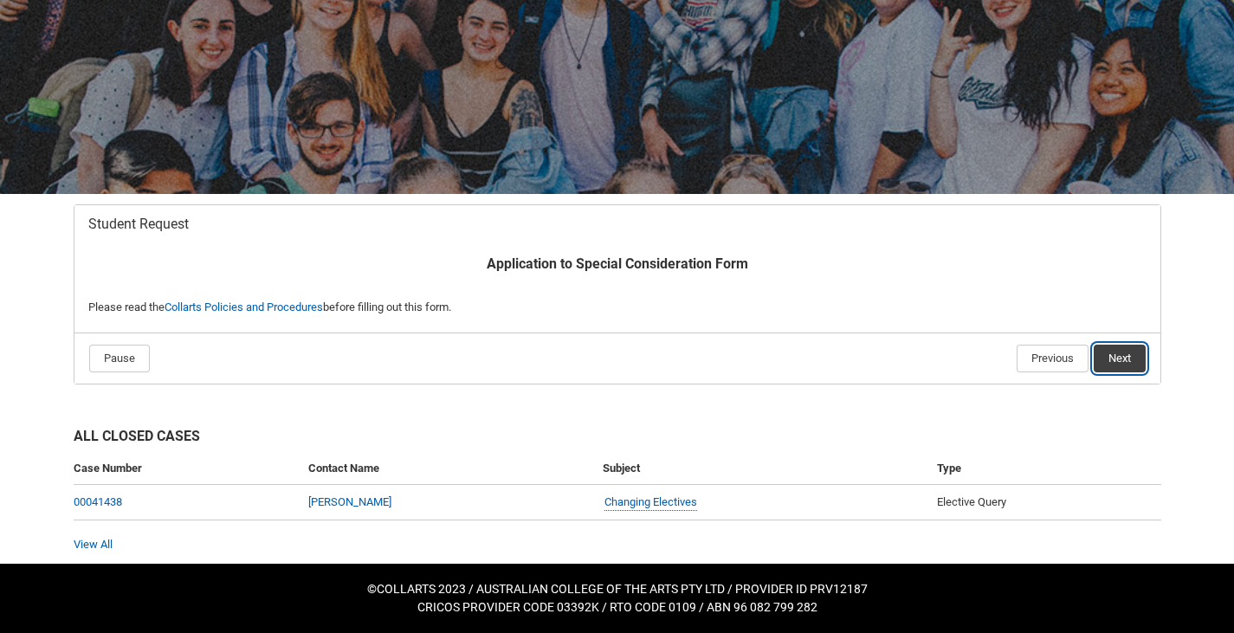
click at [1116, 361] on button "Next" at bounding box center [1120, 359] width 52 height 28
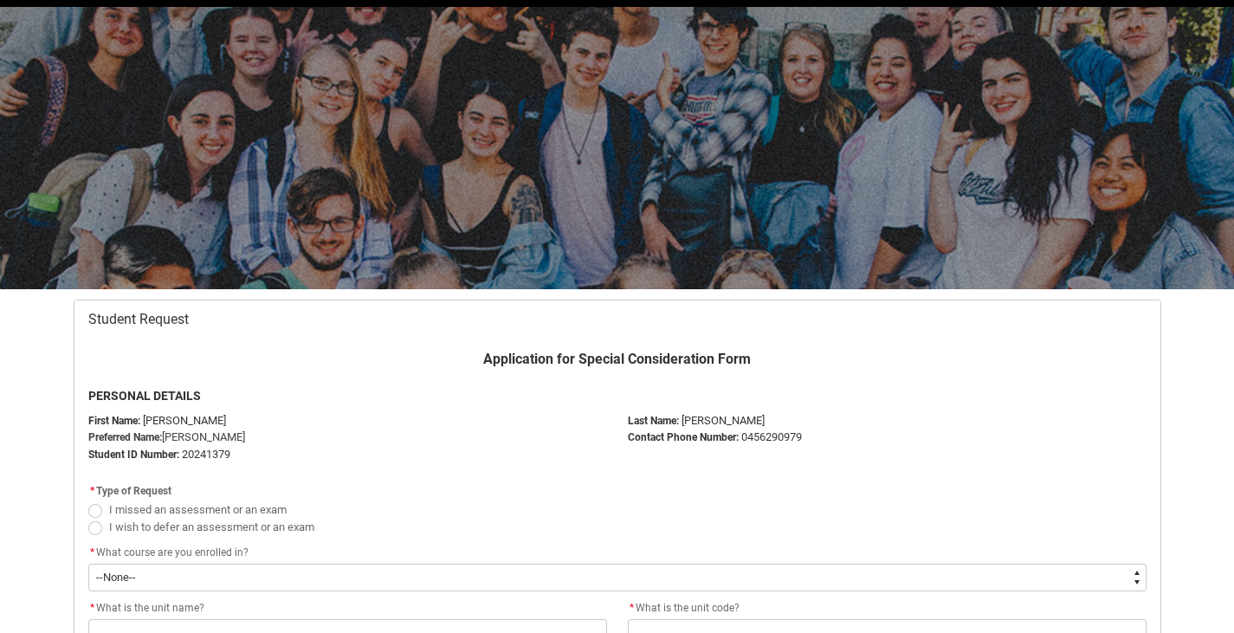
scroll to position [184, 0]
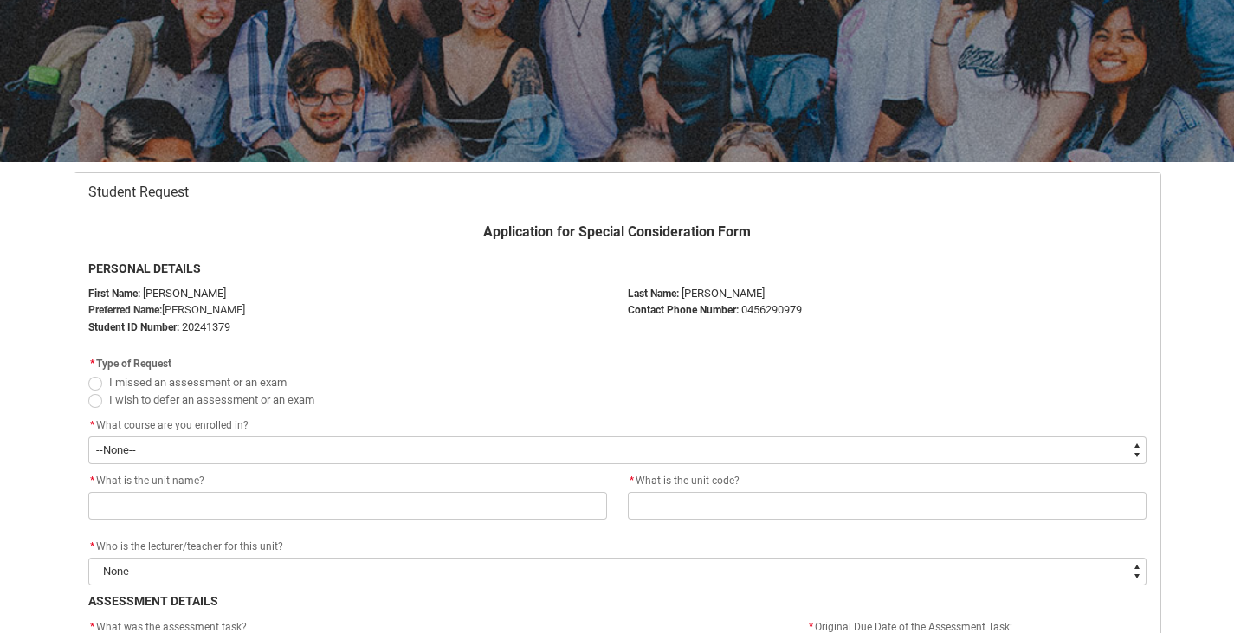
click at [97, 385] on span "Redu_Student_Request flow" at bounding box center [95, 384] width 14 height 14
click at [88, 373] on input "I missed an assessment or an exam" at bounding box center [87, 372] width 1 height 1
radio input "true"
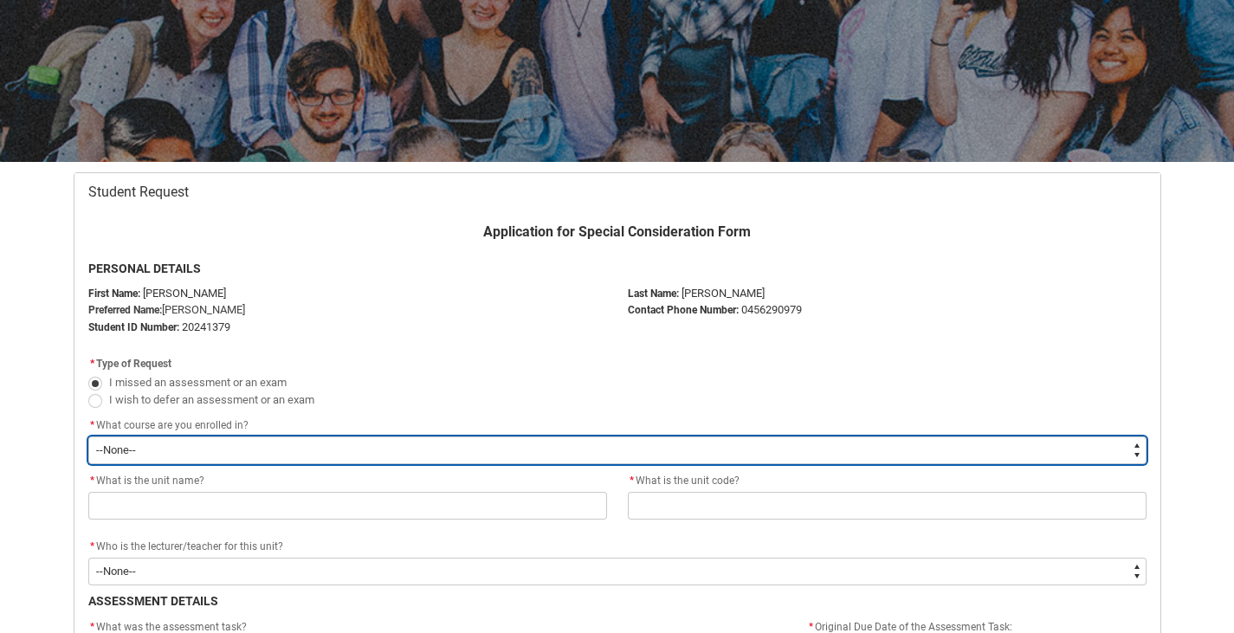
click at [193, 456] on select "--None-- Bachelor of Applied Business (Entertainment Management) V2" at bounding box center [617, 451] width 1058 height 28
type lightning-select "recordPicklist_ProgramEnrollment.a0jOZ000003Ec5JYAS"
click at [88, 437] on select "--None-- Bachelor of Applied Business (Entertainment Management) V2" at bounding box center [617, 451] width 1058 height 28
select select "recordPicklist_ProgramEnrollment.a0jOZ000003Ec5JYAS"
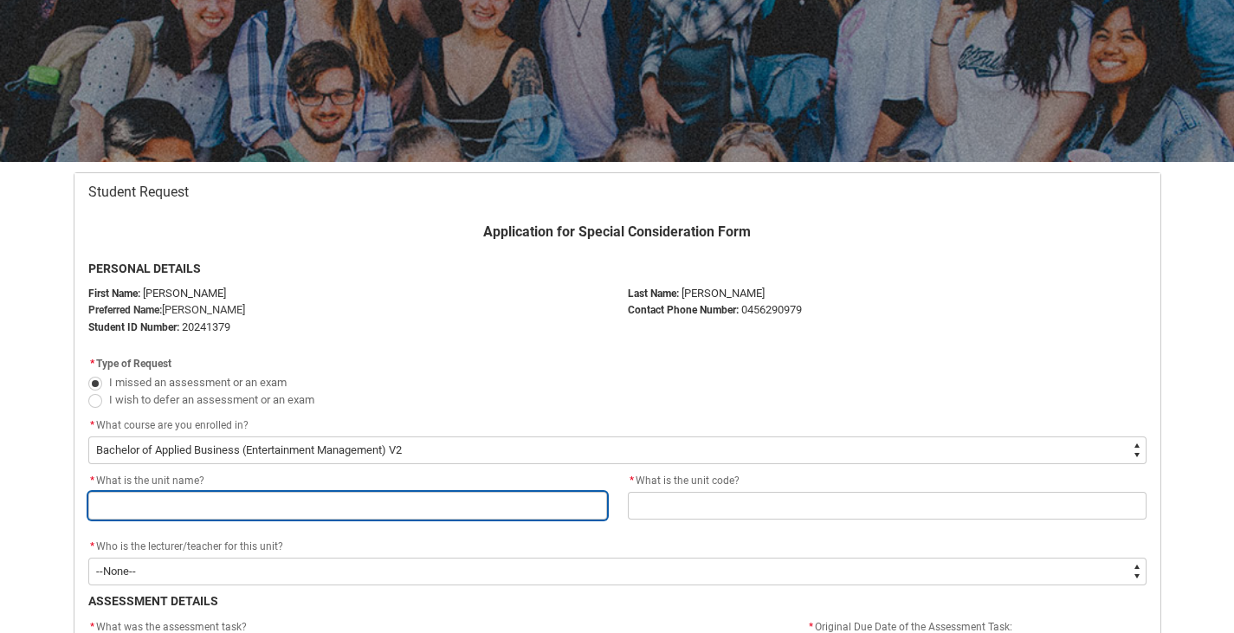
click at [174, 501] on input "Redu_Student_Request flow" at bounding box center [347, 506] width 519 height 28
type lightning-primitive-input-simple "Rights Management"
type input "Rights Management"
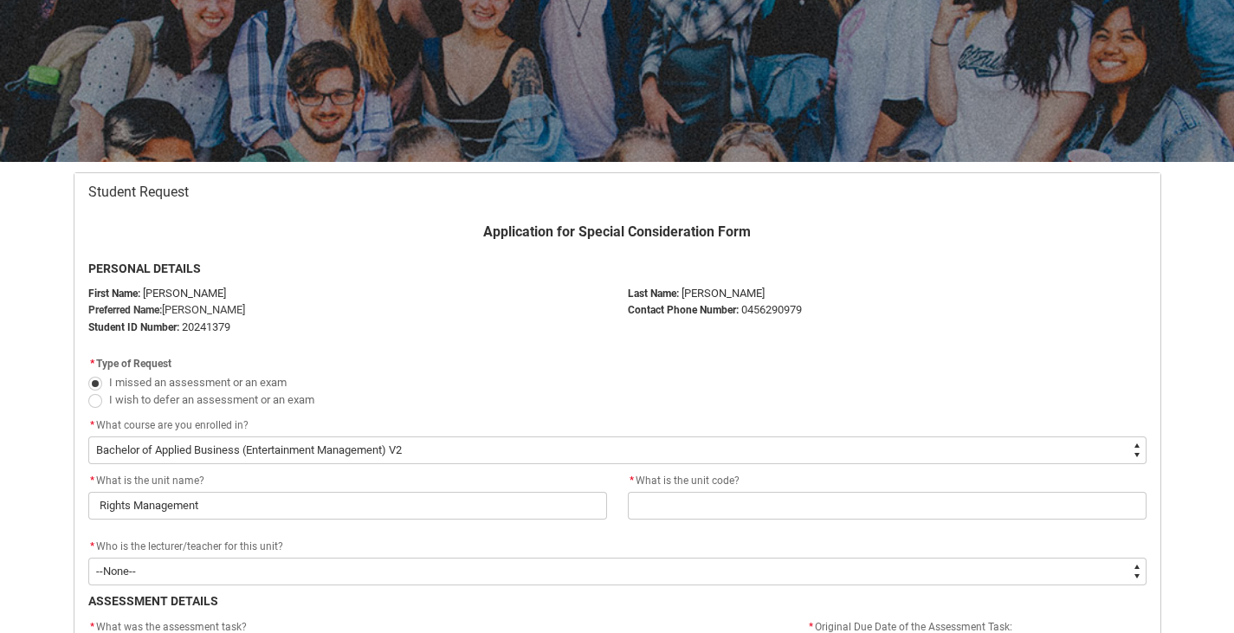
click at [706, 525] on flowruntime-screen-field "* What is the unit code?" at bounding box center [888, 498] width 540 height 55
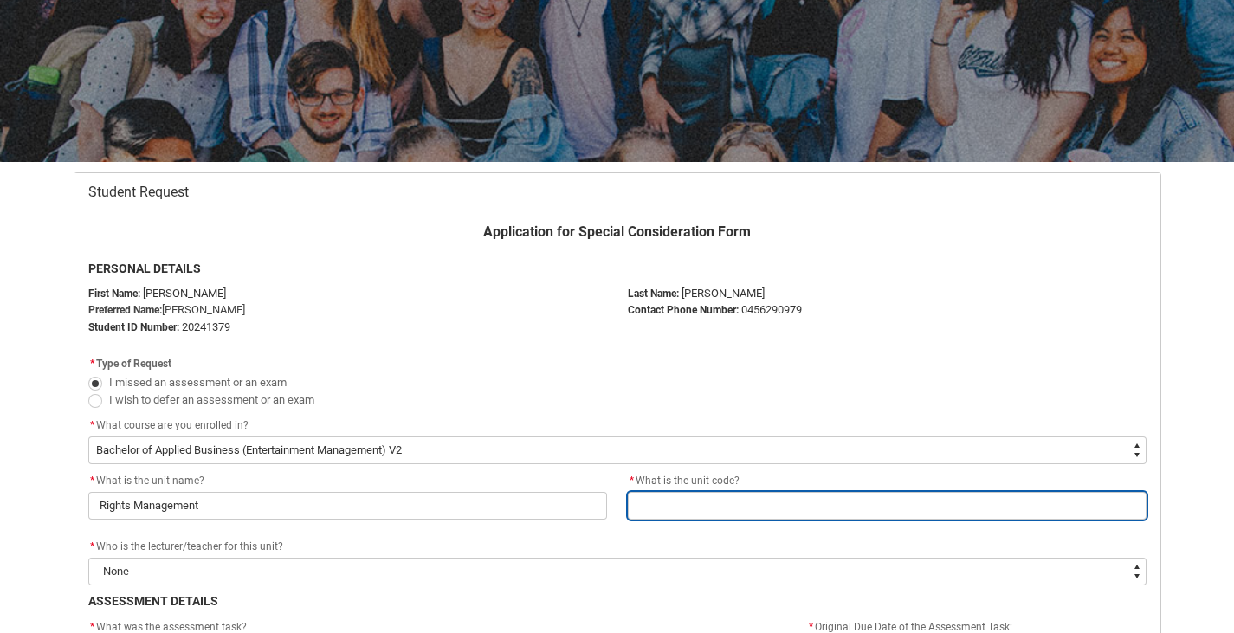
click at [667, 501] on input "Redu_Student_Request flow" at bounding box center [887, 506] width 519 height 28
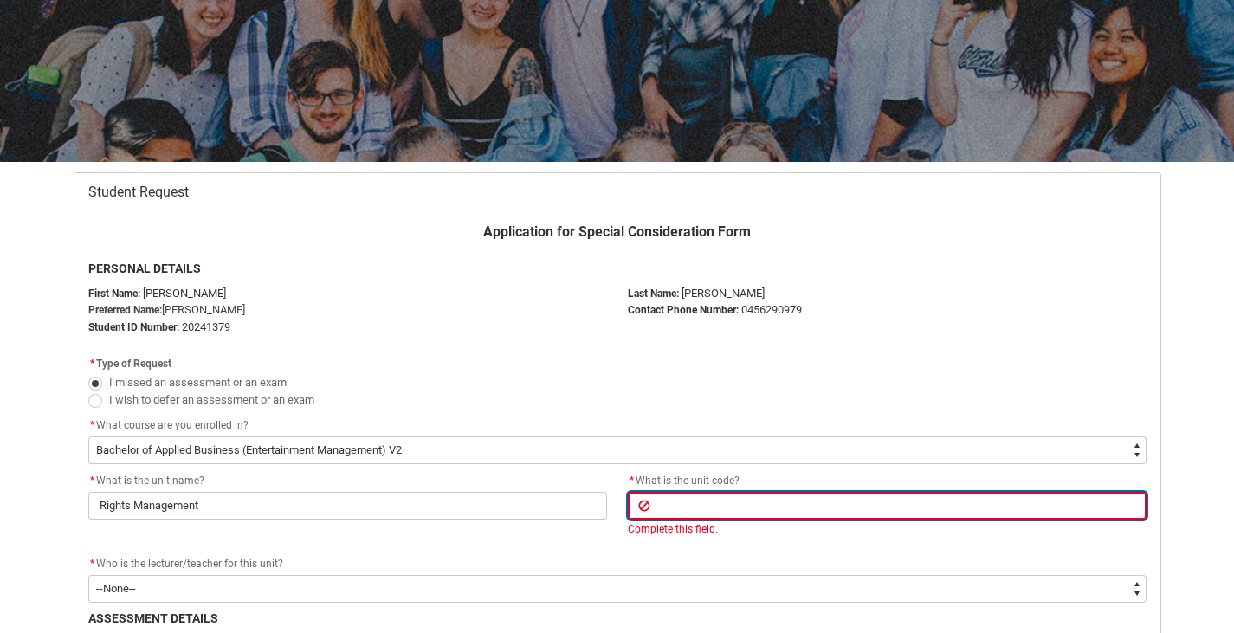
click at [670, 504] on input "Redu_Student_Request flow" at bounding box center [887, 506] width 519 height 28
type lightning-primitive-input-simple "EMPRA5"
type input "EMPRA5"
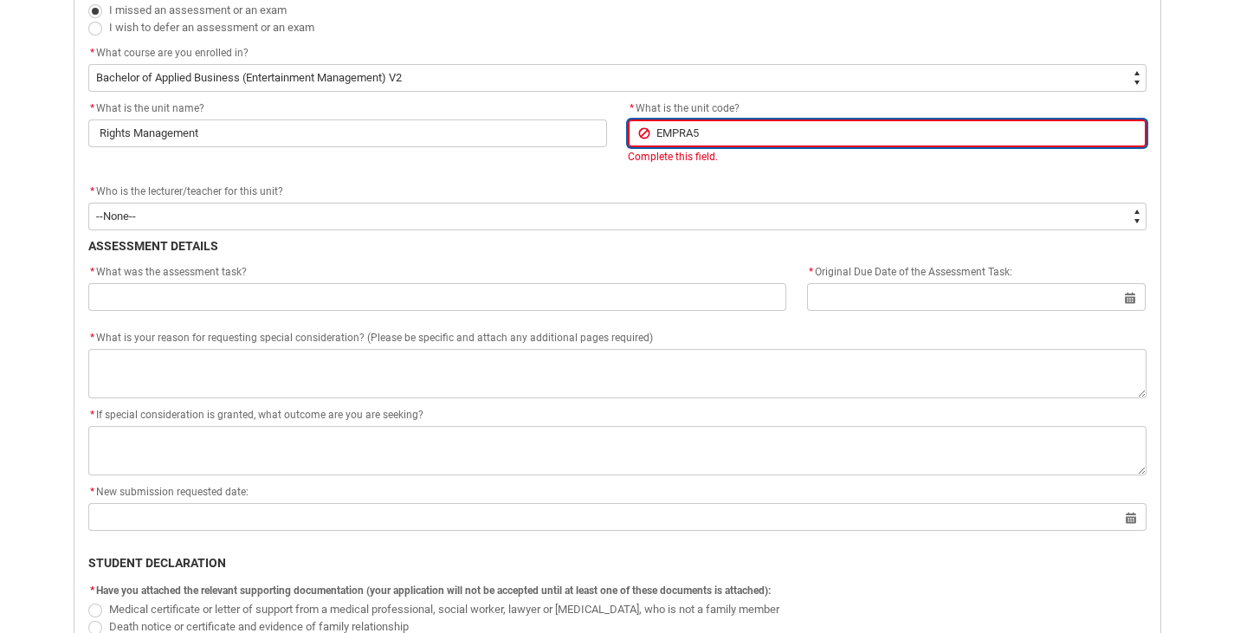
scroll to position [559, 0]
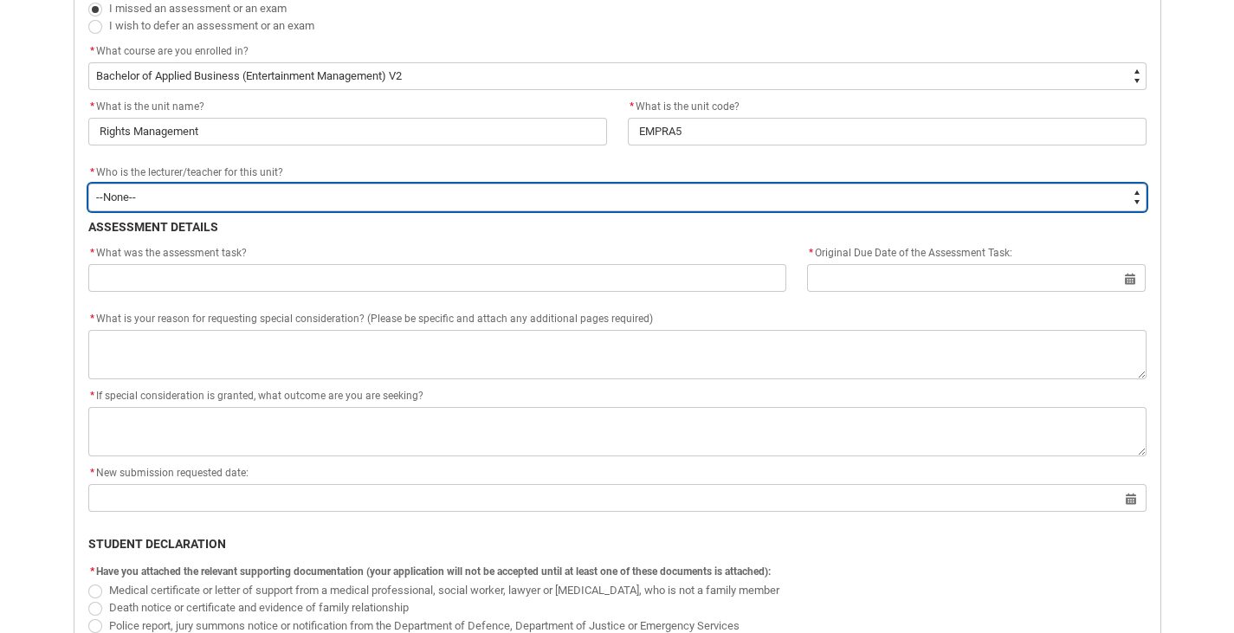
click at [402, 202] on select "--None-- [PERSON_NAME] [PERSON_NAME] [PERSON_NAME] [PERSON_NAME] [PERSON_NAME] …" at bounding box center [617, 198] width 1058 height 28
type lightning-select "Faculty_NamefromAtoM.003OZ00000GtZDdYAN"
select select "Faculty_NamefromAtoM.003OZ00000GtZDdYAN"
click at [281, 196] on select "--None-- [PERSON_NAME] [PERSON_NAME] [PERSON_NAME] [PERSON_NAME] [PERSON_NAME] …" at bounding box center [617, 198] width 1058 height 28
type lightning-select "Faculty_NamefromAtoM.0035g00000b9AZoAAM"
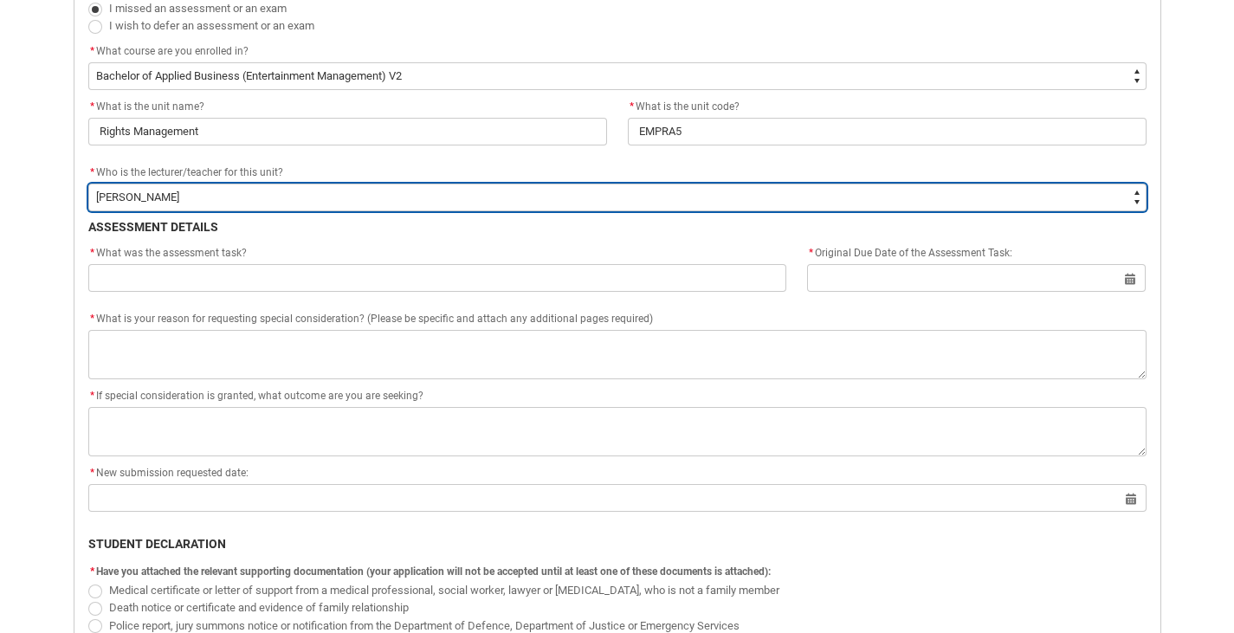
select select "Faculty_NamefromAtoM.0035g00000b9AZoAAM"
type lightning-select "Faculty_NamefromAtoM.0035g00000b9AZ5AAM"
select select "Faculty_NamefromAtoM.0035g00000b9AZ5AAM"
click at [88, 184] on select "--None-- [PERSON_NAME] [PERSON_NAME] [PERSON_NAME] [PERSON_NAME] [PERSON_NAME] …" at bounding box center [617, 198] width 1058 height 28
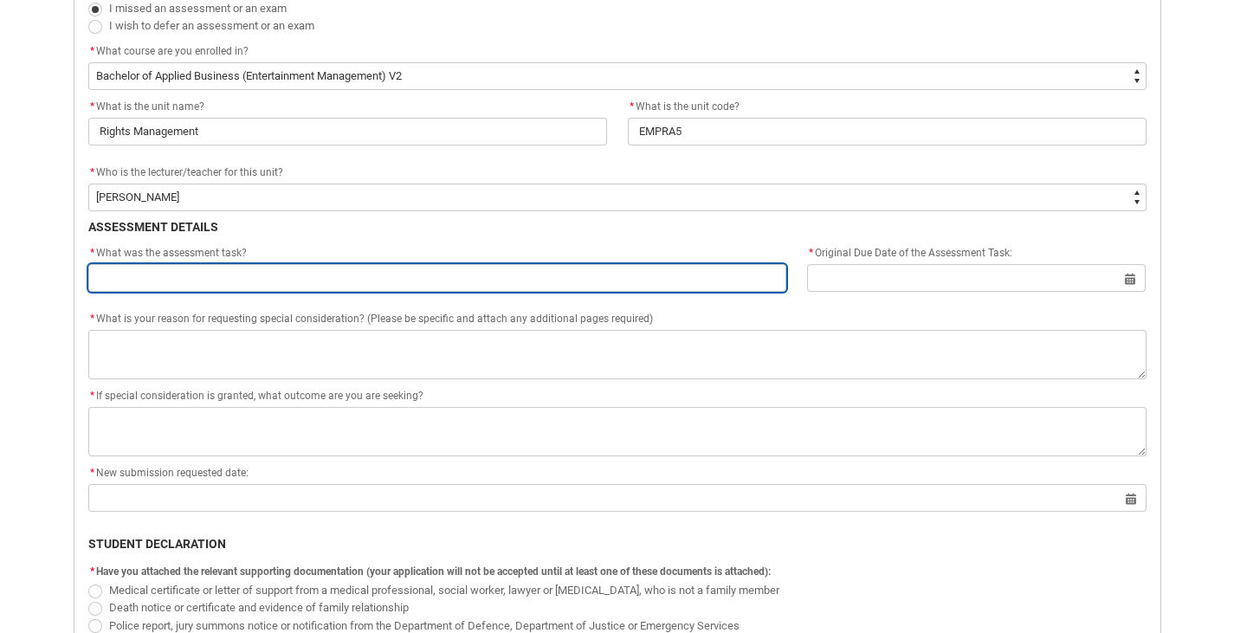
click at [334, 277] on input "Redu_Student_Request flow" at bounding box center [437, 278] width 699 height 28
paste input "Assignment 2: Fortnightly Progress Report, Week 11"
type lightning-primitive-input-simple "Assignment 2: Fortnightly Progress Report, Week 11"
type input "Assignment 2: Fortnightly Progress Report, Week 11"
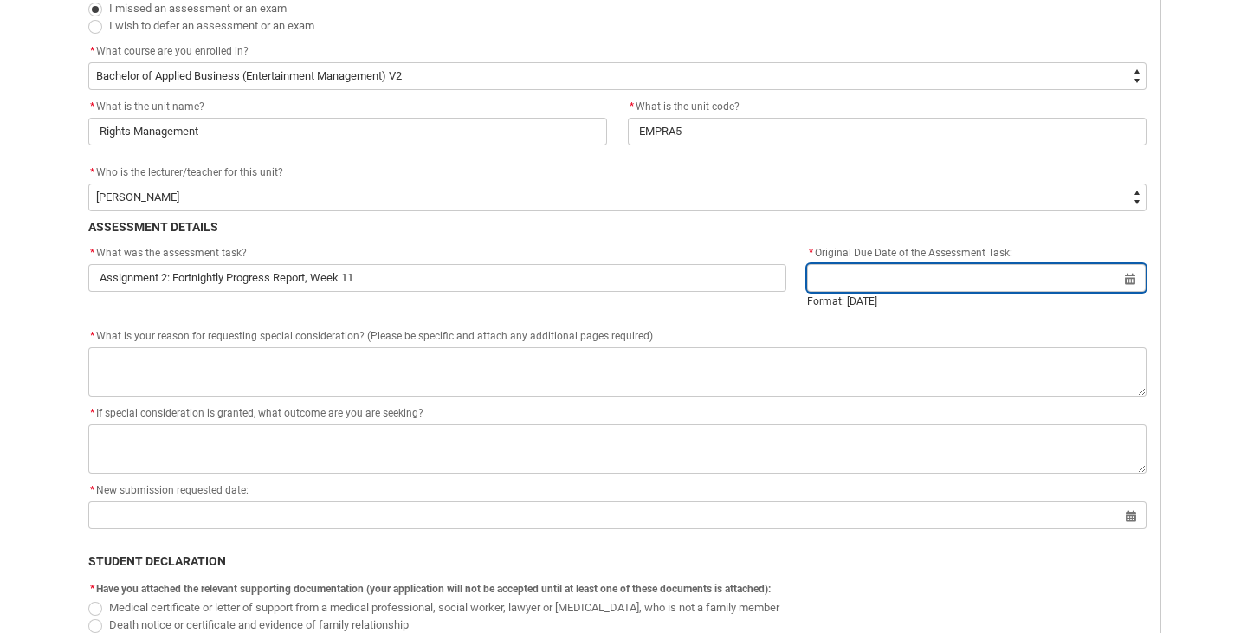
click at [827, 275] on input "Redu_Student_Request flow" at bounding box center [976, 278] width 339 height 28
select select "2025"
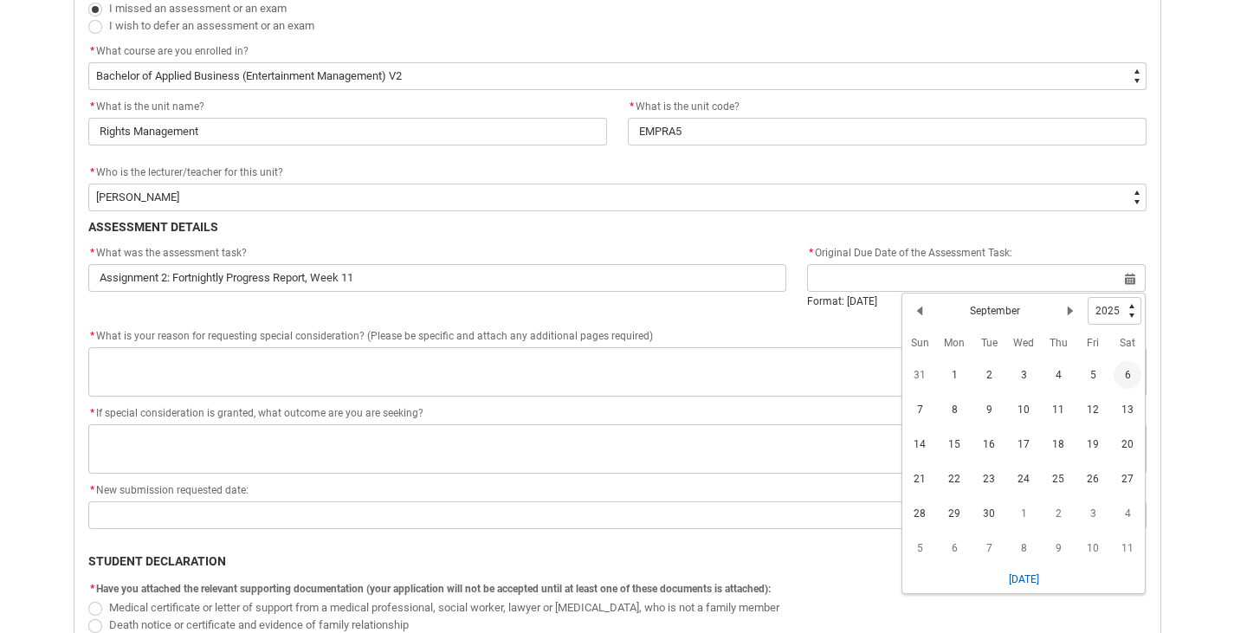
click at [935, 307] on div "Previous Month September Next Month" at bounding box center [997, 311] width 182 height 28
click at [931, 312] on button "Previous Month" at bounding box center [920, 311] width 28 height 28
click at [1032, 513] on span "27" at bounding box center [1024, 514] width 28 height 28
type lightning-datepicker "[DATE]"
type lightning-input "[DATE]"
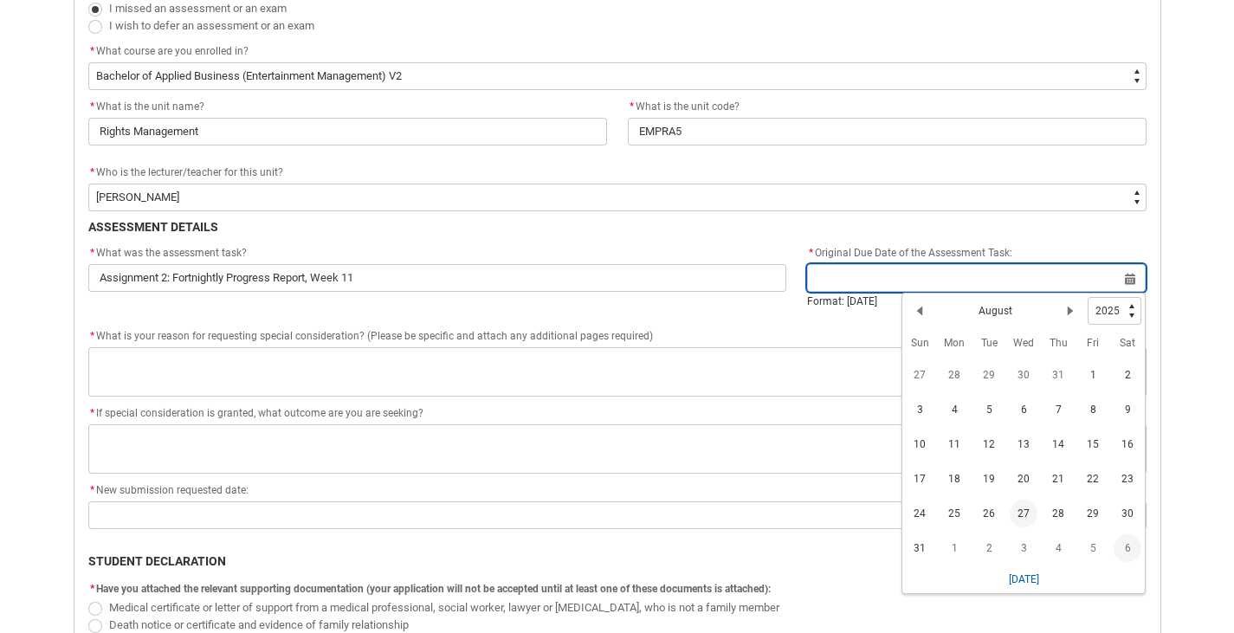
type input "[DATE]"
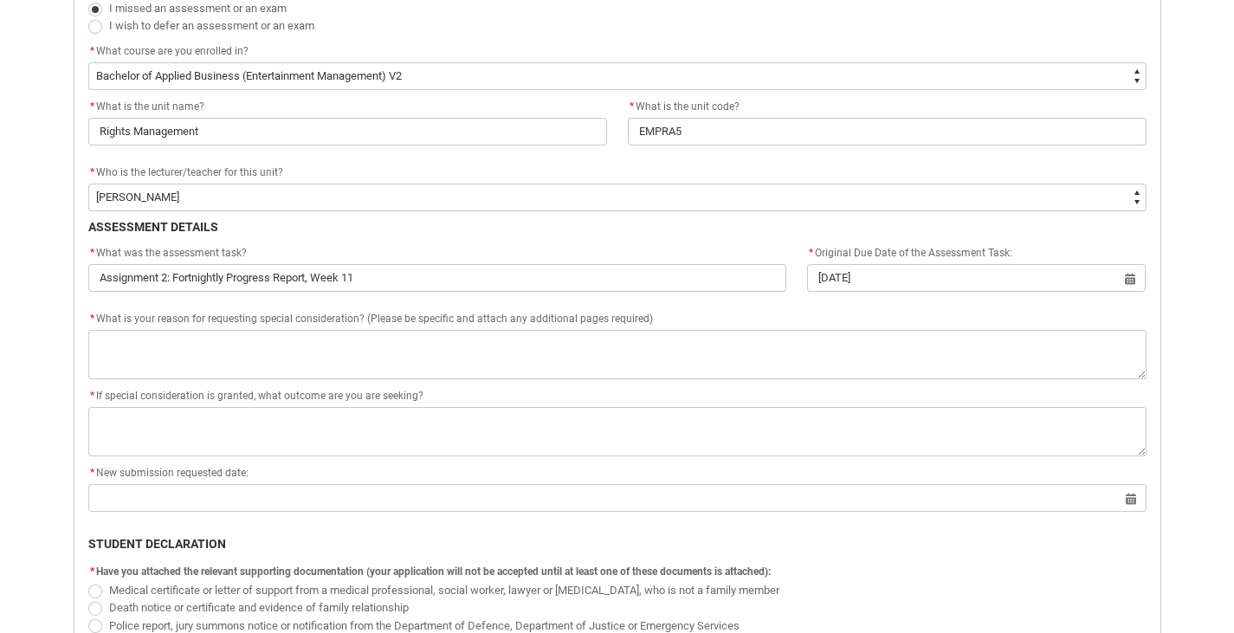
click at [266, 325] on span "* What is your reason for requesting special consideration? (Please be specific…" at bounding box center [370, 319] width 565 height 12
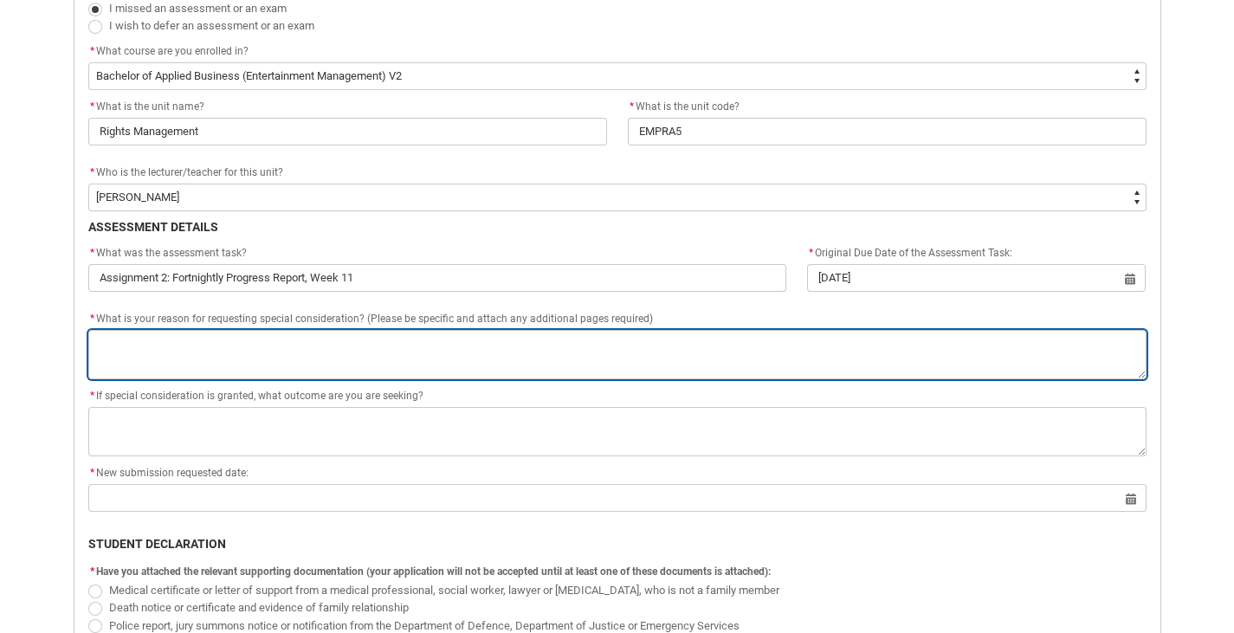
click at [266, 339] on textarea "*" at bounding box center [617, 354] width 1058 height 49
paste textarea "I'm still in the process of figuring out my medication, and have been having so…"
type lightning-textarea "I'm still in the process of figuring out my medication, and have been having so…"
type textarea "I'm still in the process of figuring out my medication, and have been having so…"
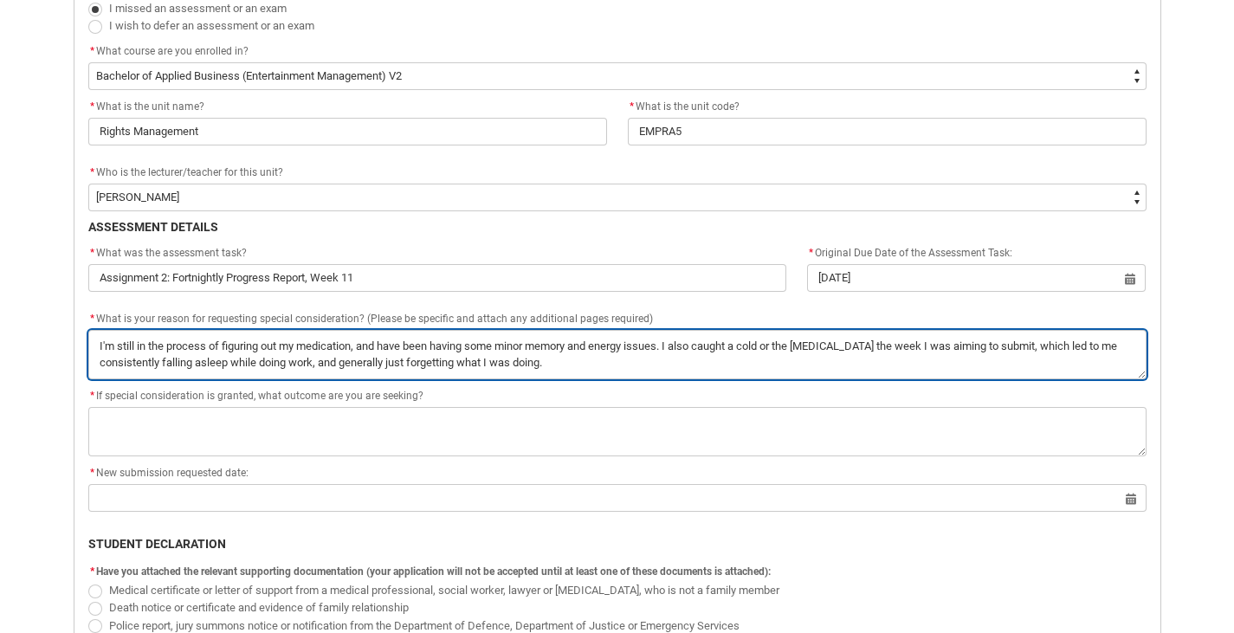
type lightning-textarea "I'm still in the process of figuring out my medication, and have been having so…"
type textarea "I'm still in the process of figuring out my medication, and have been having so…"
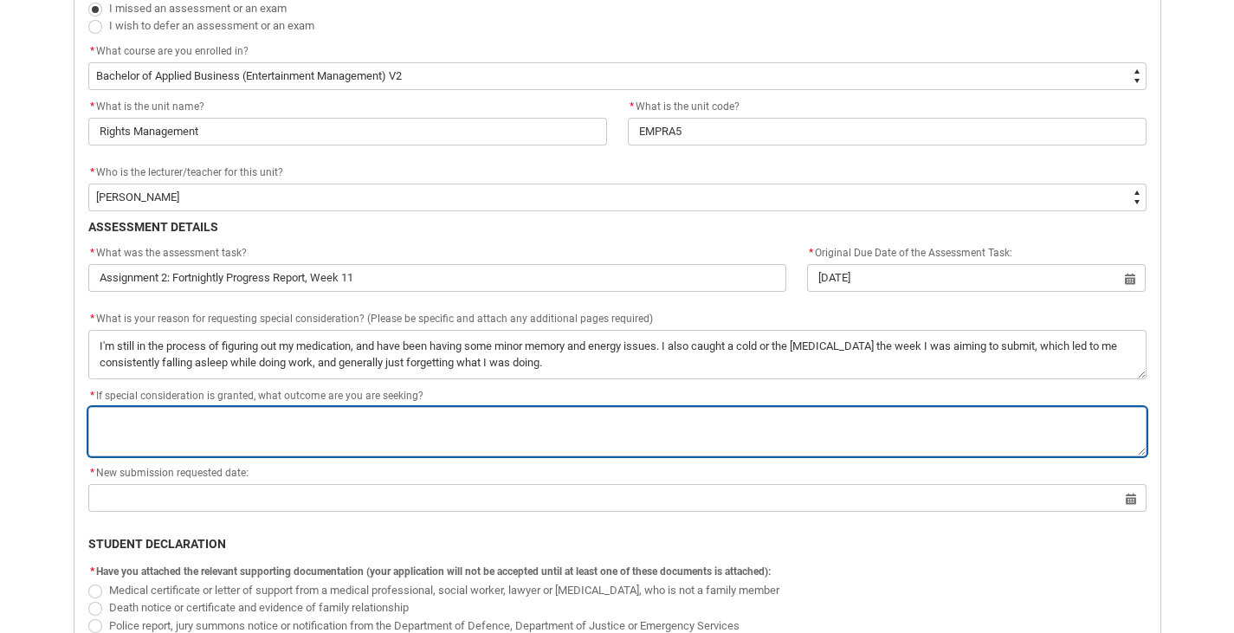
click at [385, 433] on textarea "*" at bounding box center [617, 431] width 1058 height 49
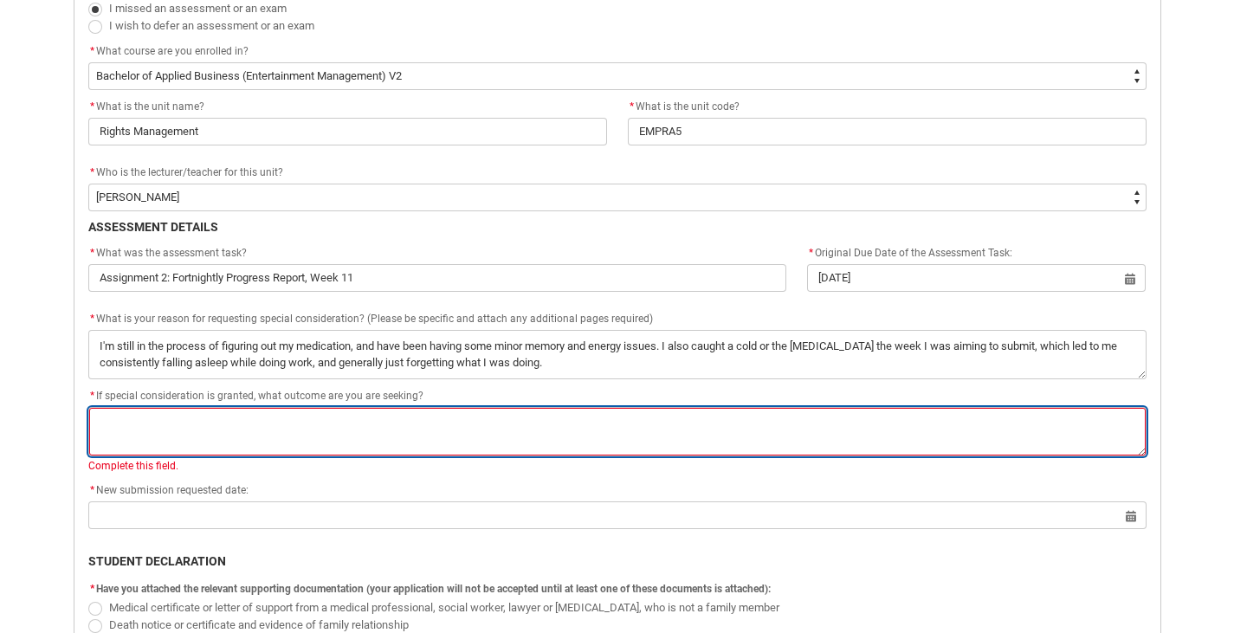
click at [237, 420] on textarea "*" at bounding box center [617, 431] width 1058 height 49
paste textarea "Purely to pass the class so I don't fail or delay my graduation. I don't want a…"
type lightning-textarea "Purely to pass the class so I don't fail or delay my graduation. I don't want a…"
type textarea "Purely to pass the class so I don't fail or delay my graduation. I don't want a…"
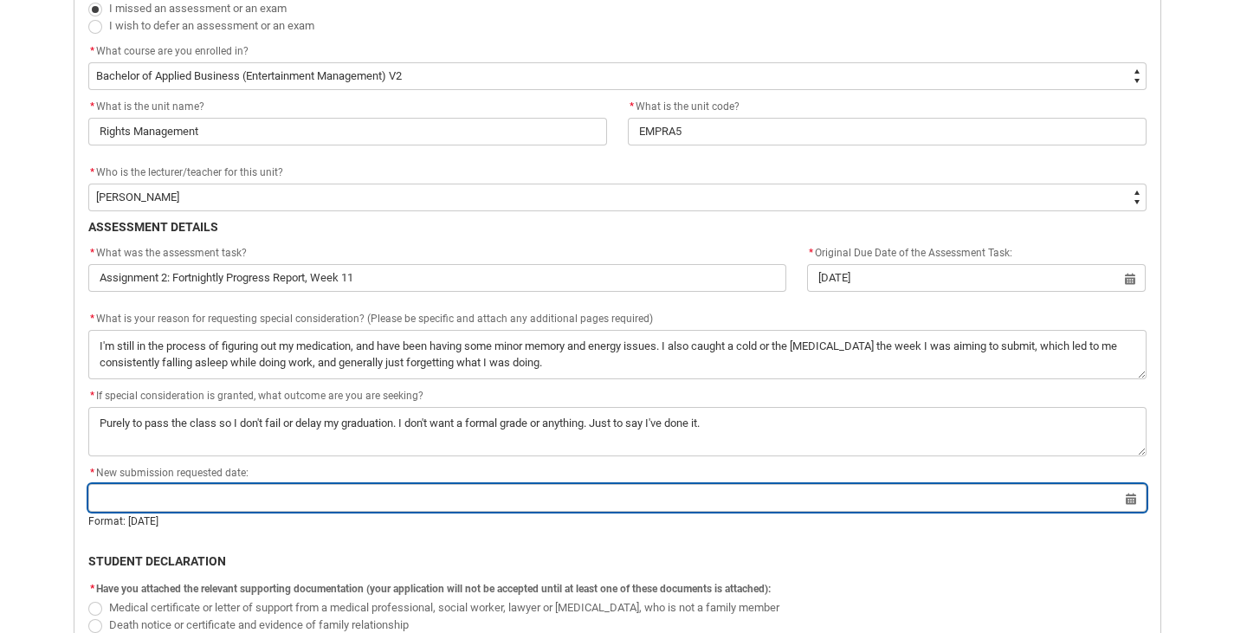
click at [310, 517] on lightning-datepicker "Select a date for Format: 31 Dec 2024" at bounding box center [617, 510] width 1058 height 38
click at [310, 500] on input "Redu_Student_Request flow" at bounding box center [617, 498] width 1058 height 28
select select "2025"
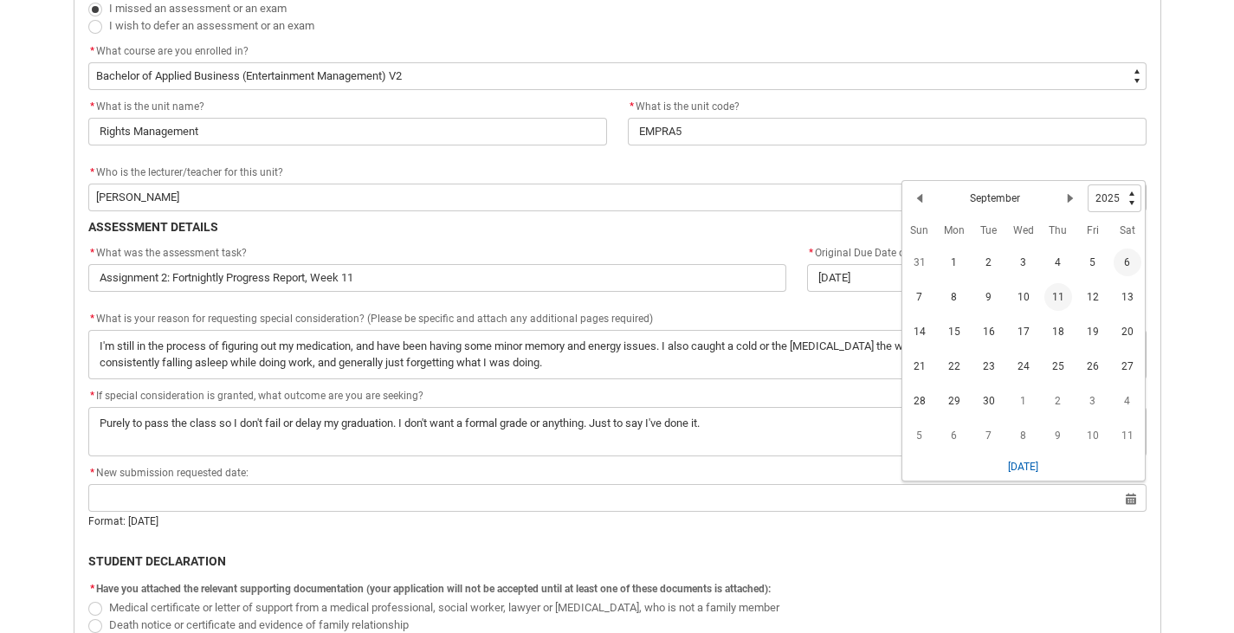
click at [1060, 303] on span "11" at bounding box center [1059, 297] width 28 height 28
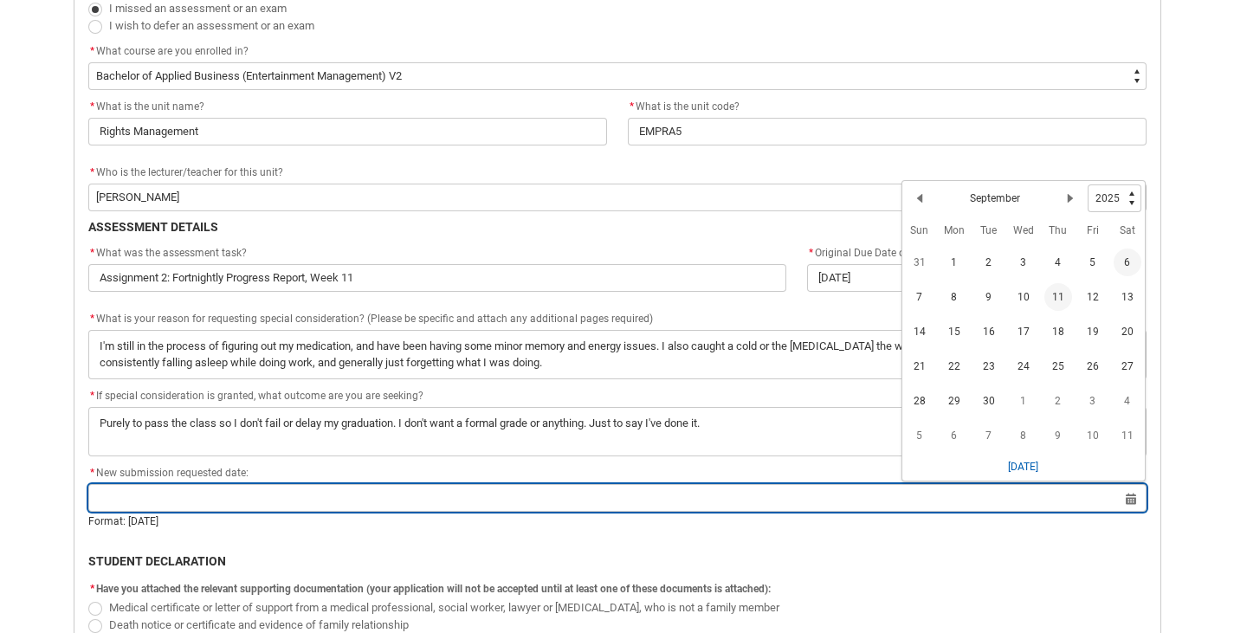
type lightning-datepicker "[DATE]"
type lightning-input "[DATE]"
type input "[DATE]"
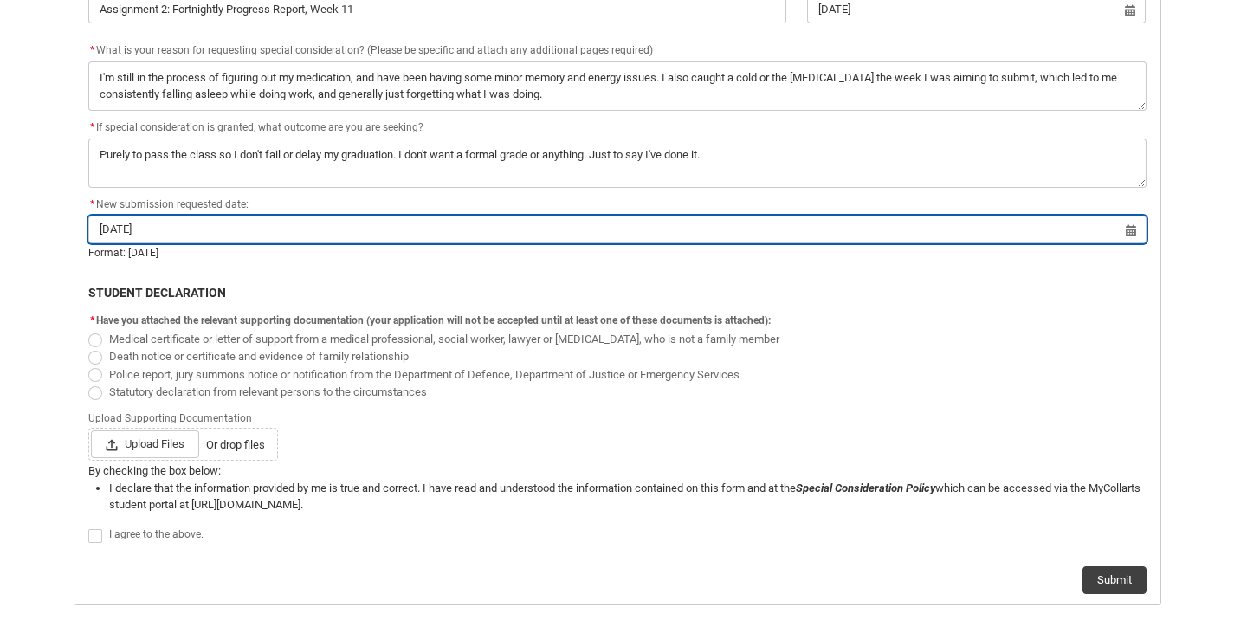
scroll to position [829, 0]
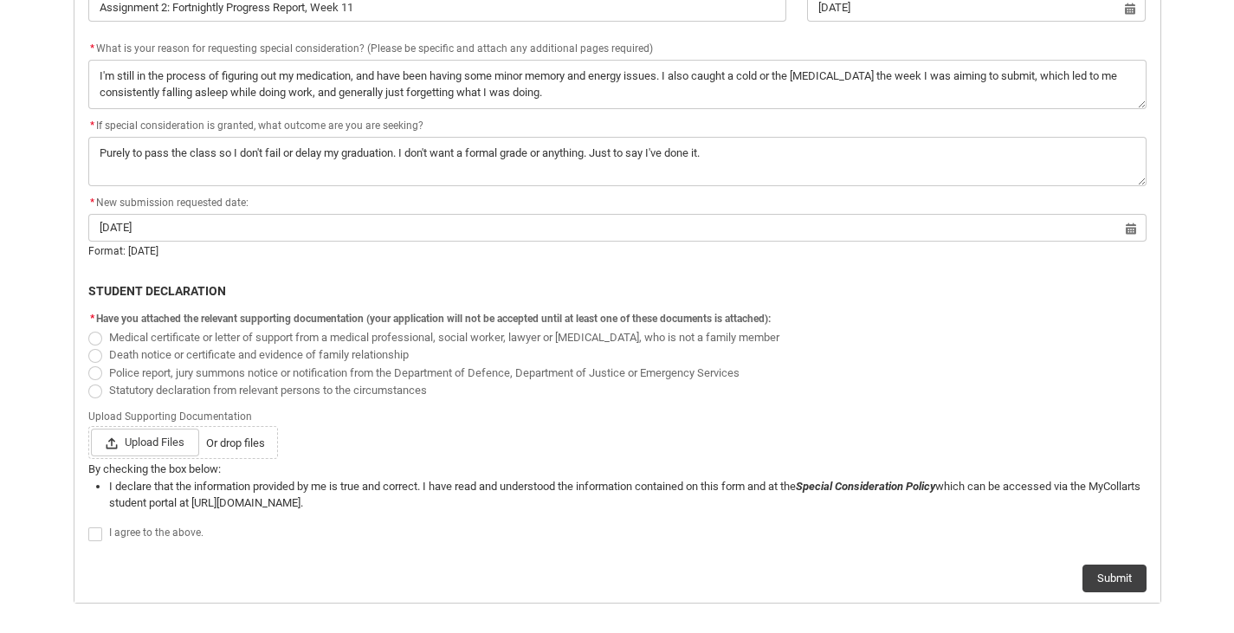
click at [87, 344] on flowruntime-screen-field "* Have you attached the relevant supporting documentation (your application wil…" at bounding box center [617, 356] width 1079 height 98
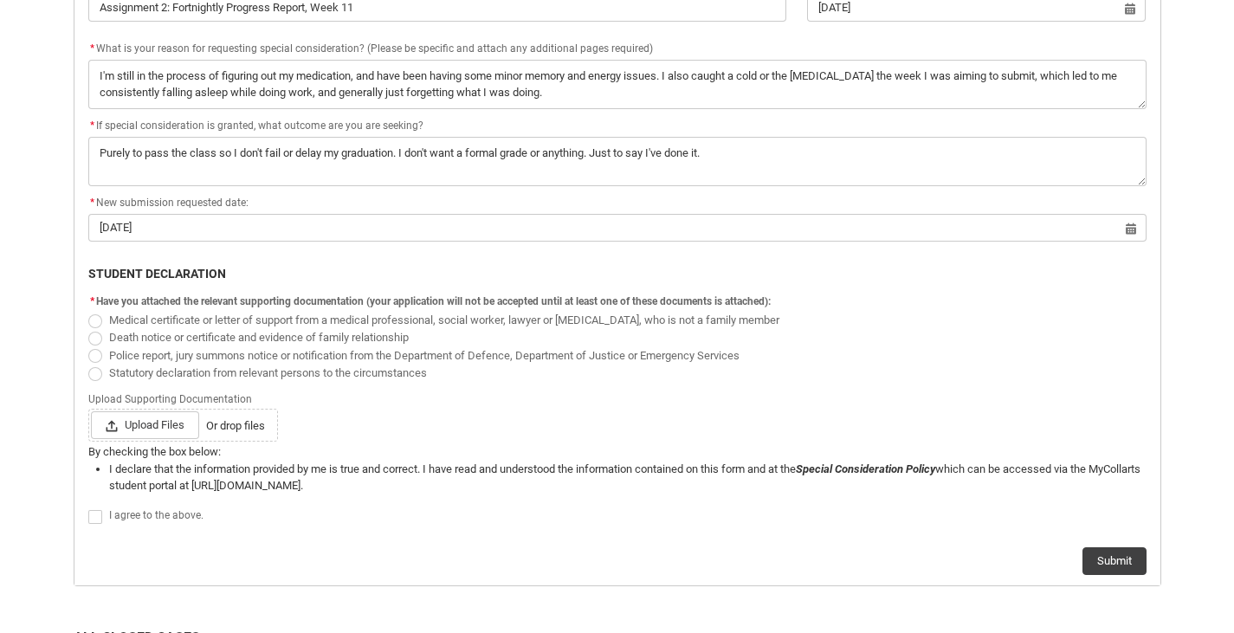
click at [94, 315] on span "Redu_Student_Request flow" at bounding box center [95, 321] width 14 height 14
click at [88, 311] on input "Medical certificate or letter of support from a medical professional, social wo…" at bounding box center [87, 310] width 1 height 1
radio input "true"
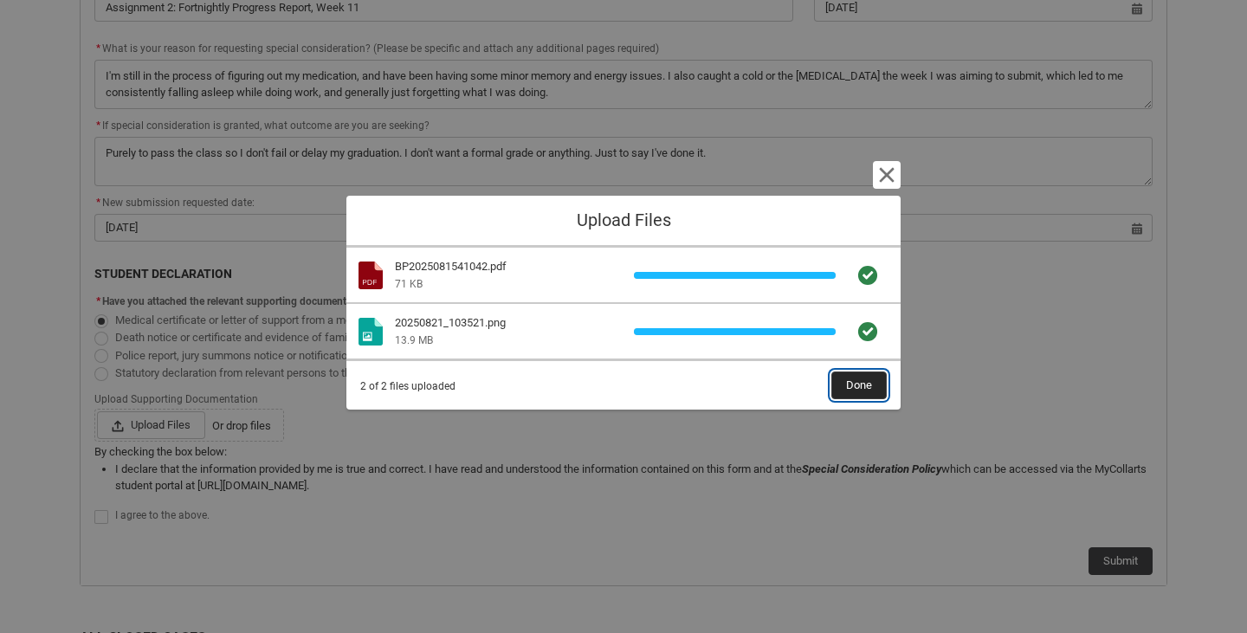
click at [855, 398] on span "Done" at bounding box center [859, 385] width 26 height 26
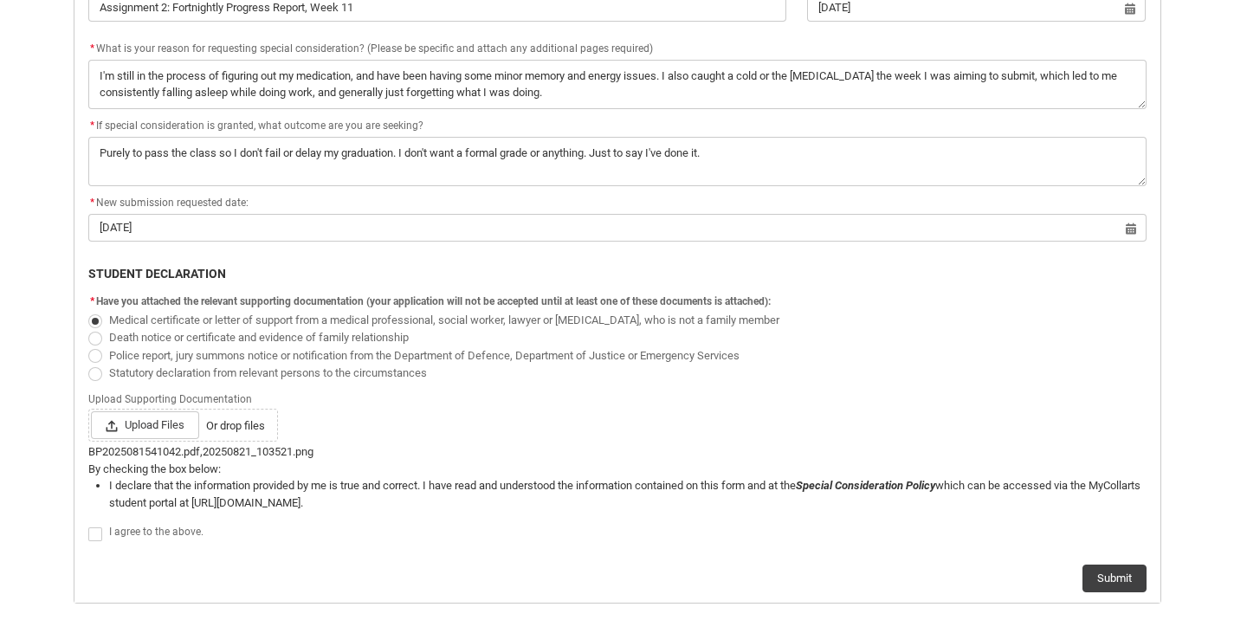
click at [89, 530] on span "Redu_Student_Request flow" at bounding box center [95, 534] width 14 height 14
click at [88, 525] on input "Redu_Student_Request flow" at bounding box center [87, 524] width 1 height 1
type lightning-input "true"
checkbox input "true"
click at [1112, 568] on button "Submit" at bounding box center [1115, 579] width 64 height 28
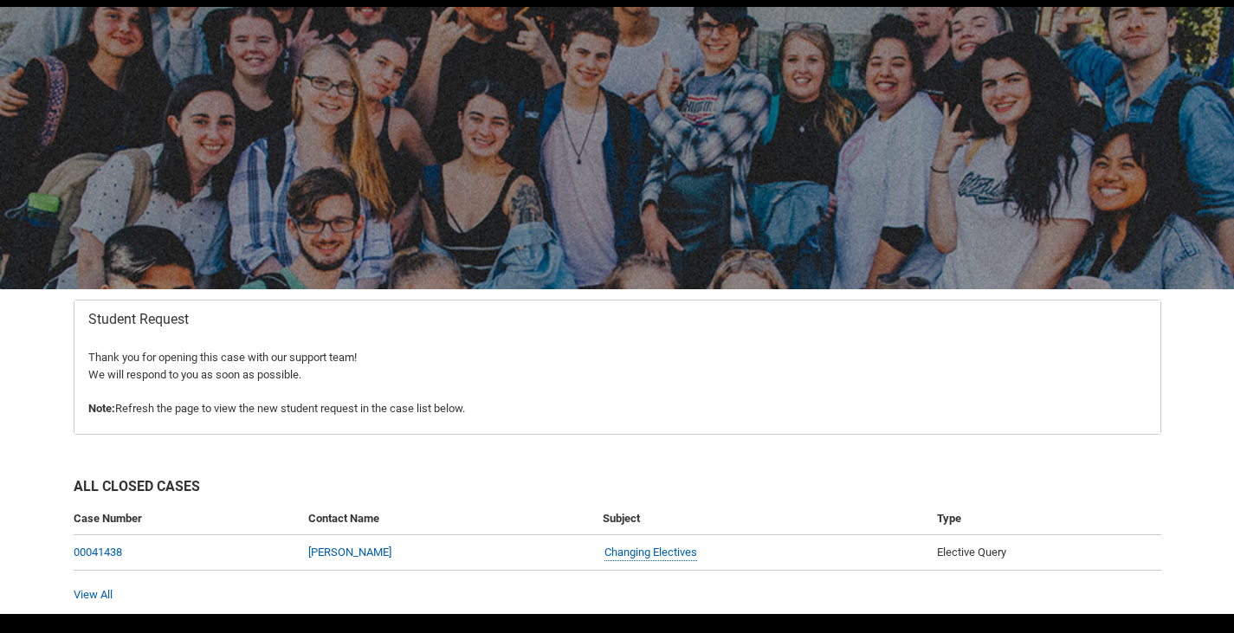
scroll to position [107, 0]
